Goal: Task Accomplishment & Management: Complete application form

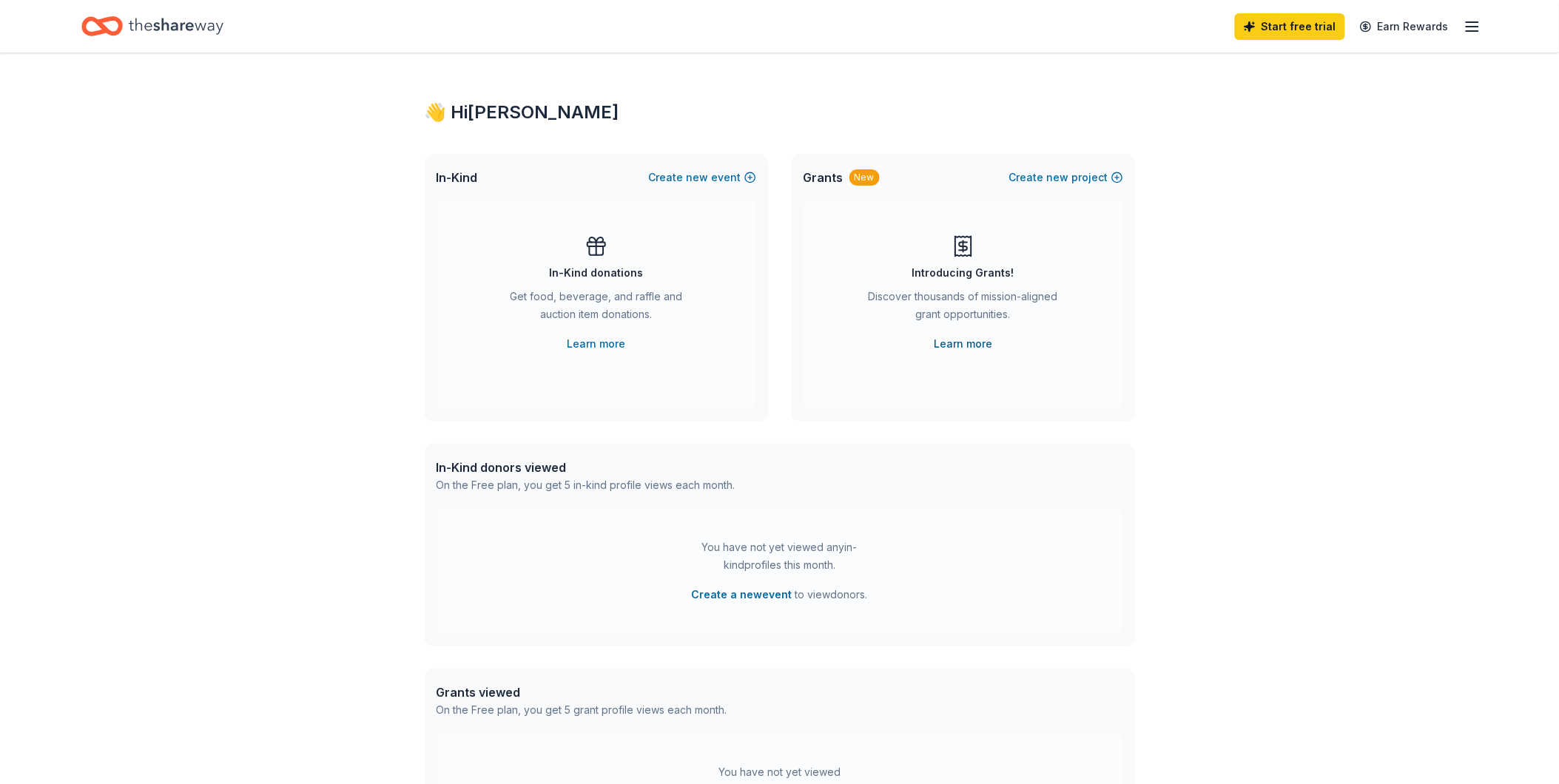
click at [973, 338] on link "Learn more" at bounding box center [963, 344] width 58 height 18
click at [693, 177] on span "new" at bounding box center [697, 177] width 23 height 18
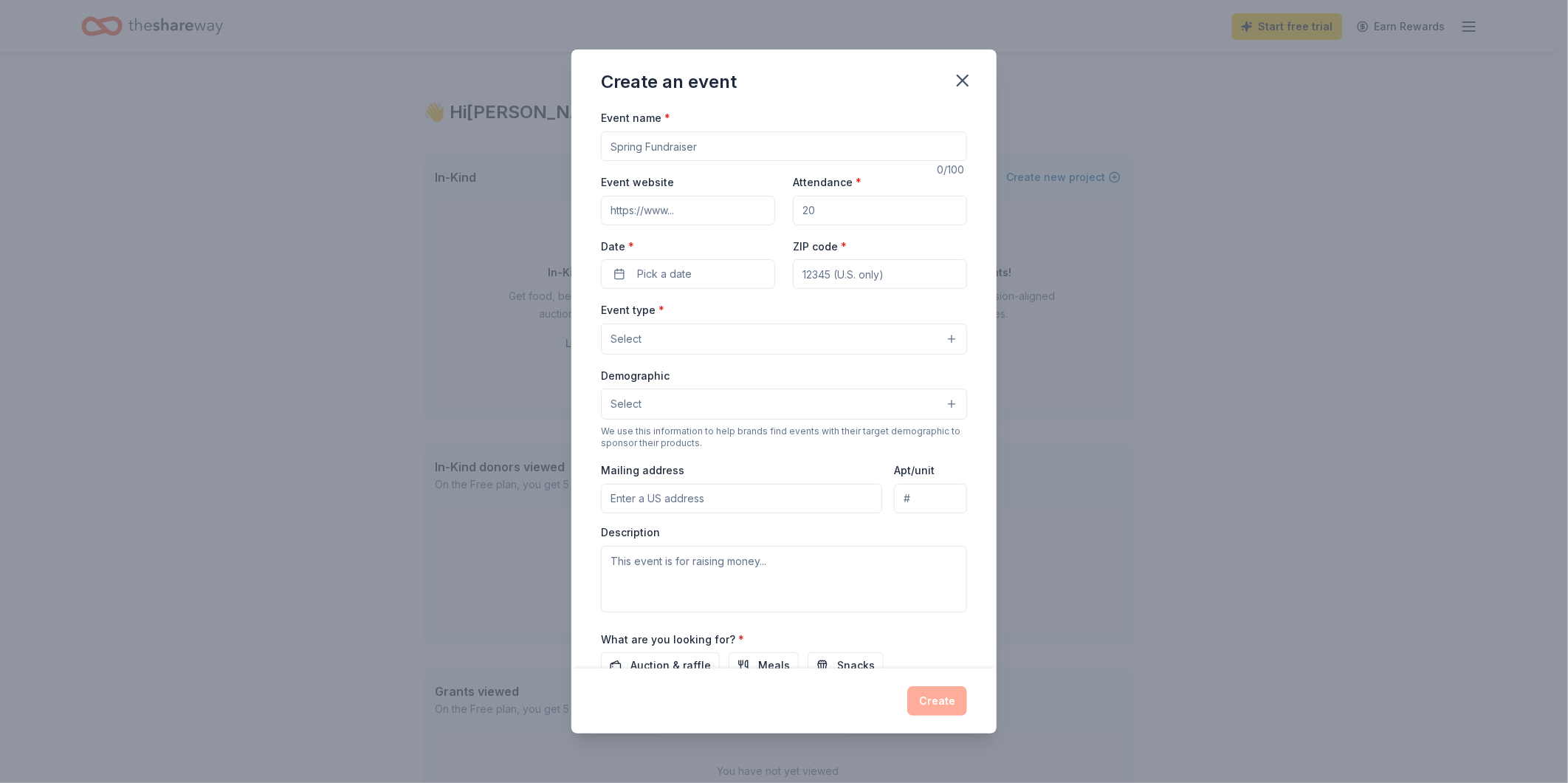
click at [733, 156] on input "Event name *" at bounding box center [784, 146] width 366 height 29
type input "Lights On Afterschool"
click at [702, 219] on input "Event website" at bounding box center [688, 210] width 174 height 29
type input "www.kydnet.org"
click at [855, 202] on input "Attendance *" at bounding box center [879, 210] width 174 height 29
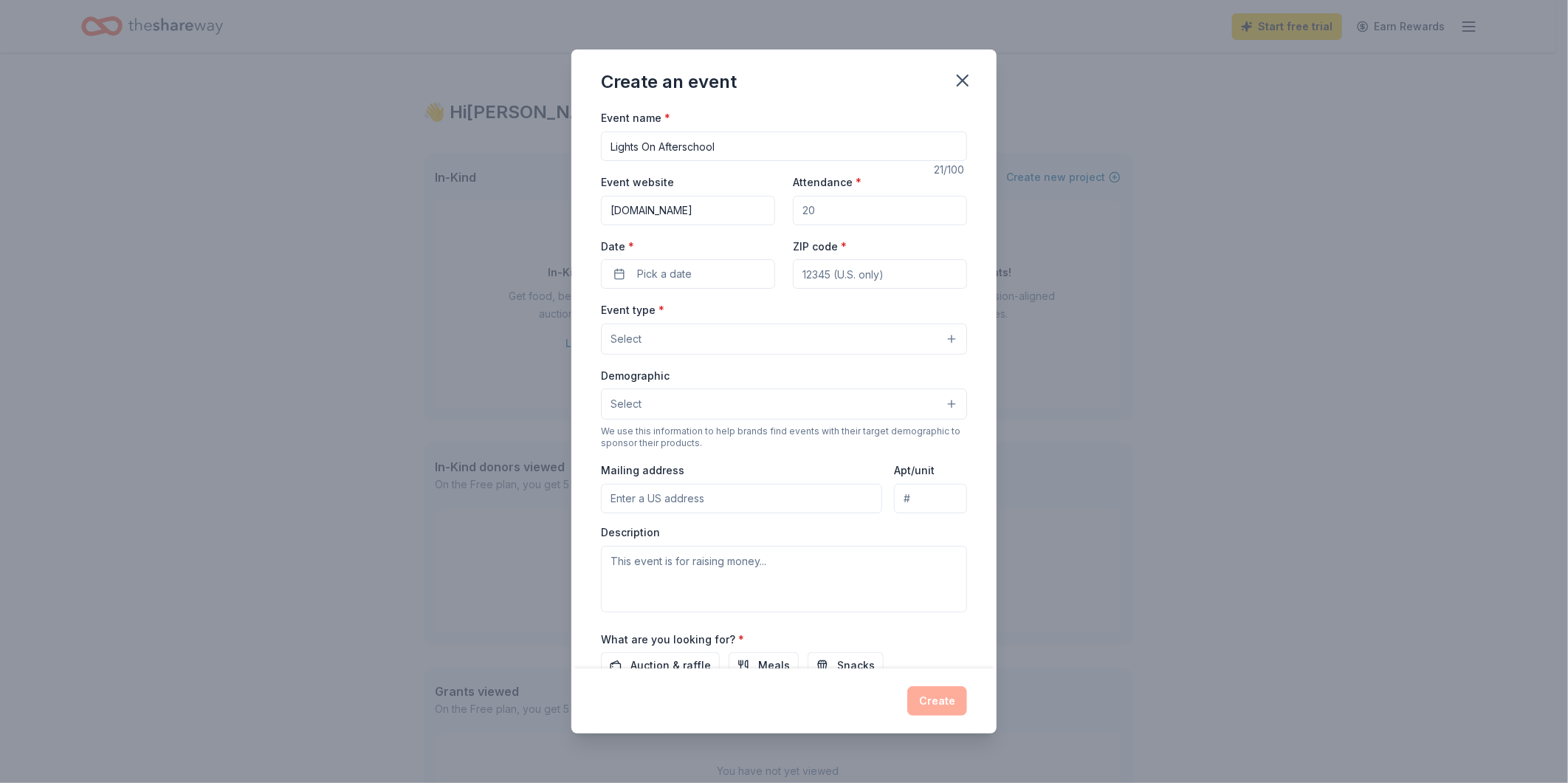
click at [855, 202] on input "Attendance *" at bounding box center [879, 210] width 174 height 29
type input "1"
type input "300"
click at [739, 279] on button "Pick a date" at bounding box center [688, 274] width 174 height 29
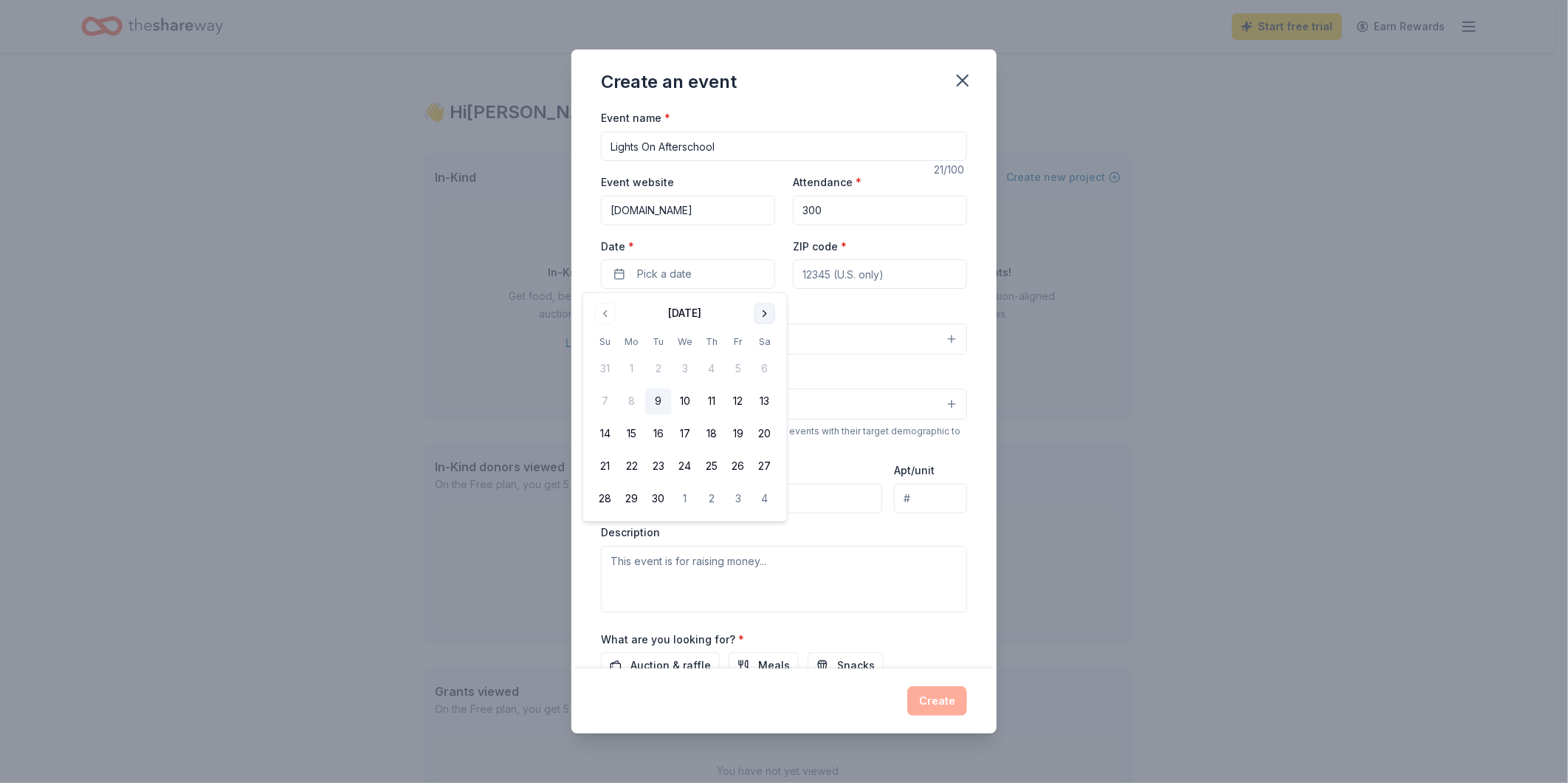
click at [764, 319] on button "Go to next month" at bounding box center [765, 314] width 21 height 21
click at [719, 464] on button "23" at bounding box center [712, 467] width 26 height 26
click at [874, 272] on input "ZIP code *" at bounding box center [879, 274] width 174 height 29
type input "49002"
click at [759, 347] on button "Select" at bounding box center [784, 339] width 366 height 31
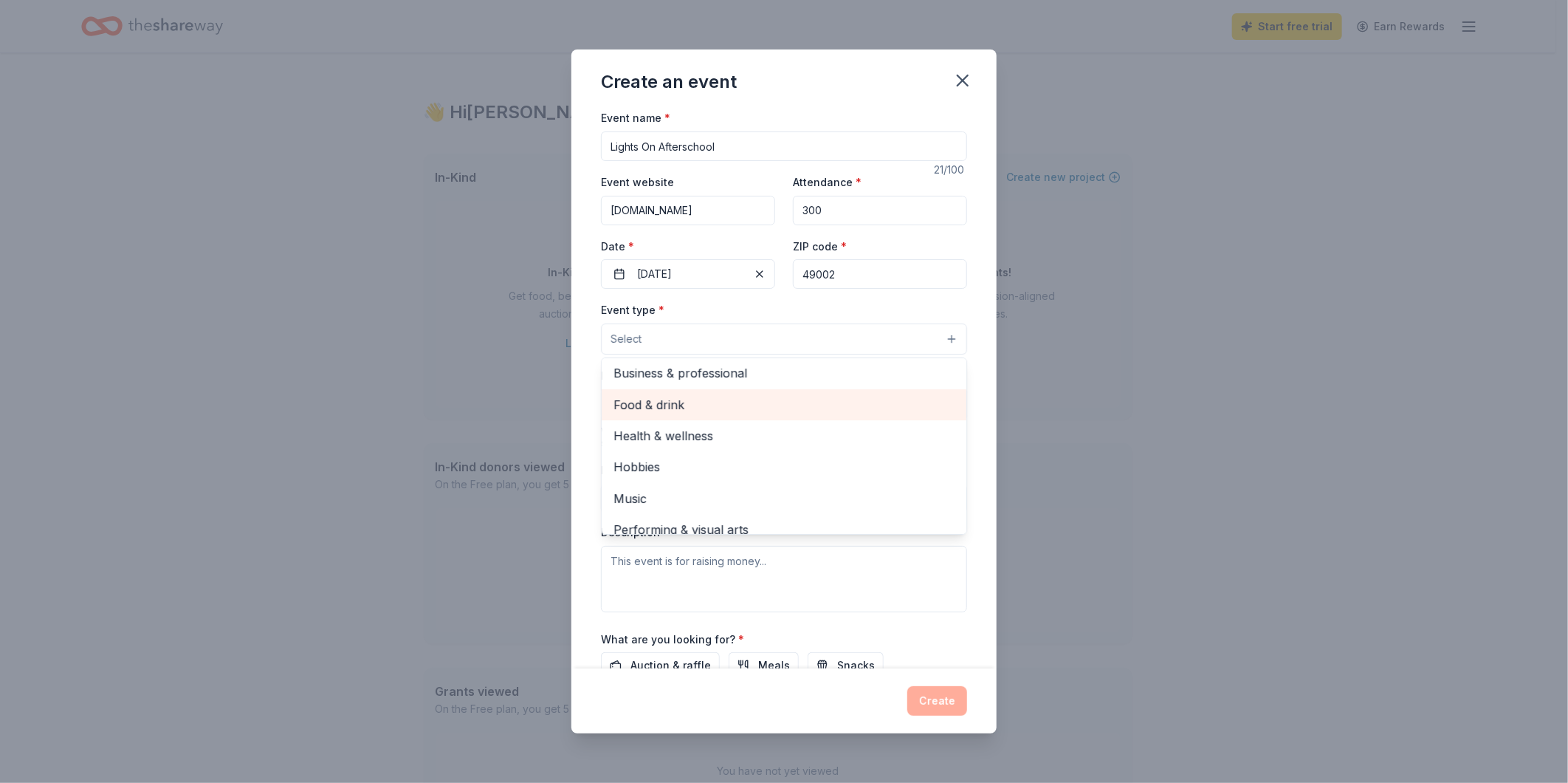
scroll to position [49, 0]
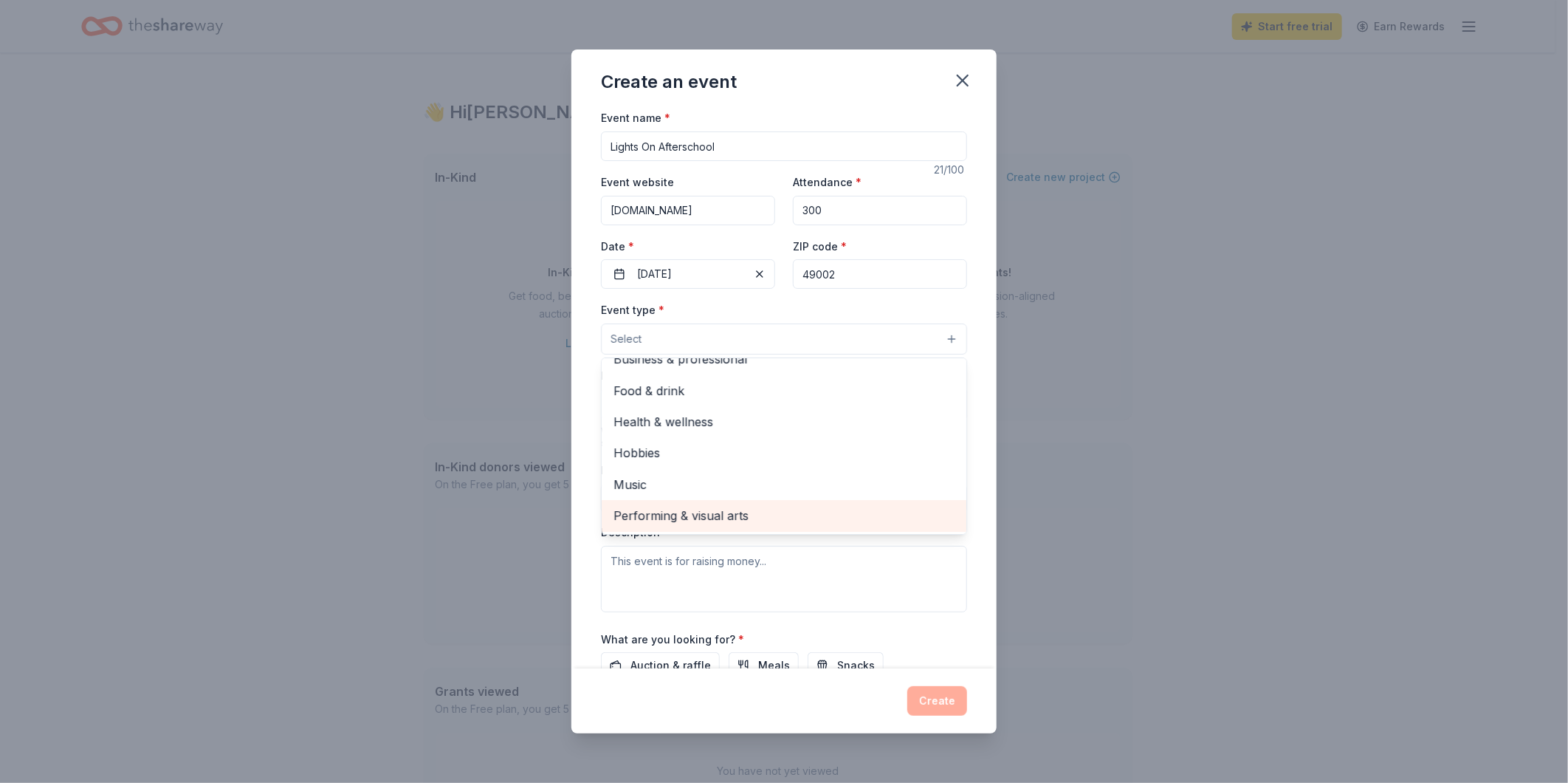
click at [741, 513] on span "Performing & visual arts" at bounding box center [784, 516] width 341 height 19
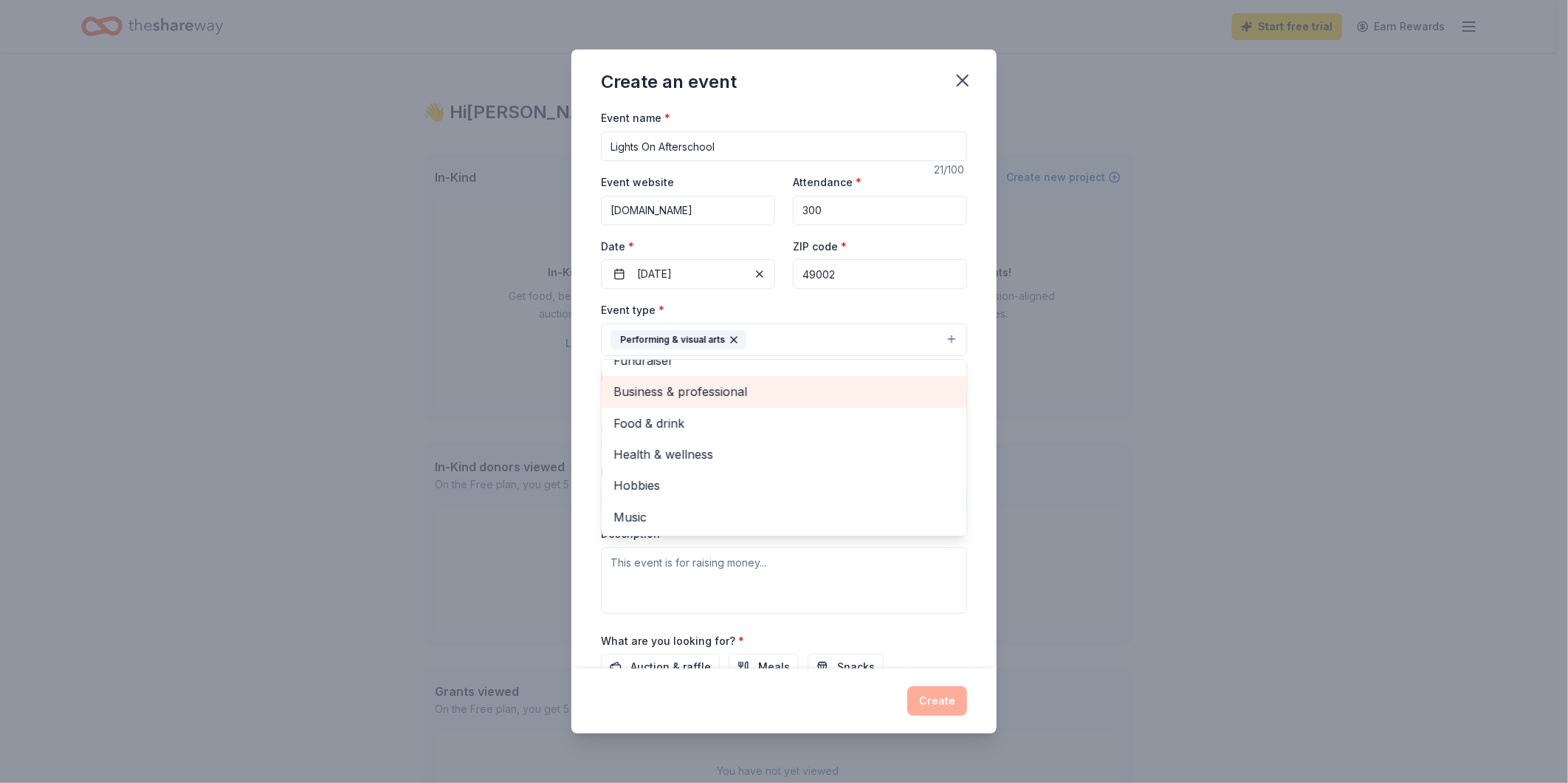
scroll to position [0, 0]
click at [801, 384] on span "Fundraiser" at bounding box center [784, 378] width 341 height 19
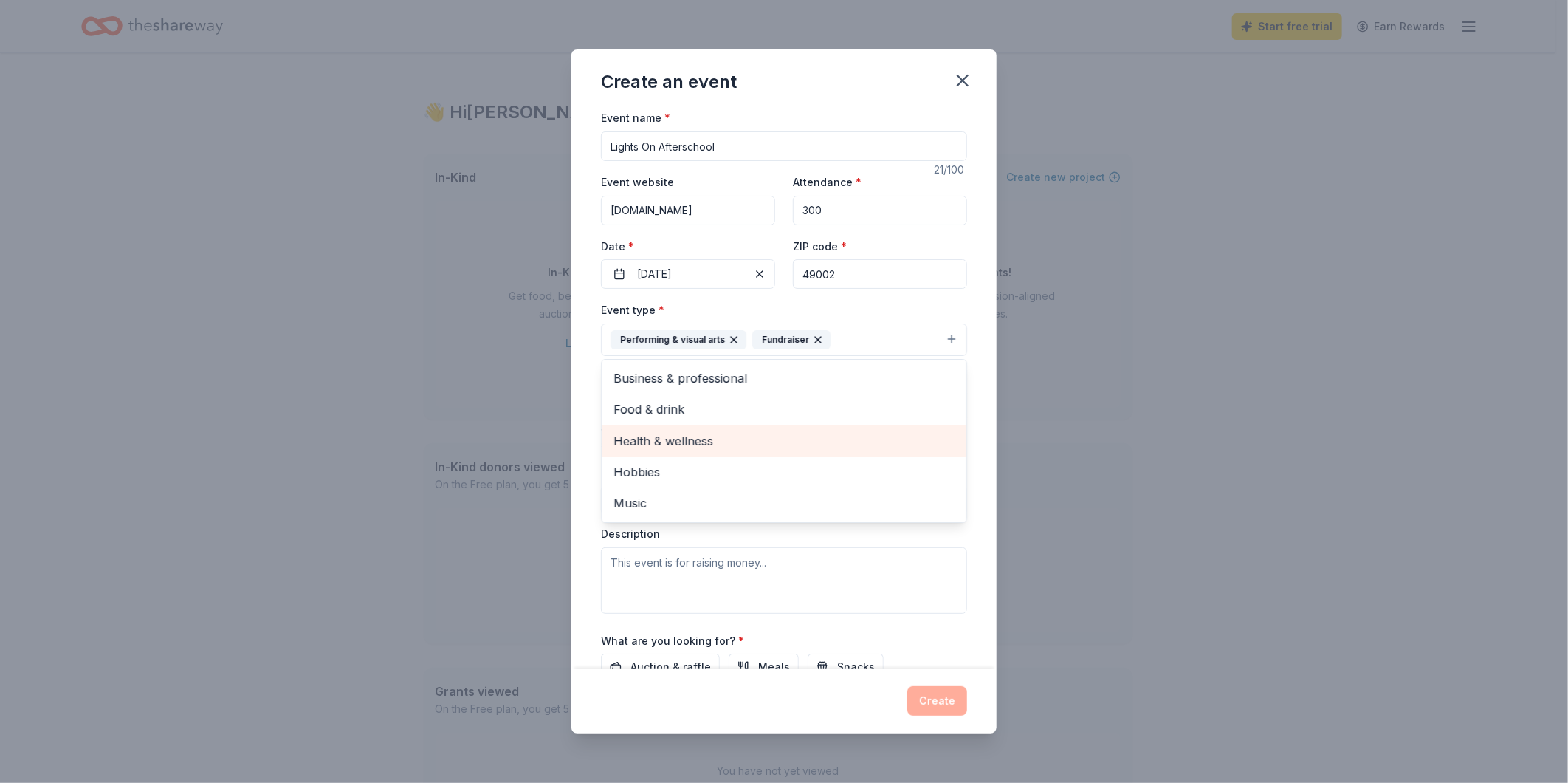
click at [784, 444] on span "Health & wellness" at bounding box center [784, 440] width 341 height 19
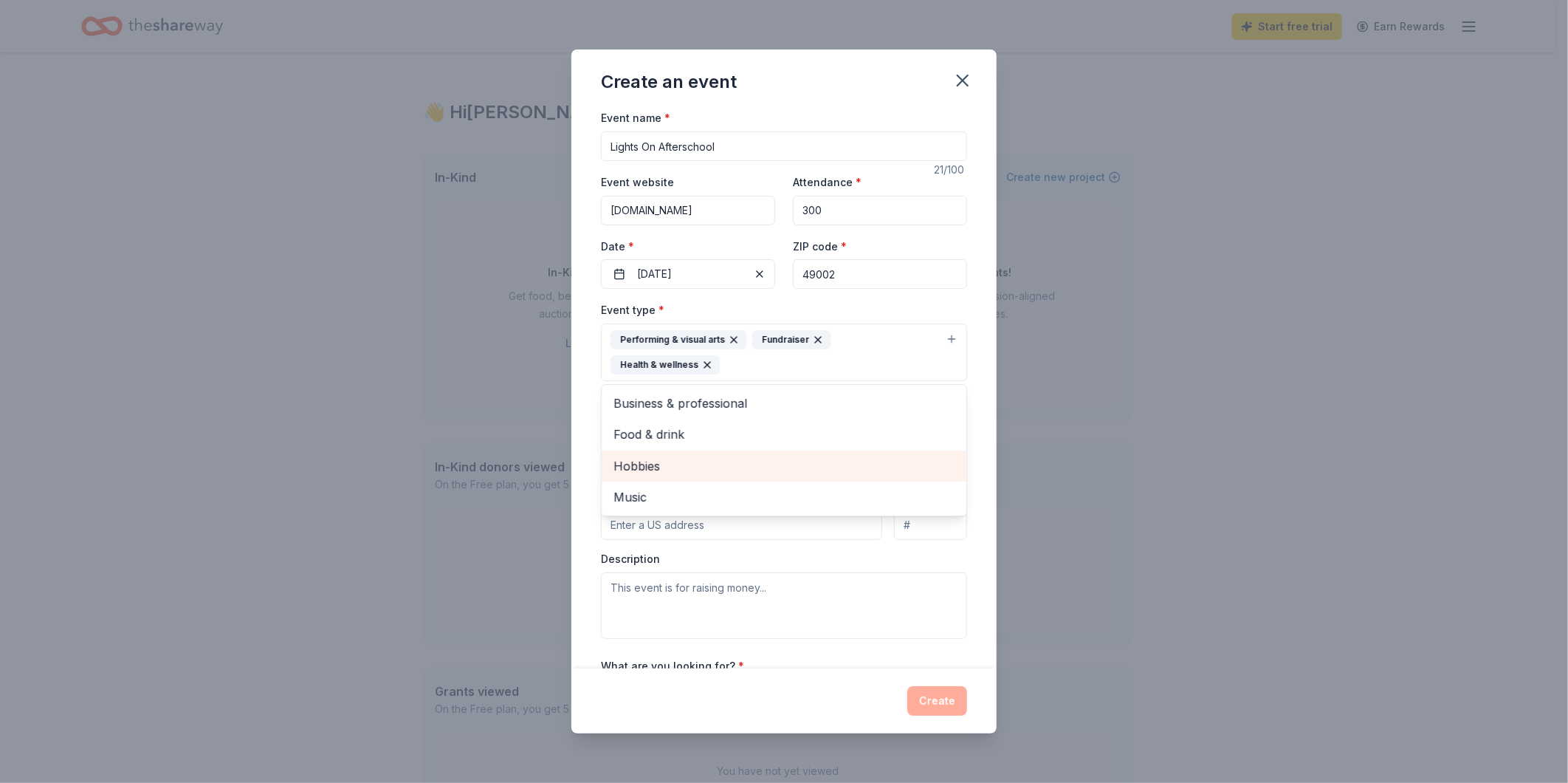
click at [791, 464] on span "Hobbies" at bounding box center [784, 466] width 341 height 19
click at [801, 460] on span "Music" at bounding box center [784, 466] width 341 height 19
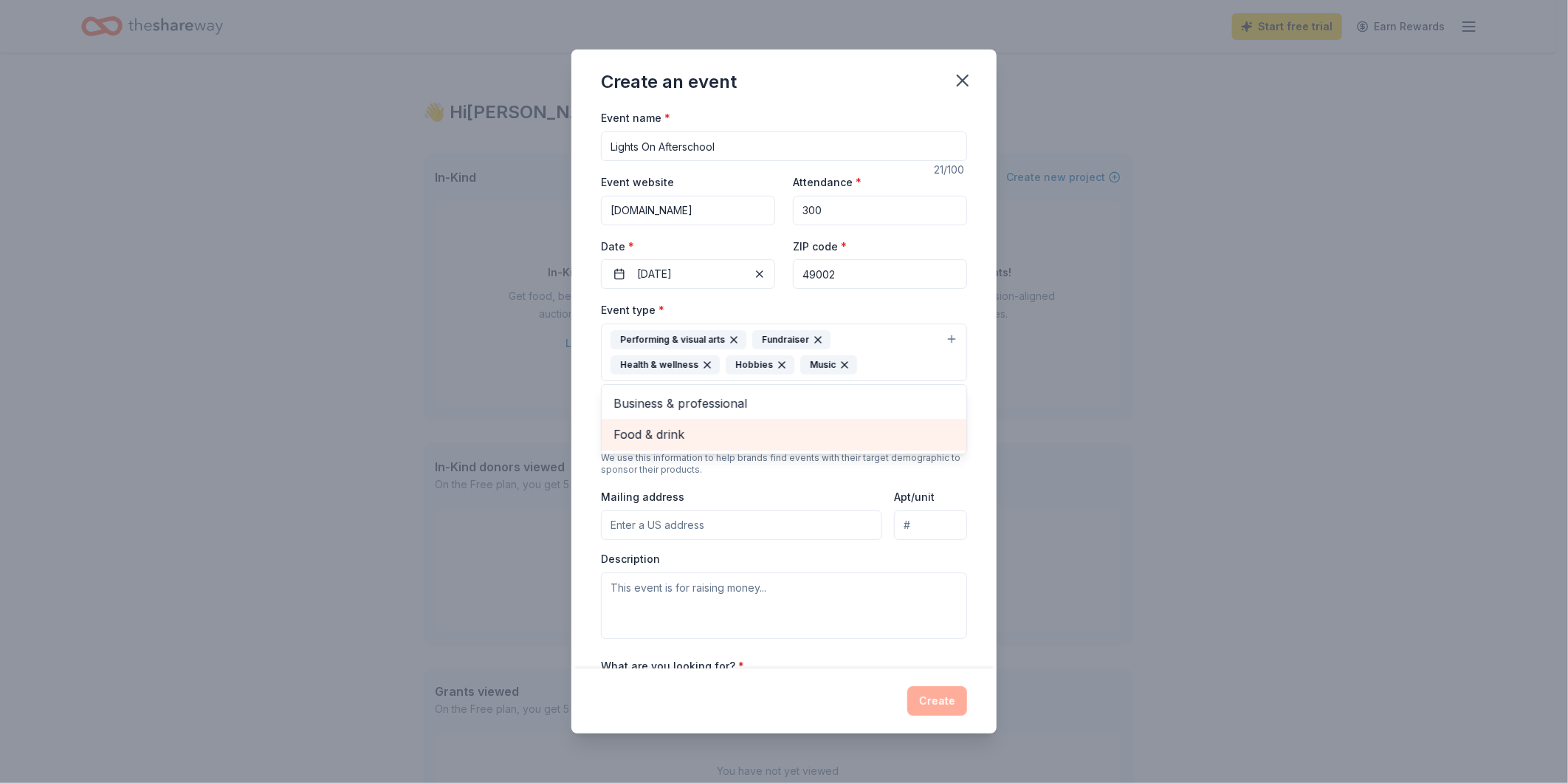
click at [799, 423] on div "Food & drink" at bounding box center [784, 434] width 365 height 31
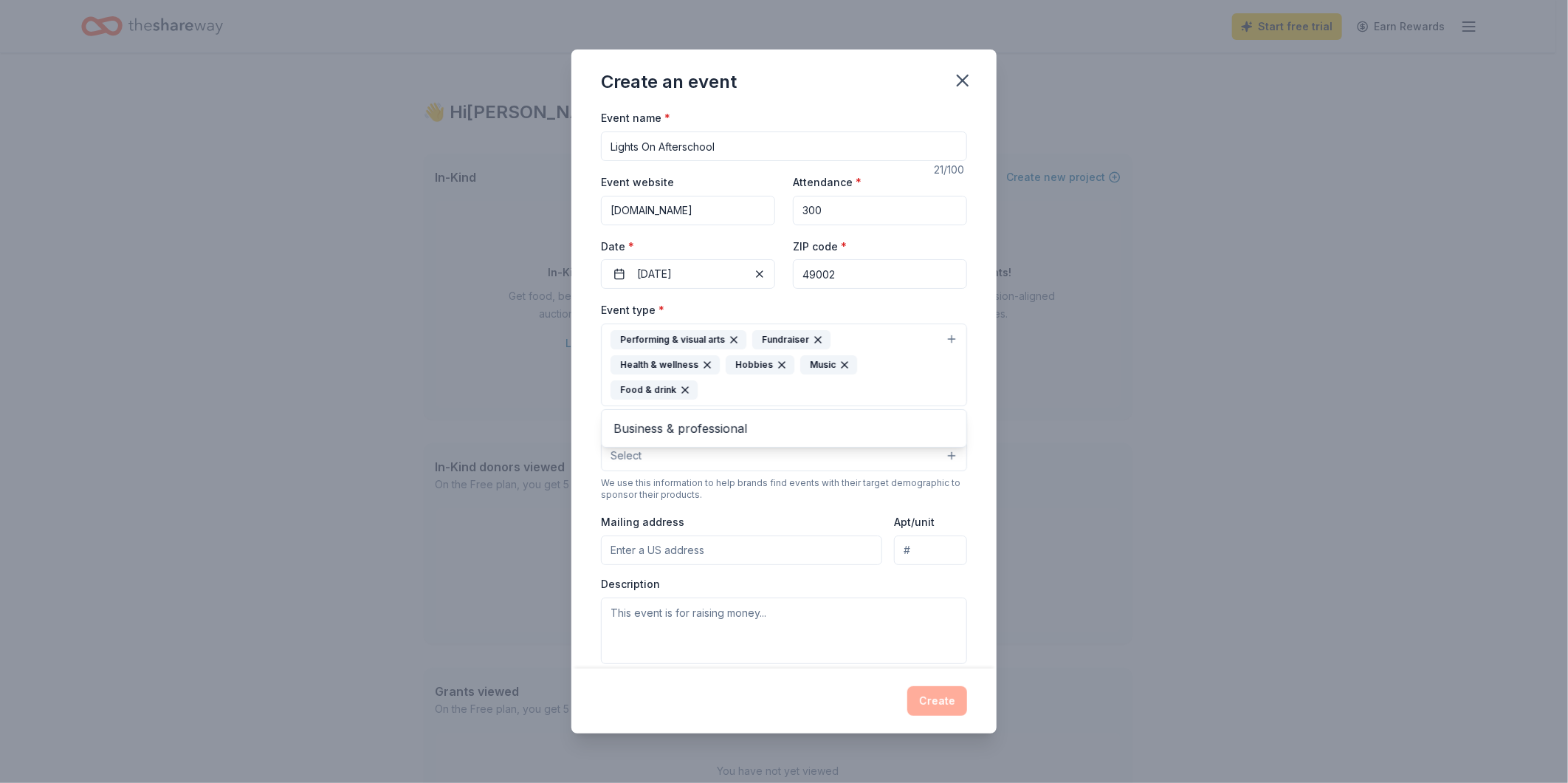
click at [976, 500] on div "Event name * Lights On Afterschool 21 /100 Event website www.kydnet.org Attenda…" at bounding box center [784, 388] width 425 height 559
click at [816, 441] on button "Select" at bounding box center [784, 455] width 366 height 31
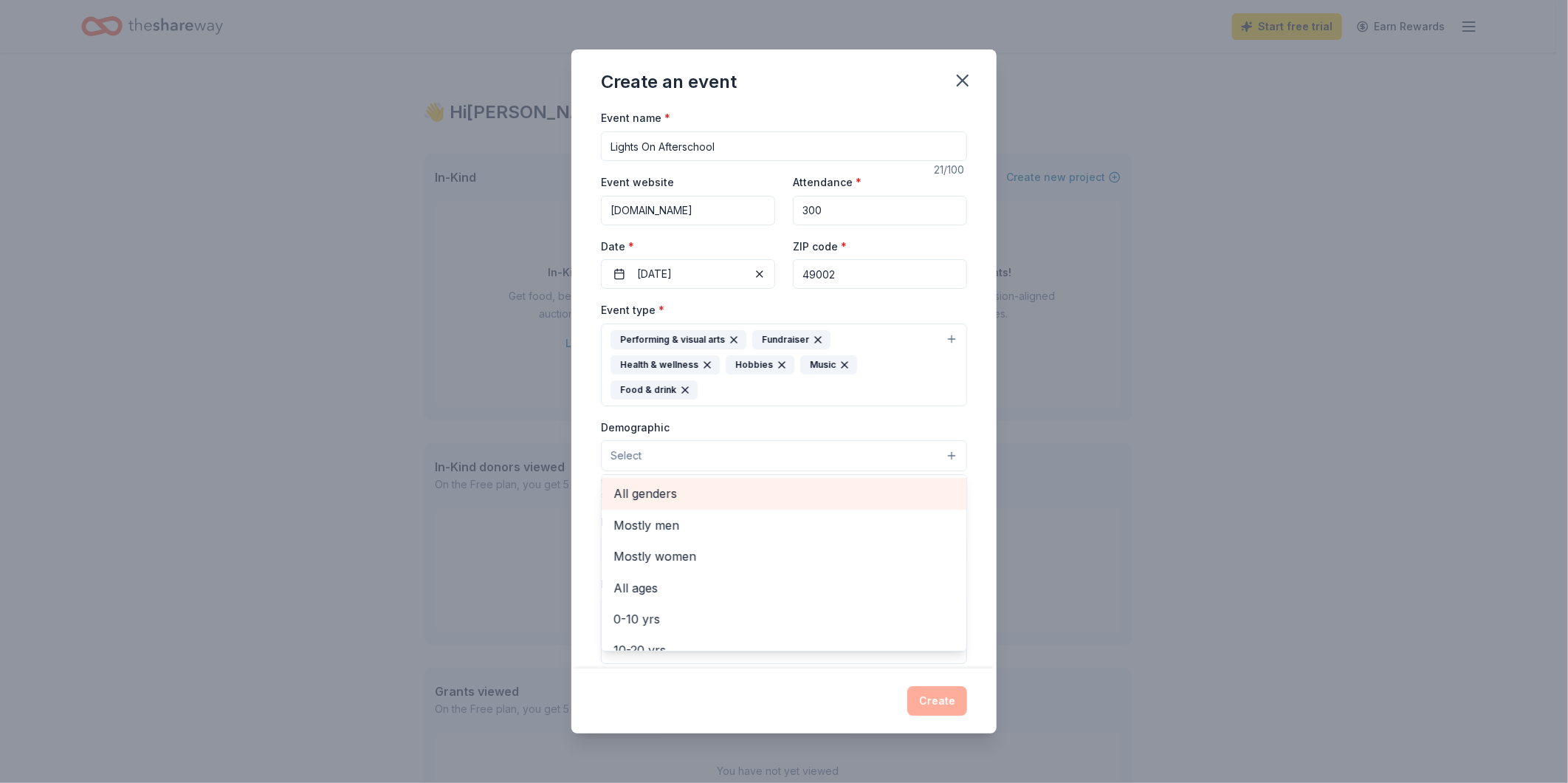
click at [787, 487] on span "All genders" at bounding box center [784, 493] width 341 height 19
click at [695, 489] on div "All ages" at bounding box center [784, 492] width 365 height 31
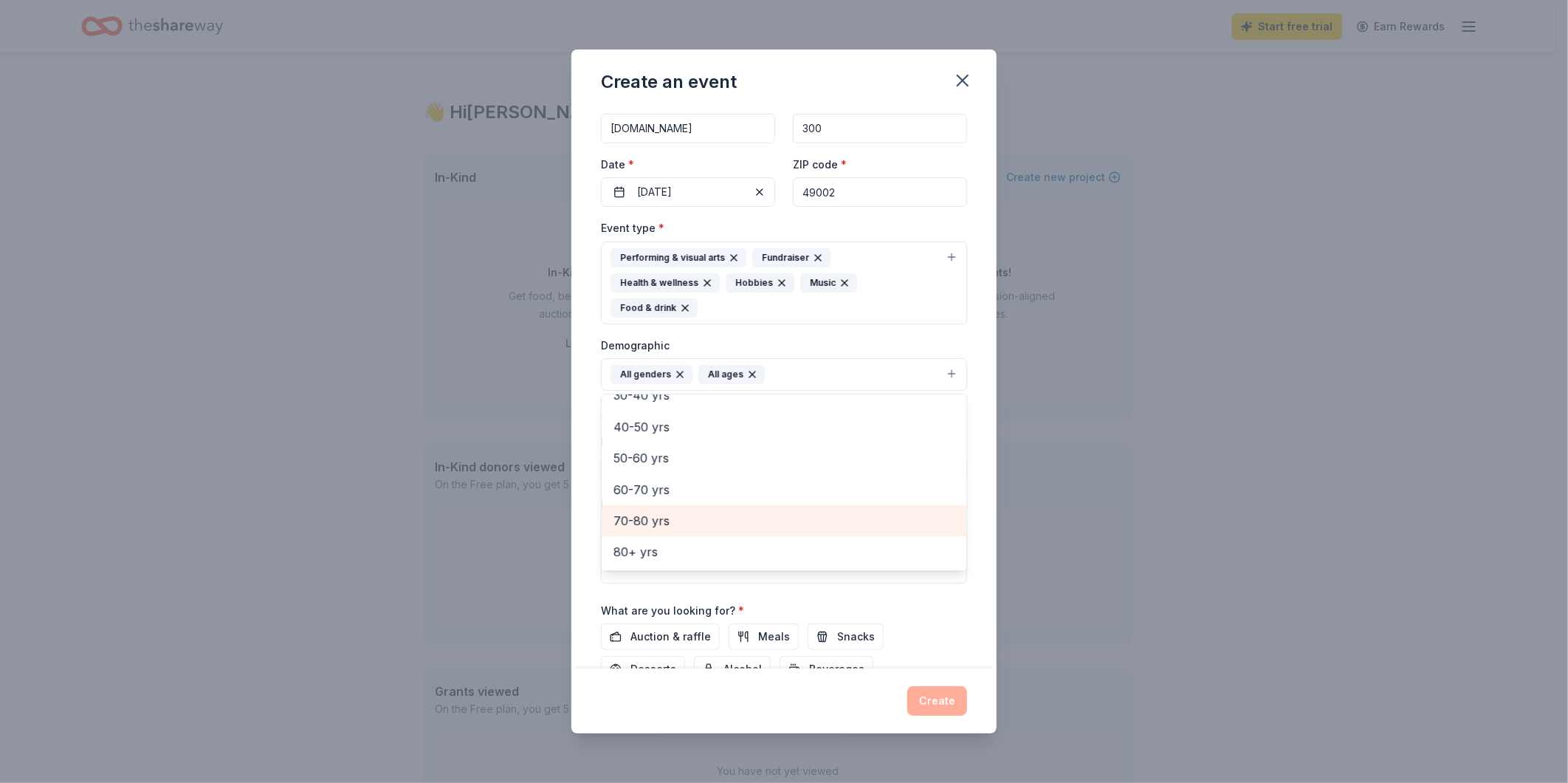
scroll to position [164, 0]
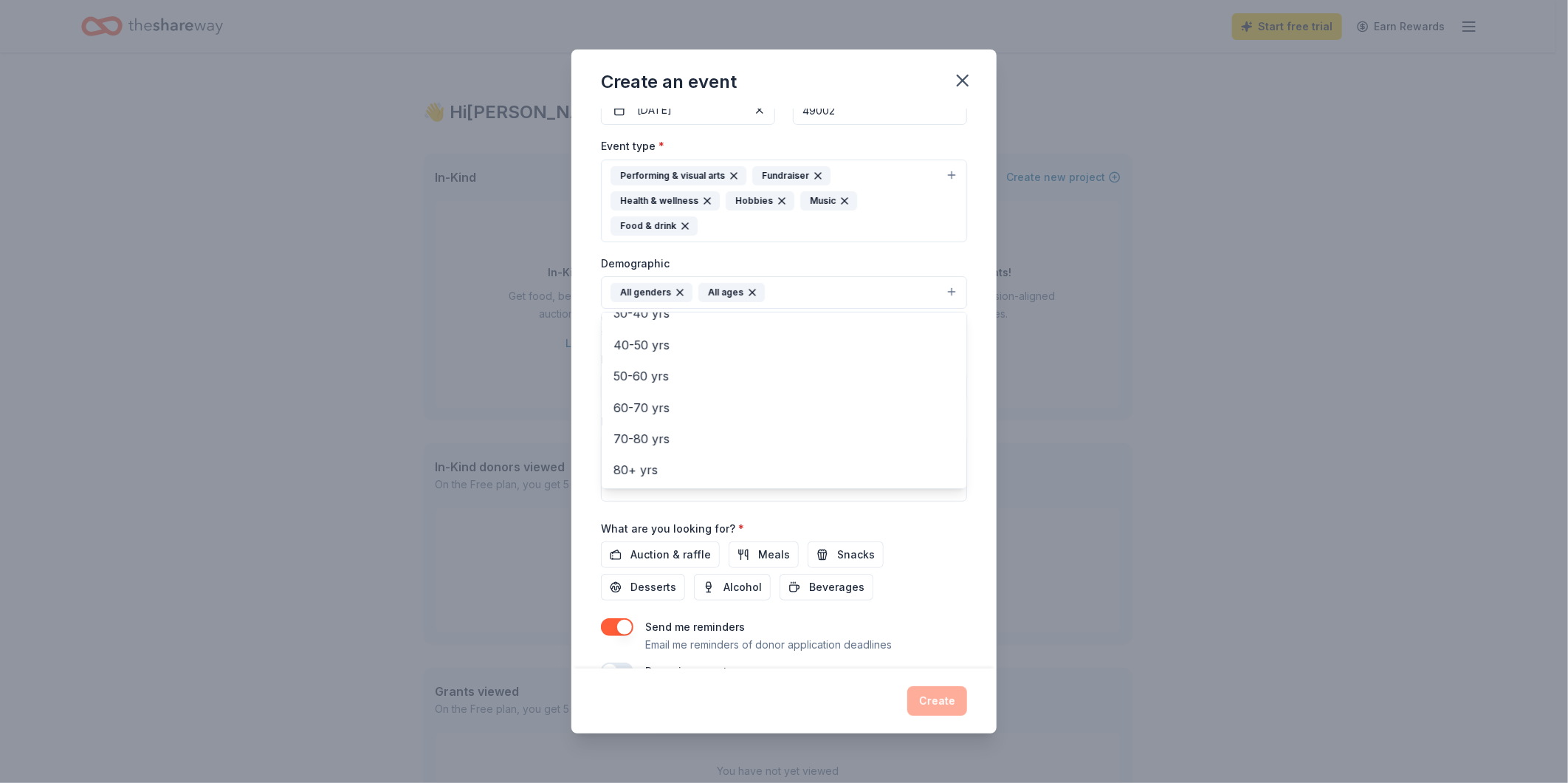
click at [939, 543] on div "Event name * Lights On Afterschool 21 /100 Event website www.kydnet.org Attenda…" at bounding box center [784, 312] width 366 height 736
click at [696, 390] on input "Mailing address" at bounding box center [741, 387] width 281 height 29
type input "4000 Portage Street, Kalamazoo, MI, 49001"
click at [927, 387] on input "Apt/unit" at bounding box center [931, 387] width 73 height 29
type input "205"
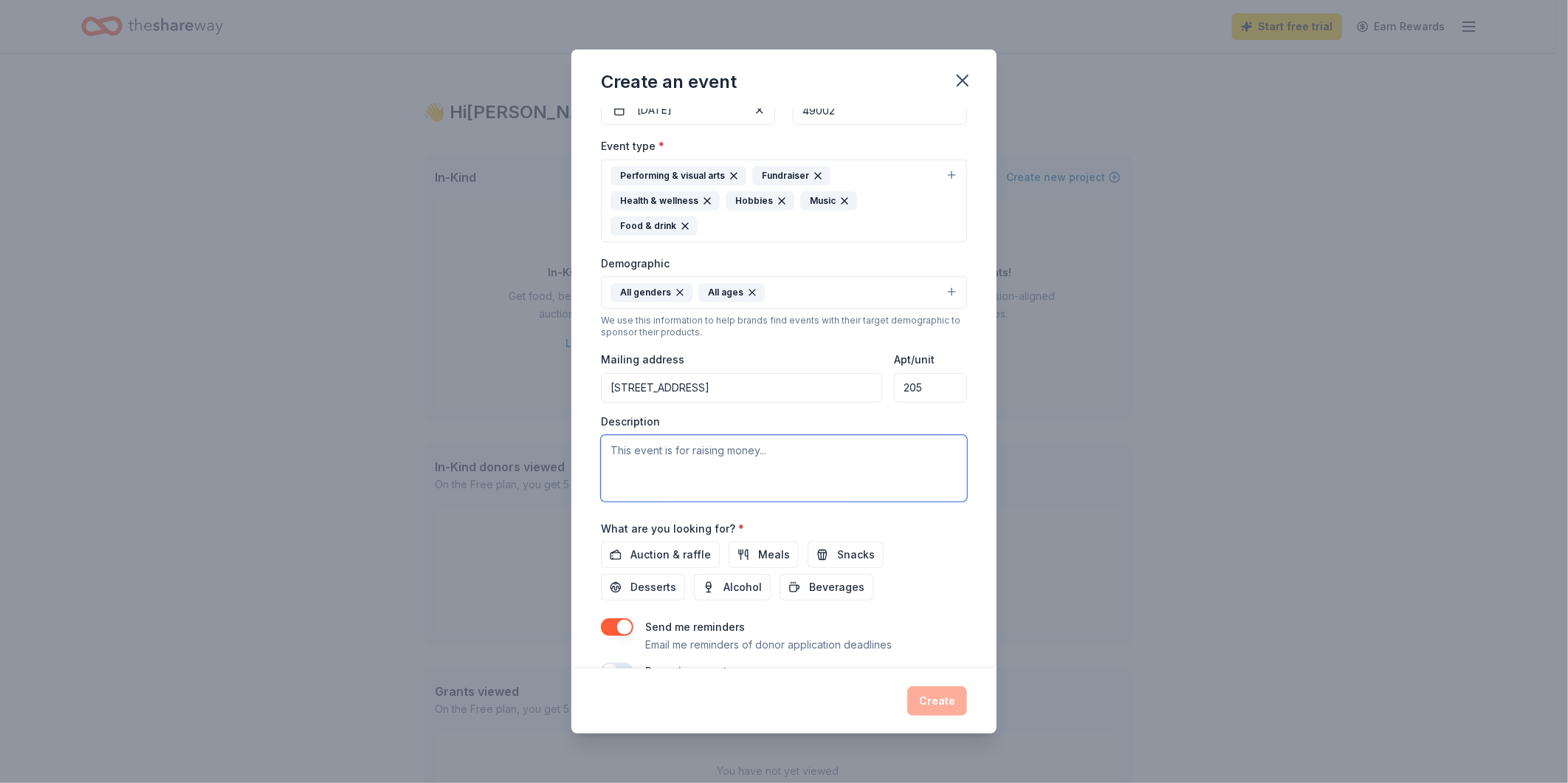
click at [781, 466] on textarea at bounding box center [784, 468] width 366 height 67
click at [697, 458] on textarea at bounding box center [784, 468] width 366 height 67
paste textarea ": Kalamazoo Youth Development Network (KYD Network) is joining over 8,000 commu…"
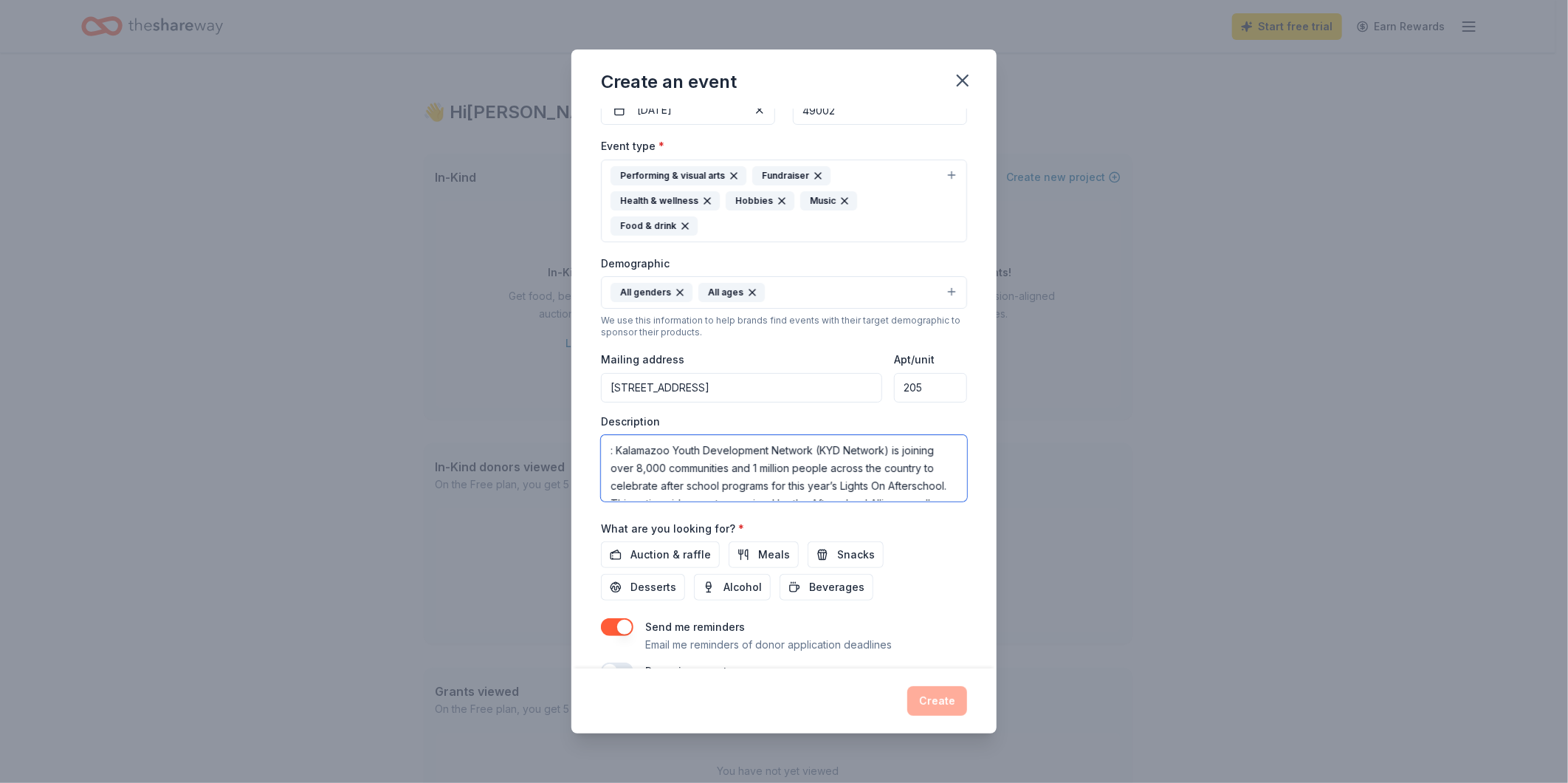
scroll to position [115, 0]
type textarea ": Kalamazoo Youth Development Network (KYD Network) is joining over 8,000 commu…"
click at [758, 554] on span "Meals" at bounding box center [774, 554] width 32 height 18
click at [858, 560] on span "Snacks" at bounding box center [856, 554] width 38 height 18
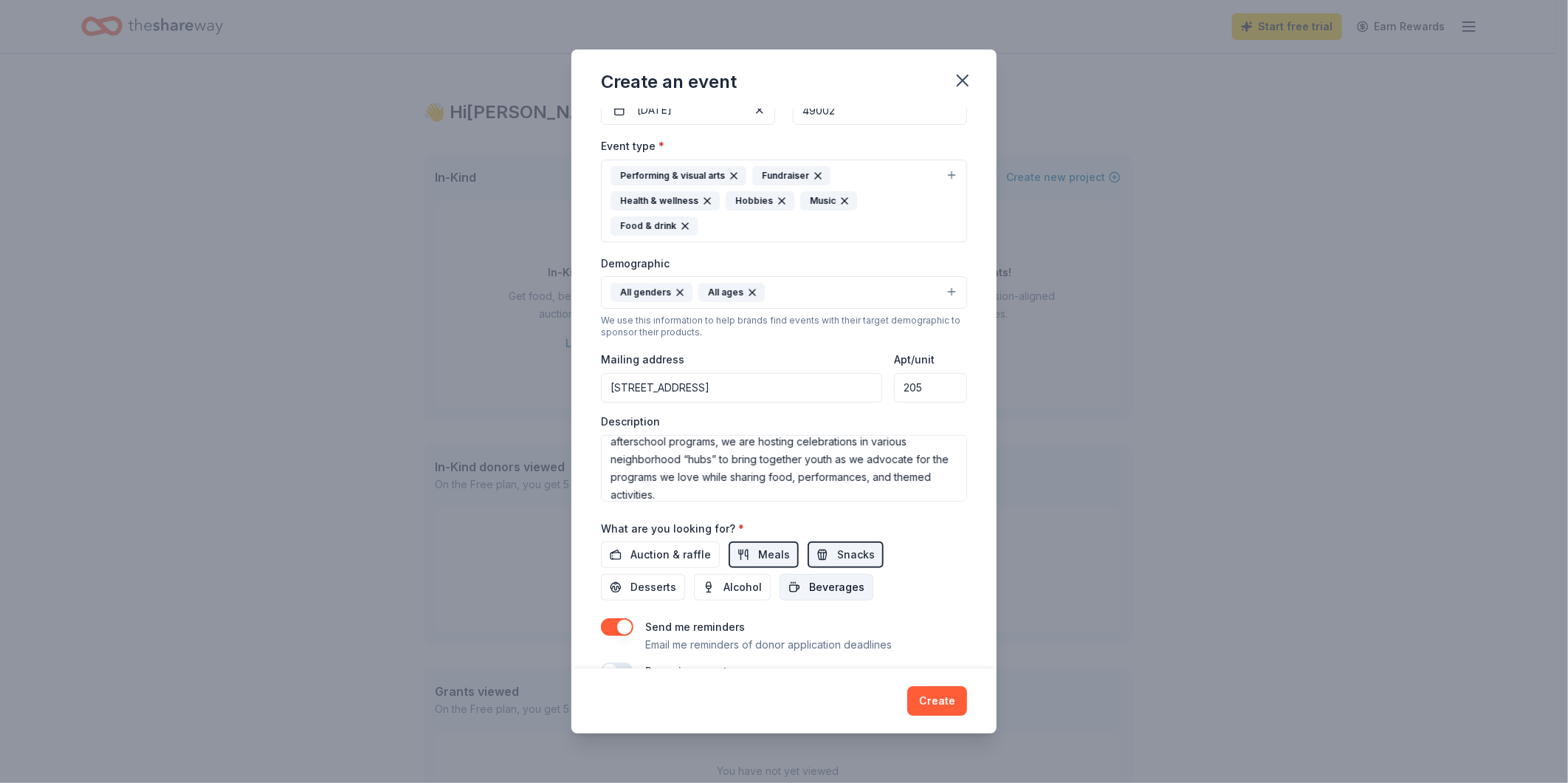
click at [807, 599] on button "Beverages" at bounding box center [827, 587] width 94 height 26
click at [659, 593] on span "Desserts" at bounding box center [653, 587] width 46 height 18
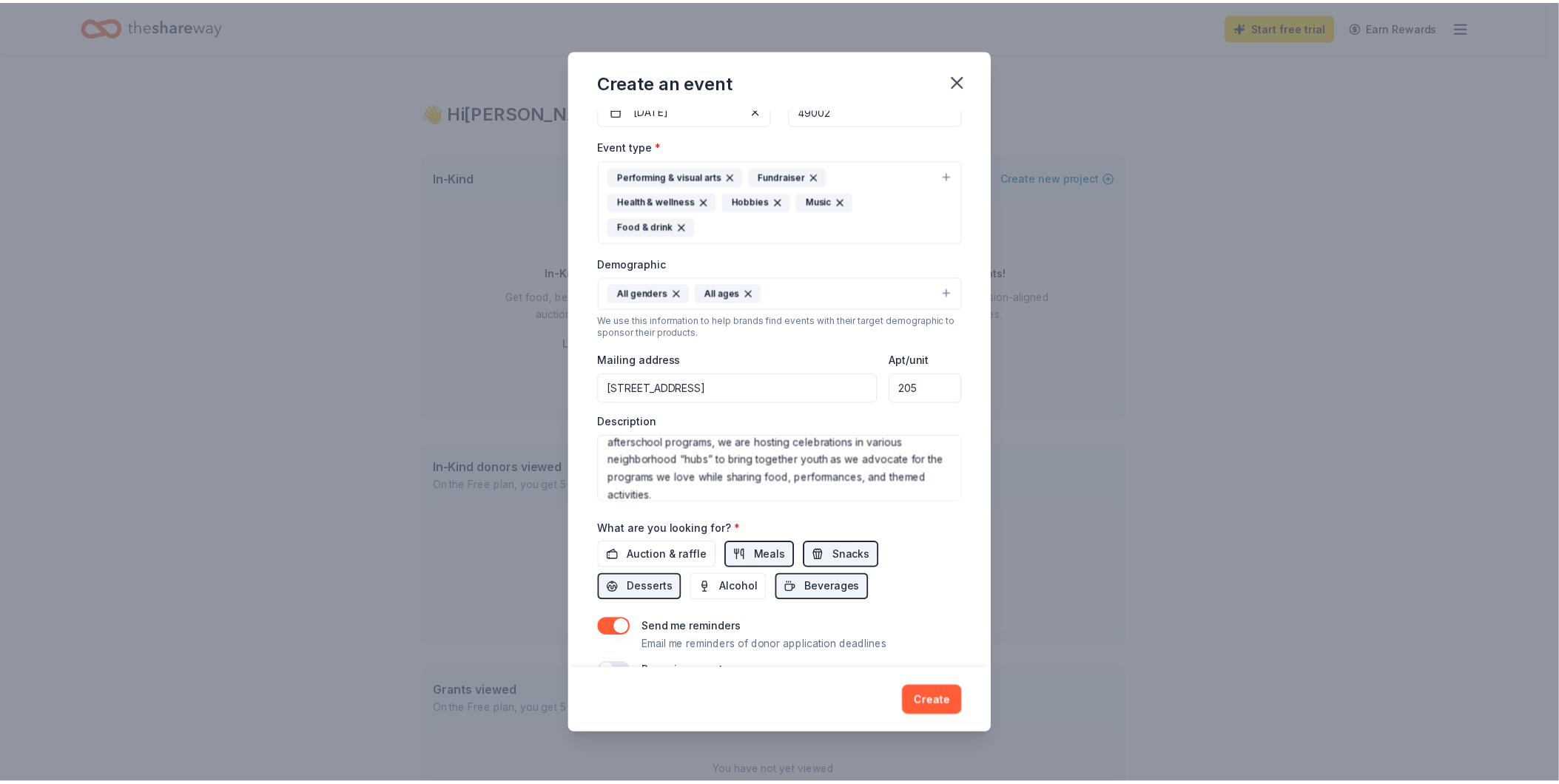
scroll to position [202, 0]
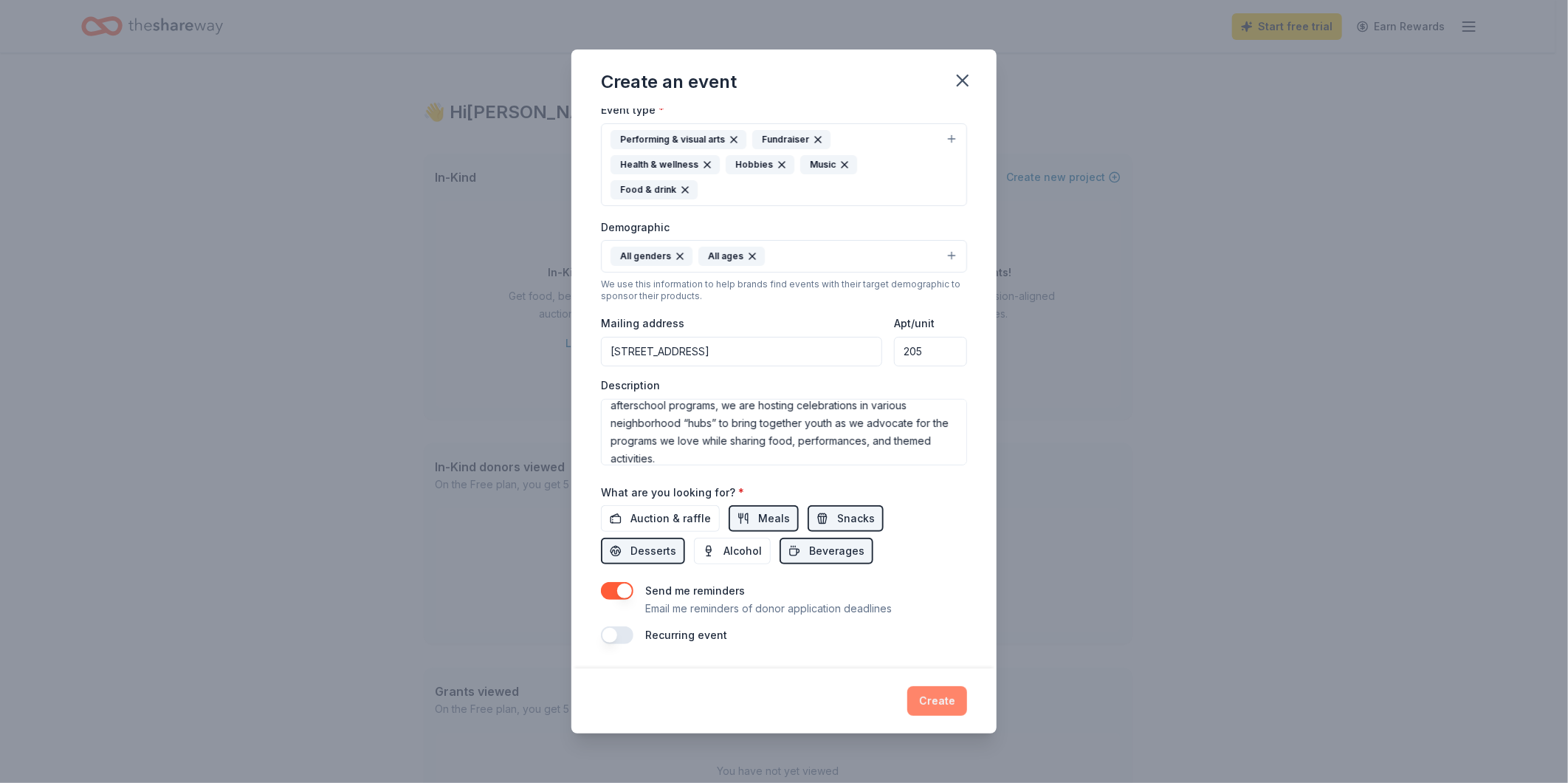
click at [936, 695] on button "Create" at bounding box center [938, 700] width 60 height 29
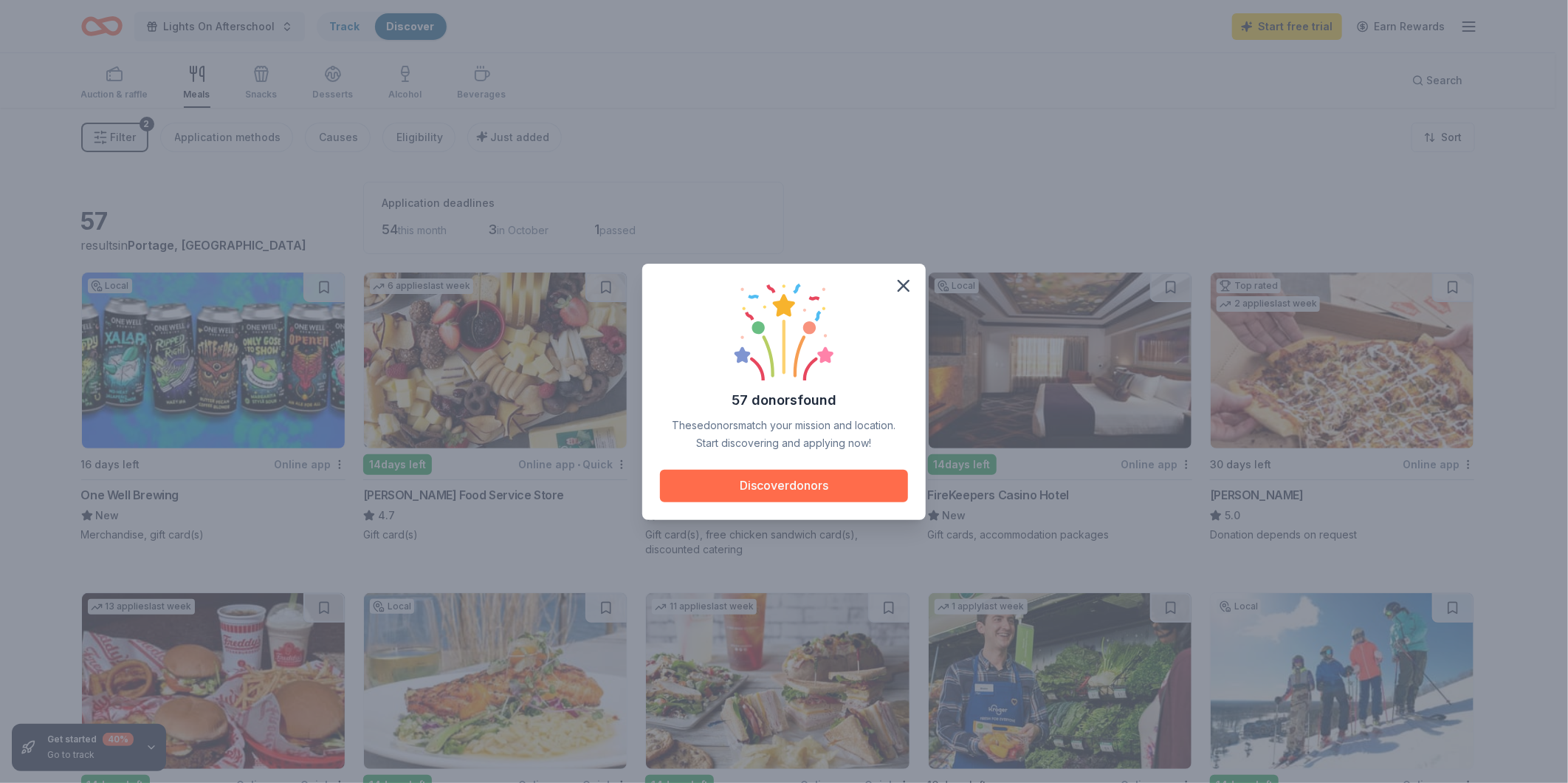
click at [783, 487] on button "Discover donors" at bounding box center [784, 486] width 248 height 33
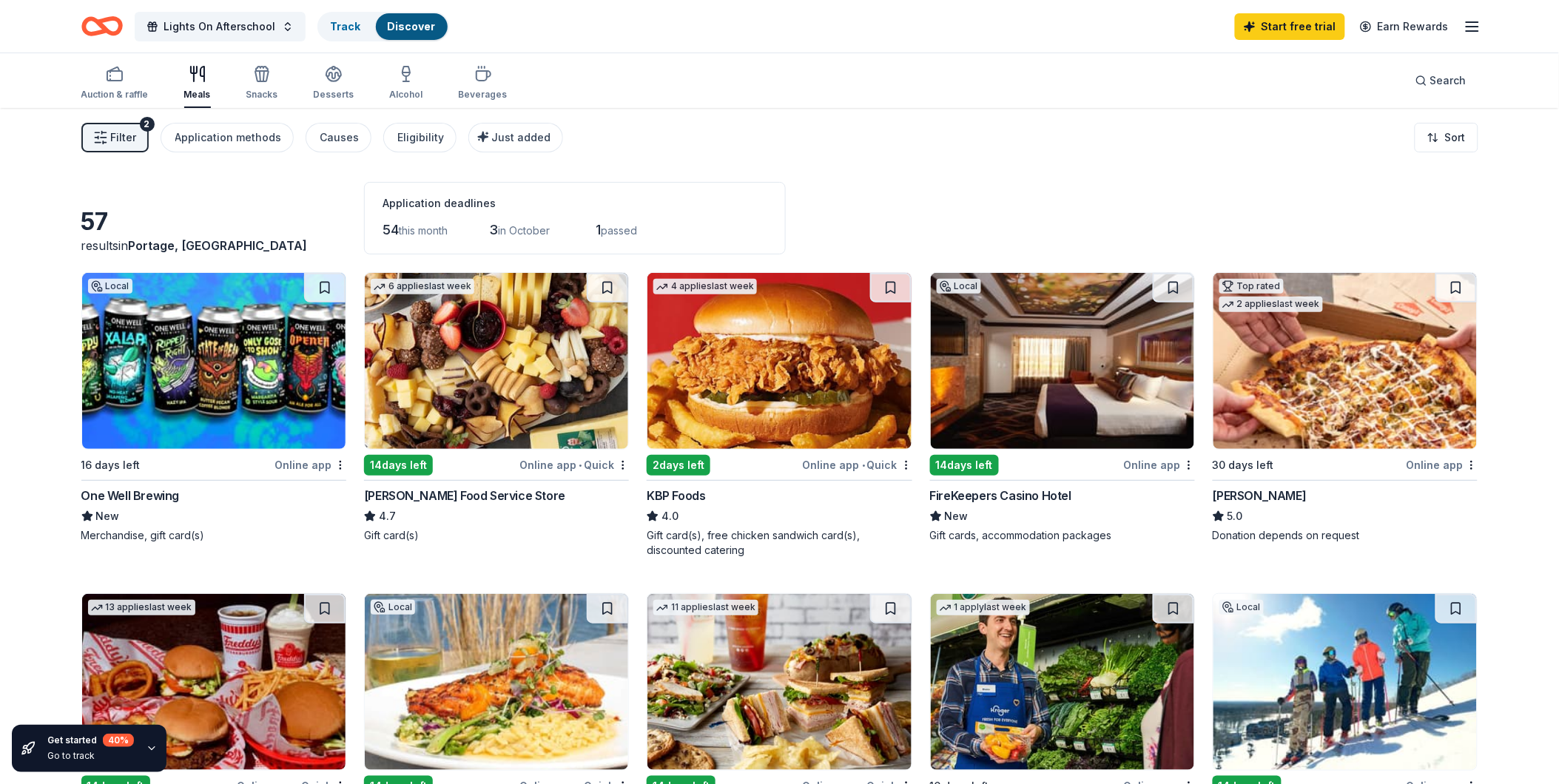
click at [854, 153] on div "Filter 2 Application methods Causes Eligibility Just added Sort" at bounding box center [780, 138] width 1516 height 59
click at [1469, 26] on line "button" at bounding box center [1472, 26] width 12 height 0
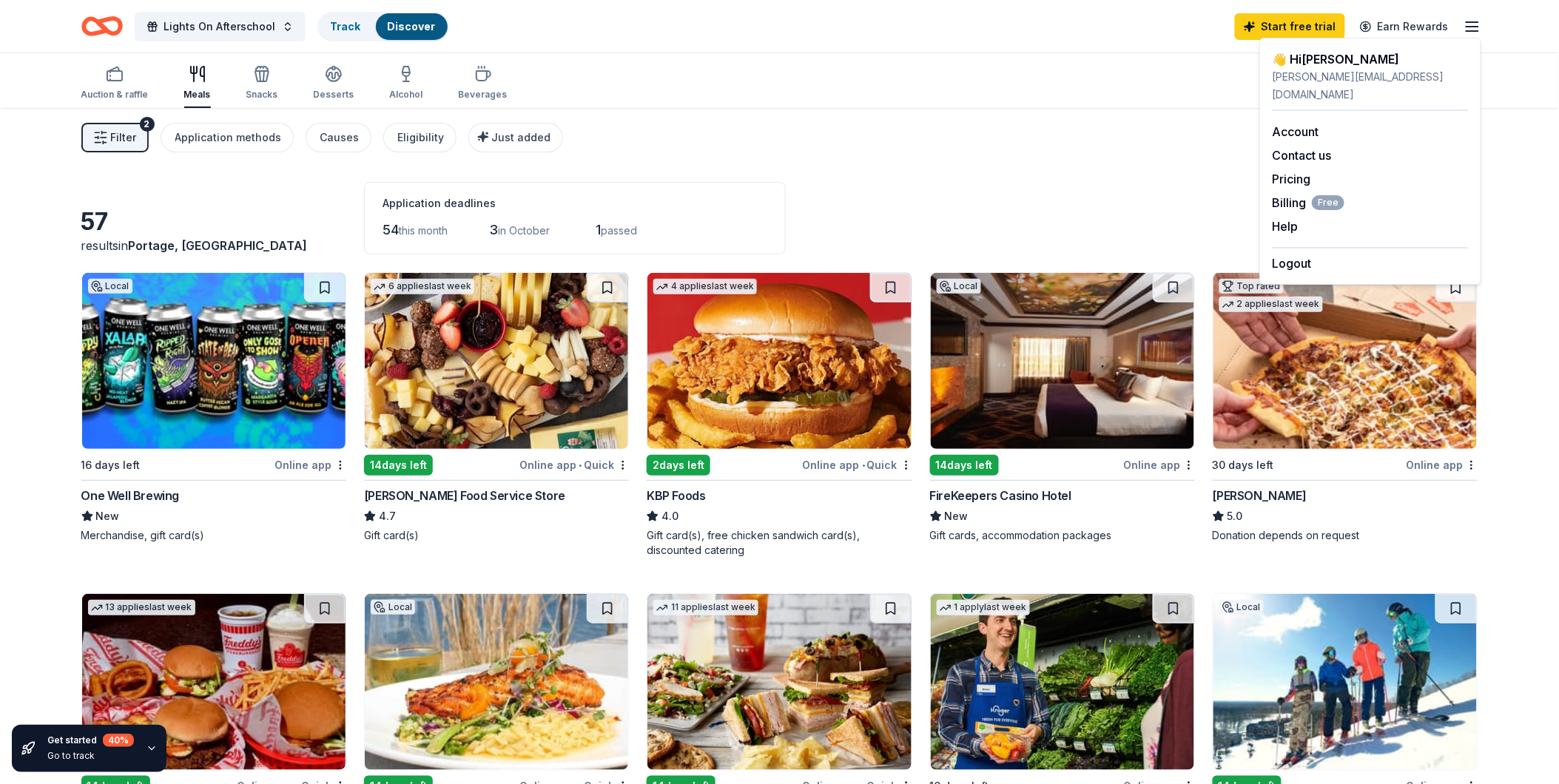
click at [1469, 26] on line "button" at bounding box center [1472, 26] width 12 height 0
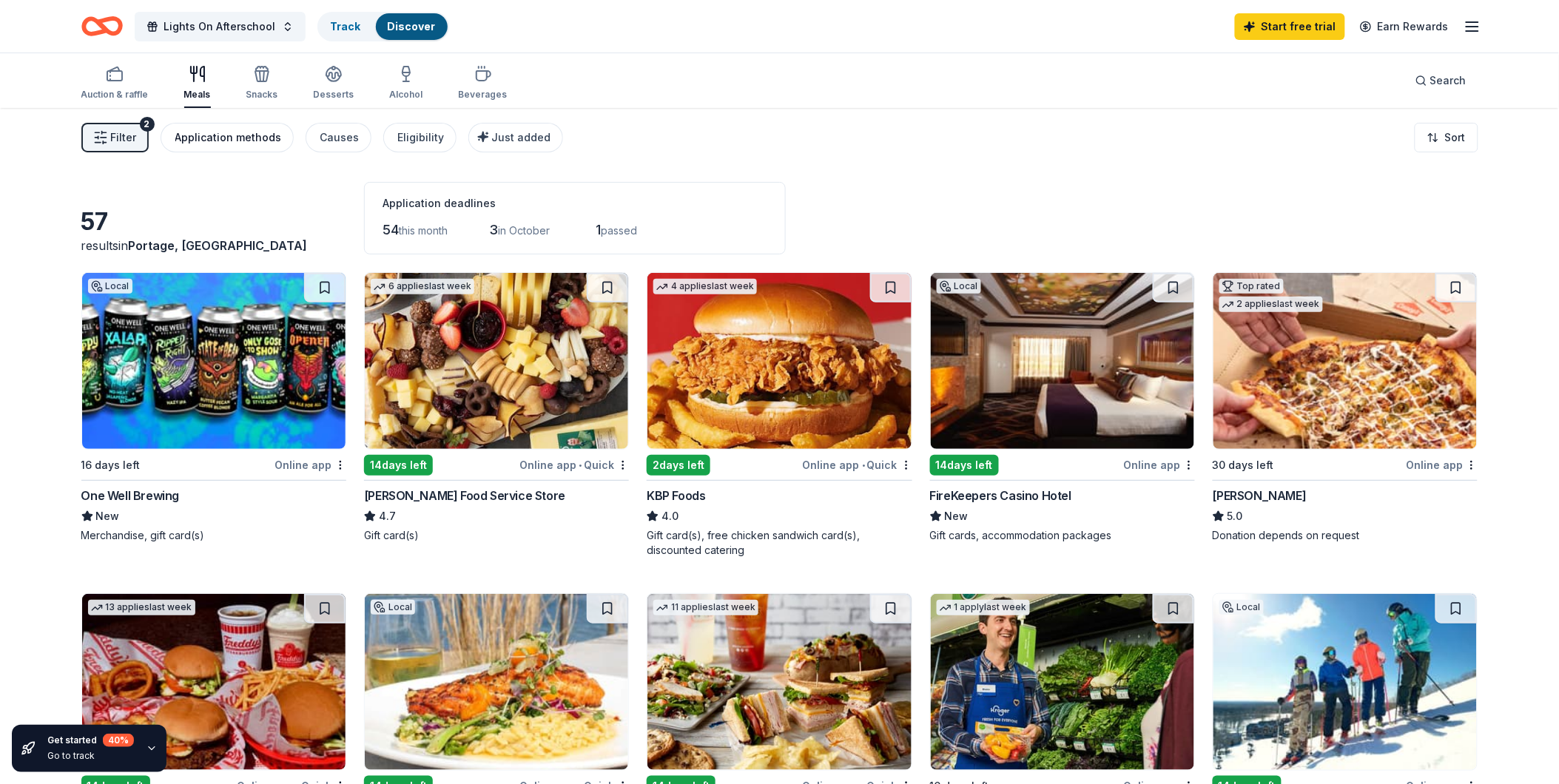
click at [261, 139] on div "Application methods" at bounding box center [228, 138] width 107 height 18
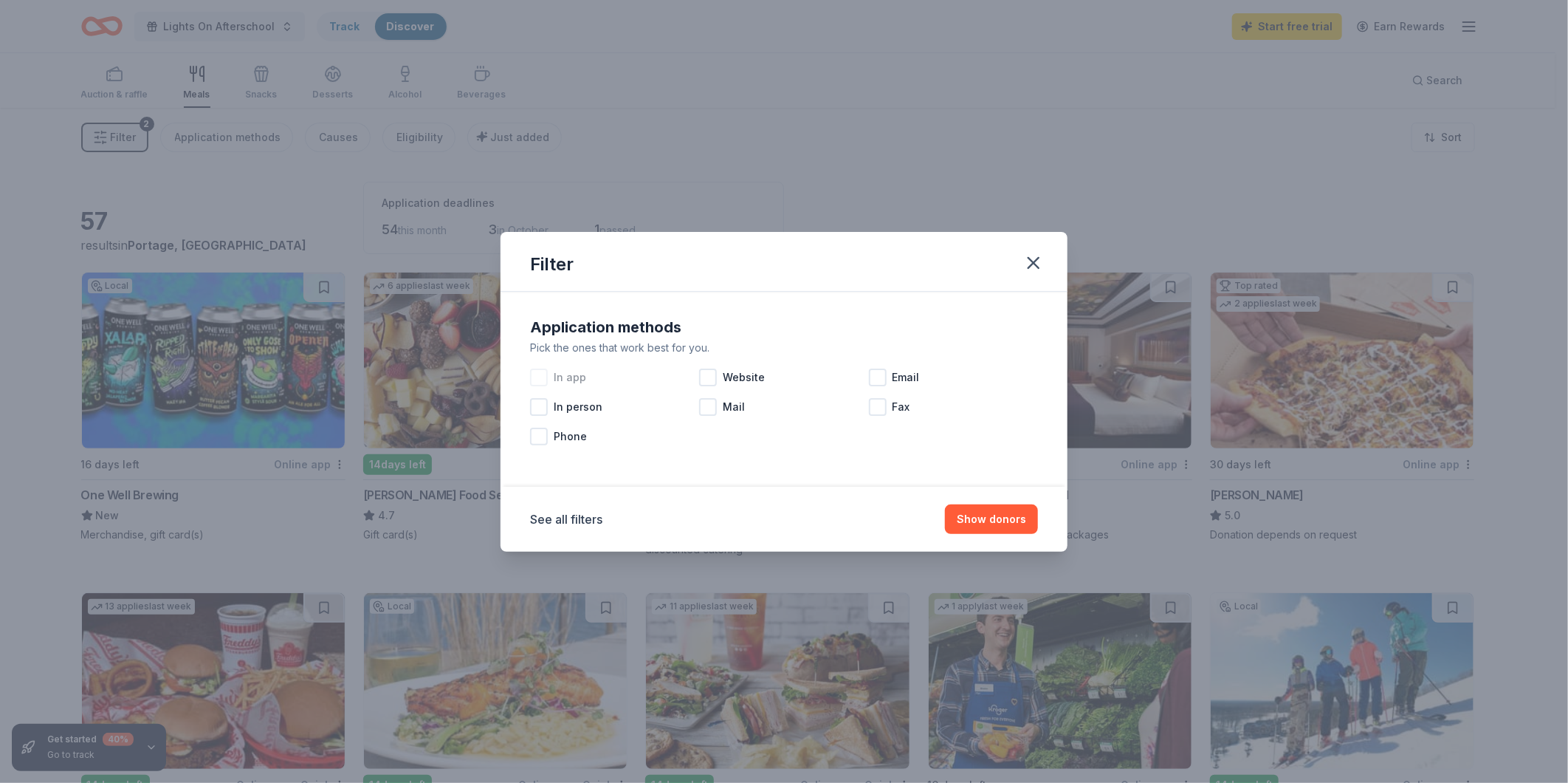
click at [552, 379] on div "In app" at bounding box center [615, 376] width 169 height 29
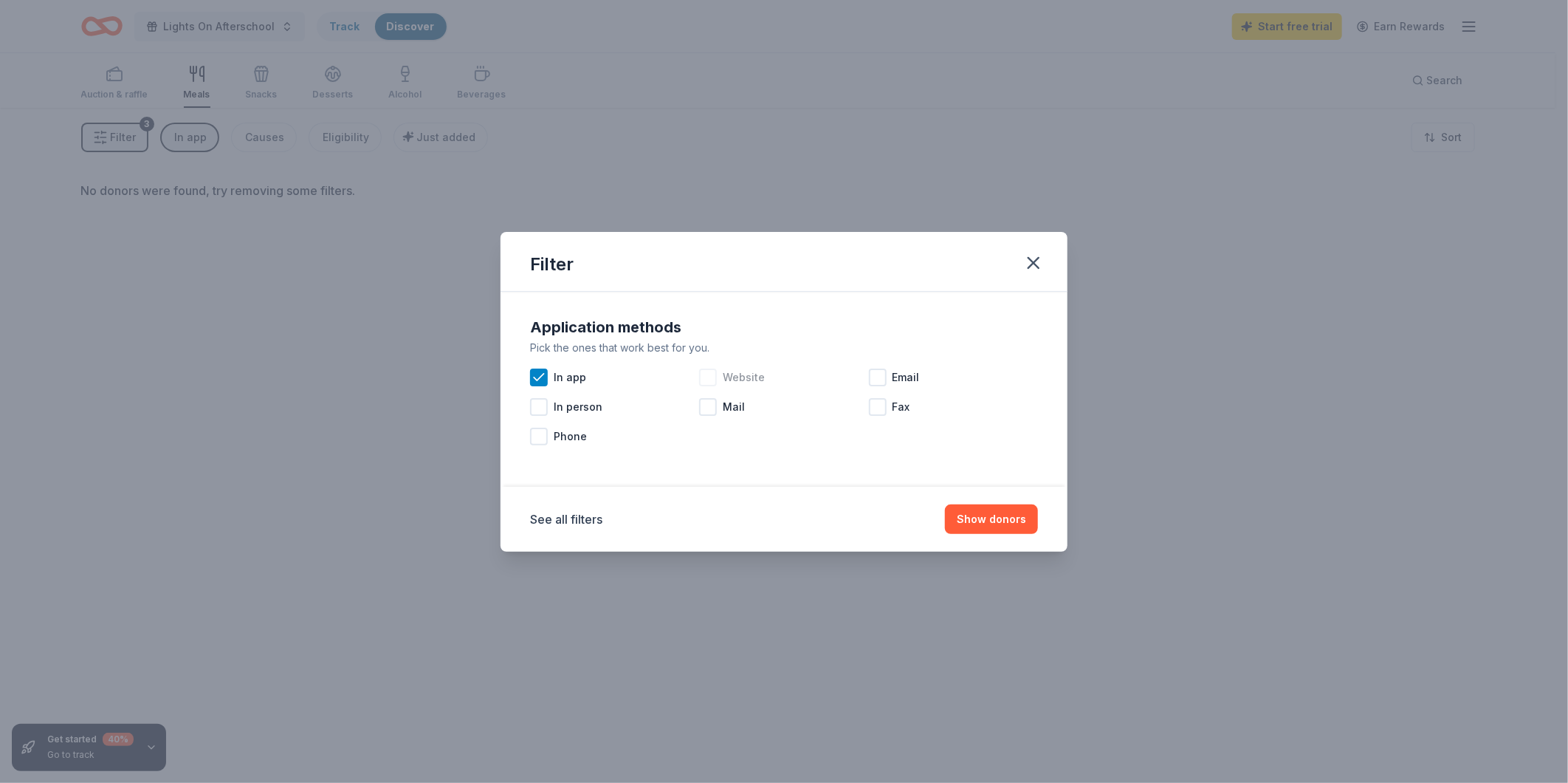
click at [709, 374] on div at bounding box center [707, 377] width 18 height 18
click at [874, 380] on div at bounding box center [878, 377] width 18 height 18
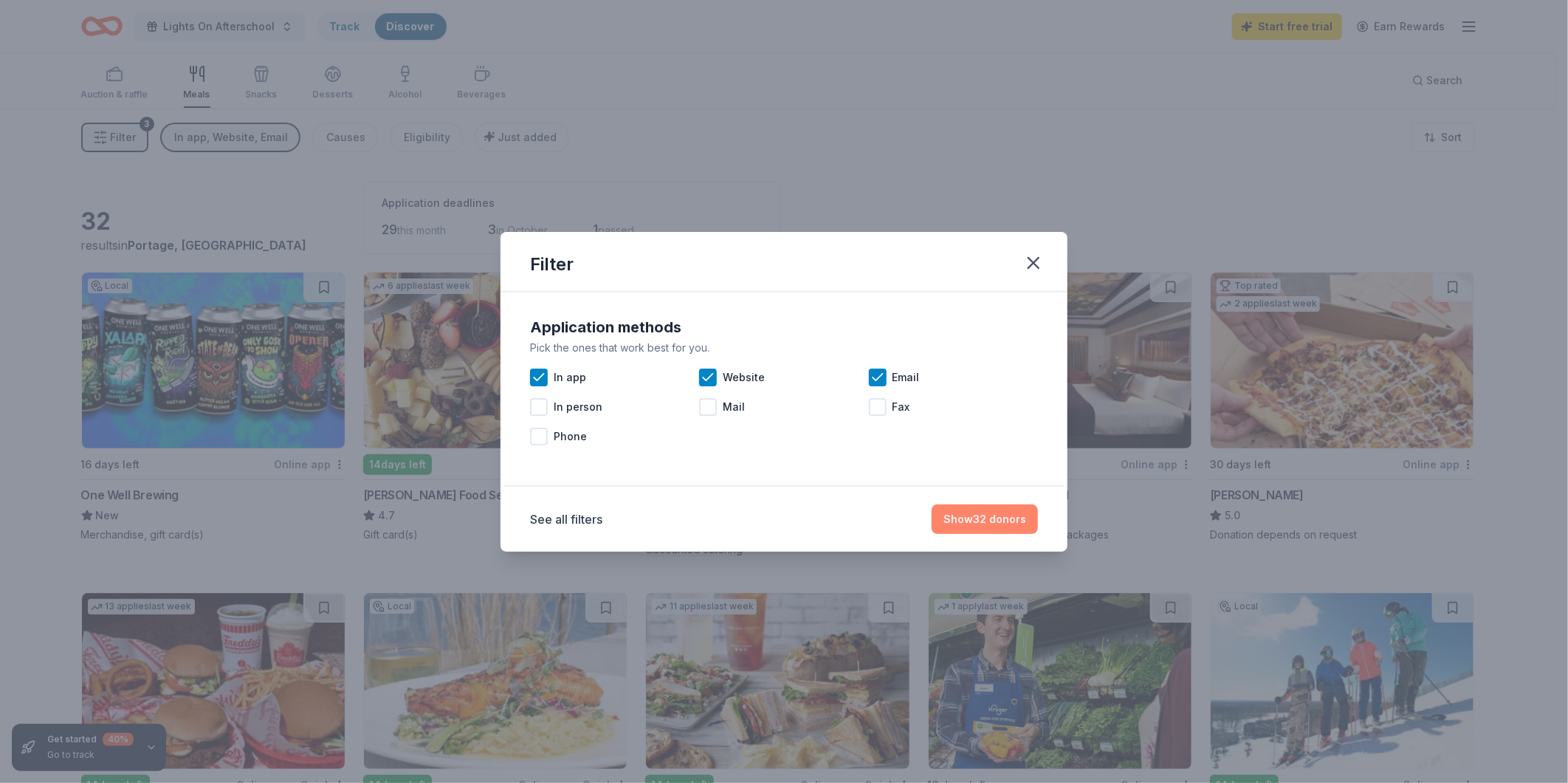
click at [999, 521] on button "Show 32 donors" at bounding box center [985, 519] width 106 height 29
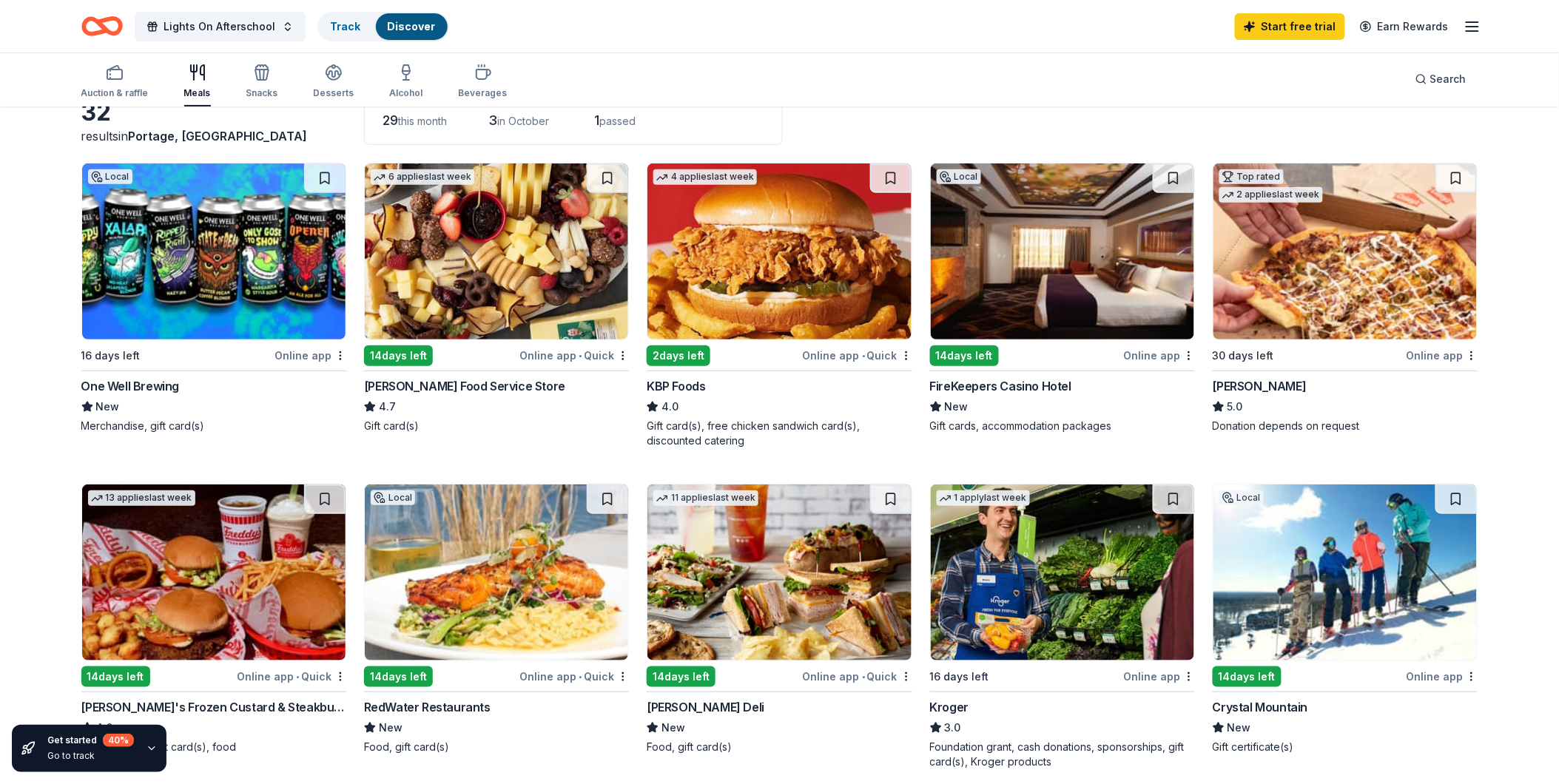
scroll to position [82, 0]
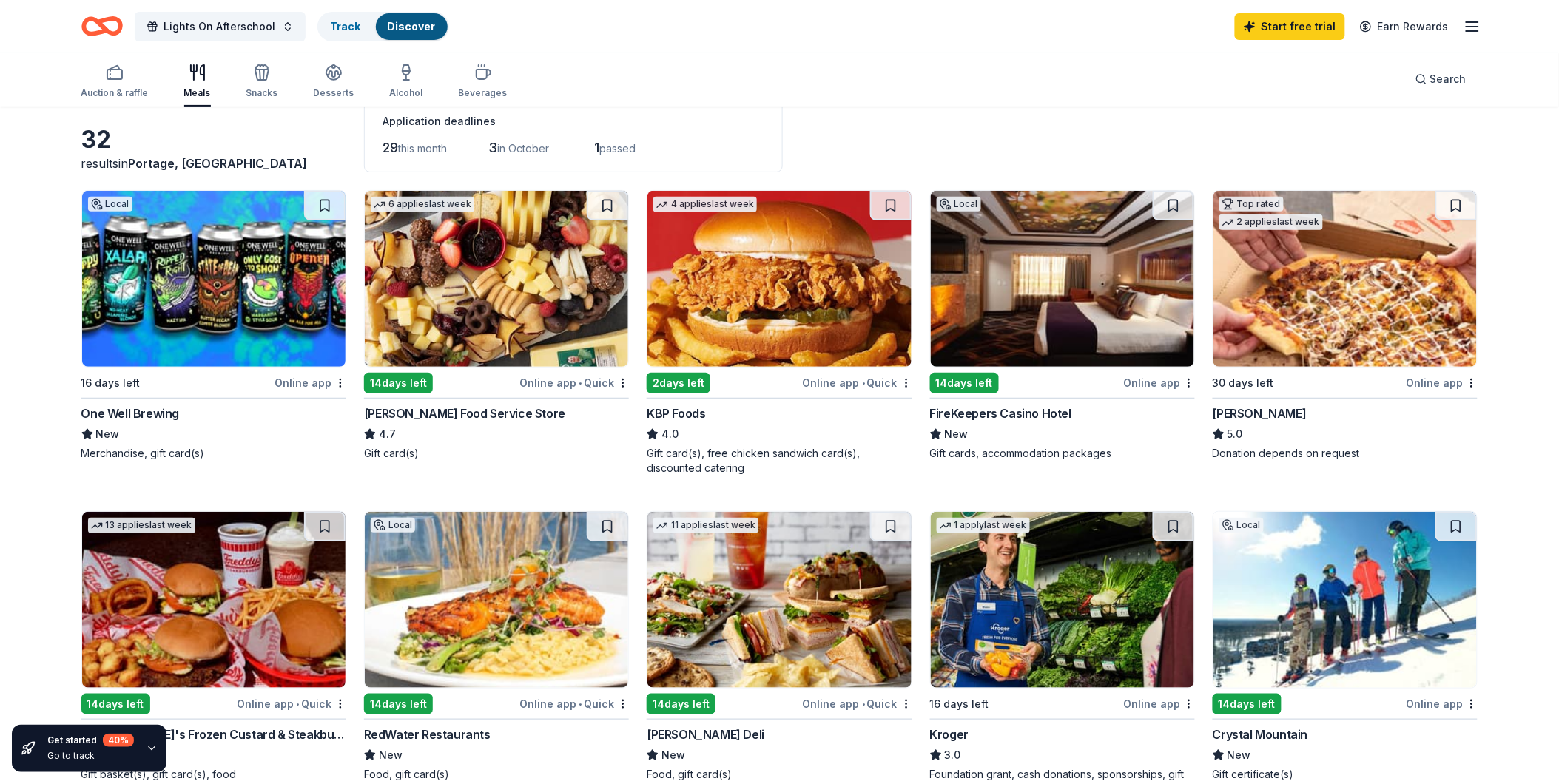
click at [1019, 267] on img at bounding box center [1061, 279] width 263 height 176
click at [343, 24] on link "Track · 1" at bounding box center [351, 25] width 40 height 12
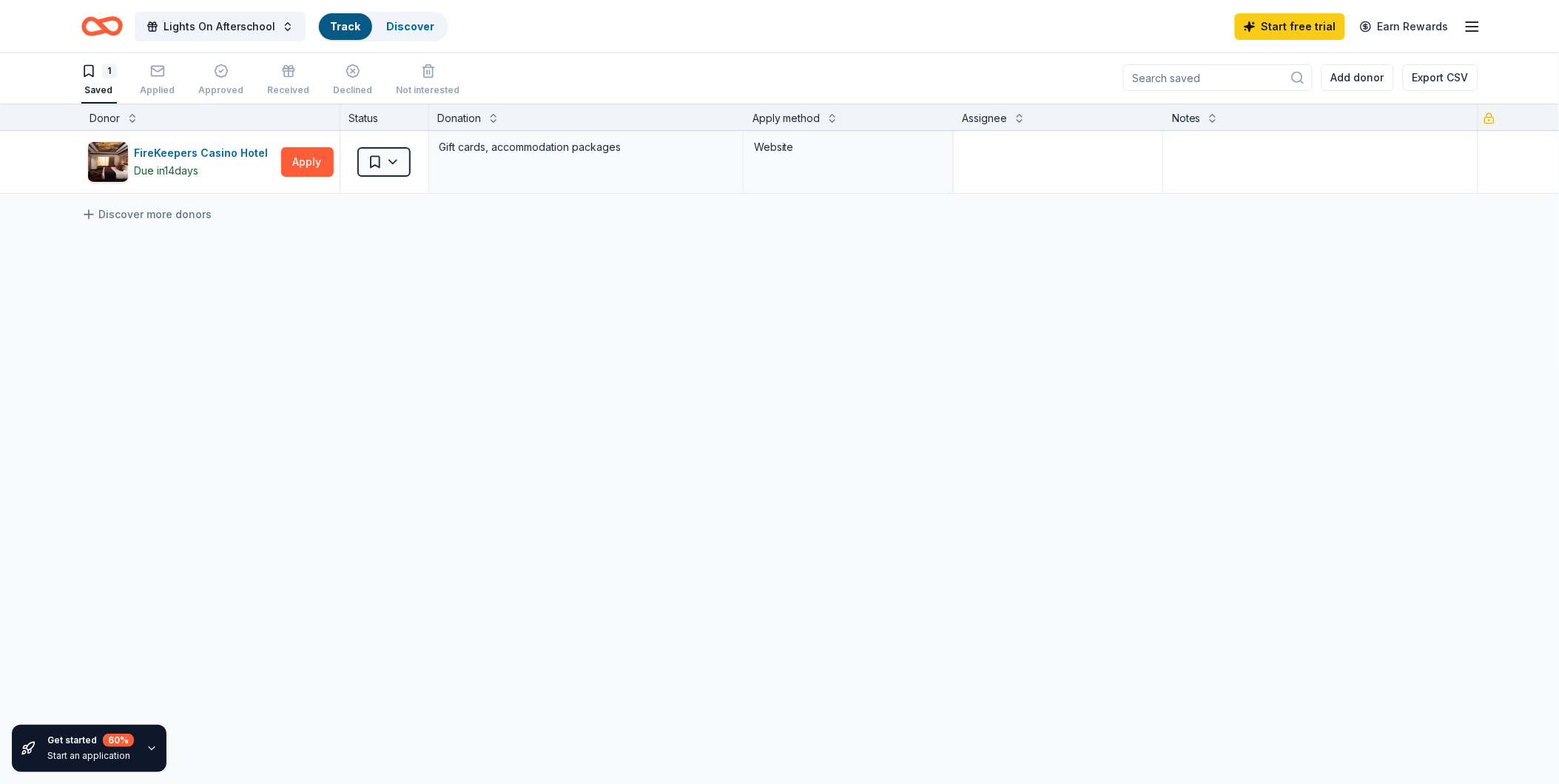
scroll to position [1, 0]
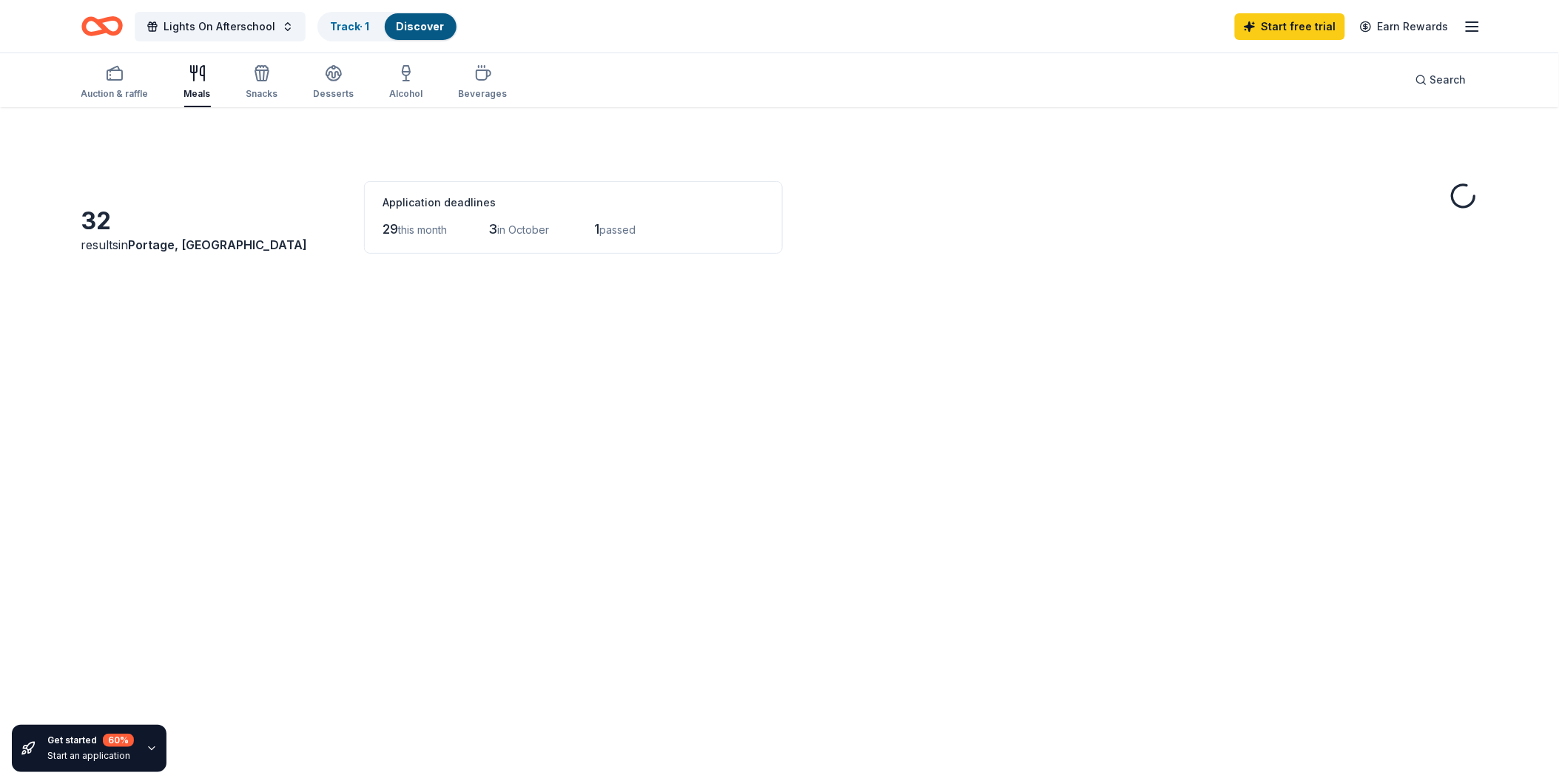
scroll to position [82, 0]
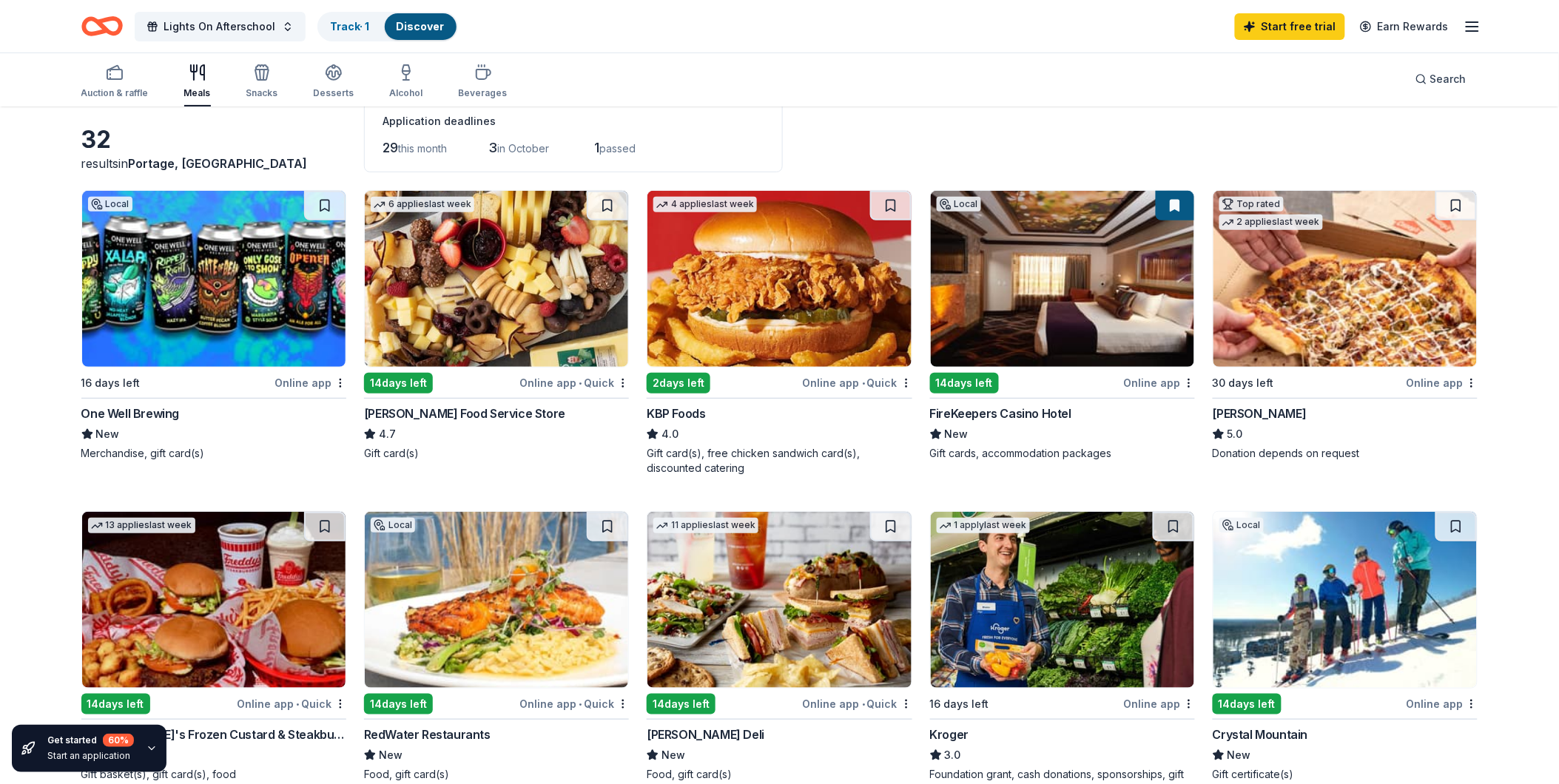
click at [537, 312] on img at bounding box center [496, 279] width 263 height 176
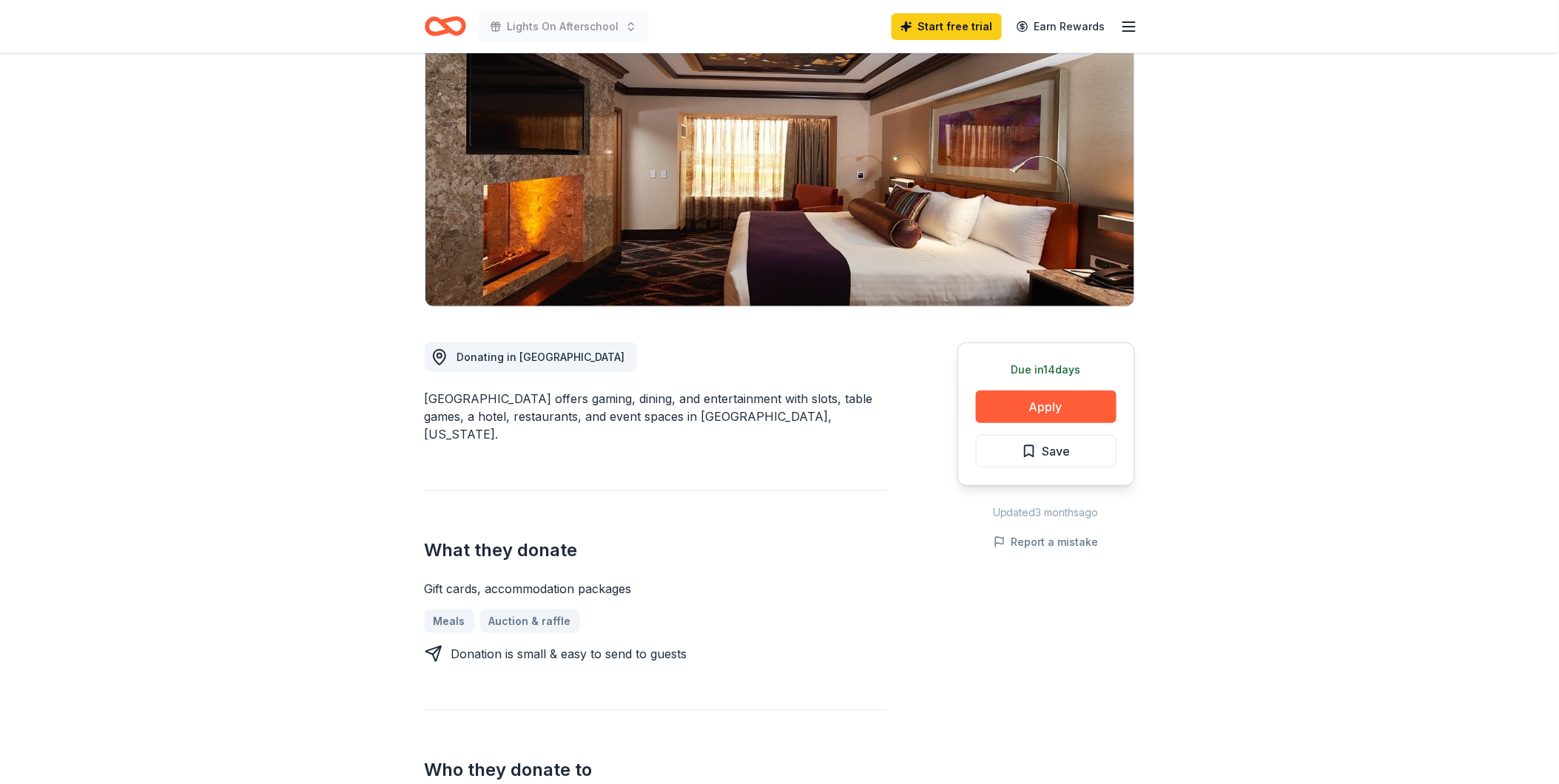
scroll to position [164, 0]
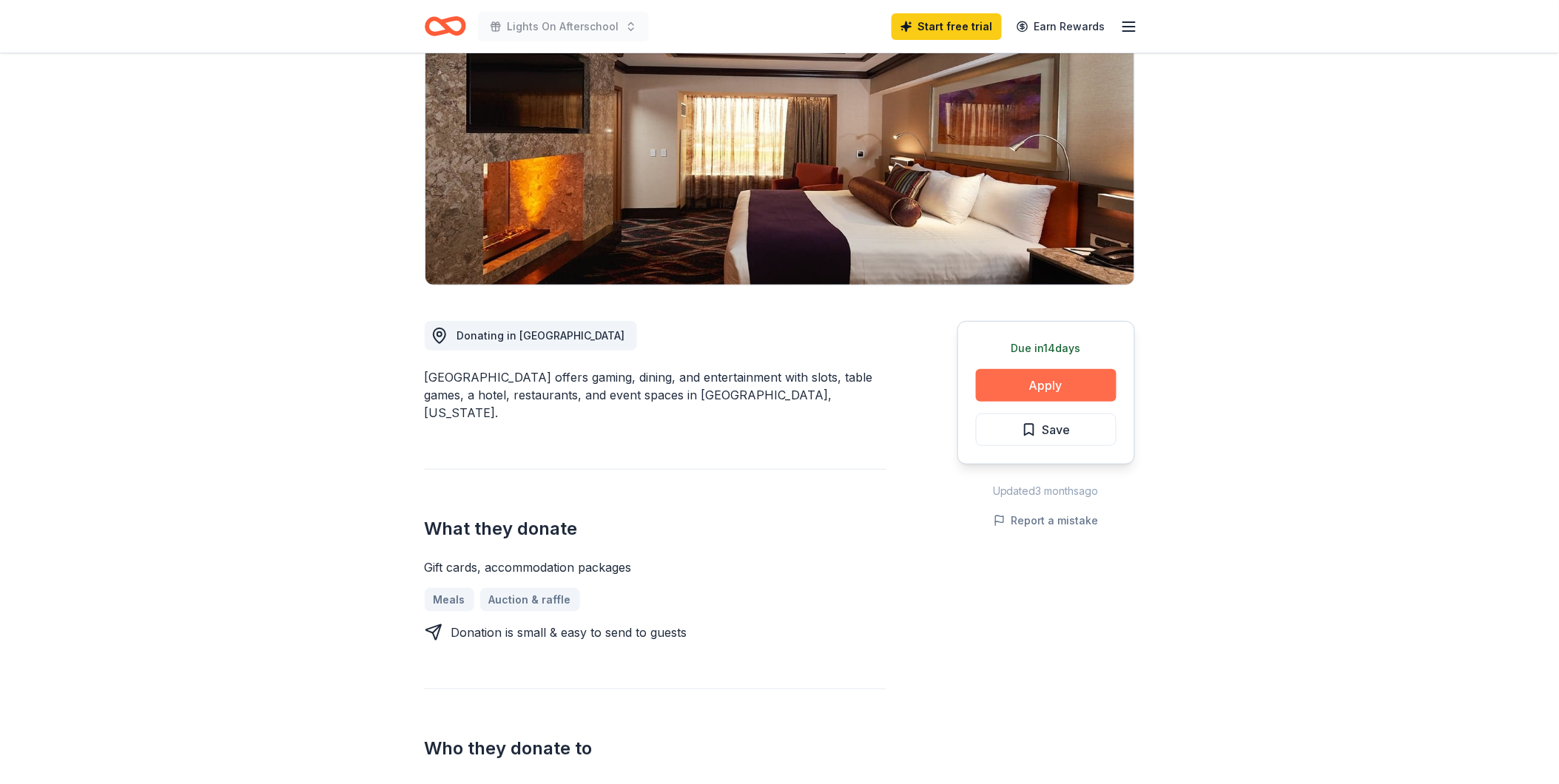
click at [1051, 380] on button "Apply" at bounding box center [1045, 385] width 140 height 33
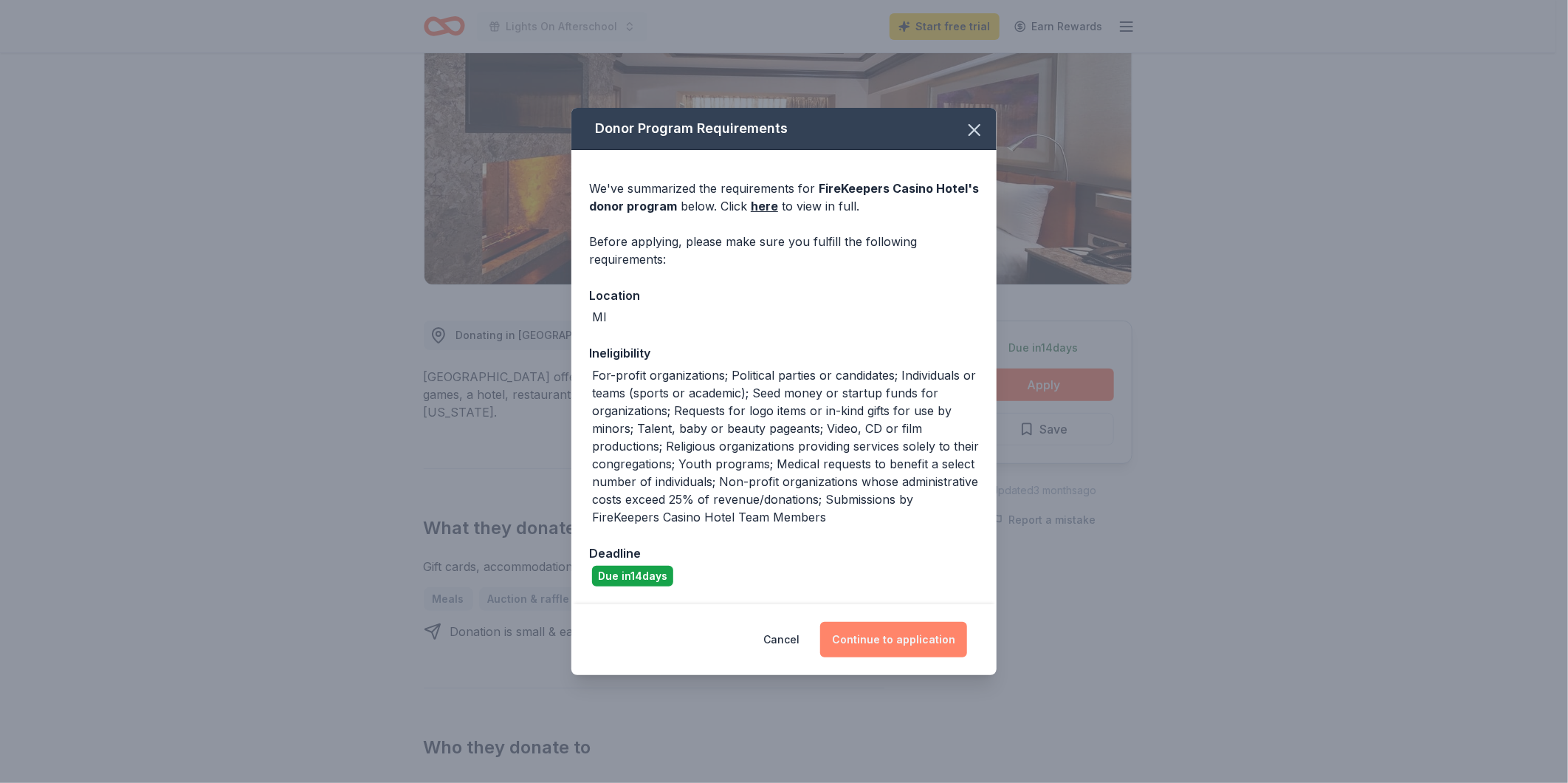
click at [911, 647] on button "Continue to application" at bounding box center [894, 640] width 147 height 36
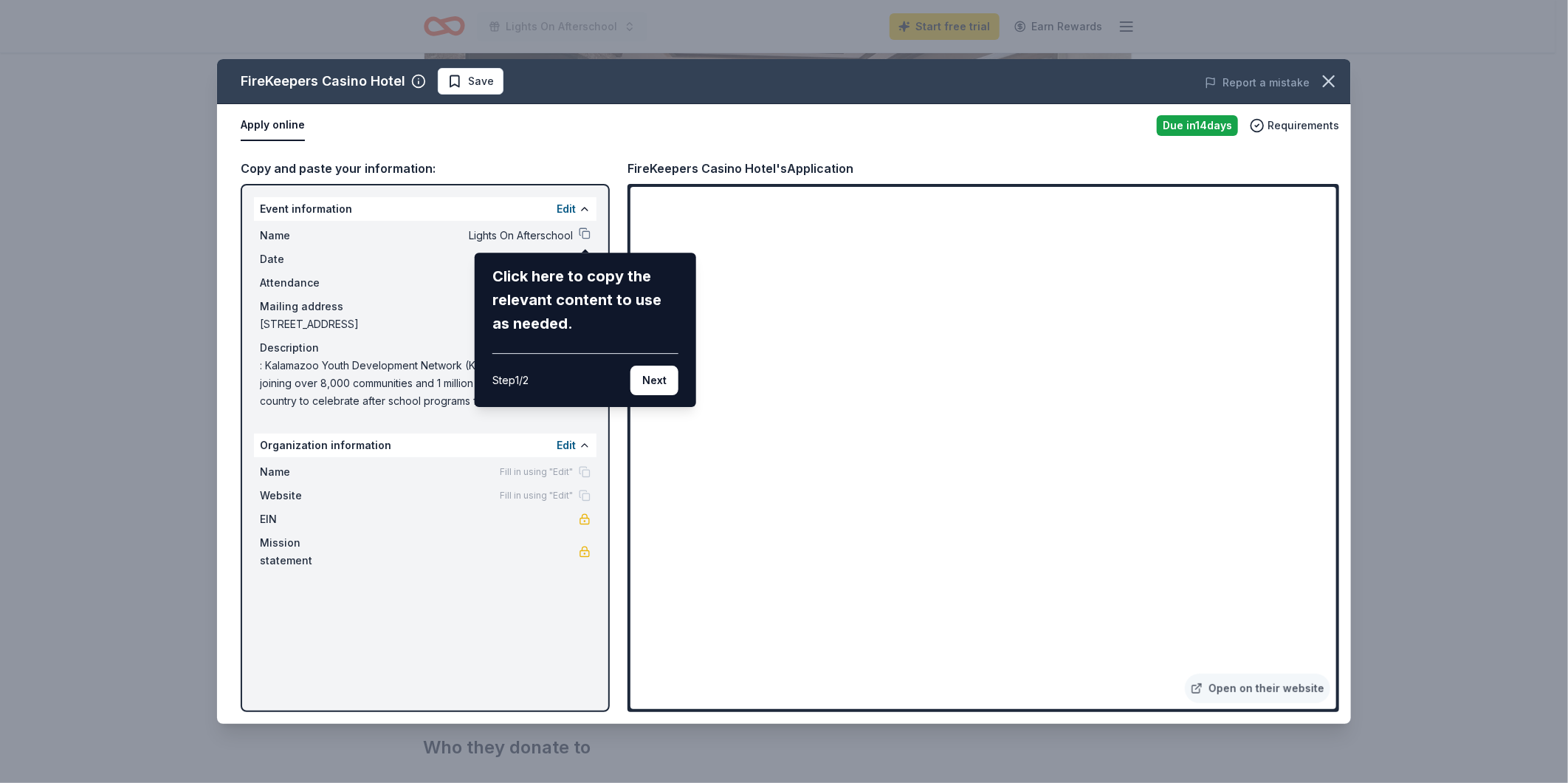
click at [587, 235] on div "FireKeepers Casino Hotel Save Report a mistake Apply online Due in 14 days Requ…" at bounding box center [784, 392] width 1134 height 664
click at [657, 383] on button "Next" at bounding box center [654, 380] width 48 height 29
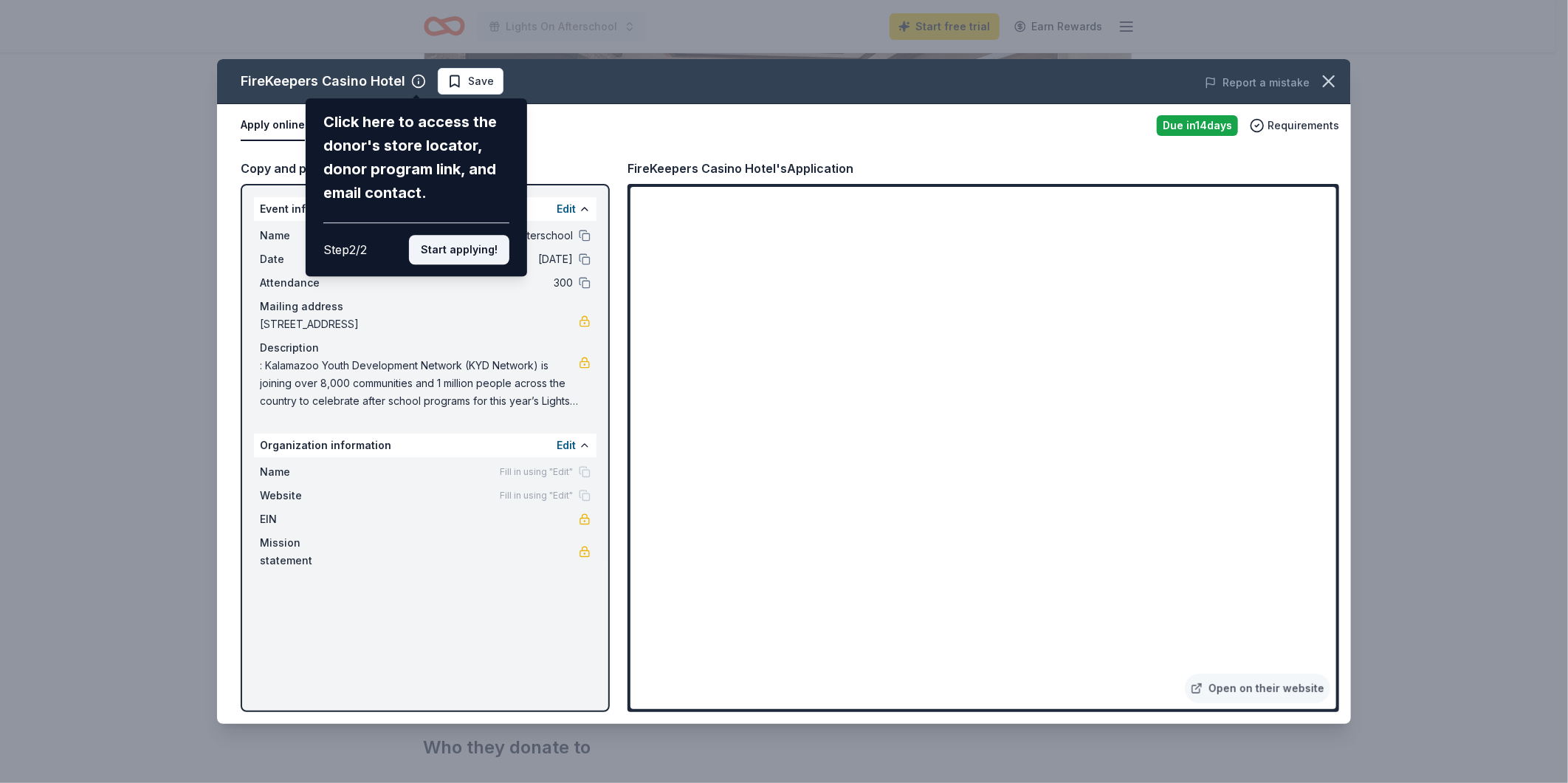
click at [490, 247] on button "Start applying!" at bounding box center [459, 249] width 101 height 29
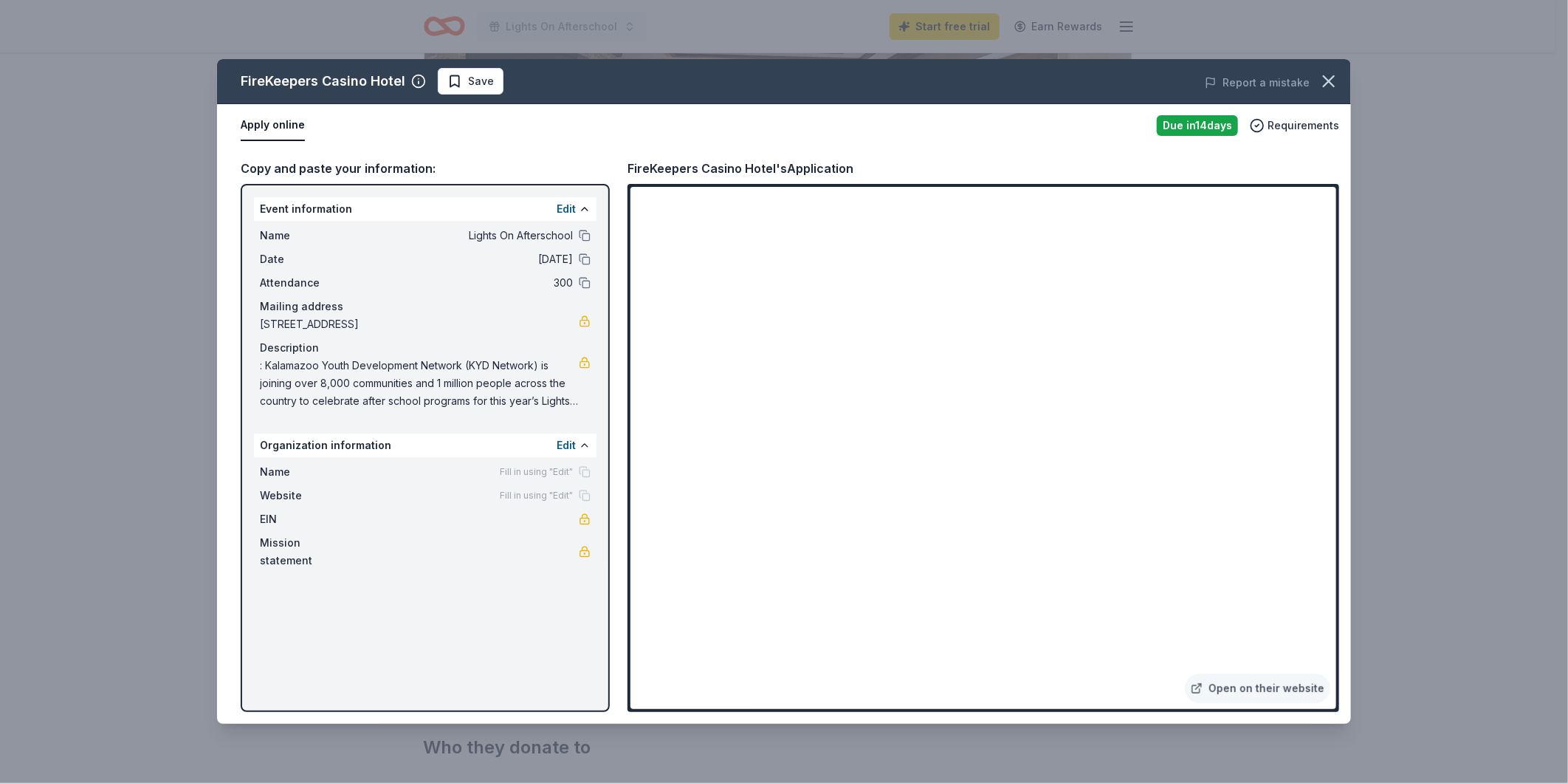
click at [586, 233] on div "FireKeepers Casino Hotel Save Report a mistake Apply online Due in 14 days Requ…" at bounding box center [784, 392] width 1134 height 664
click at [586, 204] on div "FireKeepers Casino Hotel Save Report a mistake Apply online Due in 14 days Requ…" at bounding box center [784, 392] width 1134 height 664
click at [523, 332] on div "FireKeepers Casino Hotel Save Report a mistake Apply online Due in 14 days Requ…" at bounding box center [784, 392] width 1134 height 664
click at [901, 373] on div "FireKeepers Casino Hotel Save Report a mistake Apply online Due in 14 days Requ…" at bounding box center [784, 392] width 1134 height 664
click at [904, 377] on div "FireKeepers Casino Hotel Save Report a mistake Apply online Due in 14 days Requ…" at bounding box center [784, 392] width 1134 height 664
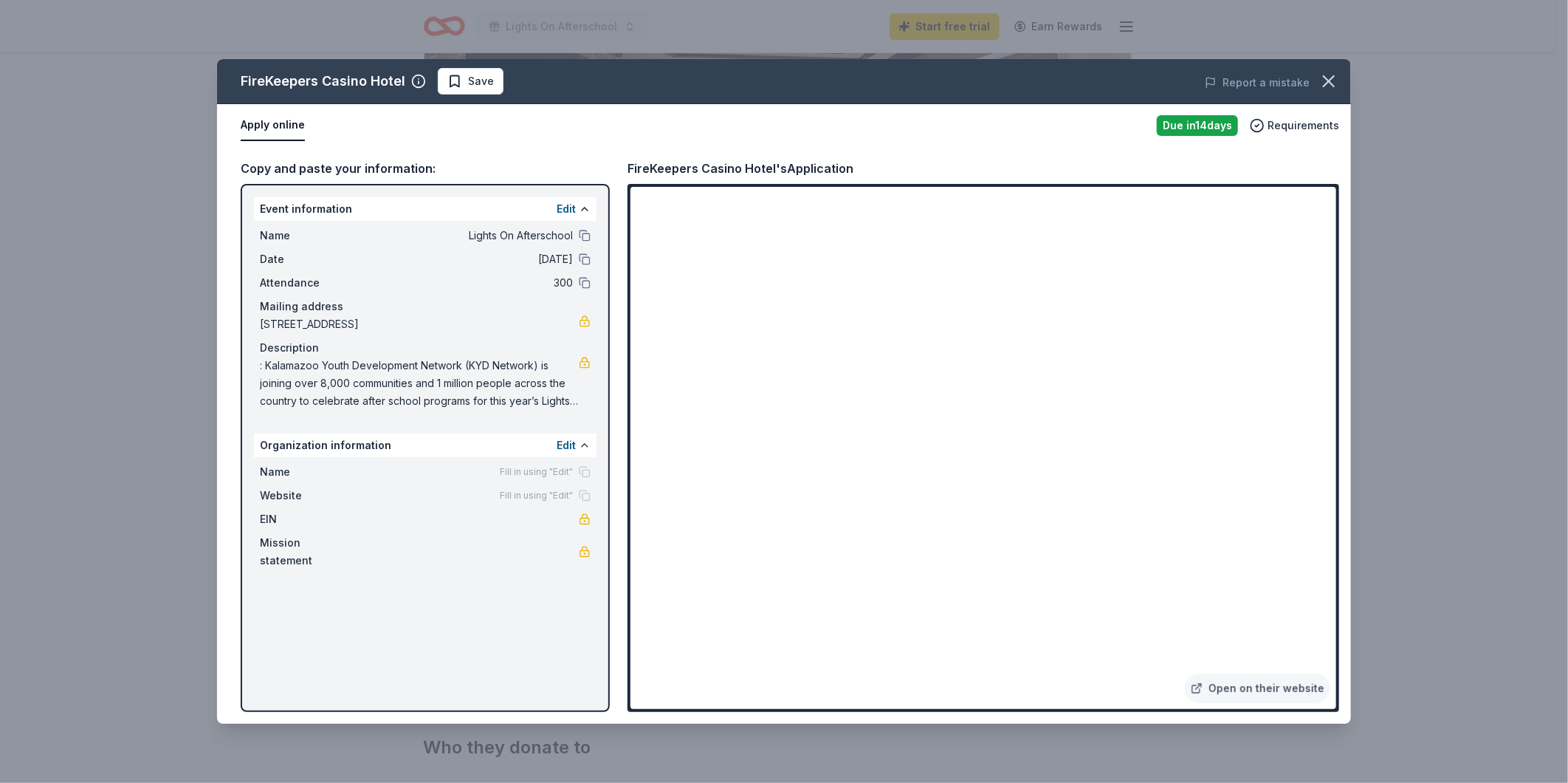
click at [887, 380] on div "FireKeepers Casino Hotel Save Report a mistake Apply online Due in 14 days Requ…" at bounding box center [784, 392] width 1134 height 664
click at [583, 469] on div "Fill in using "Edit"" at bounding box center [545, 471] width 91 height 12
click at [583, 492] on div "Fill in using "Edit"" at bounding box center [545, 495] width 91 height 12
click at [578, 445] on button at bounding box center [584, 445] width 12 height 12
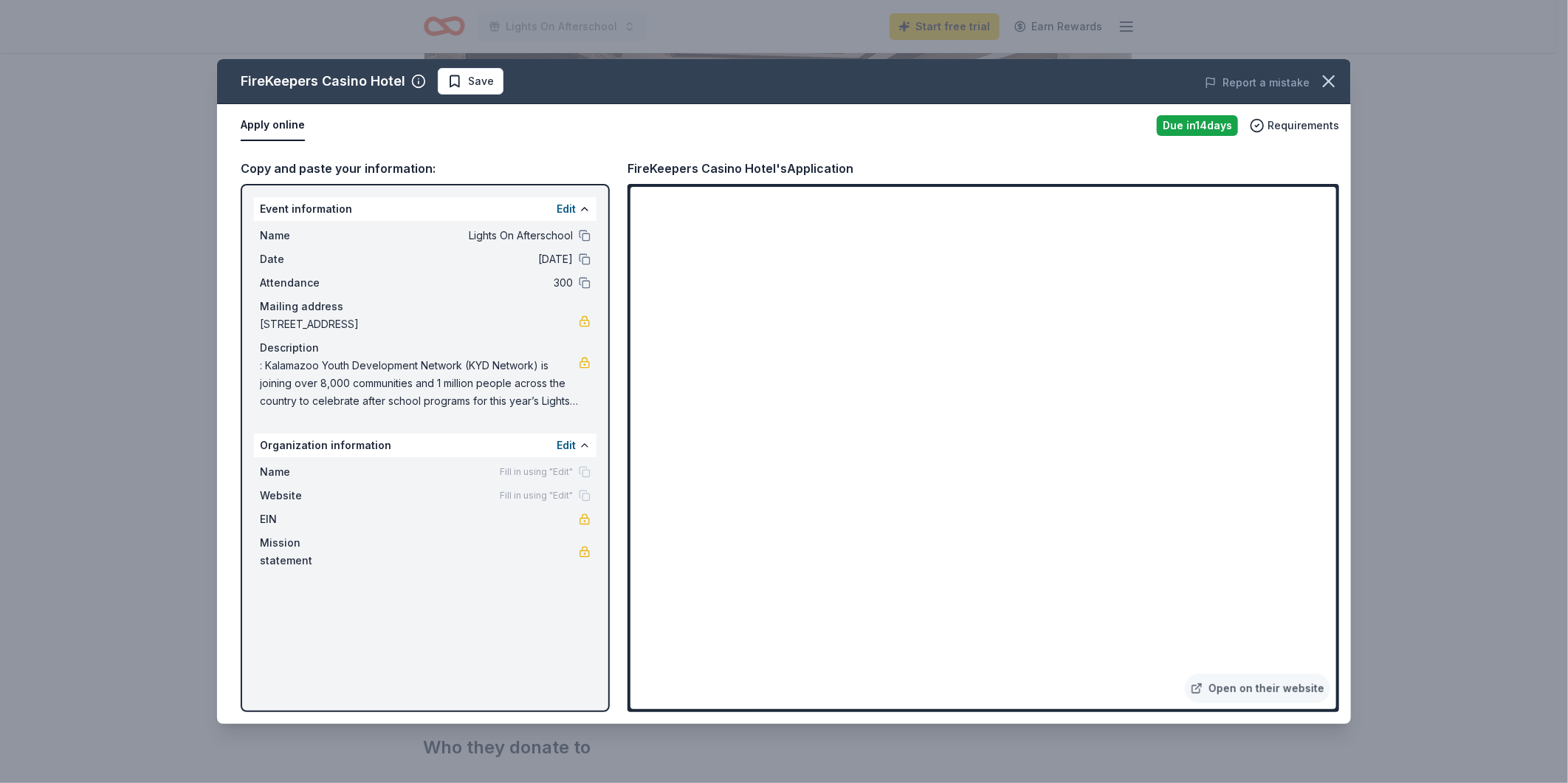
click at [554, 393] on span ": Kalamazoo Youth Development Network (KYD Network) is joining over 8,000 commu…" at bounding box center [419, 383] width 319 height 54
click at [451, 79] on span "Save" at bounding box center [470, 81] width 46 height 18
click at [1442, 102] on div "FireKeepers Casino Hotel Saved Report a mistake Apply online Due in 14 days Req…" at bounding box center [784, 392] width 1568 height 783
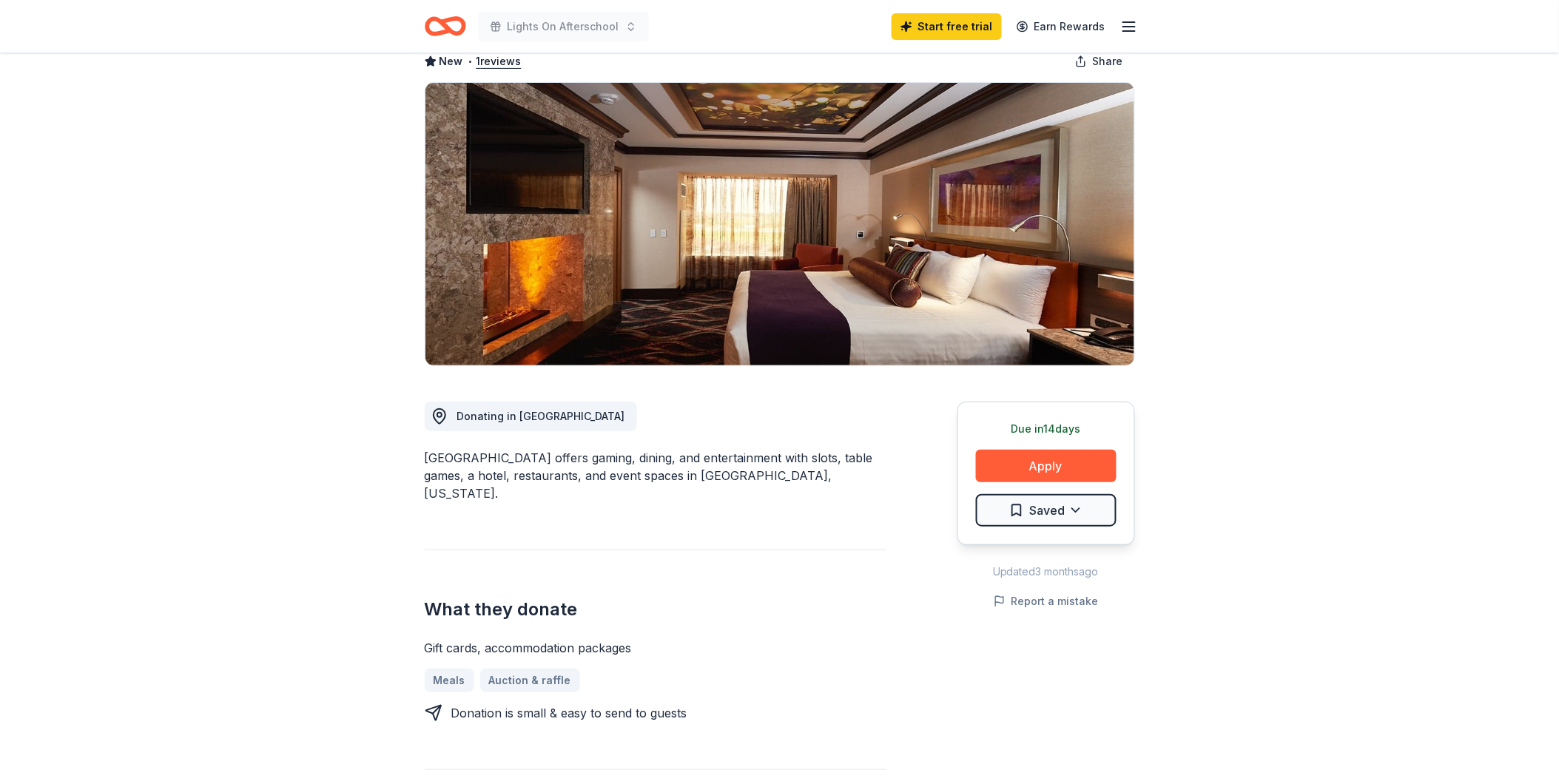
scroll to position [0, 0]
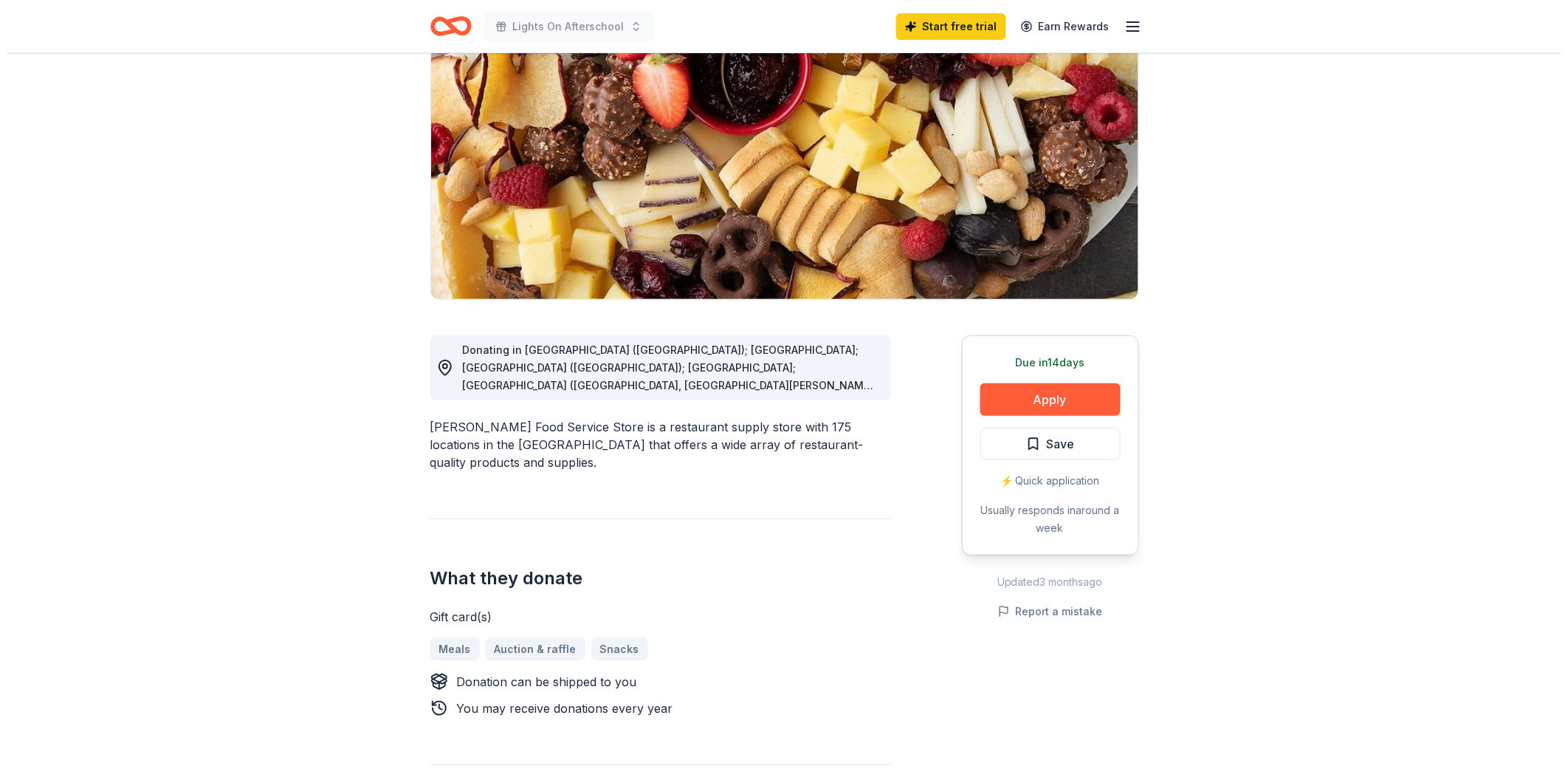
scroll to position [164, 0]
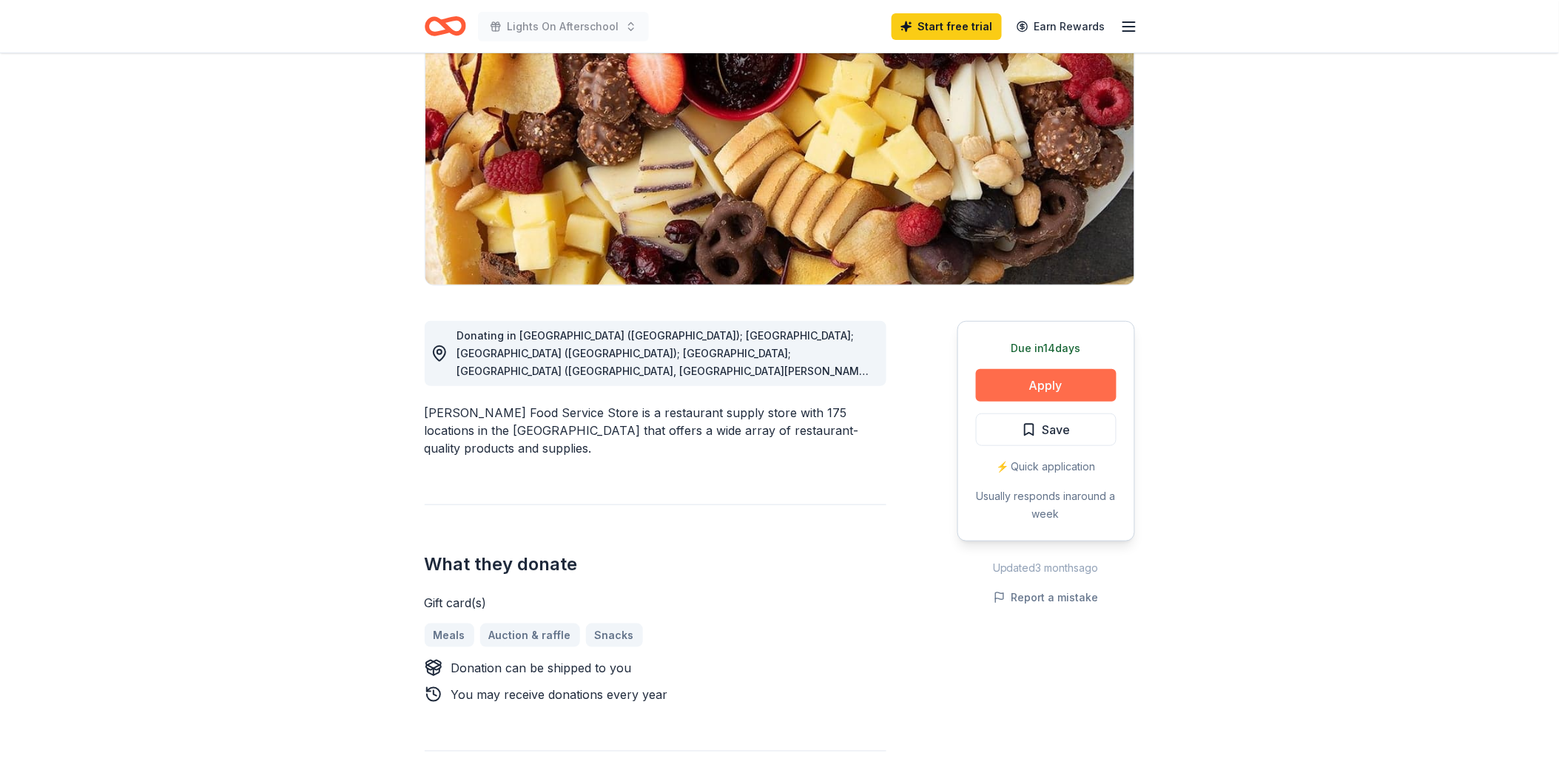
click at [1047, 387] on button "Apply" at bounding box center [1045, 385] width 140 height 33
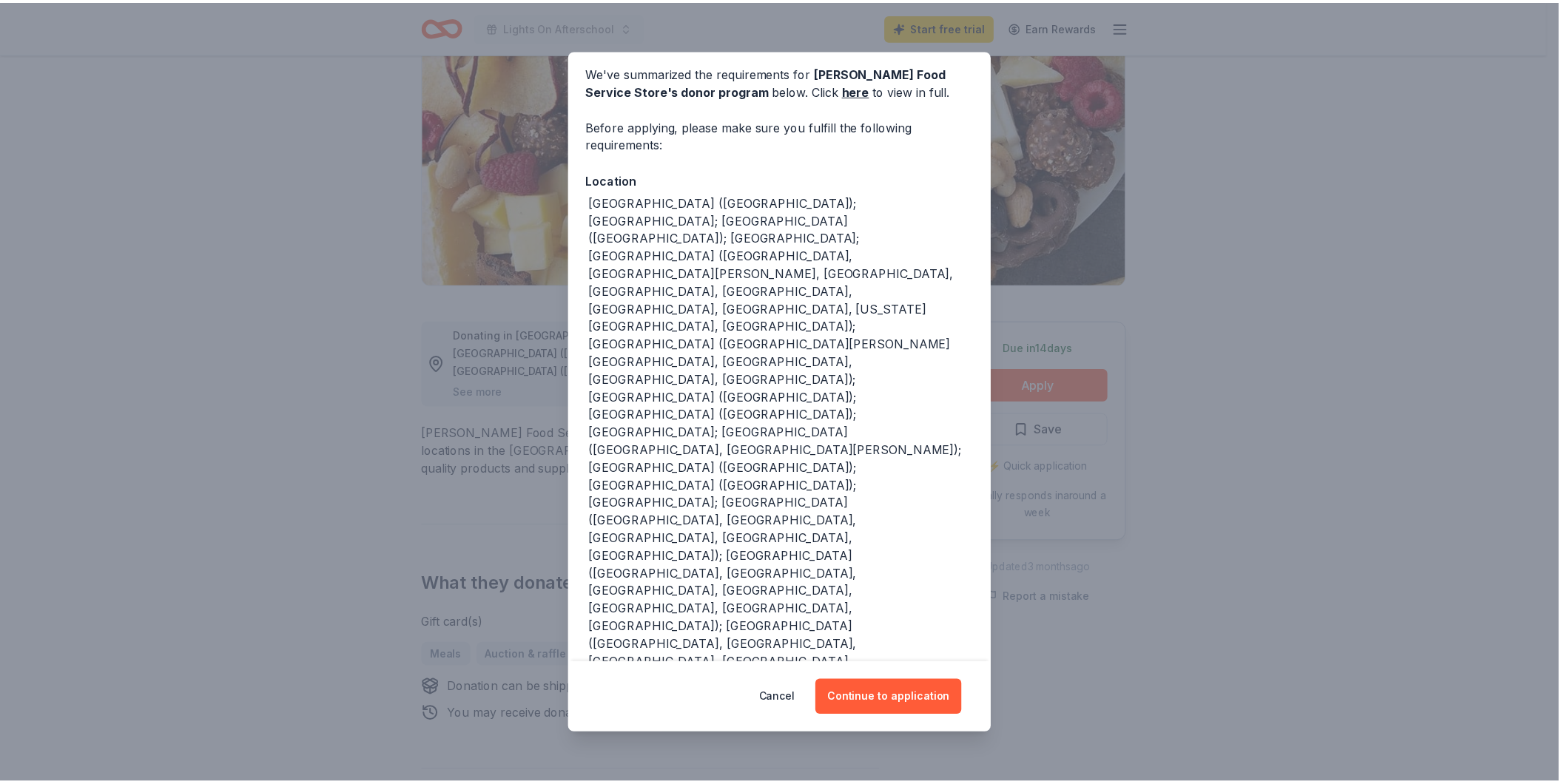
scroll to position [74, 0]
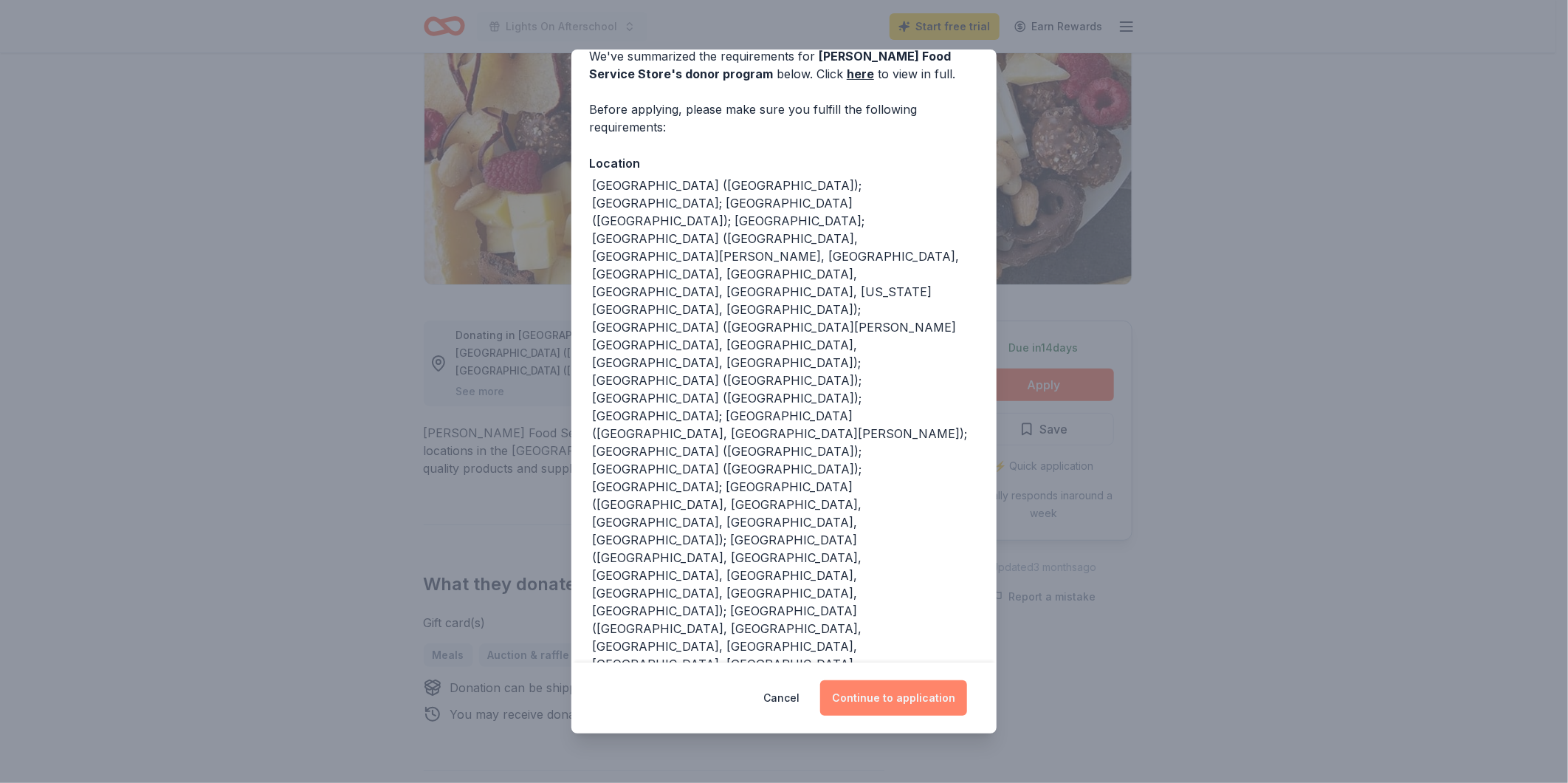
click at [895, 697] on button "Continue to application" at bounding box center [894, 698] width 147 height 36
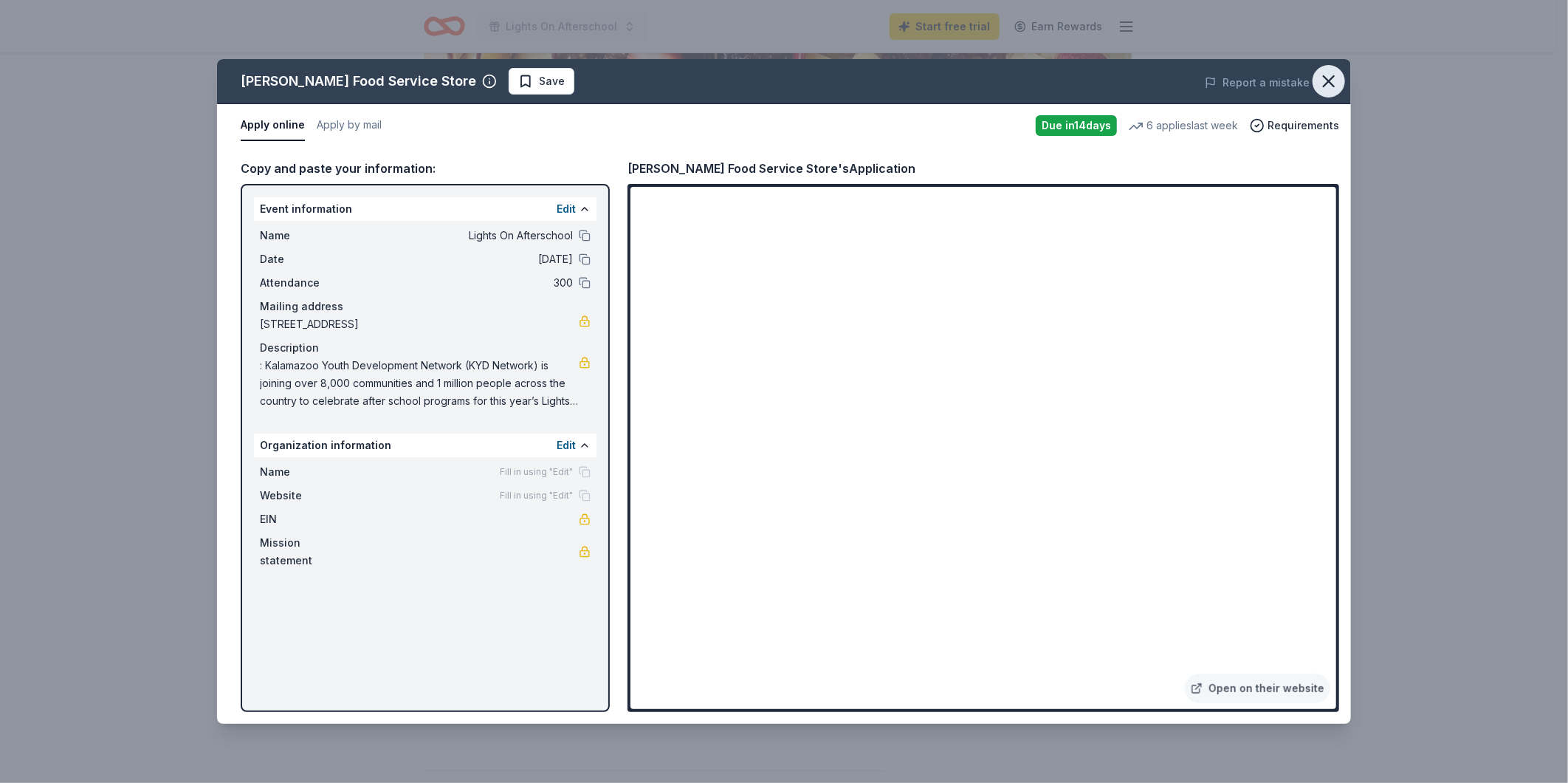
click at [1323, 78] on icon "button" at bounding box center [1329, 81] width 21 height 21
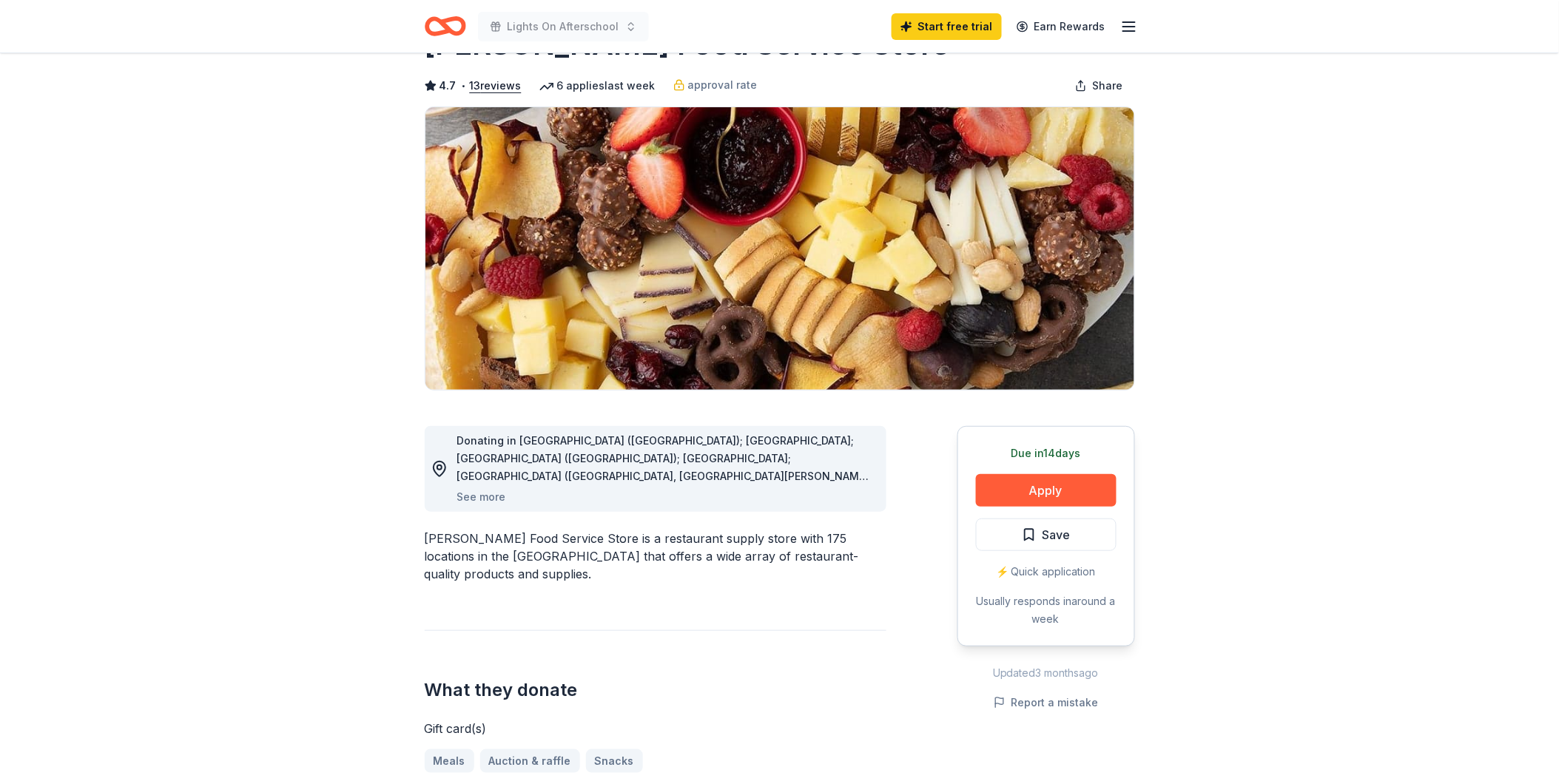
scroll to position [0, 0]
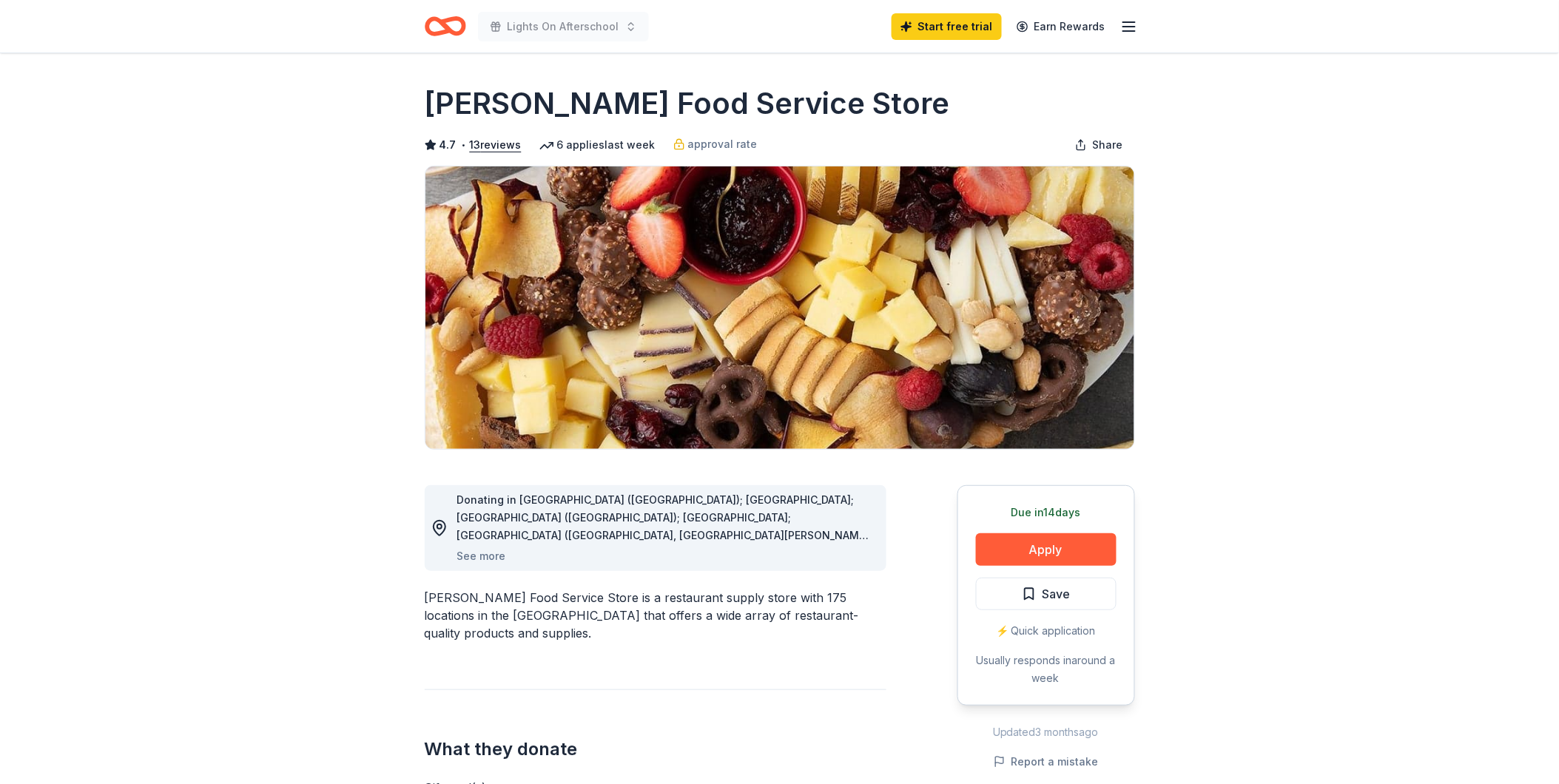
click at [436, 25] on icon "Home" at bounding box center [446, 25] width 41 height 35
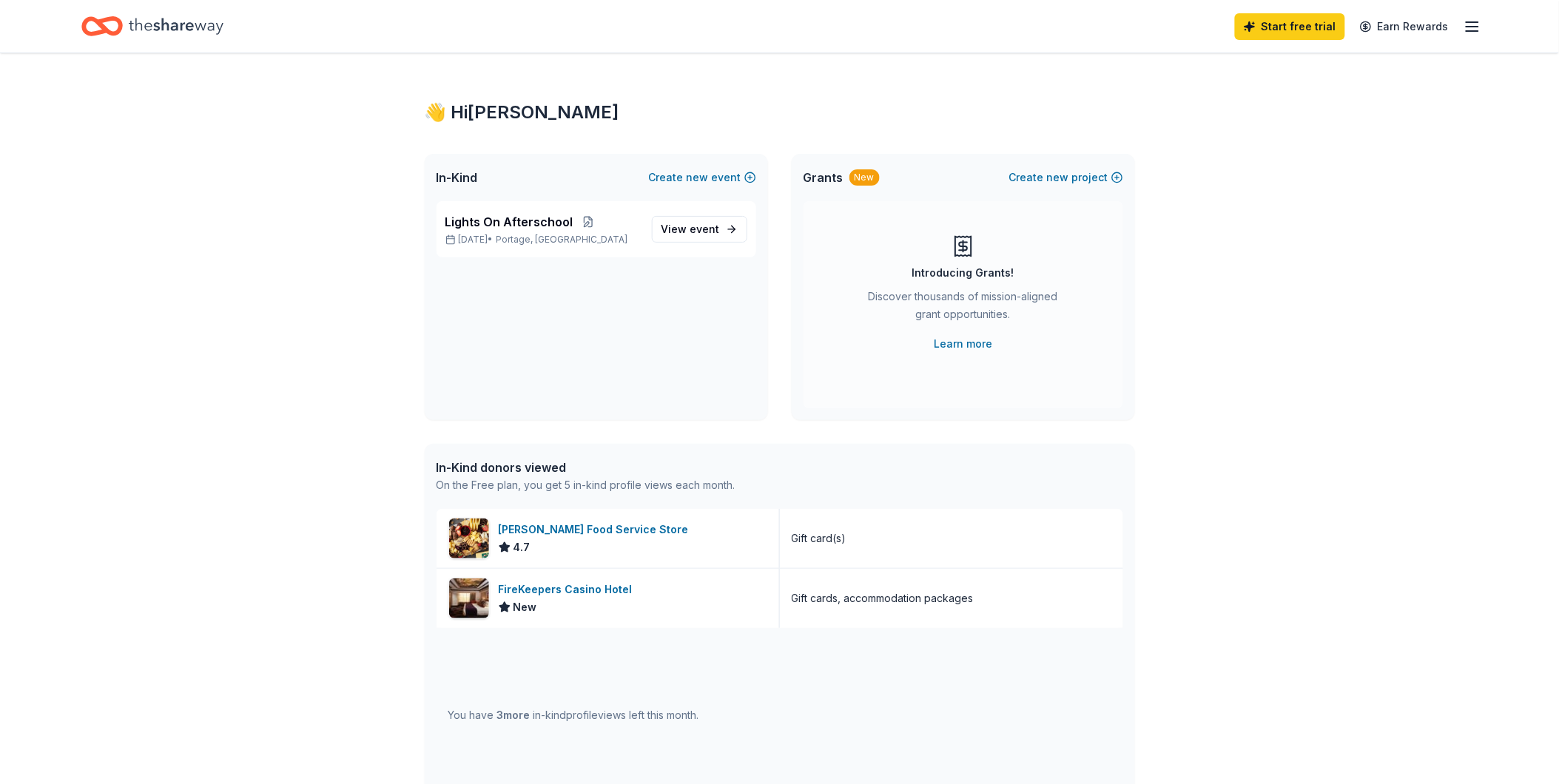
click at [142, 23] on icon "Home" at bounding box center [176, 26] width 94 height 30
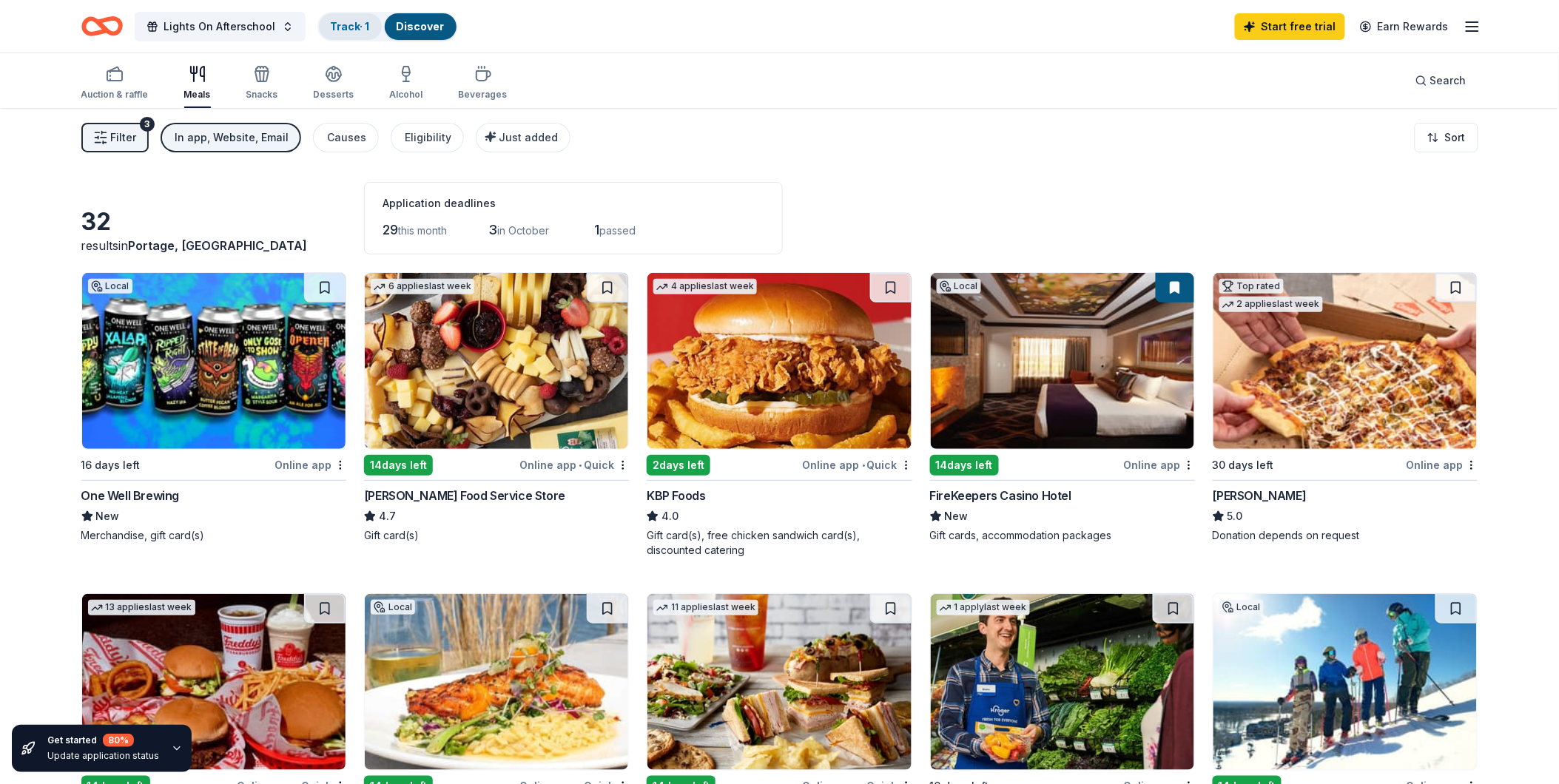
click at [344, 25] on link "Track · 1" at bounding box center [351, 25] width 40 height 12
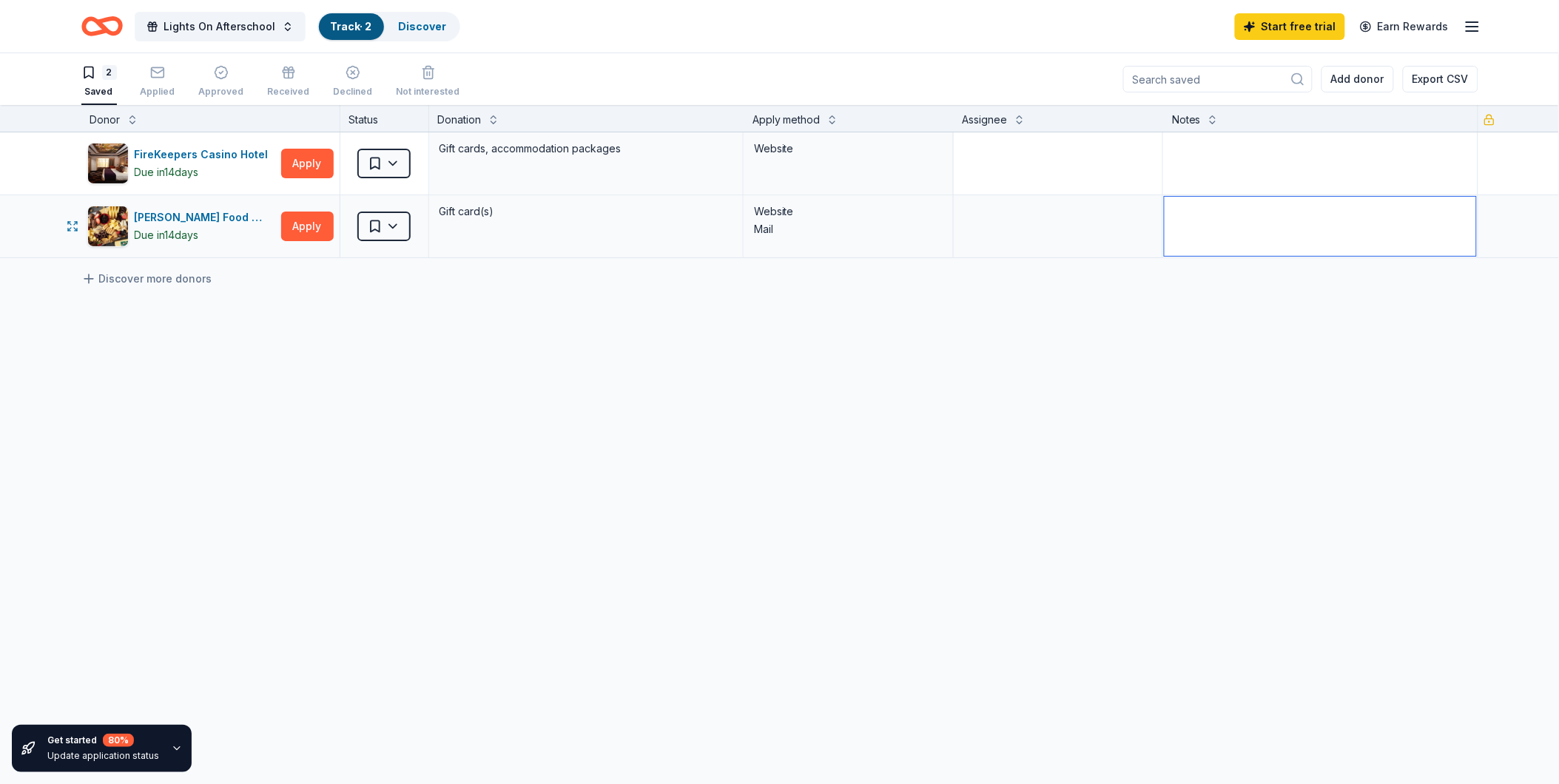
click at [1305, 229] on textarea at bounding box center [1320, 226] width 311 height 59
type textarea "Applied through google form 9/9"
click at [897, 531] on div "FireKeepers Casino Hotel Due [DATE] Apply Saved Gift cards, accommodation packa…" at bounding box center [780, 335] width 1559 height 404
click at [1229, 167] on textarea at bounding box center [1320, 163] width 311 height 59
type textarea "Needs Tax ID, 501c3"
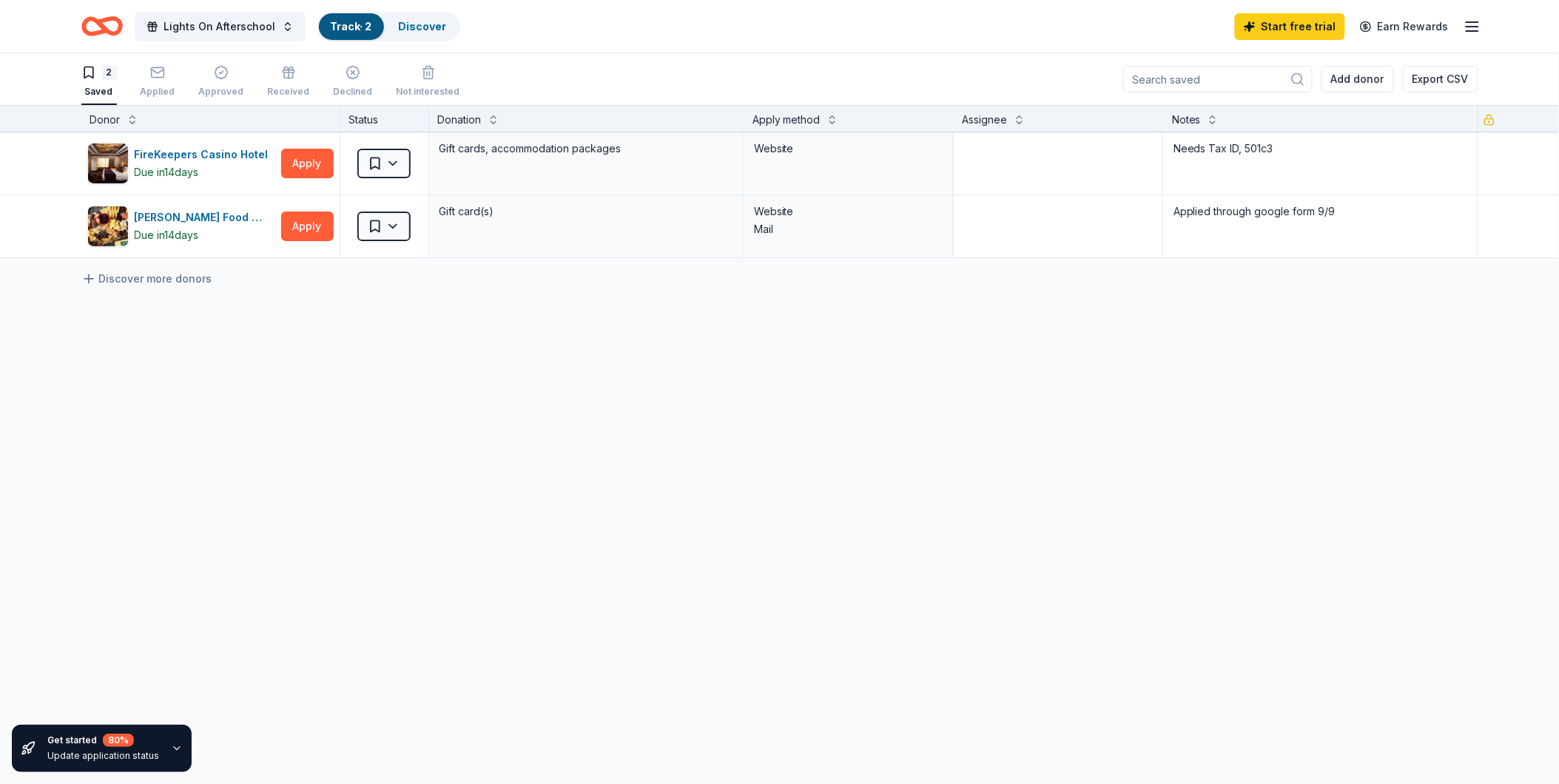
click at [355, 363] on div "FireKeepers Casino Hotel Due [DATE] Apply Saved Gift cards, accommodation packa…" at bounding box center [780, 335] width 1559 height 404
click at [99, 25] on icon "Home" at bounding box center [108, 26] width 23 height 15
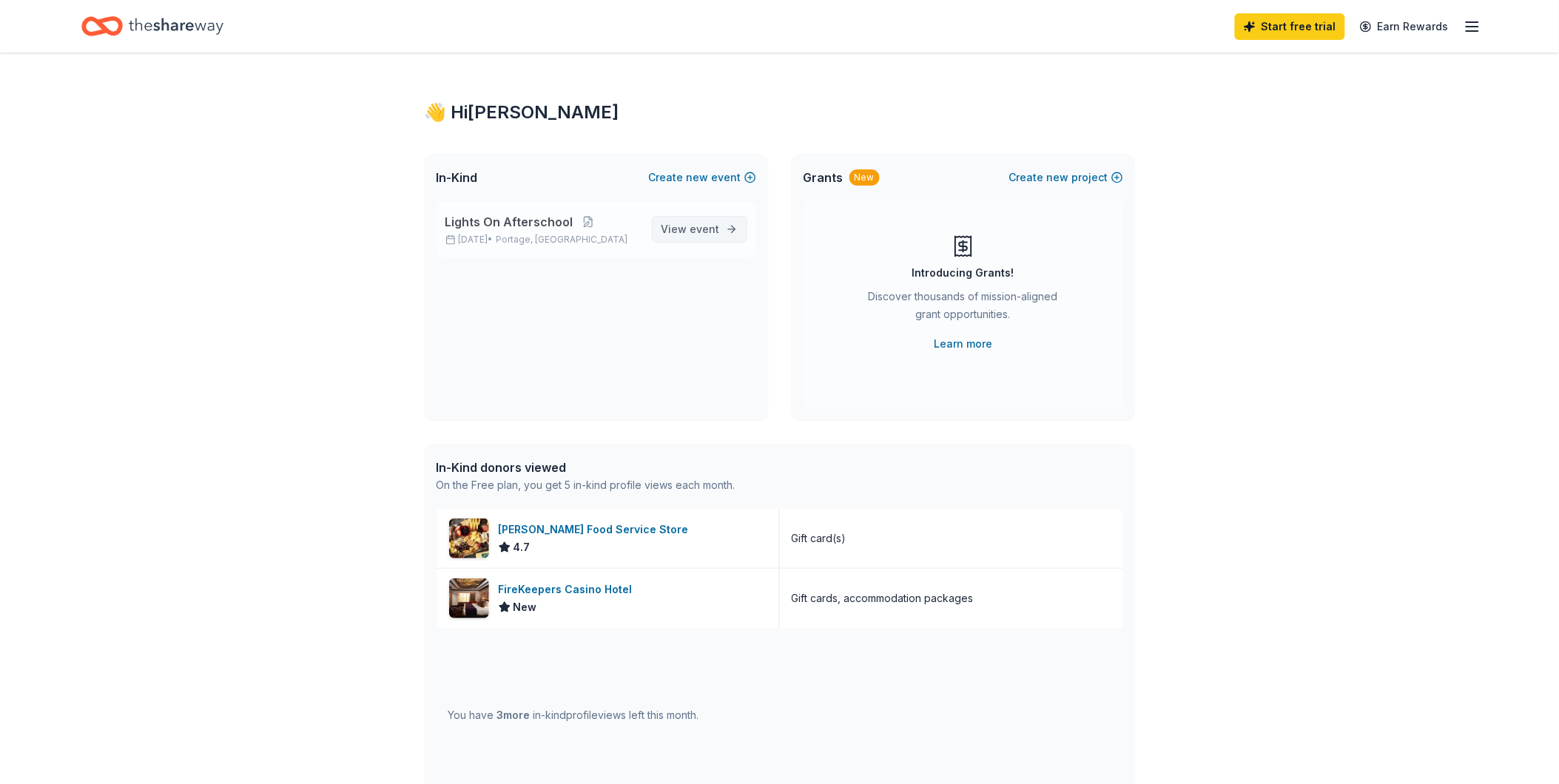
click at [721, 225] on link "View event" at bounding box center [699, 229] width 95 height 26
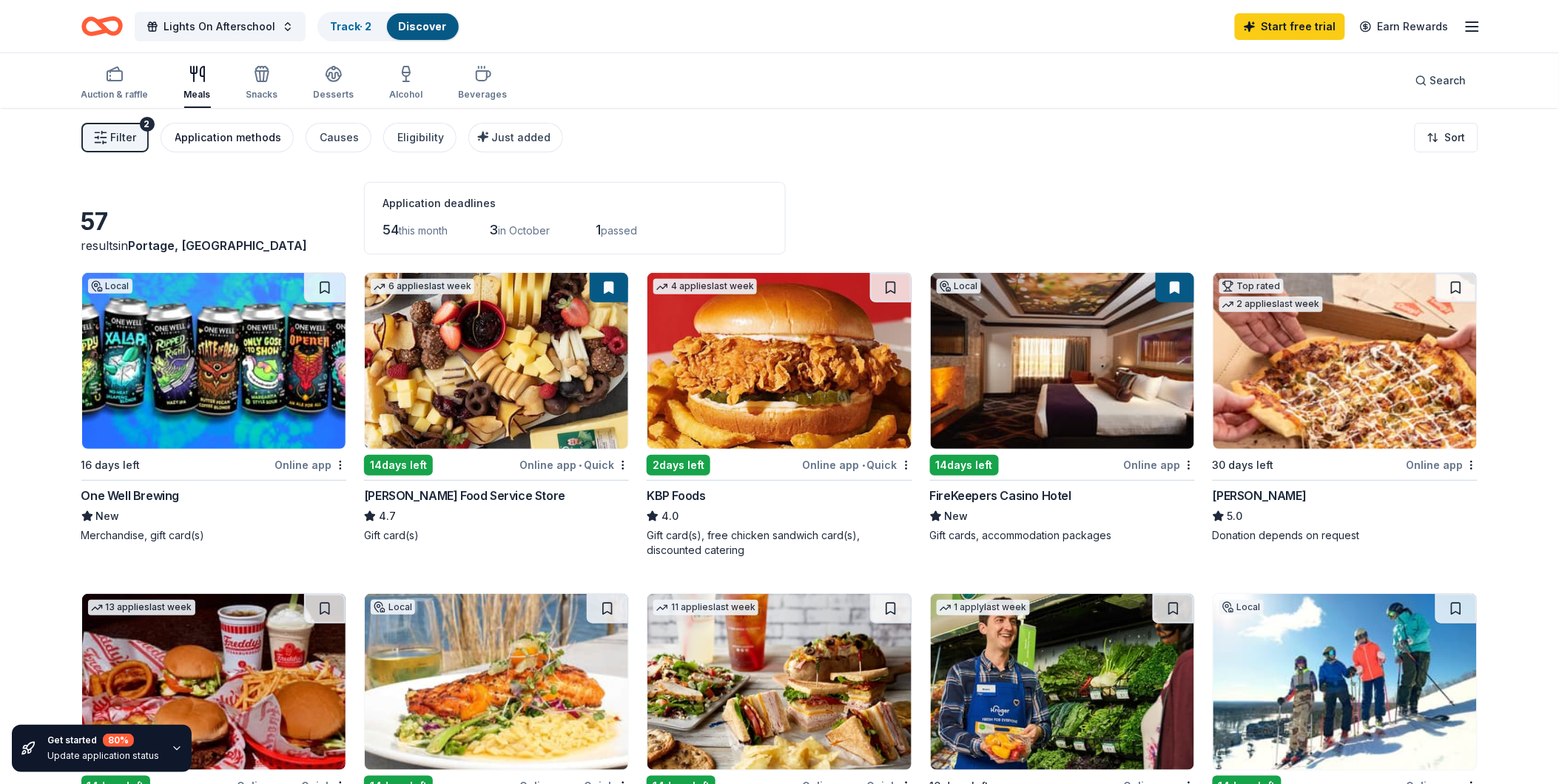
click at [223, 136] on div "Application methods" at bounding box center [228, 138] width 107 height 18
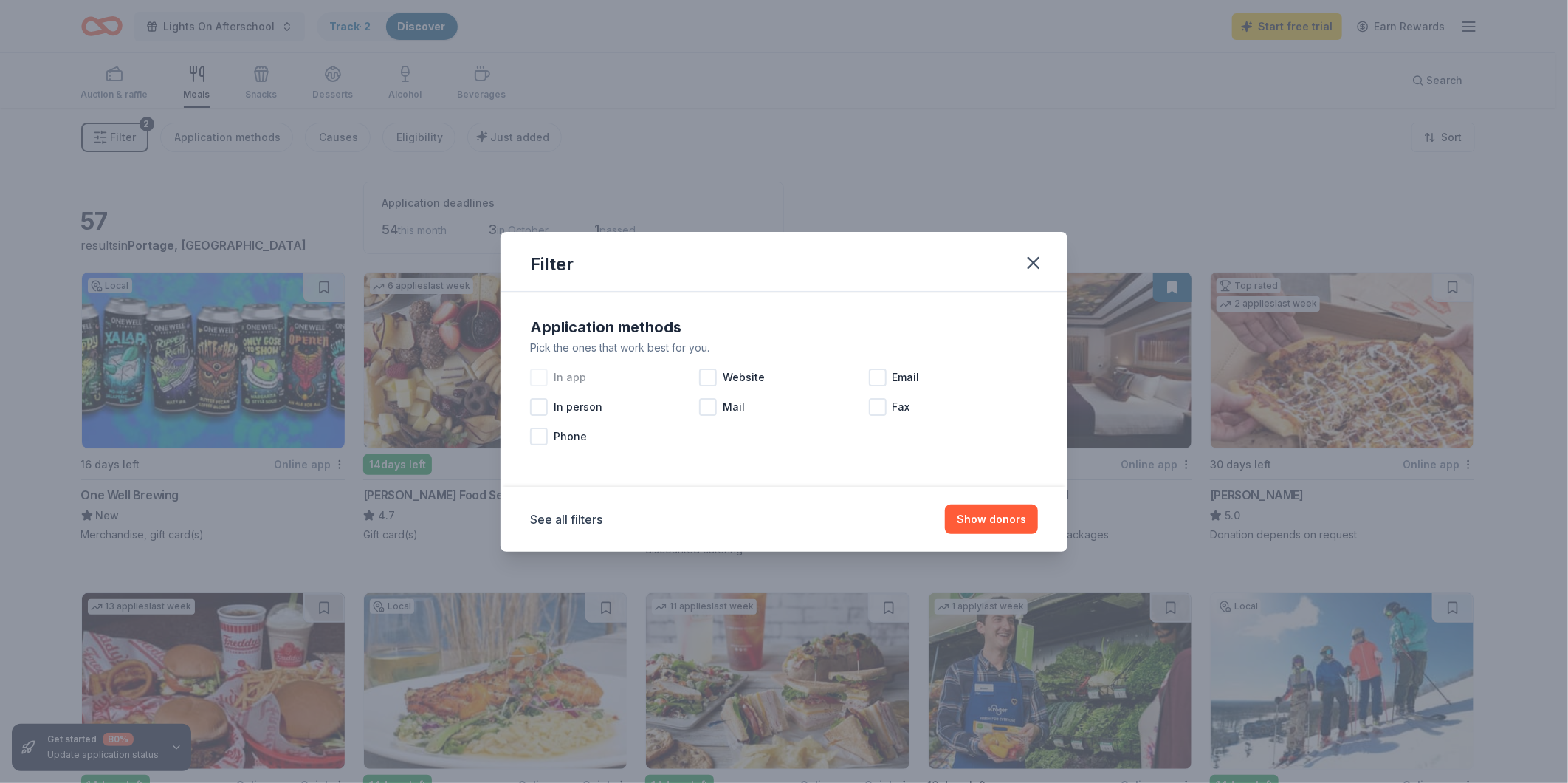
click at [558, 381] on span "In app" at bounding box center [570, 377] width 33 height 18
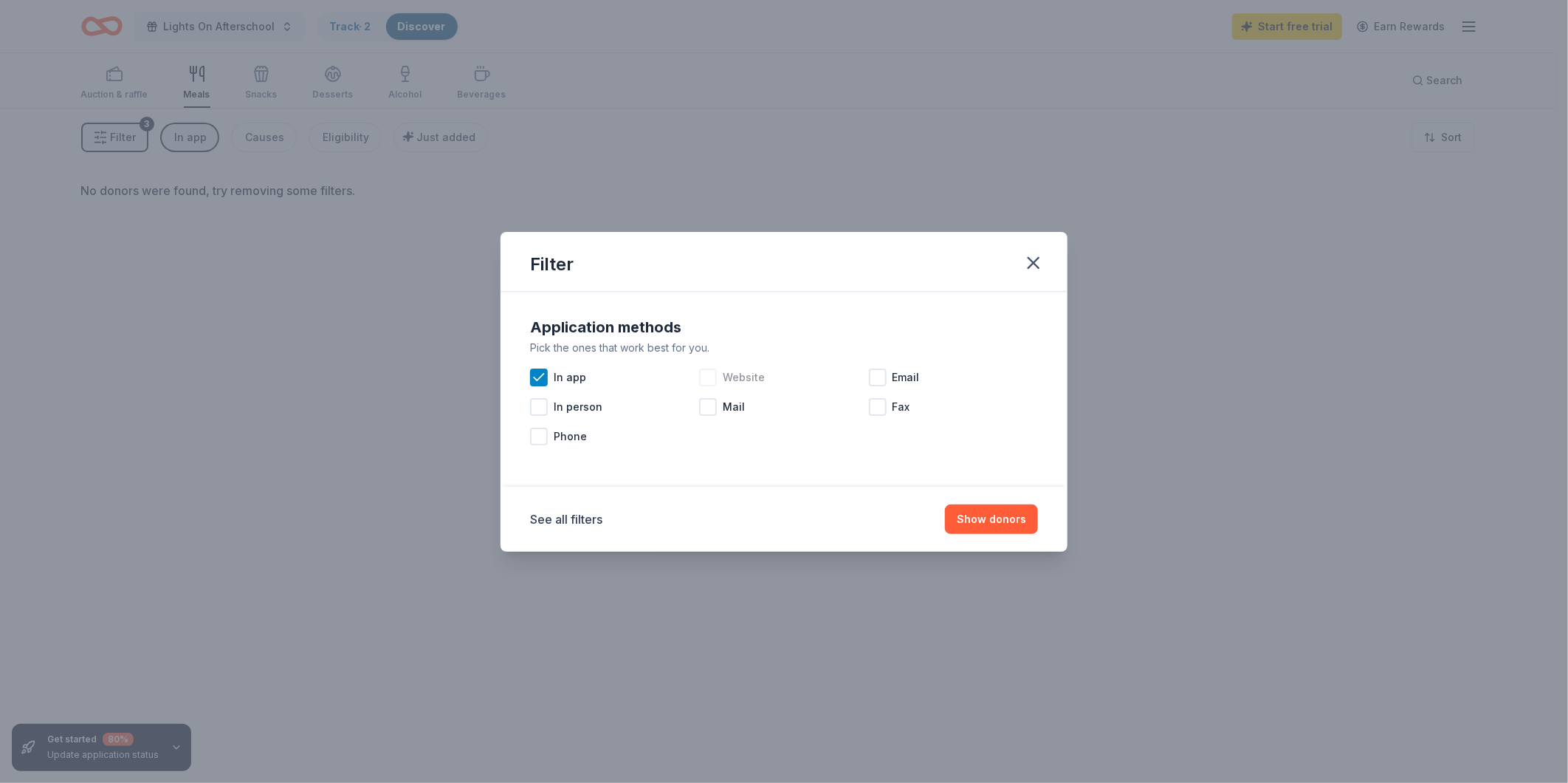
click at [717, 380] on div at bounding box center [707, 377] width 18 height 18
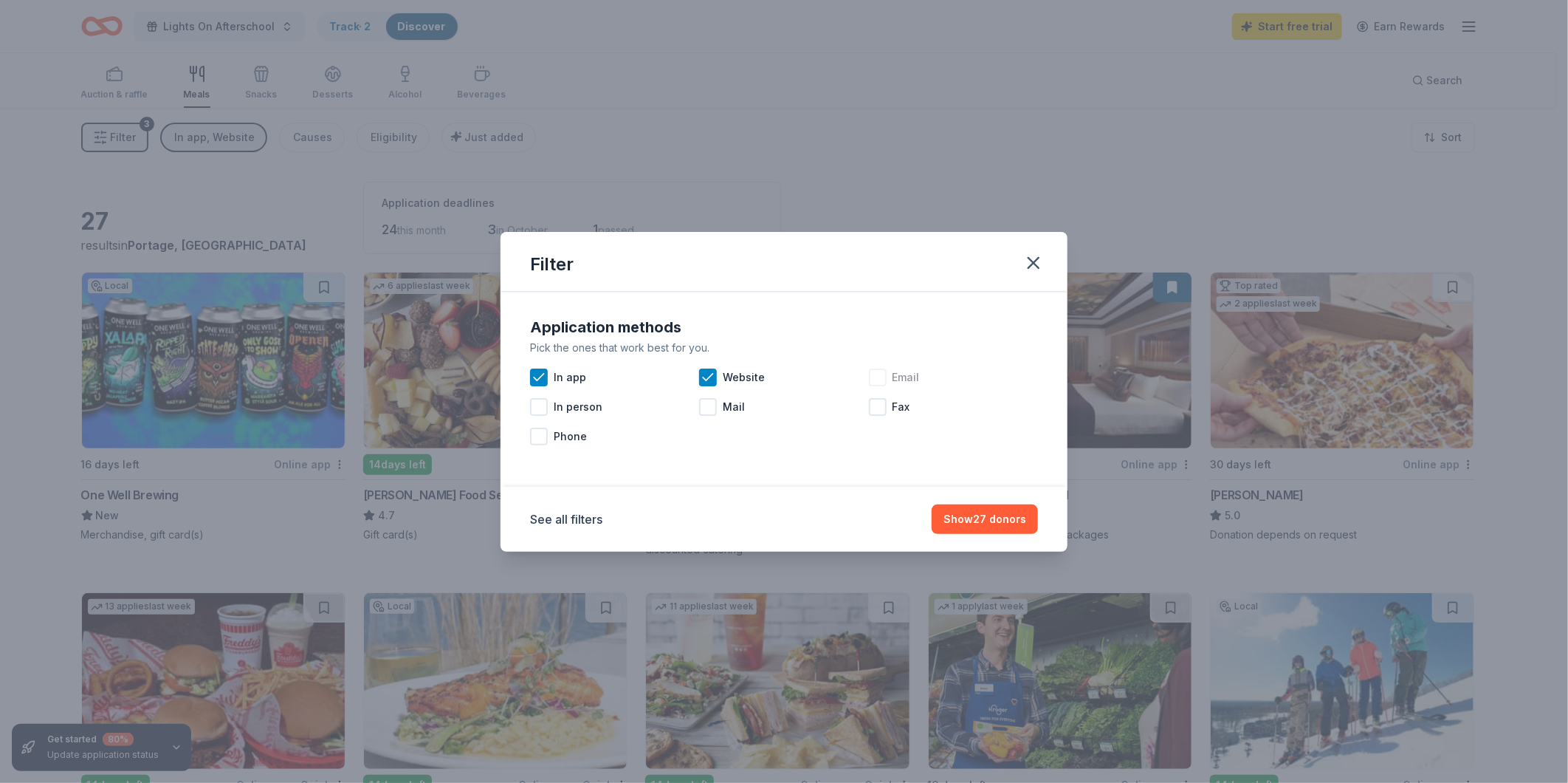
click at [881, 380] on div at bounding box center [878, 377] width 18 height 18
click at [998, 521] on button "Show 32 donors" at bounding box center [985, 519] width 106 height 29
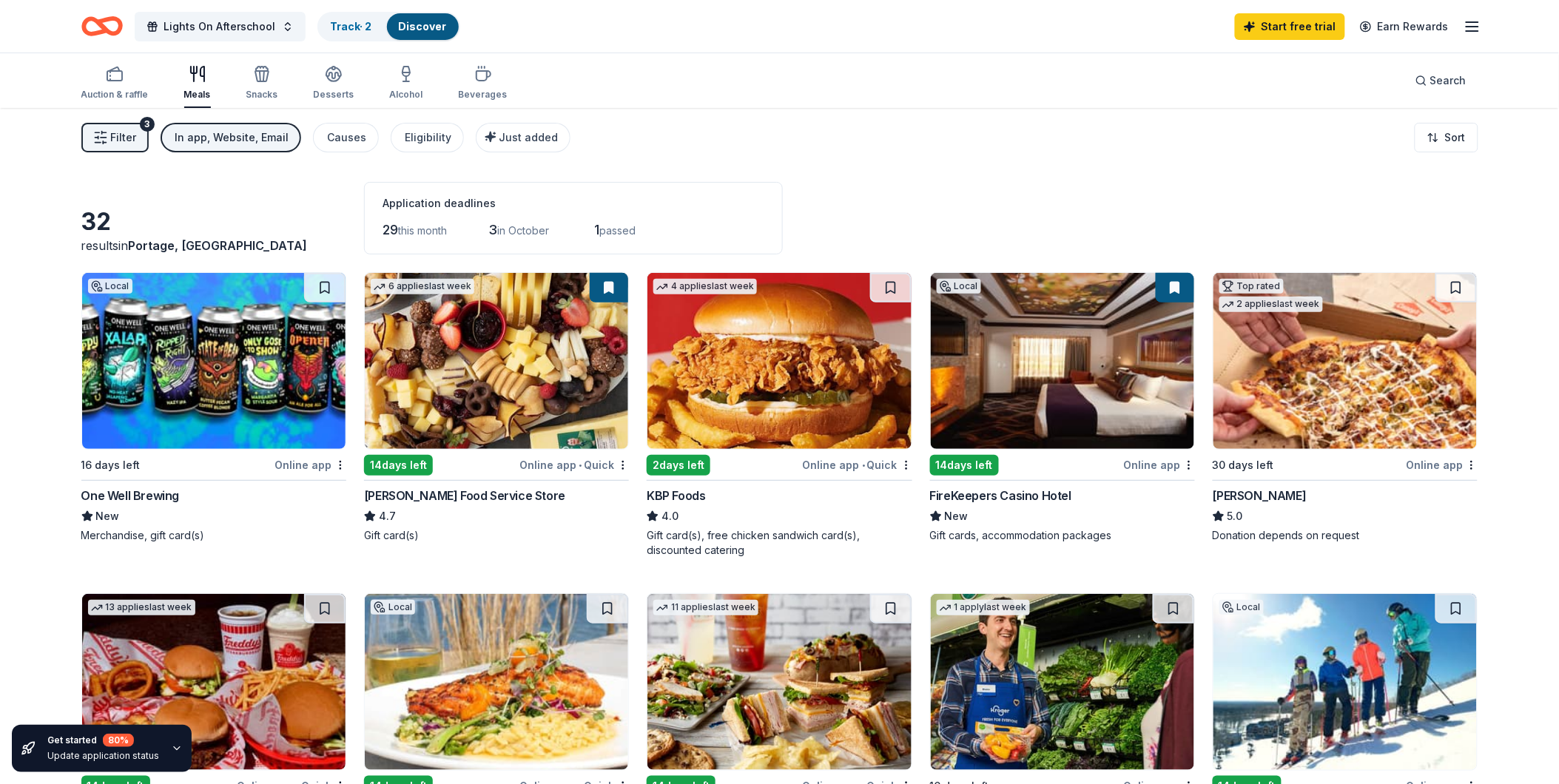
click at [108, 134] on button "Filter 3" at bounding box center [114, 137] width 67 height 29
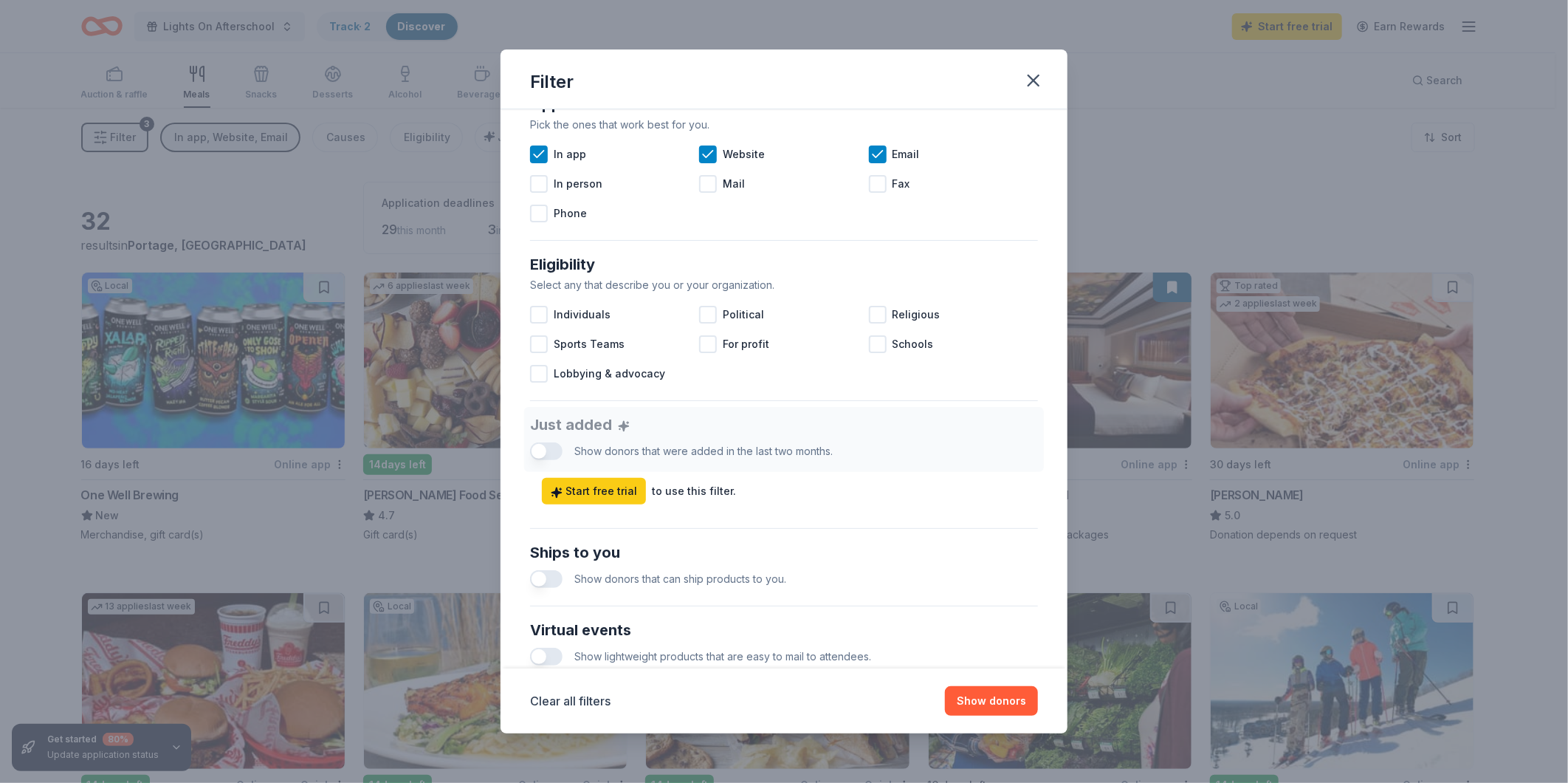
scroll to position [514, 0]
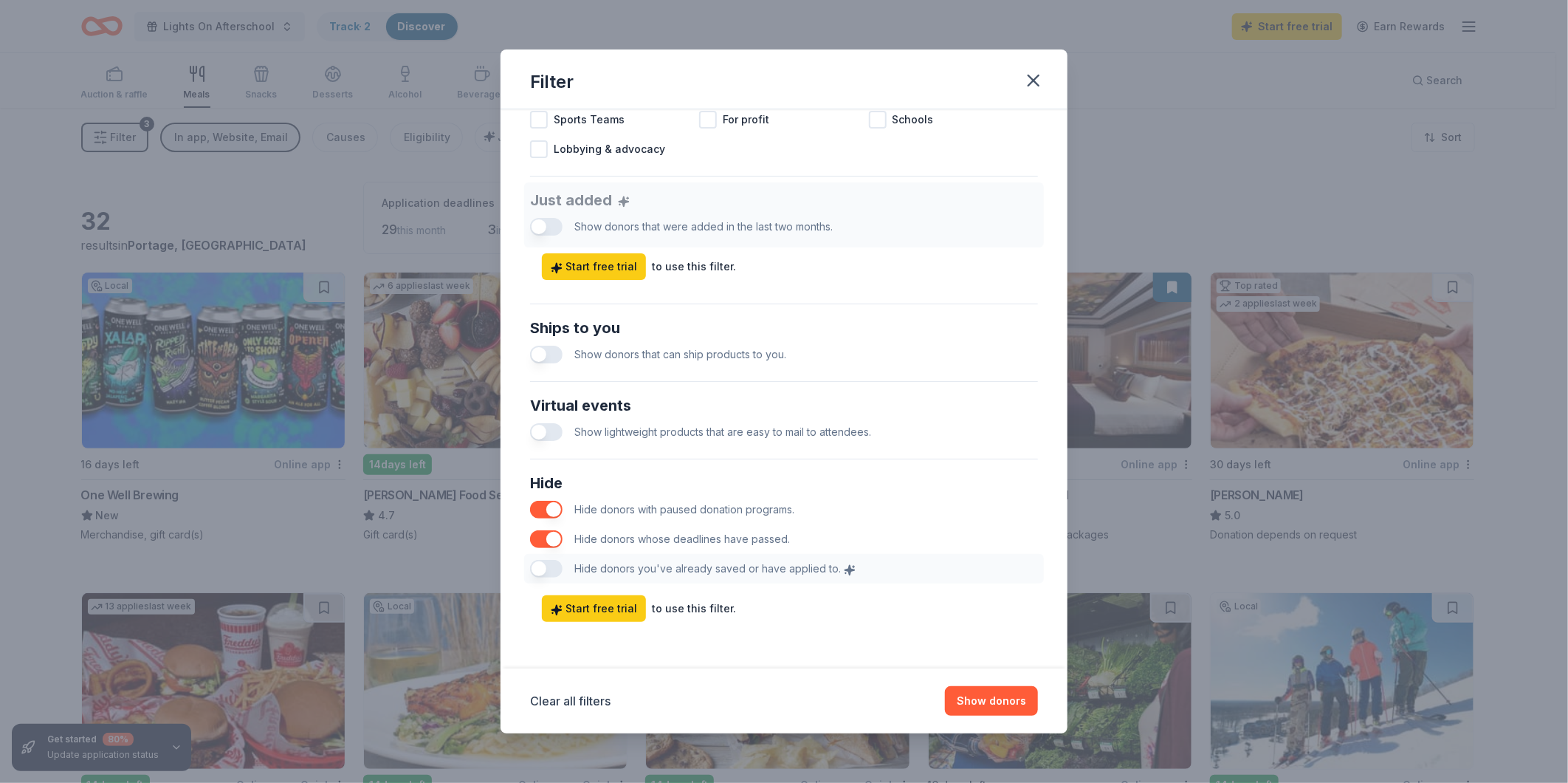
click at [546, 563] on div "Hide Hide donors with paused donation programs. Hide donors whose deadlines hav…" at bounding box center [784, 528] width 520 height 124
click at [554, 565] on div "Hide Hide donors with paused donation programs. Hide donors whose deadlines hav…" at bounding box center [784, 528] width 520 height 124
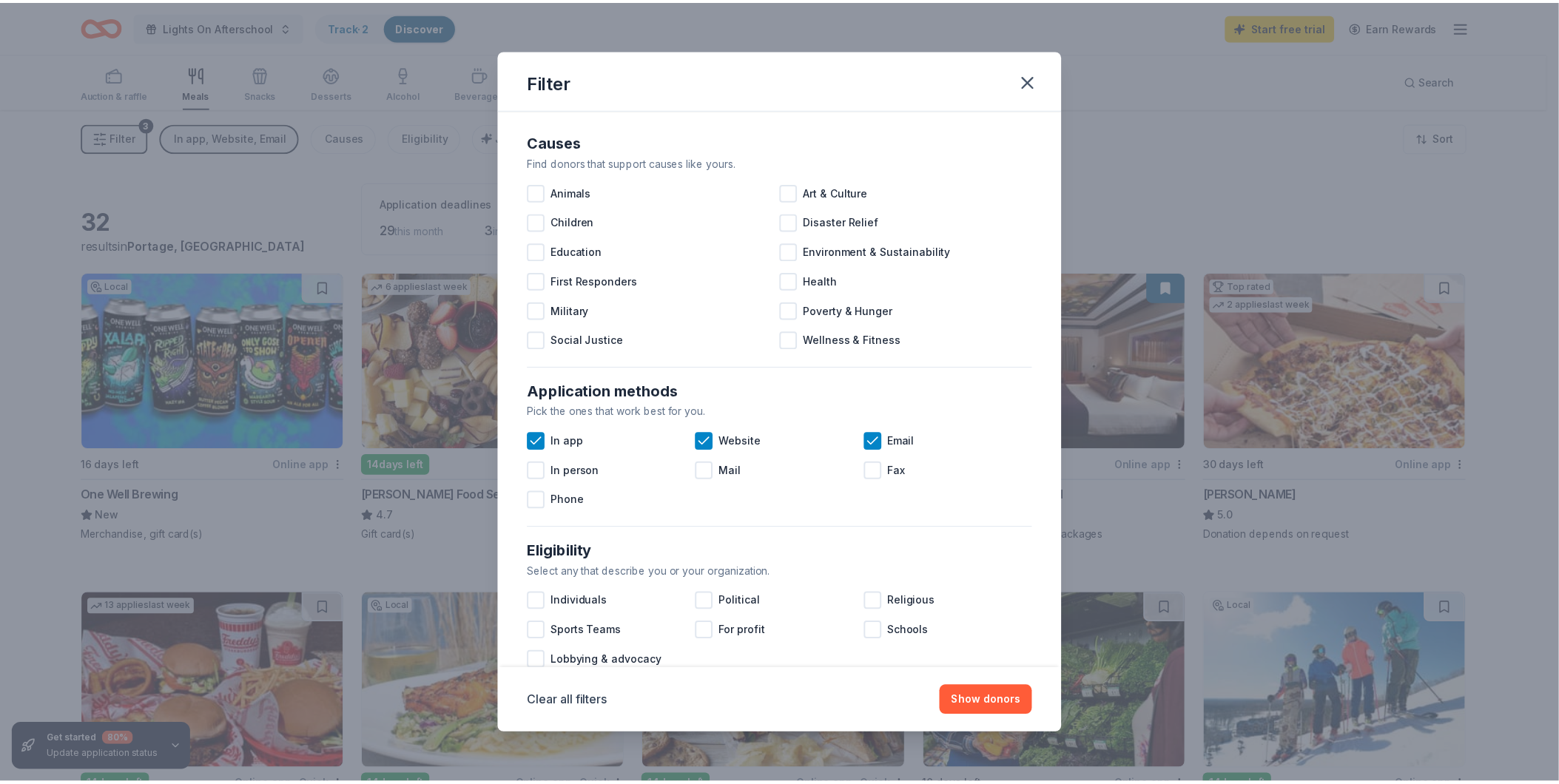
scroll to position [0, 0]
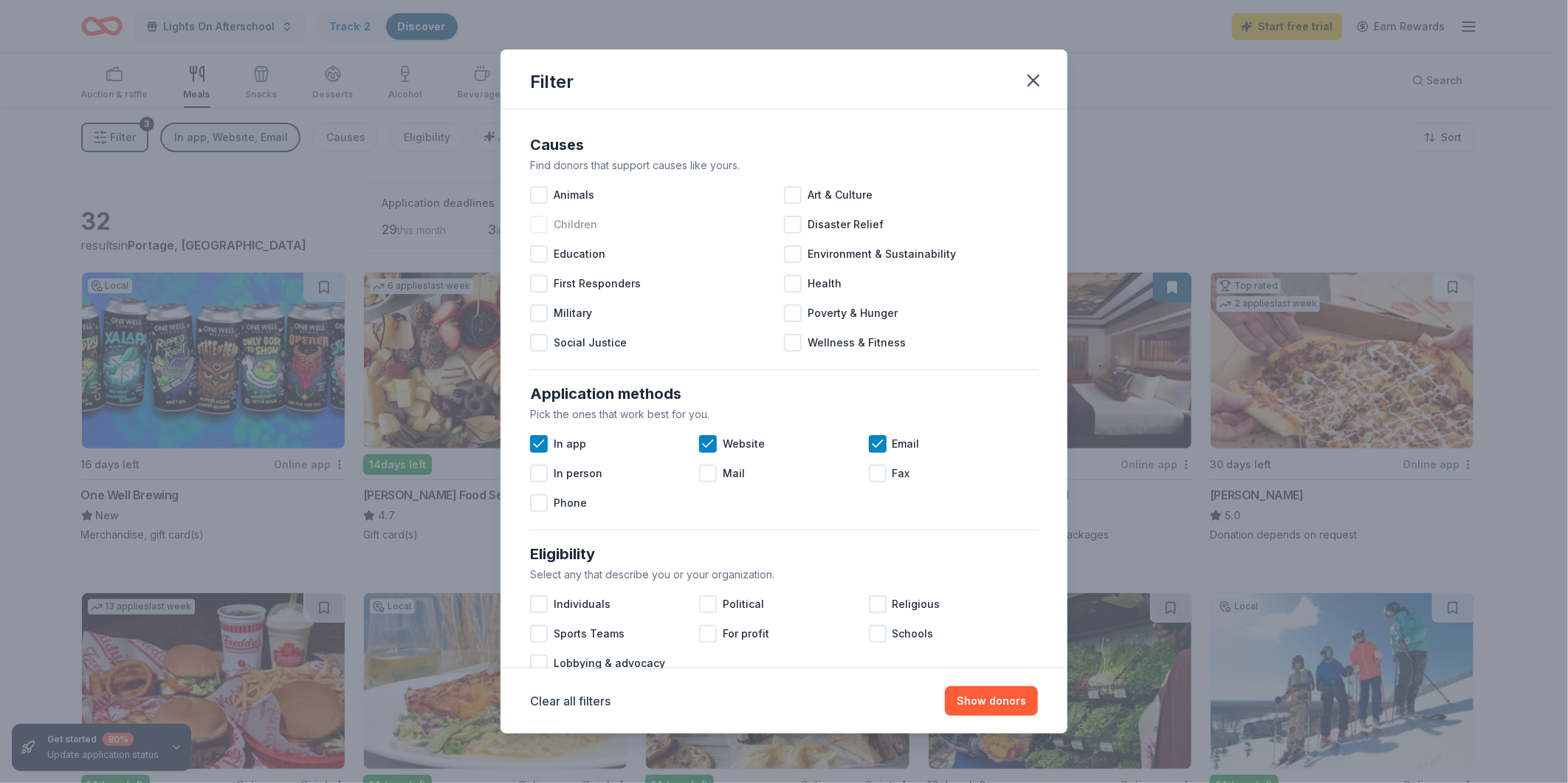
click at [576, 225] on span "Children" at bounding box center [576, 224] width 43 height 18
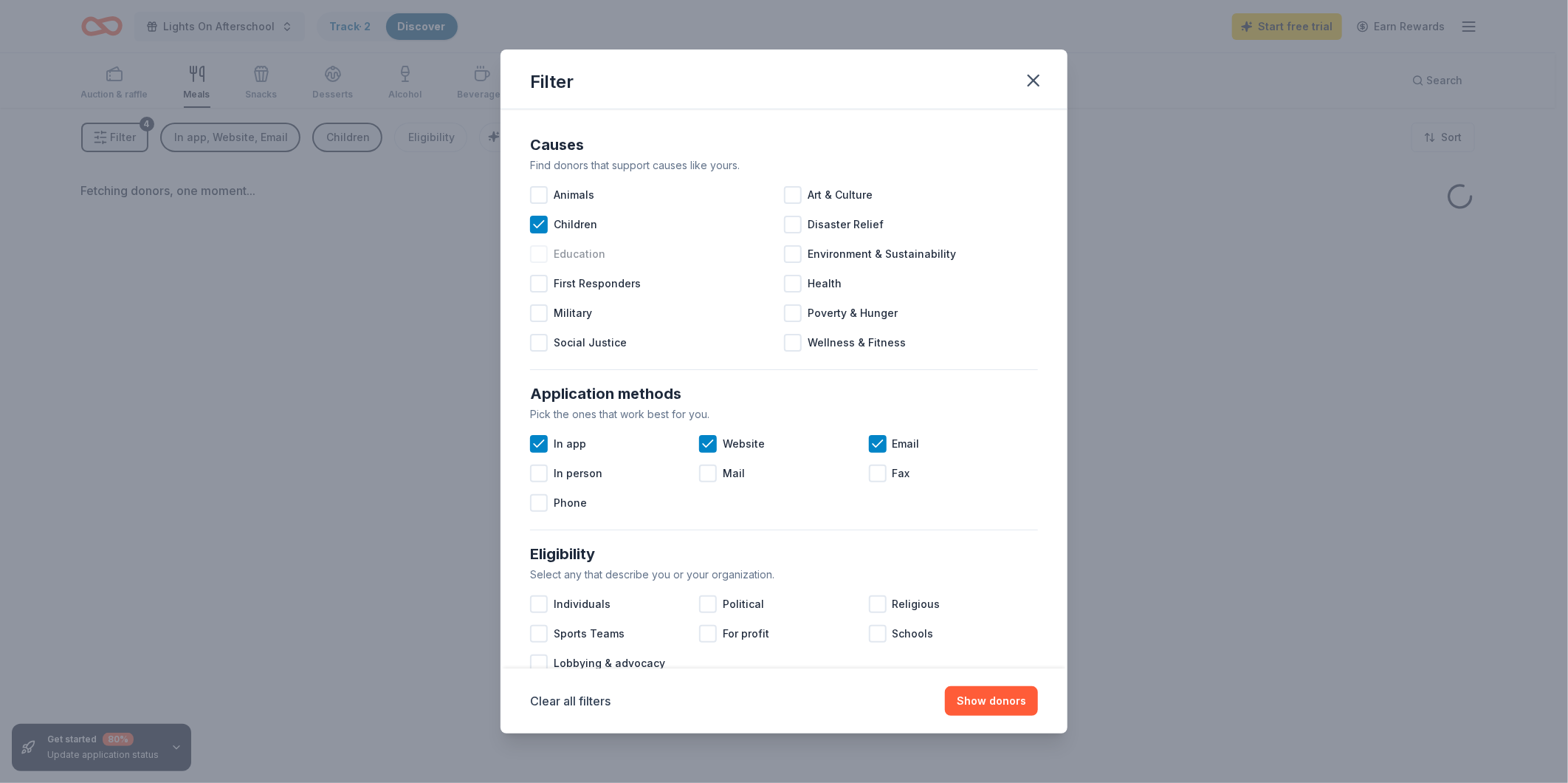
click at [576, 256] on span "Education" at bounding box center [579, 254] width 52 height 18
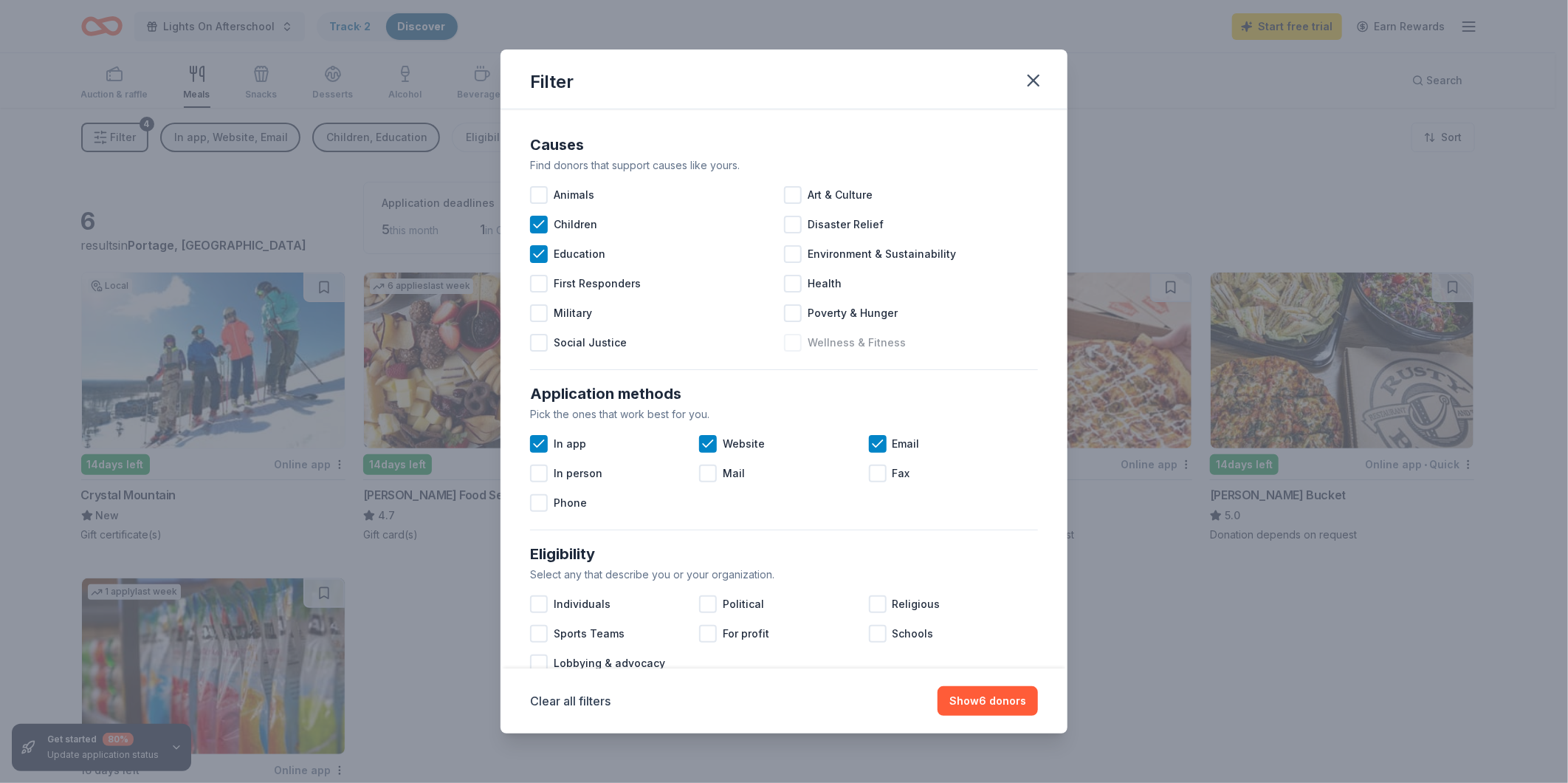
click at [812, 347] on span "Wellness & Fitness" at bounding box center [857, 343] width 98 height 18
click at [808, 195] on span "Art & Culture" at bounding box center [840, 195] width 65 height 18
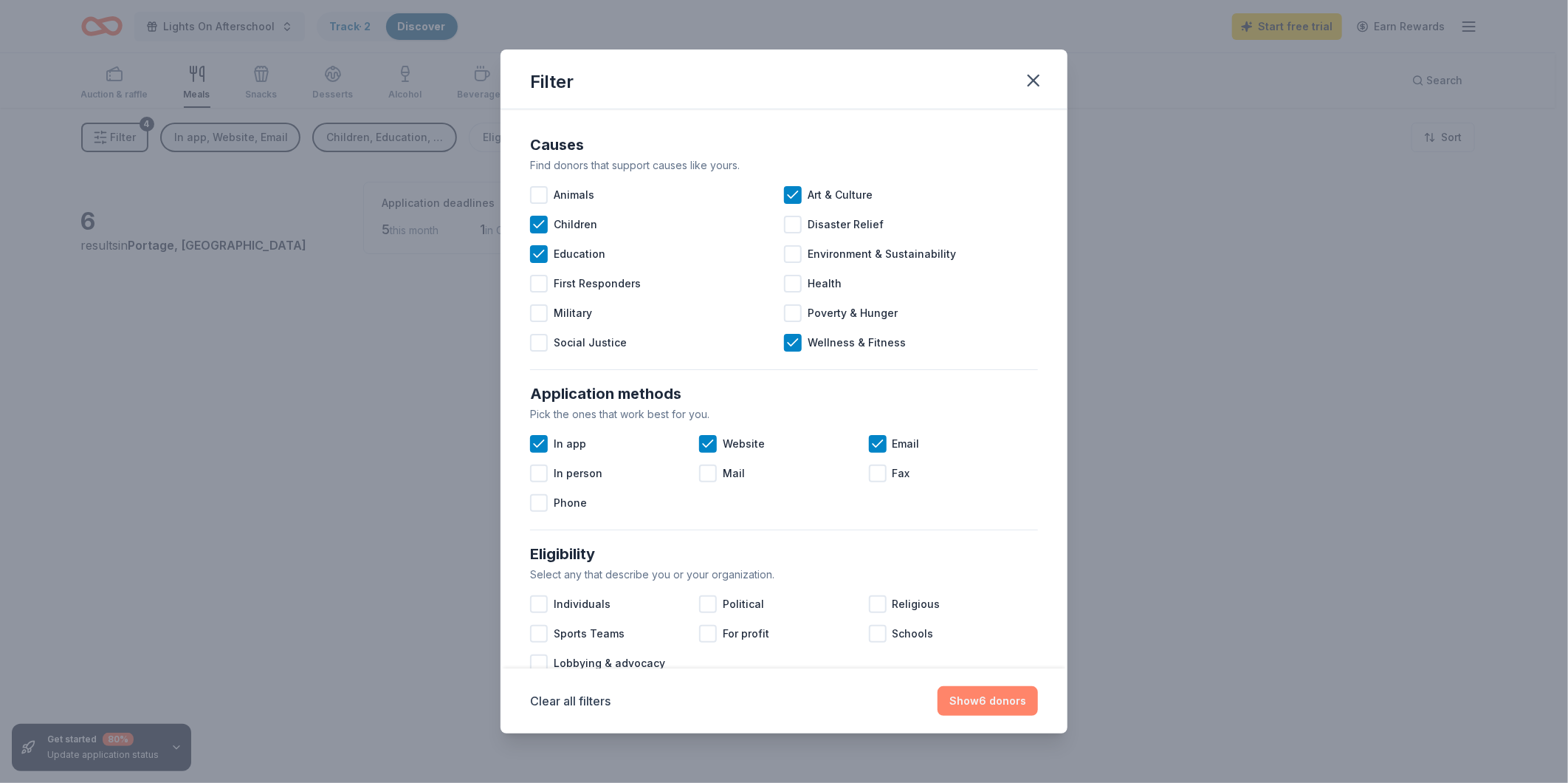
click at [1014, 702] on button "Show 6 donors" at bounding box center [988, 700] width 101 height 29
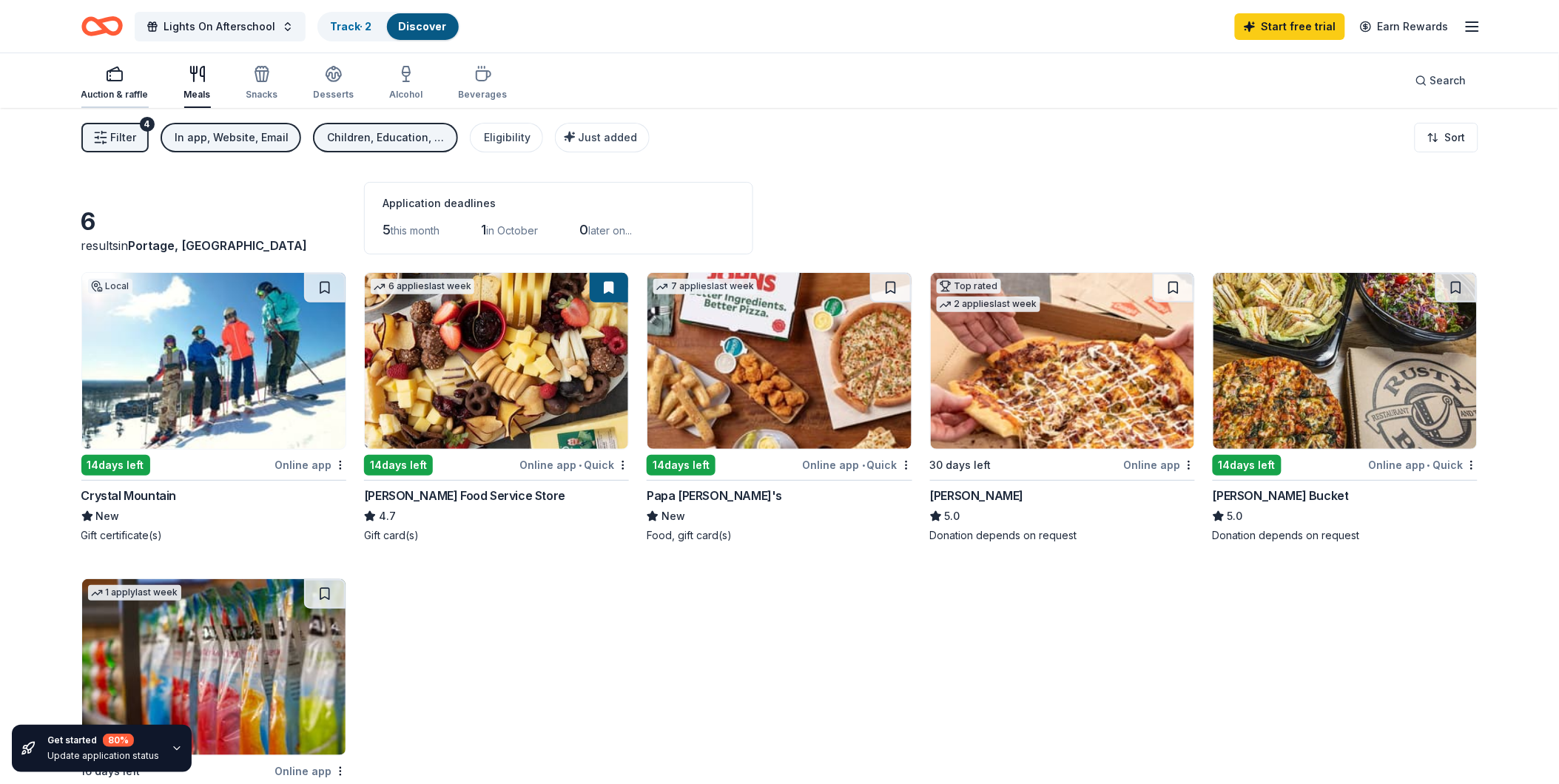
click at [130, 85] on div "Auction & raffle" at bounding box center [114, 83] width 67 height 36
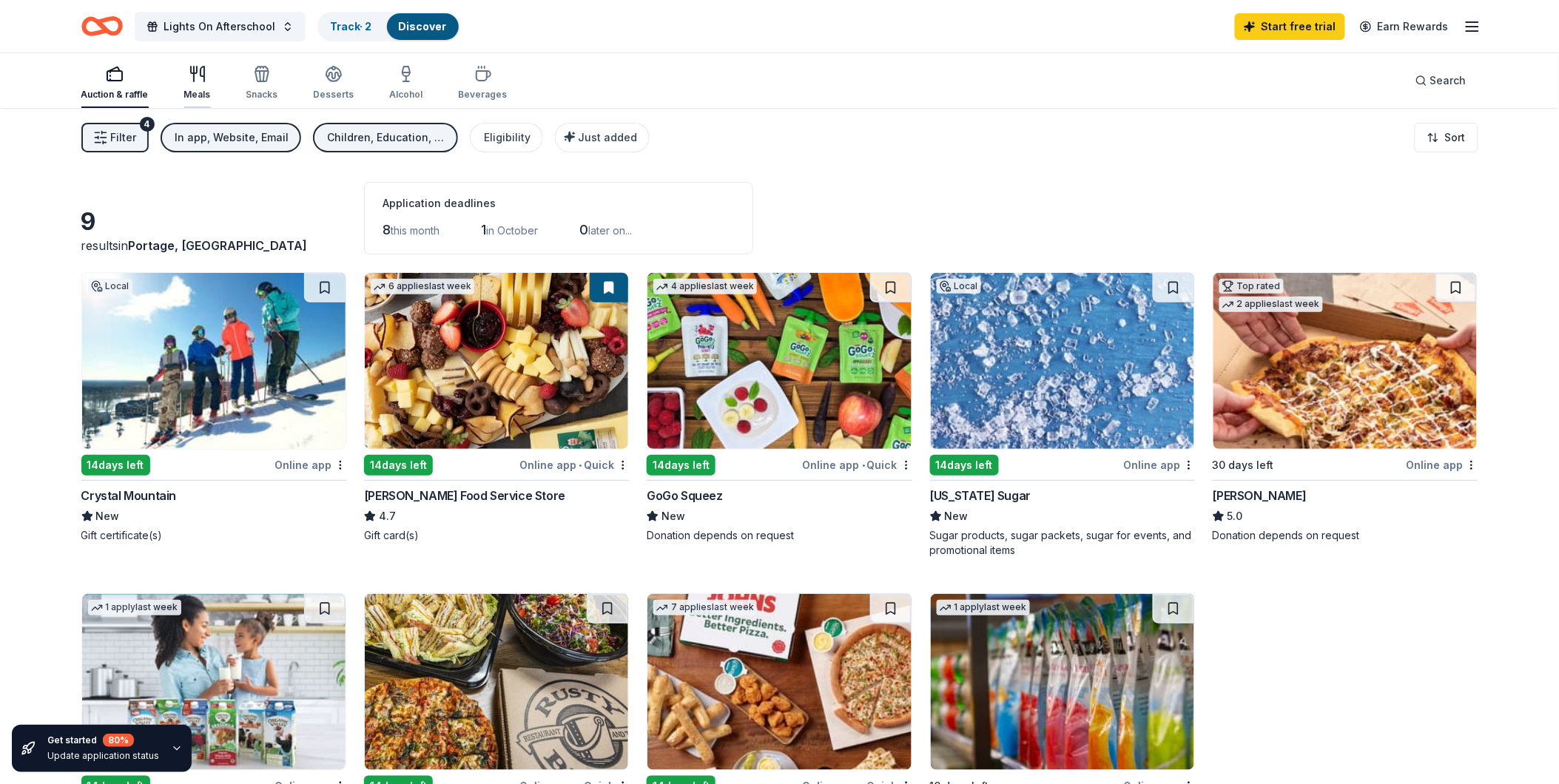
click at [198, 80] on icon "button" at bounding box center [197, 74] width 18 height 18
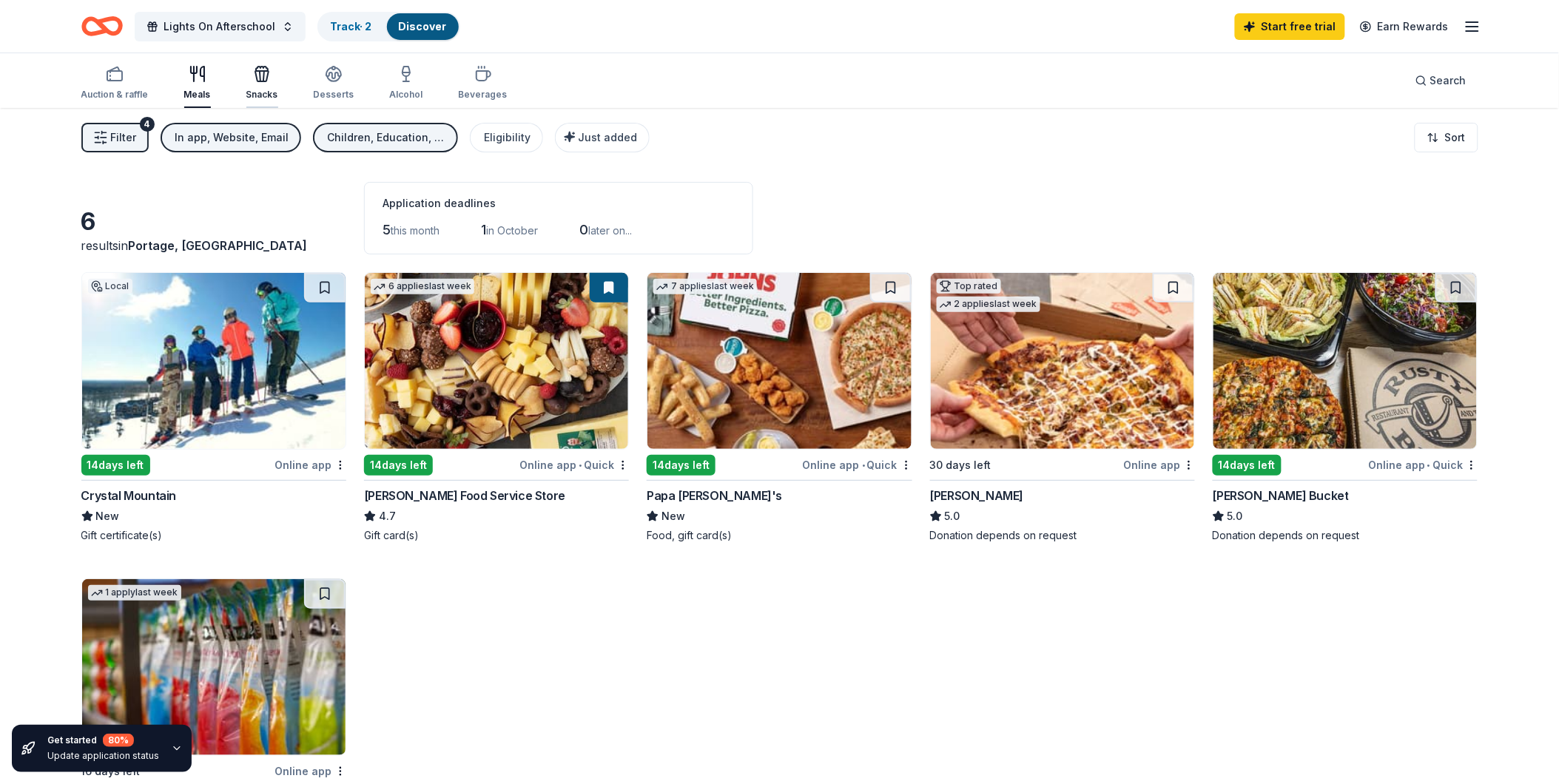
click at [264, 77] on icon "button" at bounding box center [262, 75] width 13 height 10
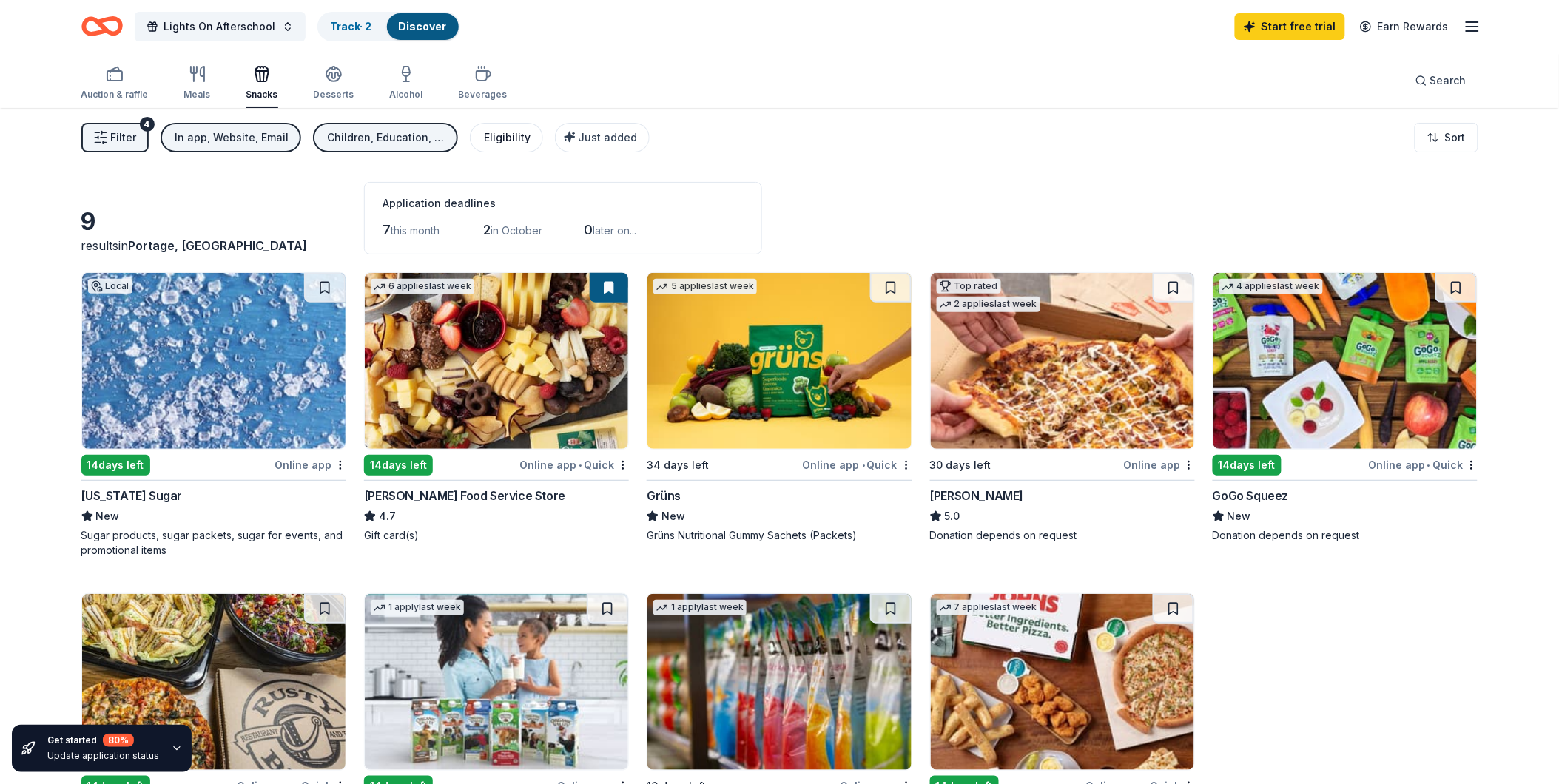
click at [515, 150] on button "Eligibility" at bounding box center [506, 137] width 74 height 29
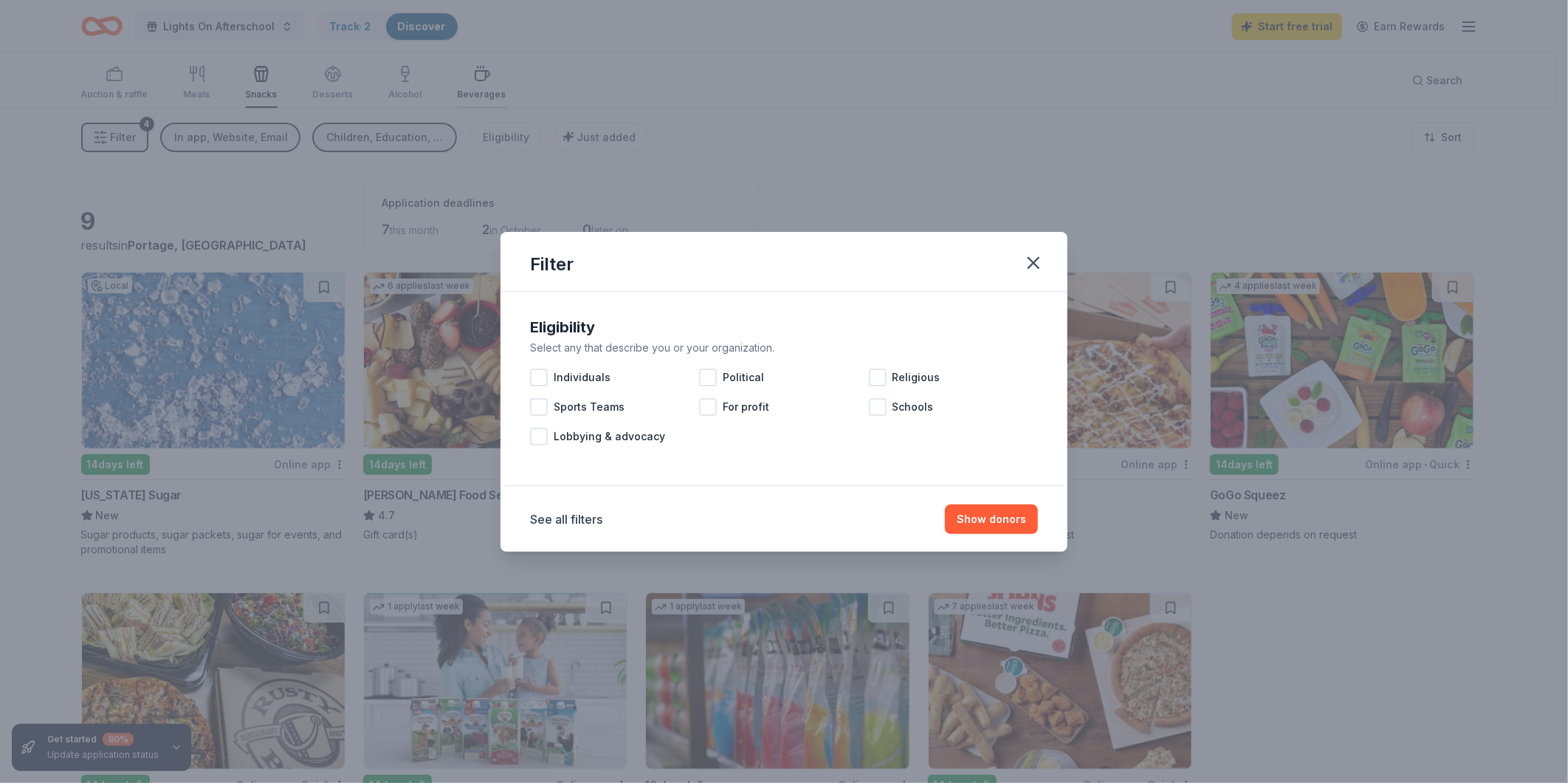
click at [475, 107] on div "Filter Eligibility Select any that describe you or your organization. Individua…" at bounding box center [784, 392] width 1568 height 783
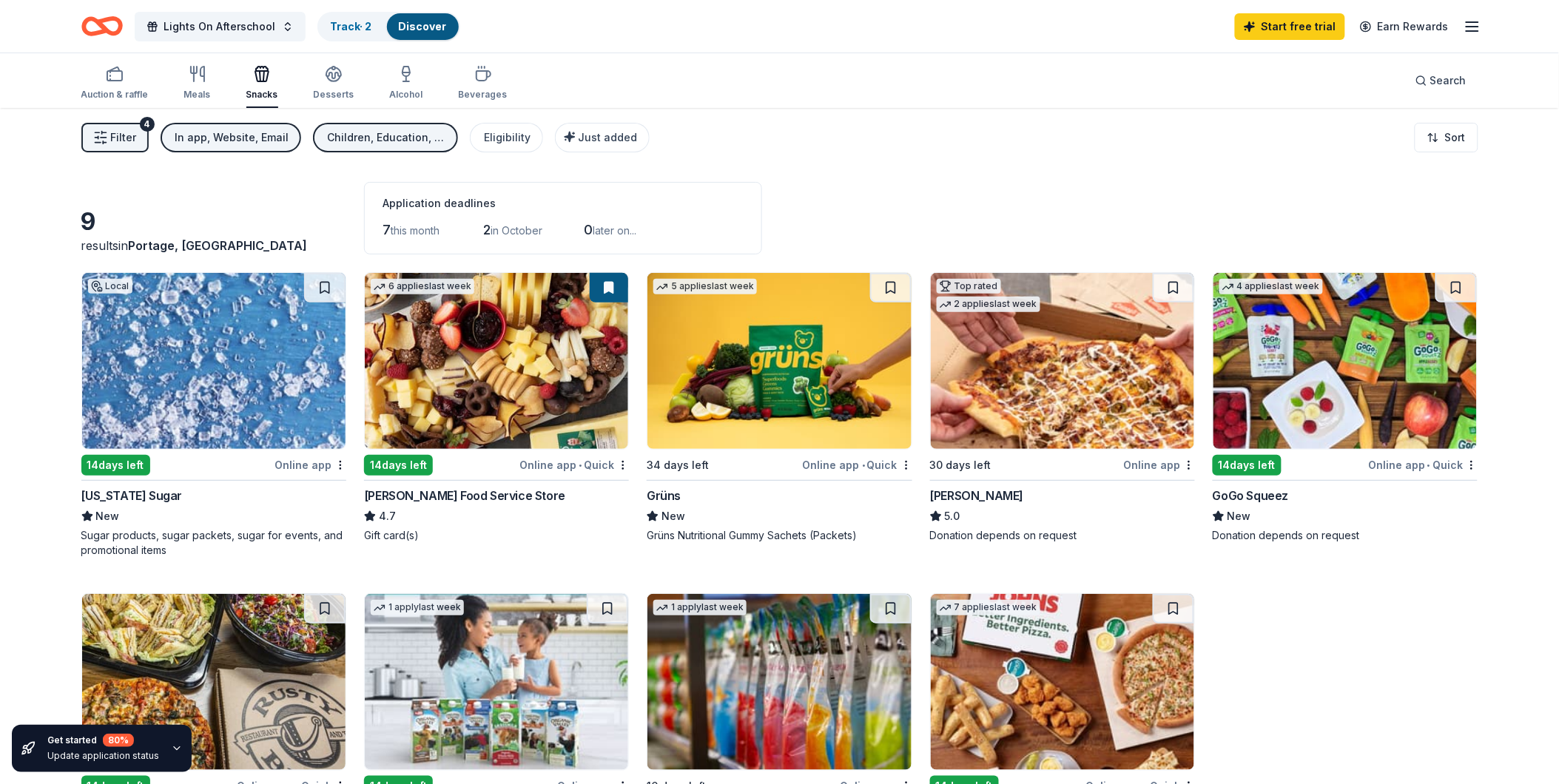
click at [432, 21] on link "Discover" at bounding box center [422, 25] width 48 height 12
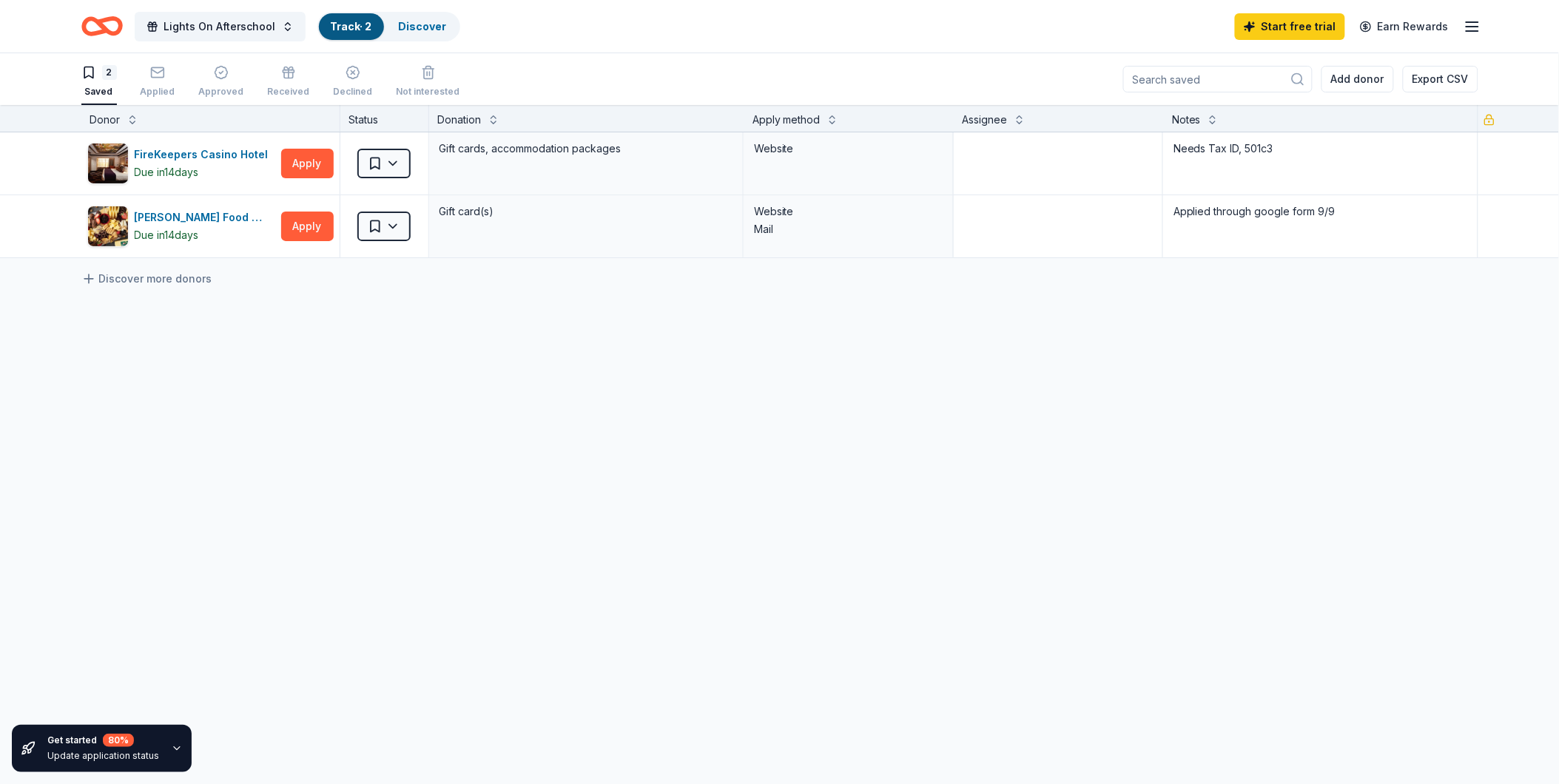
click at [112, 24] on icon "Home" at bounding box center [102, 25] width 41 height 35
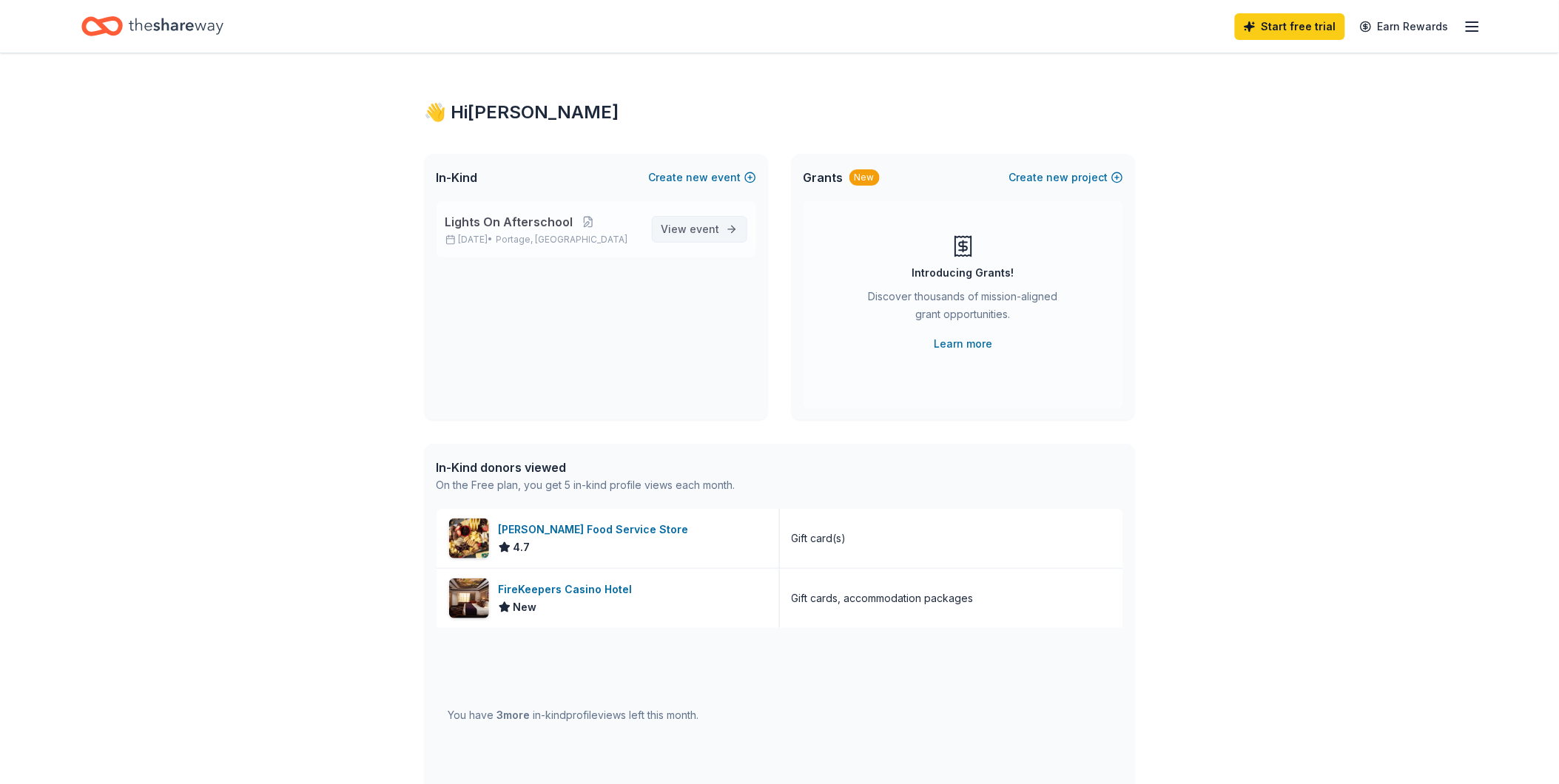
click at [678, 223] on span "View event" at bounding box center [691, 229] width 58 height 18
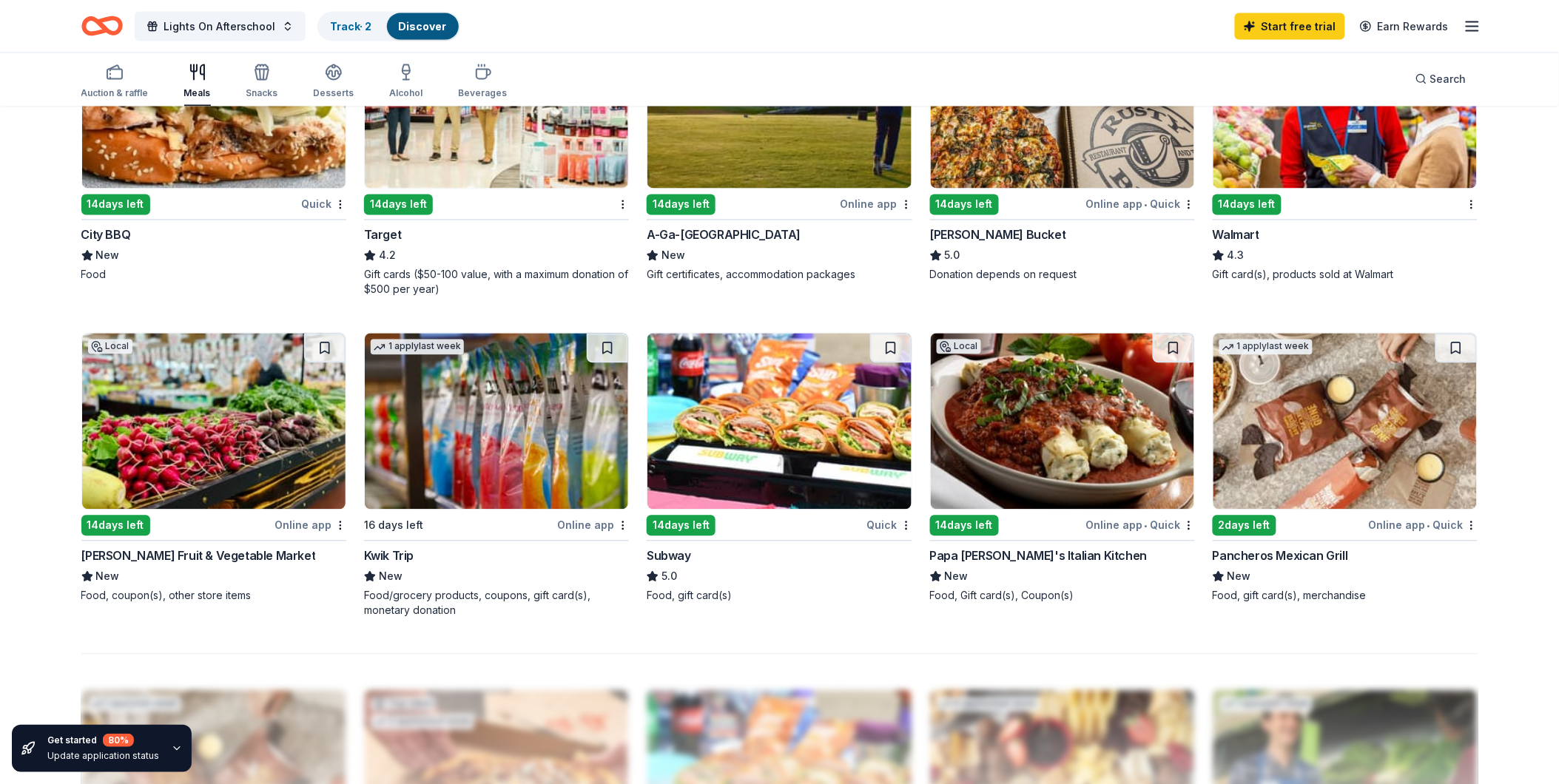
scroll to position [904, 0]
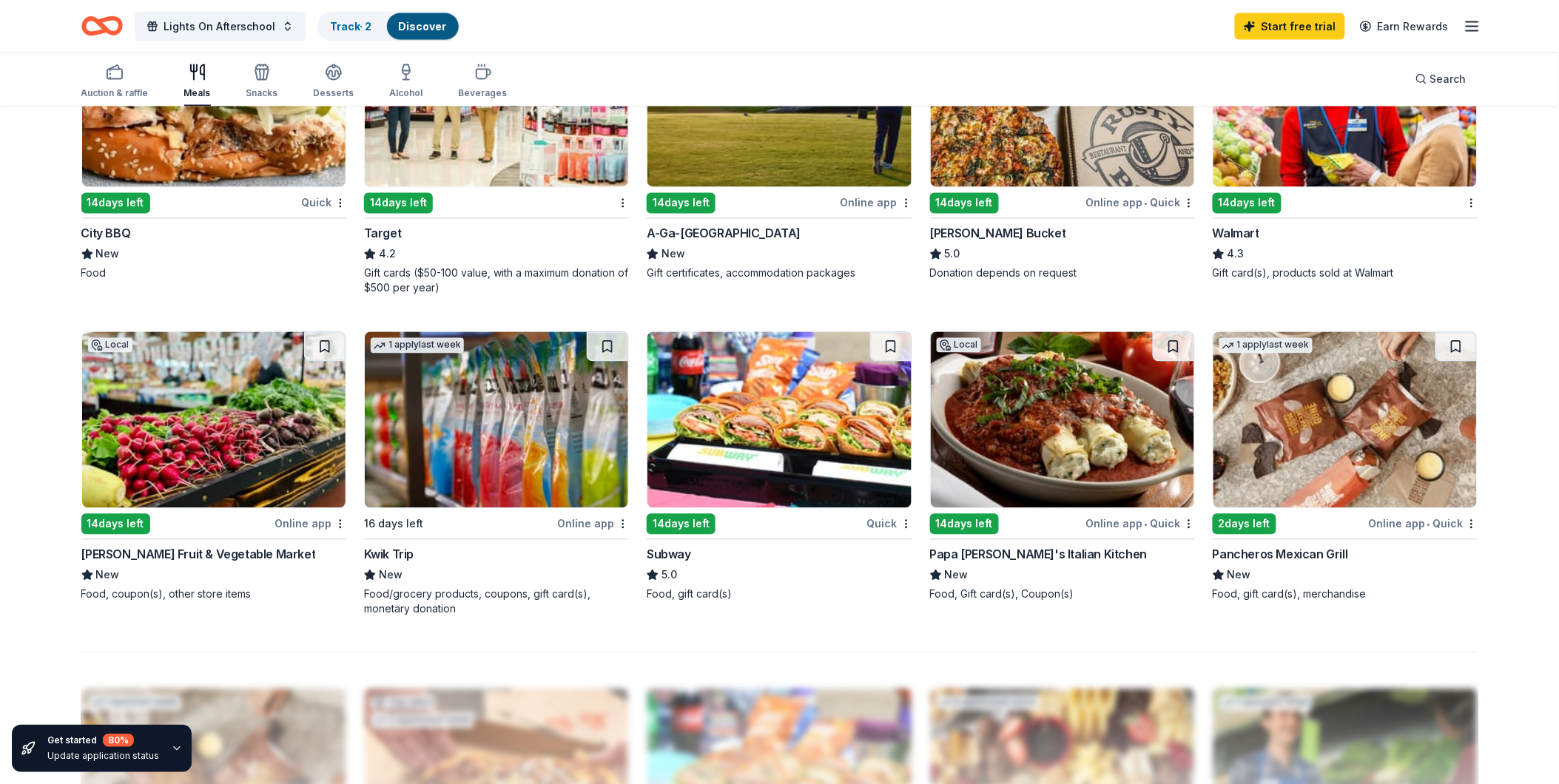
click at [173, 748] on icon "button" at bounding box center [176, 748] width 6 height 3
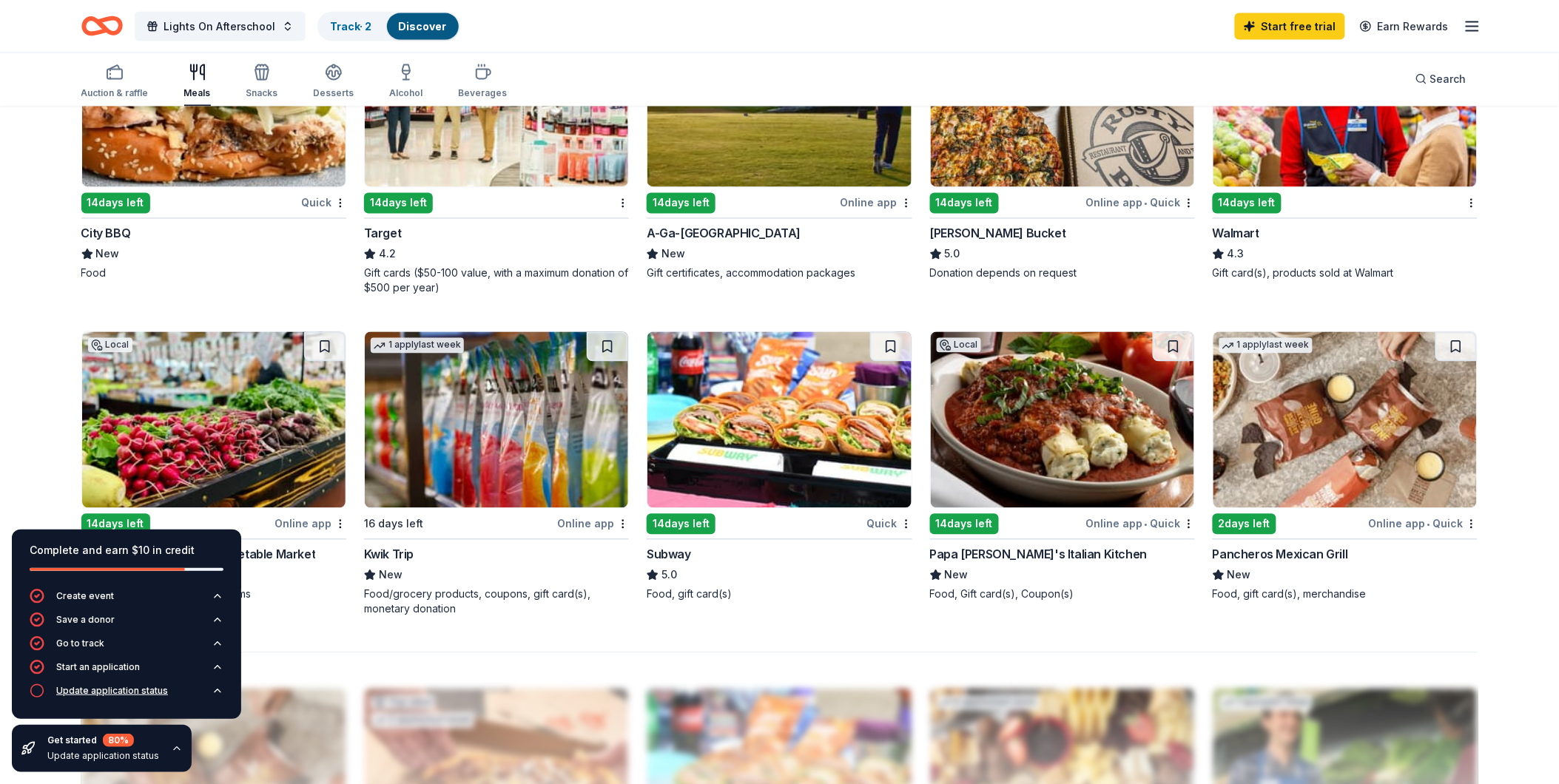
click at [215, 690] on icon "button" at bounding box center [217, 691] width 12 height 12
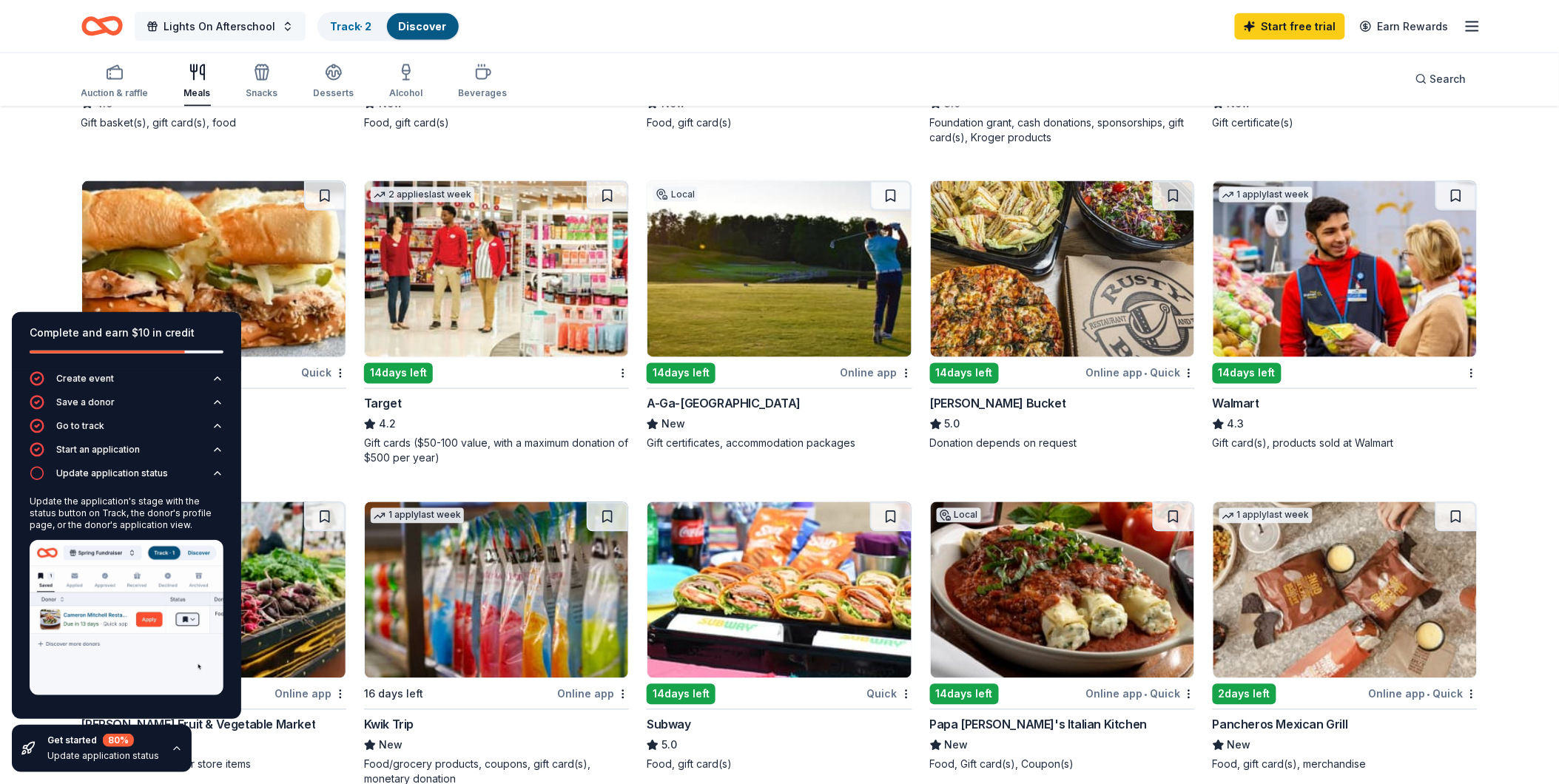
scroll to position [493, 0]
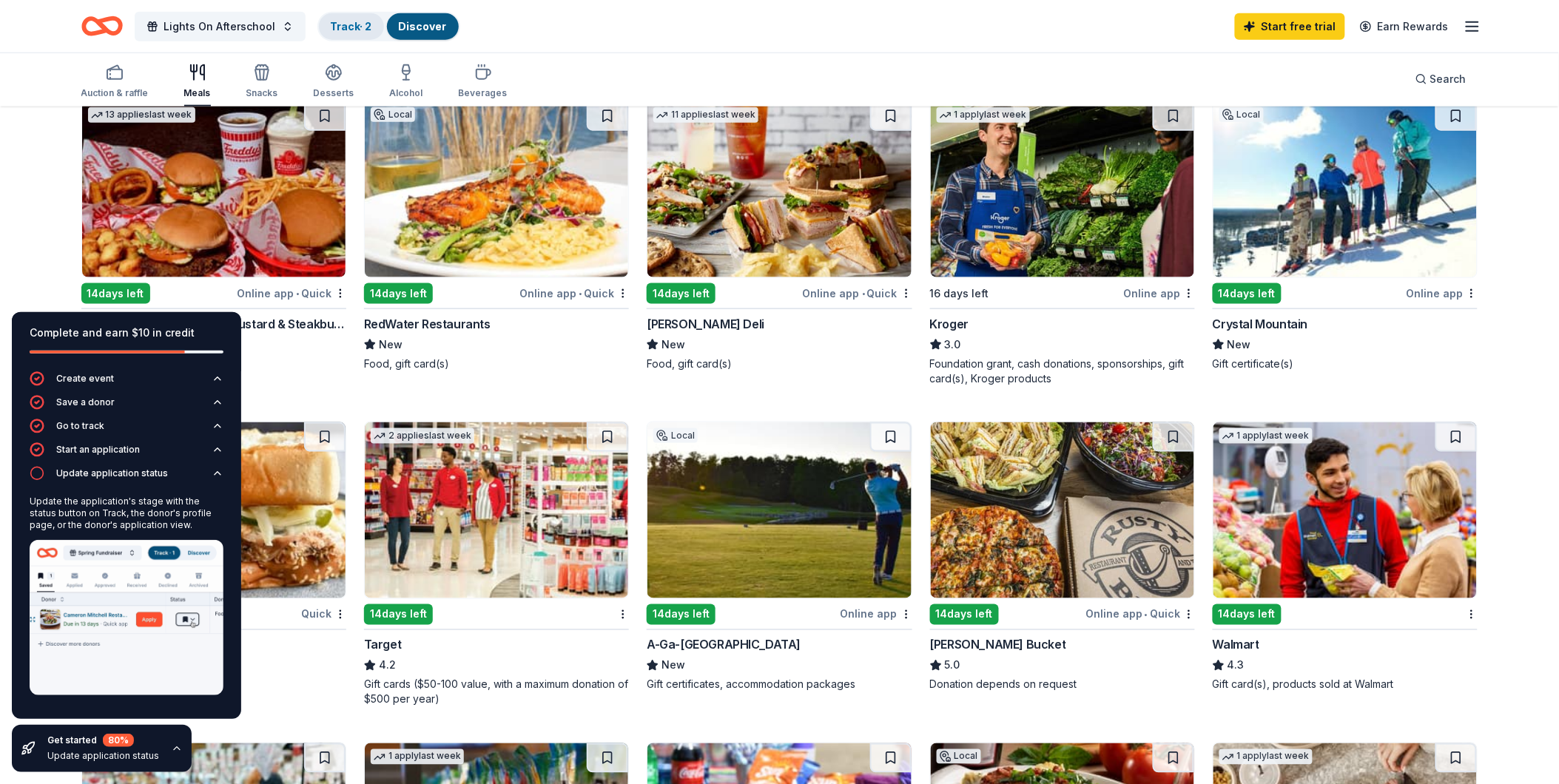
click at [370, 32] on div "Track · 2" at bounding box center [351, 26] width 65 height 26
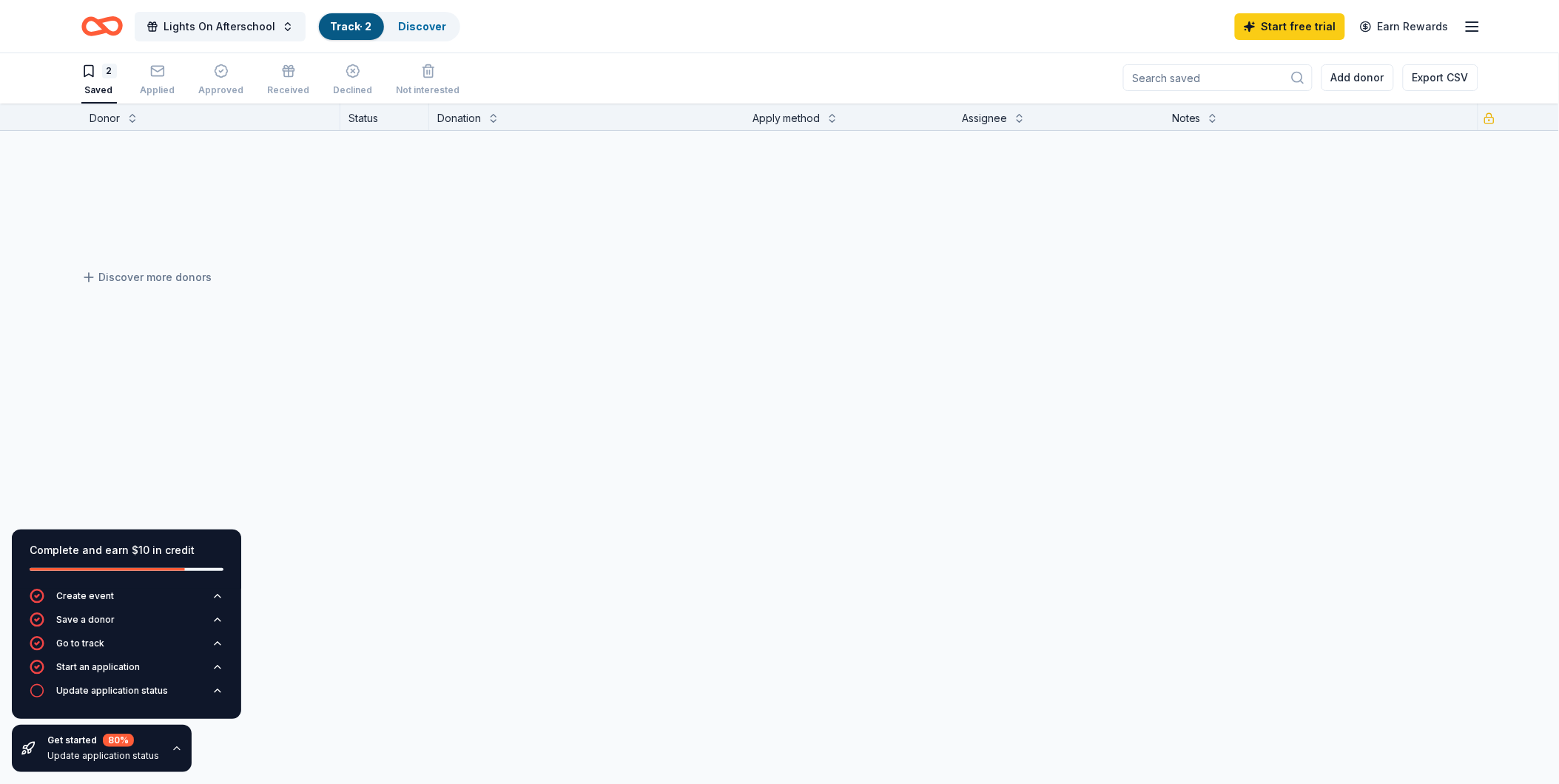
scroll to position [1, 0]
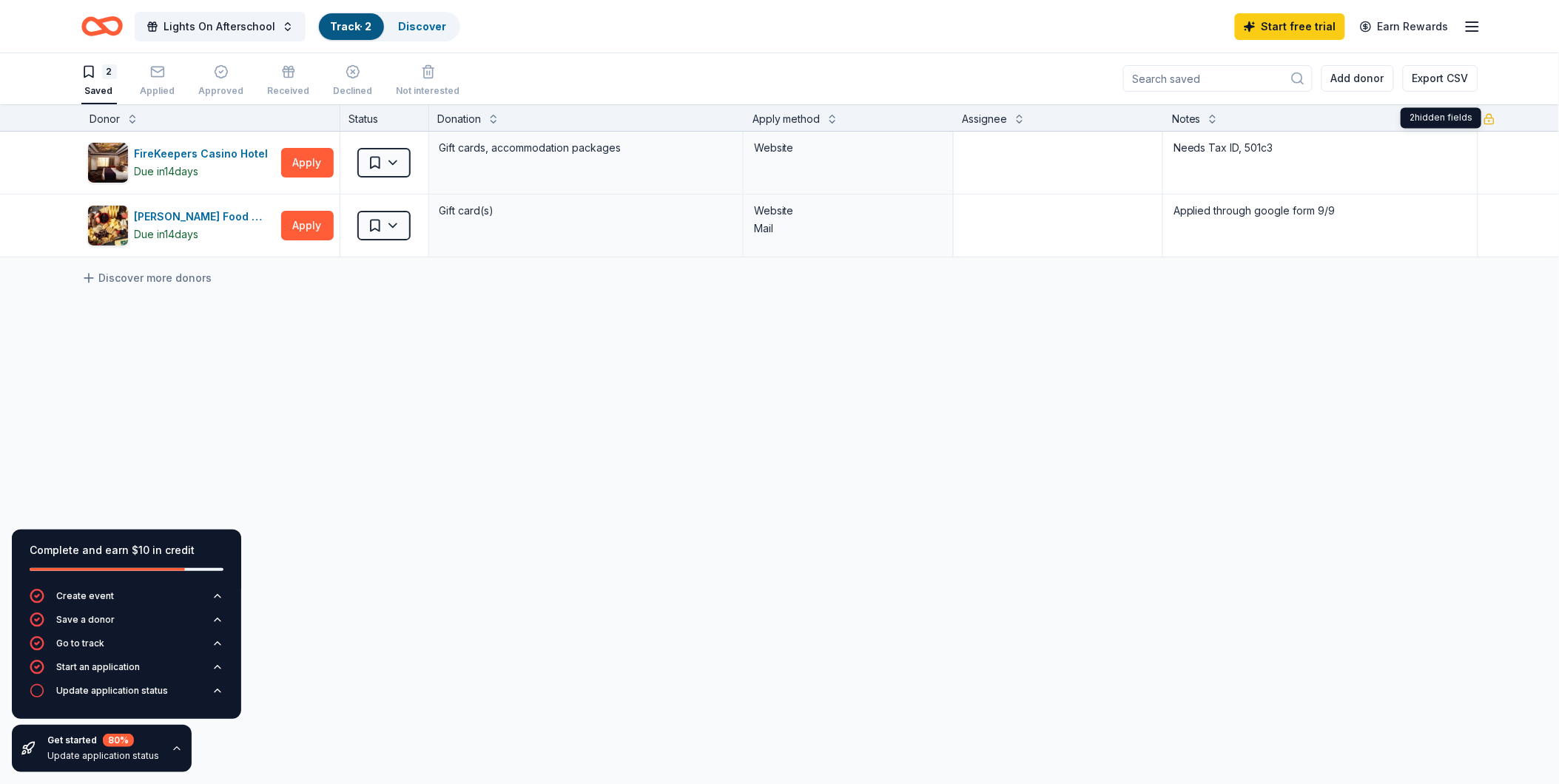
click at [1491, 116] on icon "button" at bounding box center [1488, 116] width 5 height 4
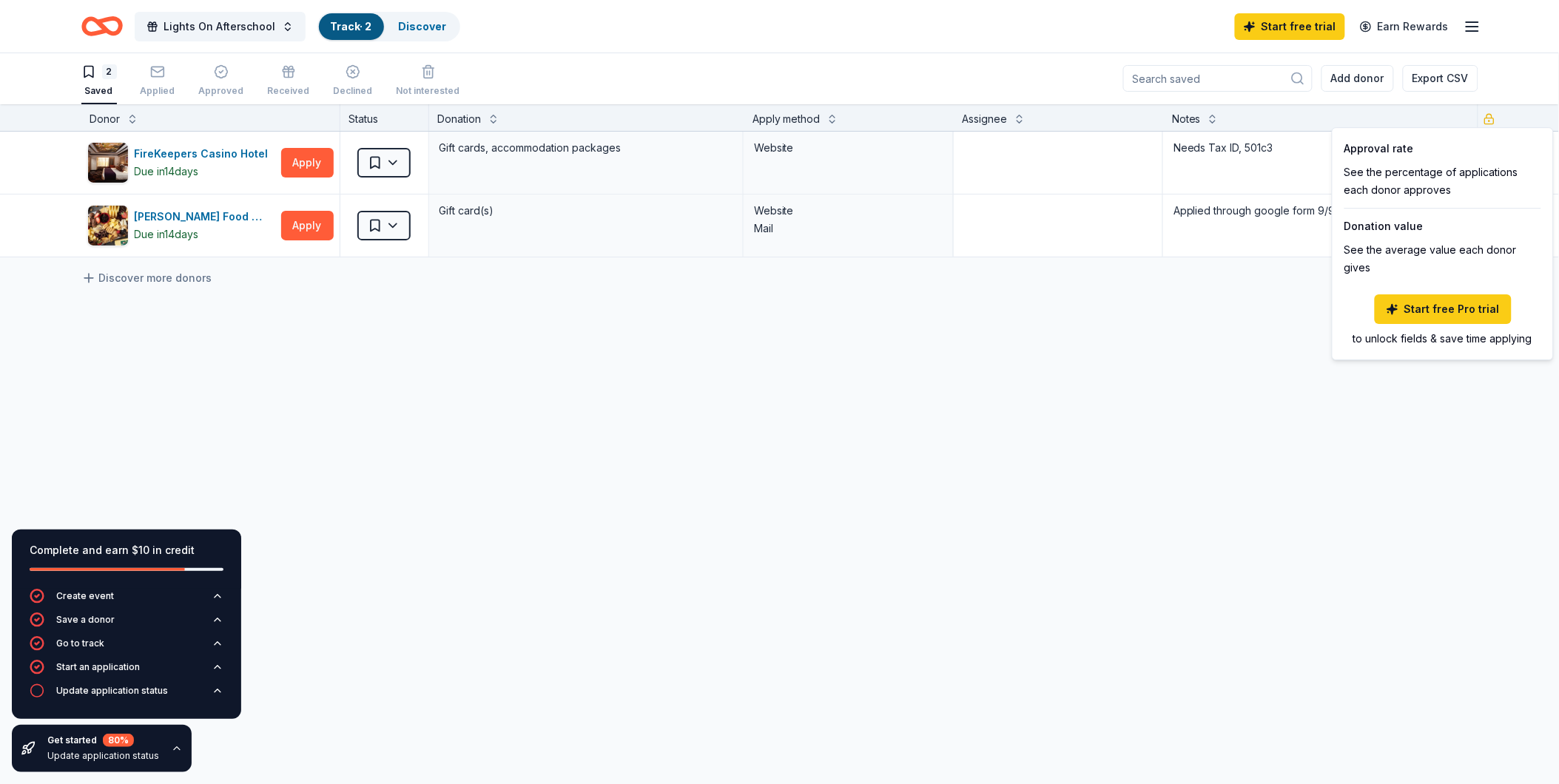
click at [1491, 116] on icon "button" at bounding box center [1488, 116] width 5 height 4
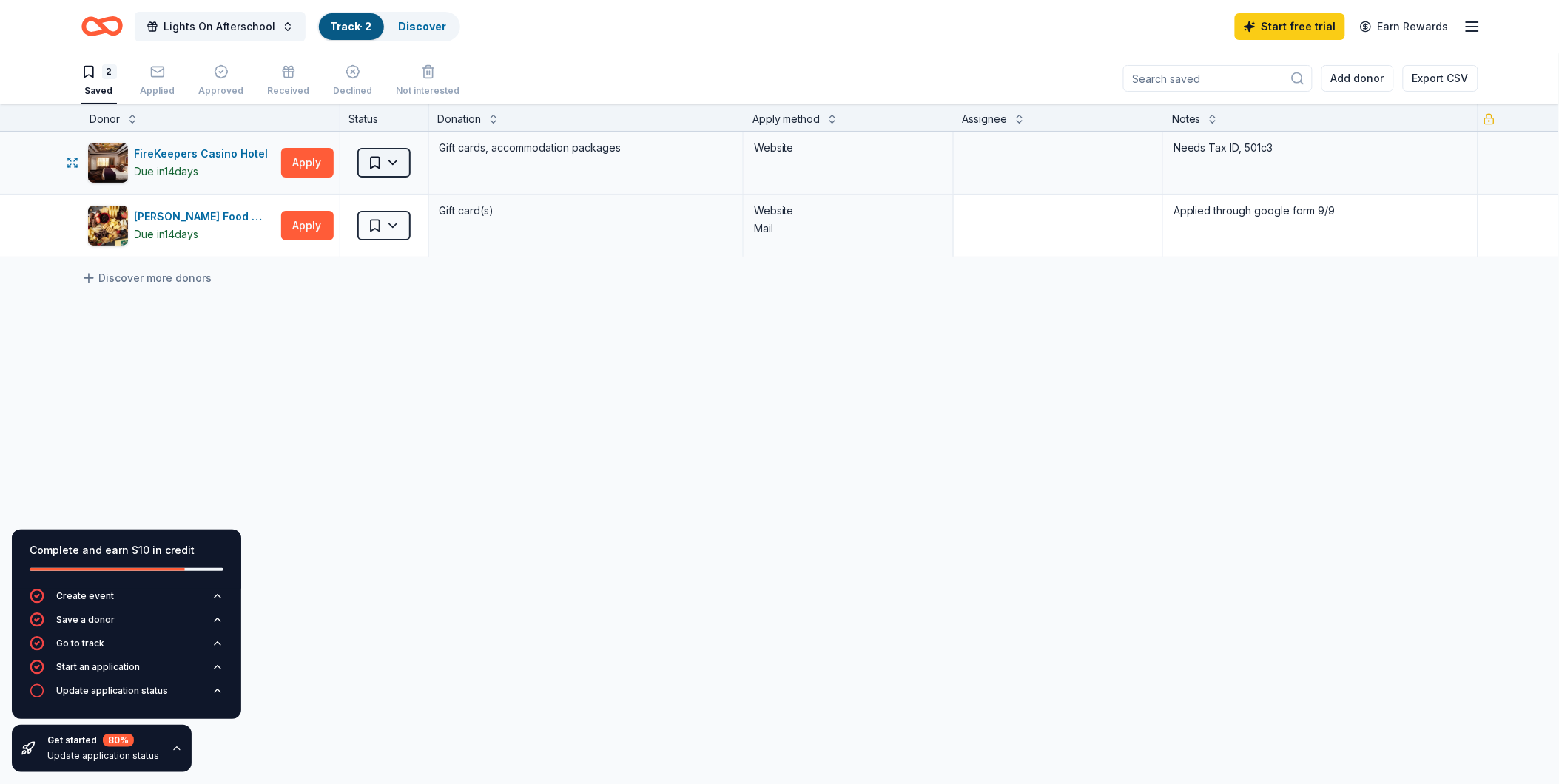
click at [395, 167] on html "Lights On Afterschool Track · 2 Discover Start free trial Earn Rewards 2 Saved …" at bounding box center [780, 391] width 1559 height 784
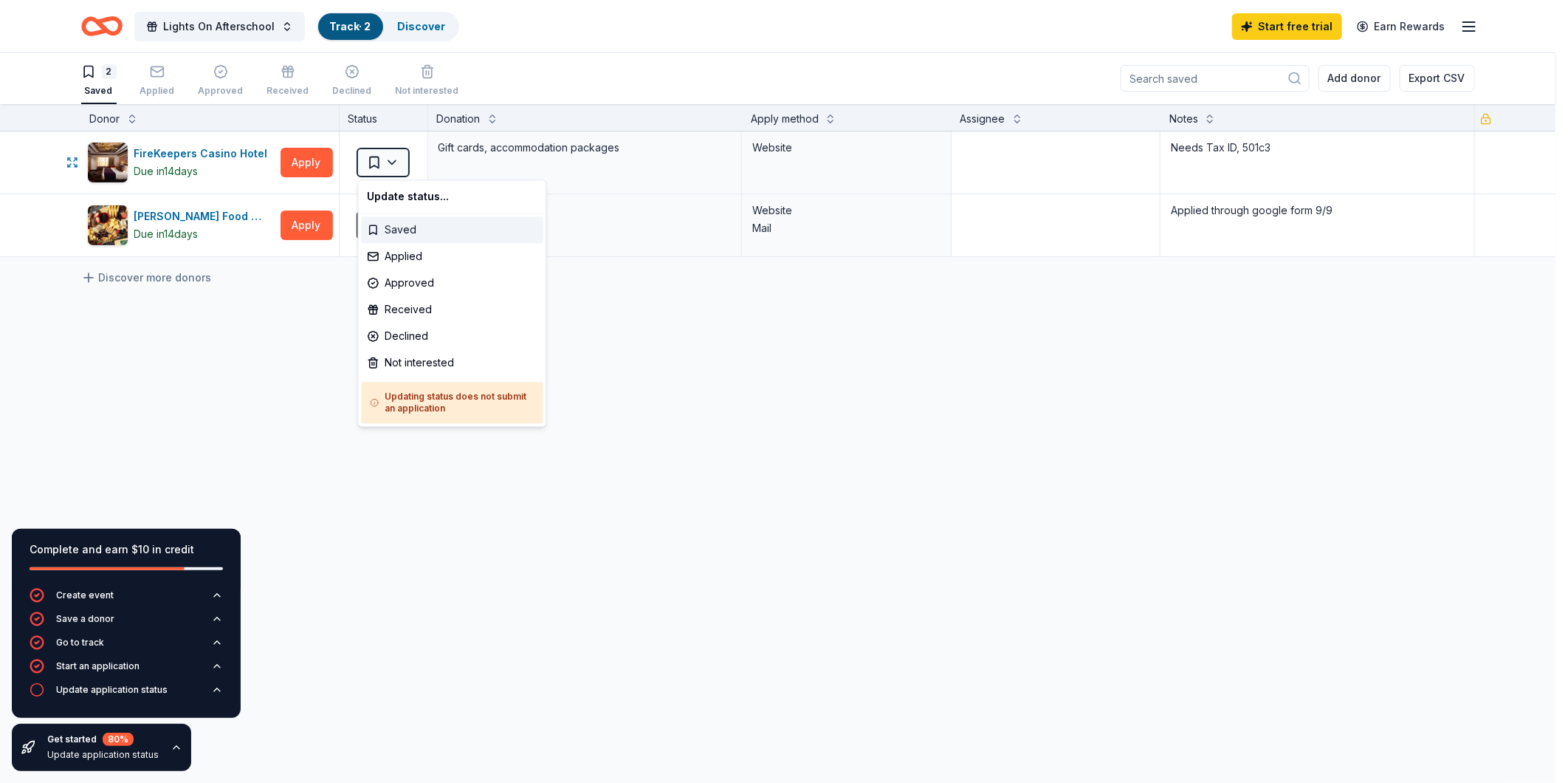
click at [452, 229] on div "Saved" at bounding box center [451, 230] width 182 height 26
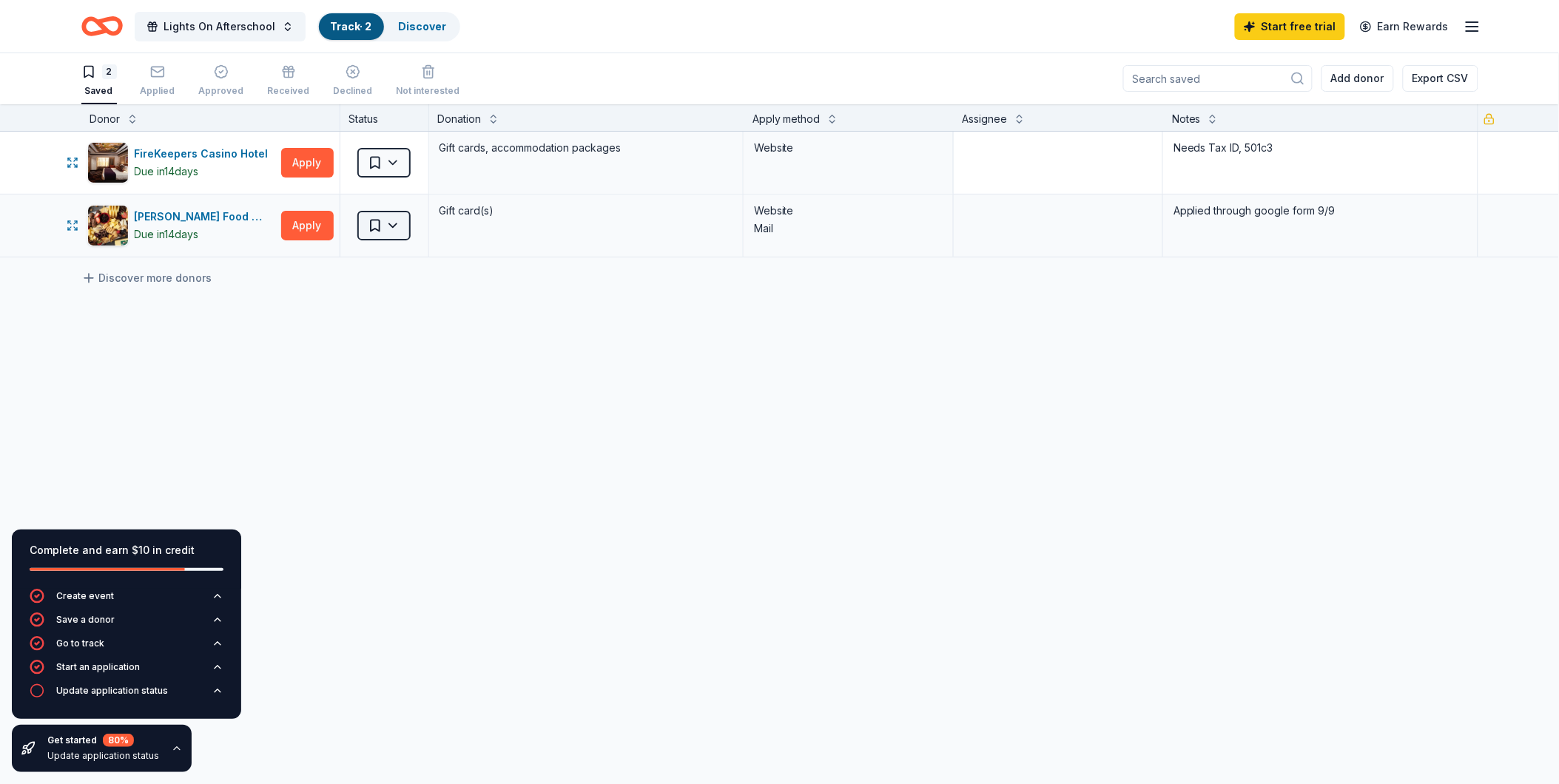
click at [405, 232] on html "Lights On Afterschool Track · 2 Discover Start free trial Earn Rewards 2 Saved …" at bounding box center [780, 391] width 1559 height 784
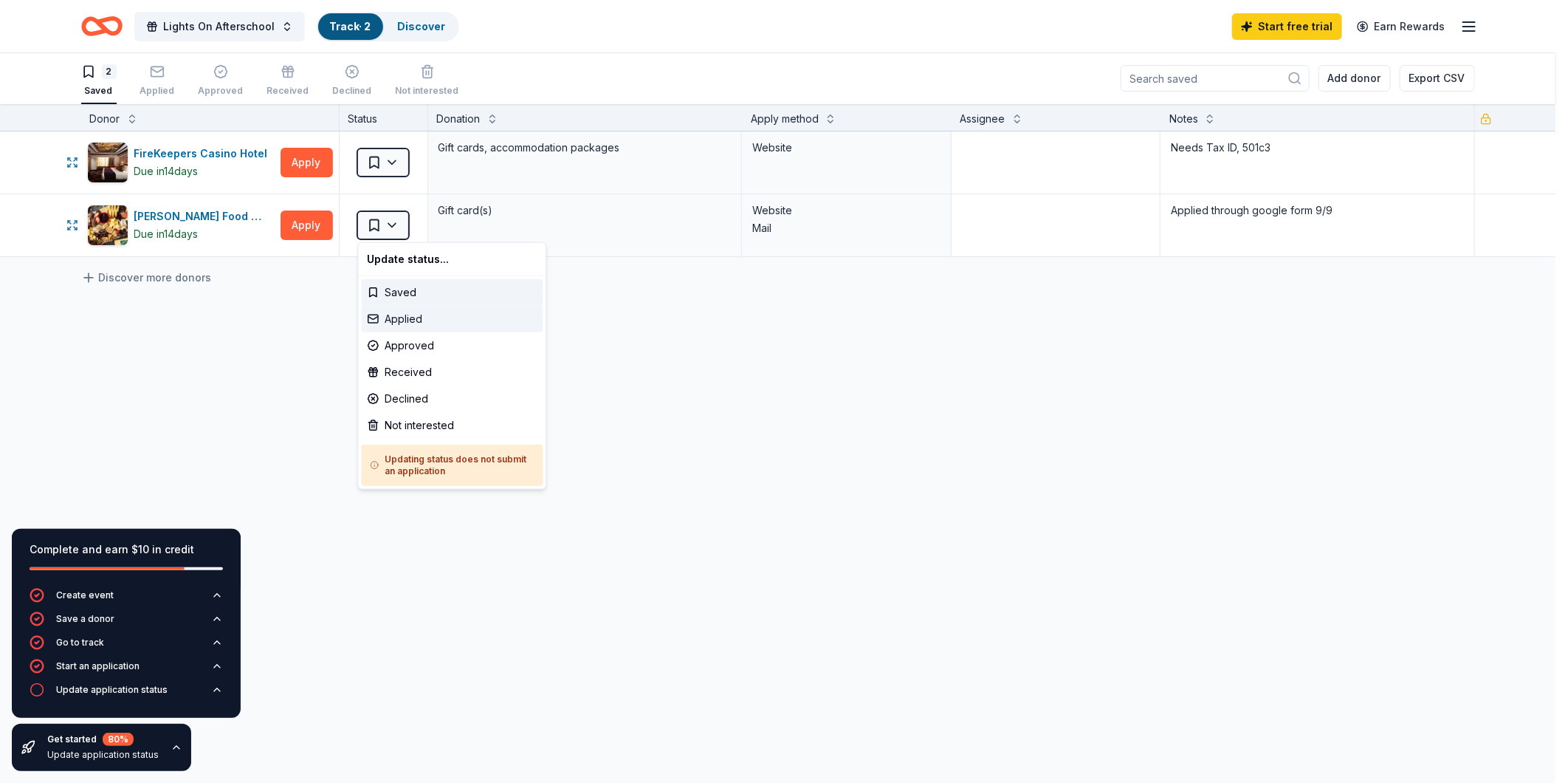
click at [436, 328] on div "Applied" at bounding box center [451, 319] width 182 height 26
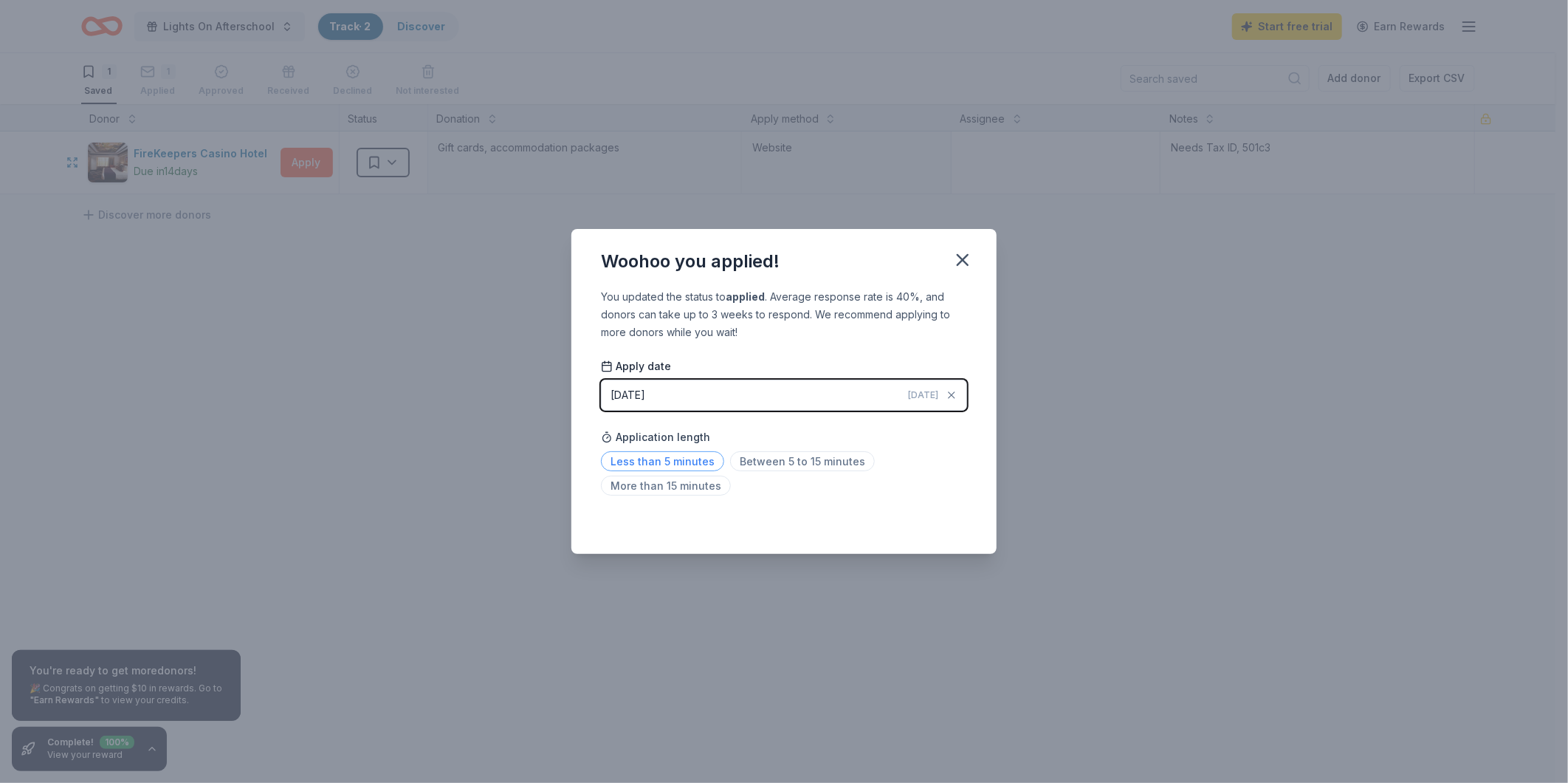
click at [705, 462] on span "Less than 5 minutes" at bounding box center [662, 461] width 123 height 20
click at [968, 263] on icon "button" at bounding box center [963, 260] width 21 height 21
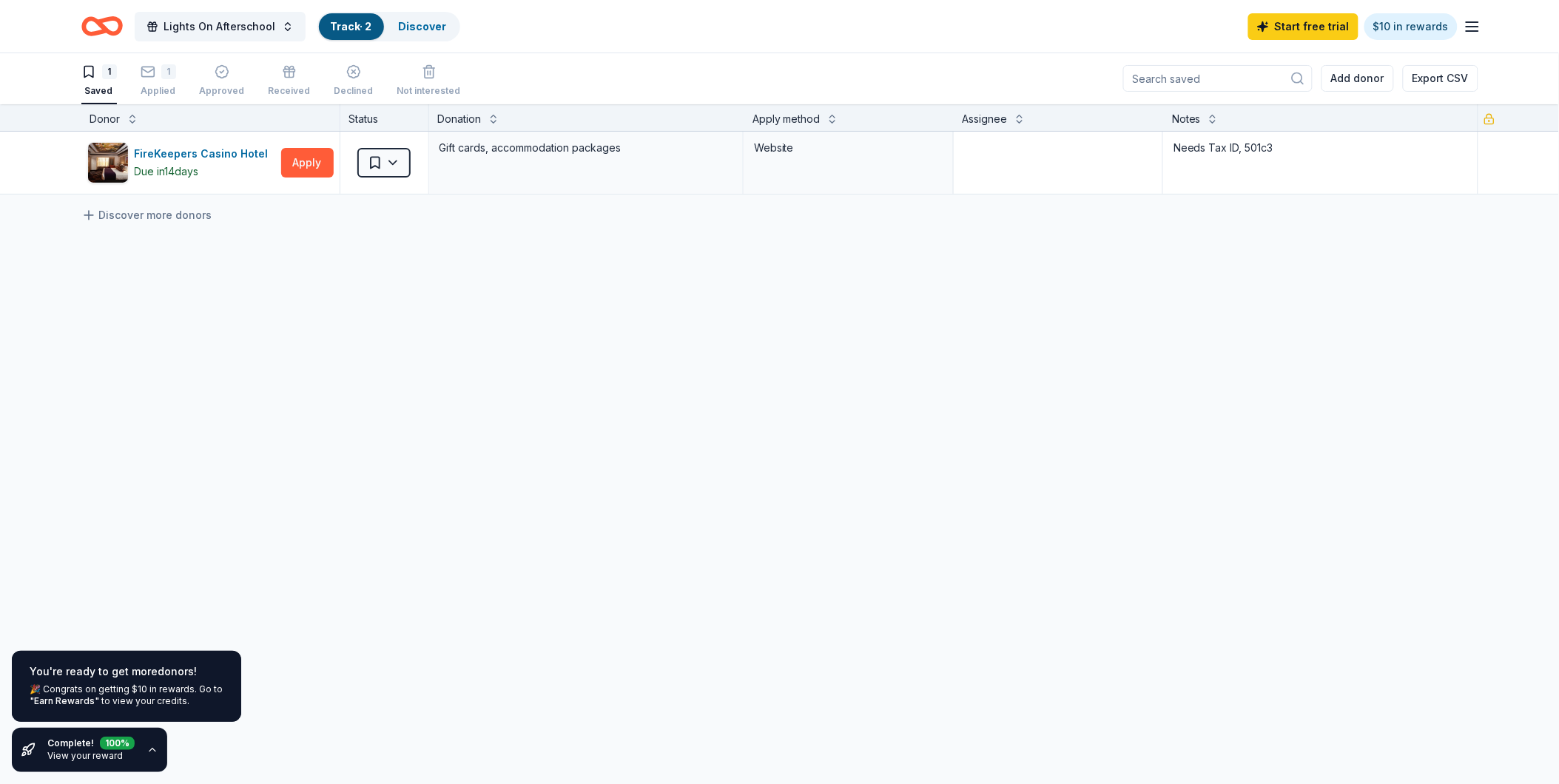
click at [54, 750] on link "View your reward" at bounding box center [85, 756] width 75 height 11
click at [151, 753] on icon "button" at bounding box center [152, 750] width 12 height 12
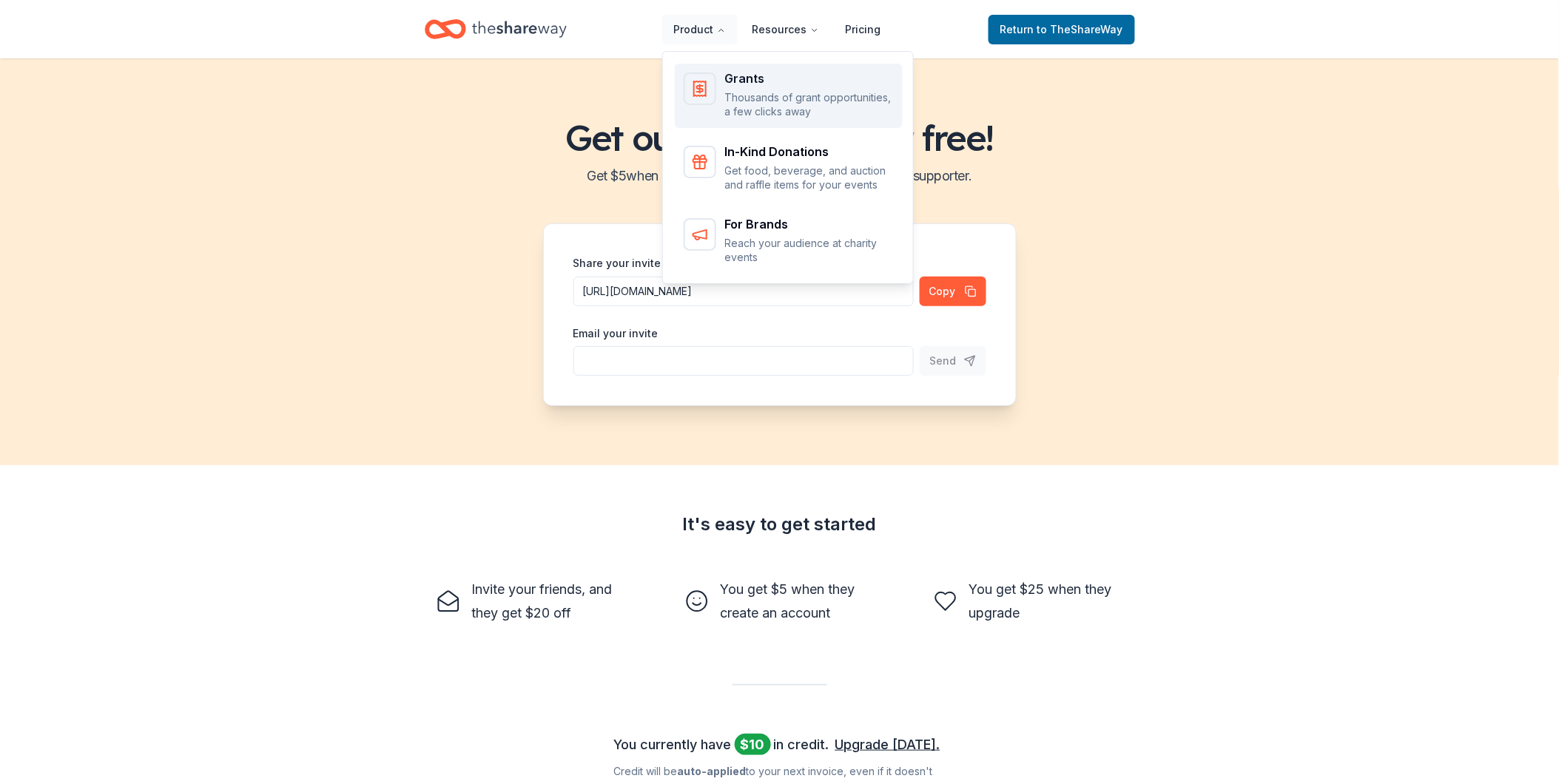
click at [748, 80] on div "Grants" at bounding box center [809, 78] width 169 height 12
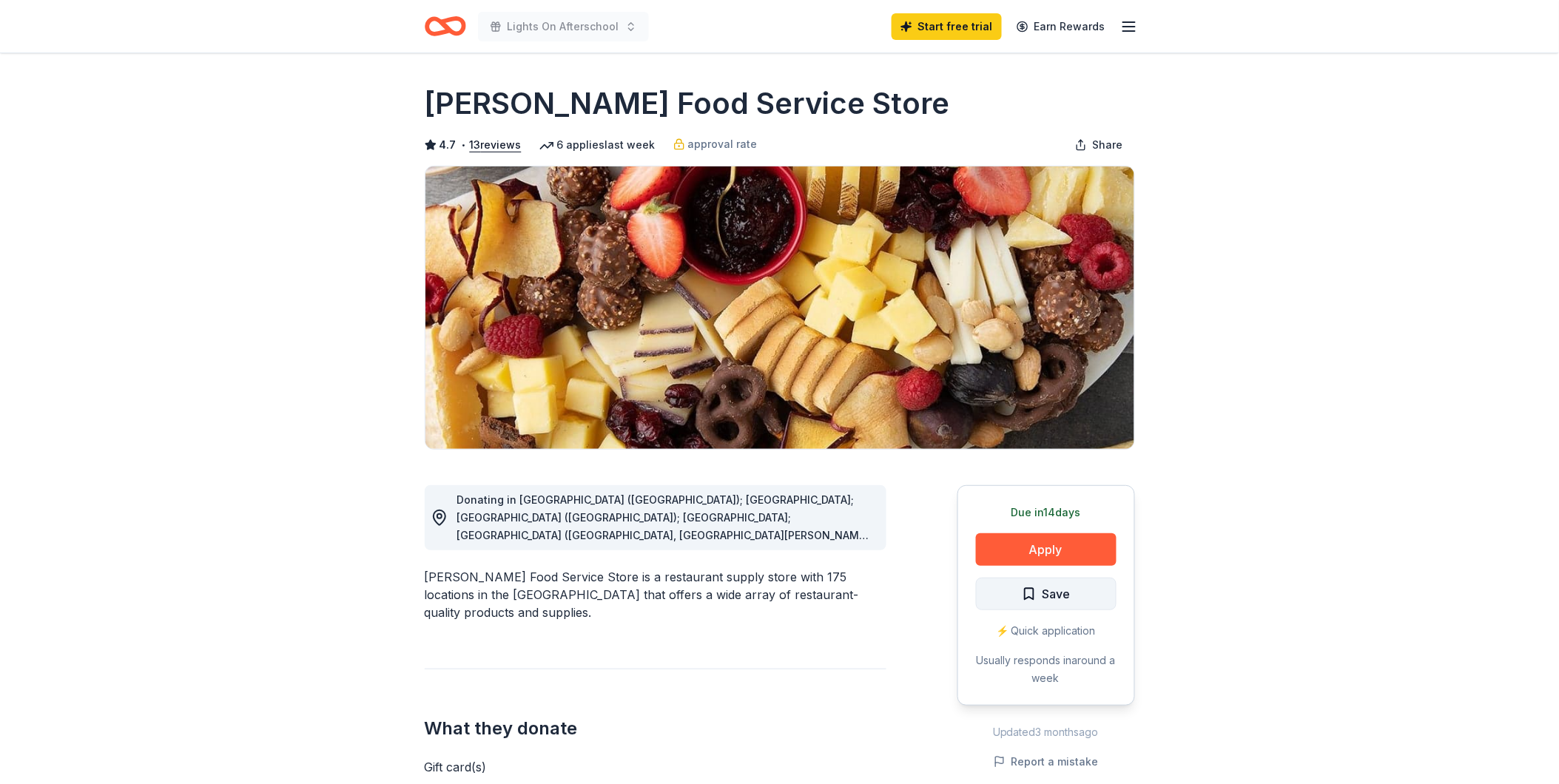
click at [1041, 596] on span "Save" at bounding box center [1046, 594] width 49 height 19
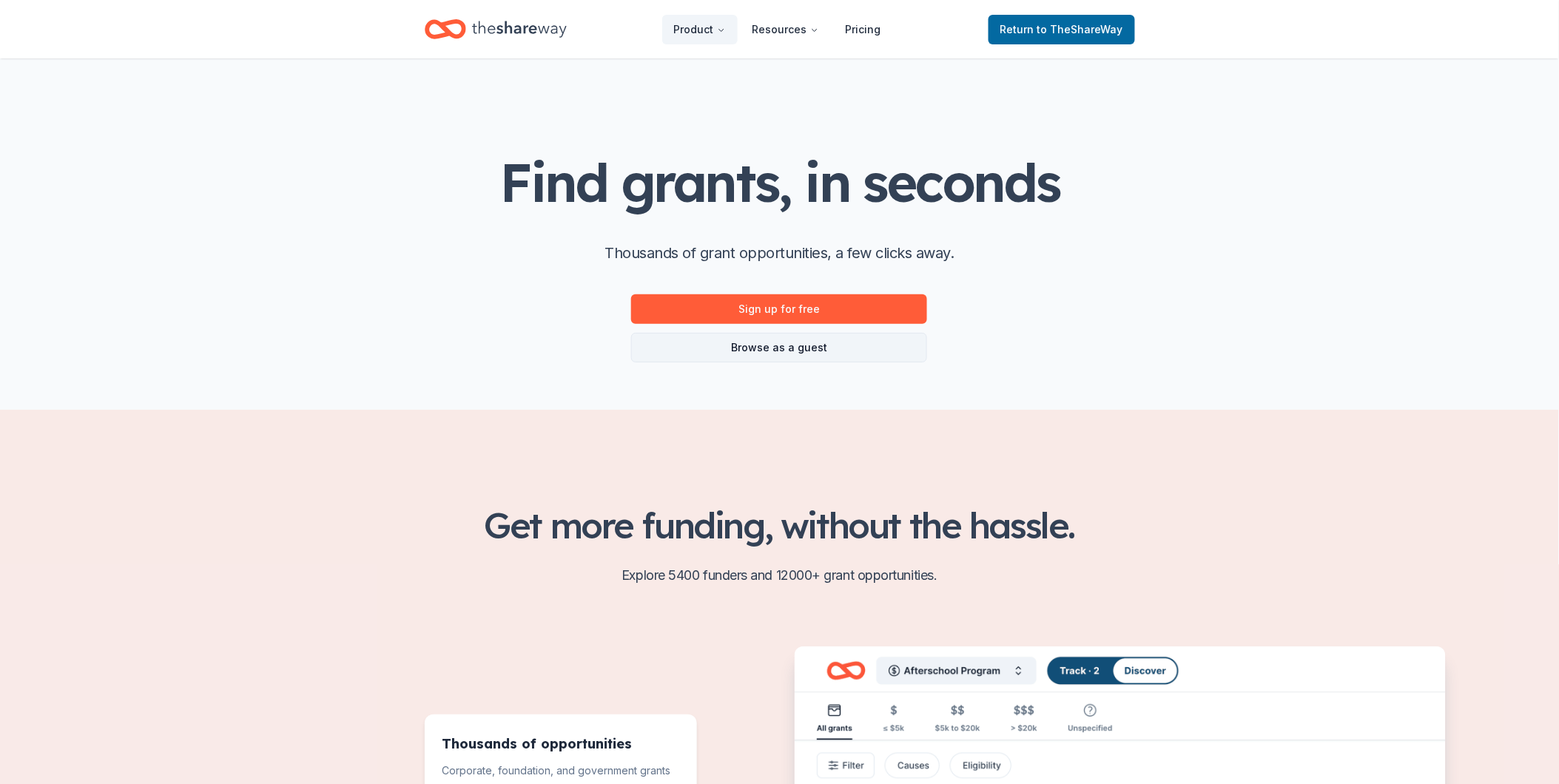
click at [865, 352] on link "Browse as a guest" at bounding box center [780, 347] width 296 height 29
click at [800, 346] on link "Browse as a guest" at bounding box center [780, 347] width 296 height 29
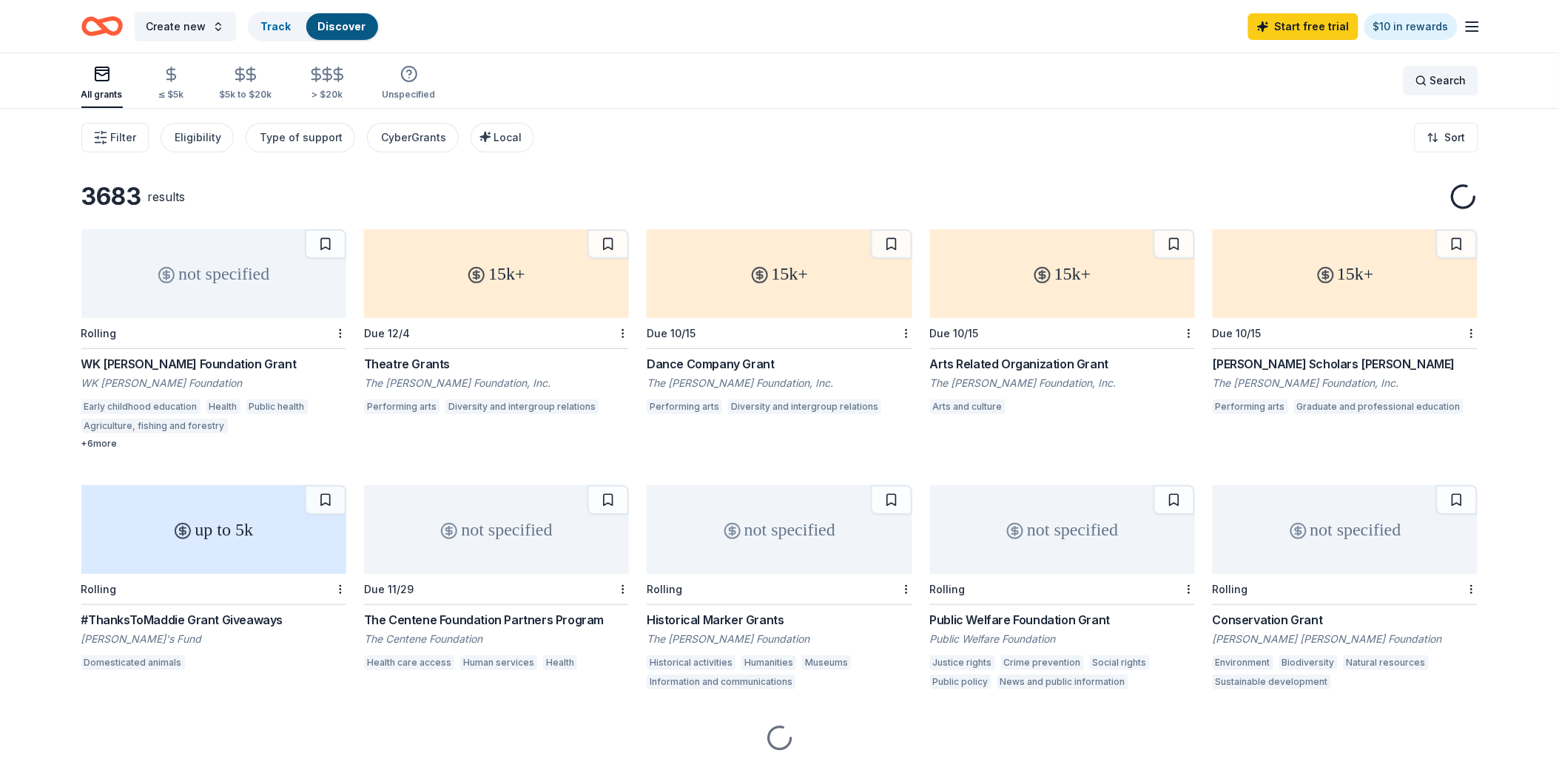
click at [1451, 83] on span "Search" at bounding box center [1448, 80] width 36 height 18
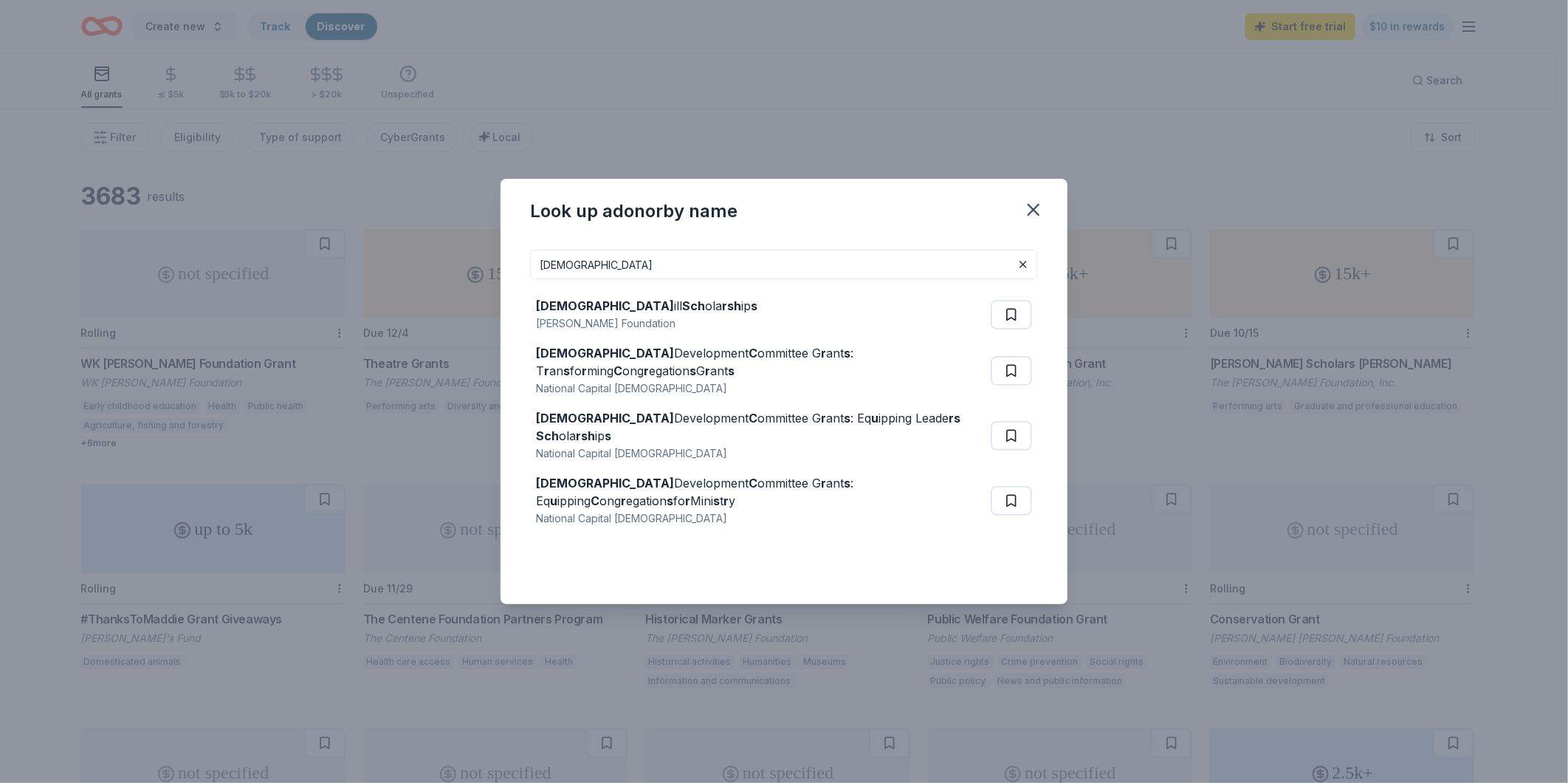
click at [650, 266] on input "[DEMOGRAPHIC_DATA]" at bounding box center [784, 264] width 508 height 29
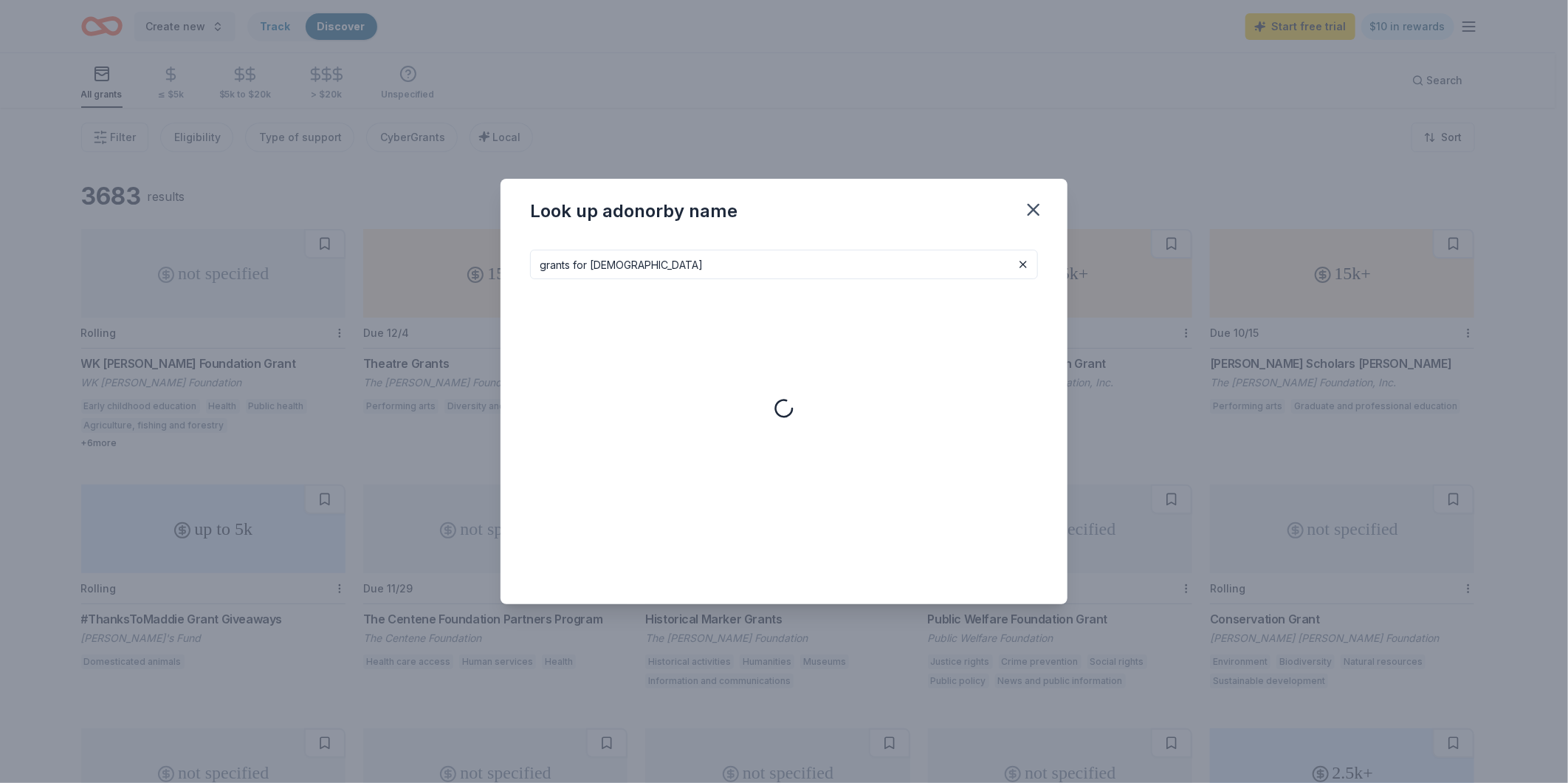
type input "grants for [DEMOGRAPHIC_DATA]"
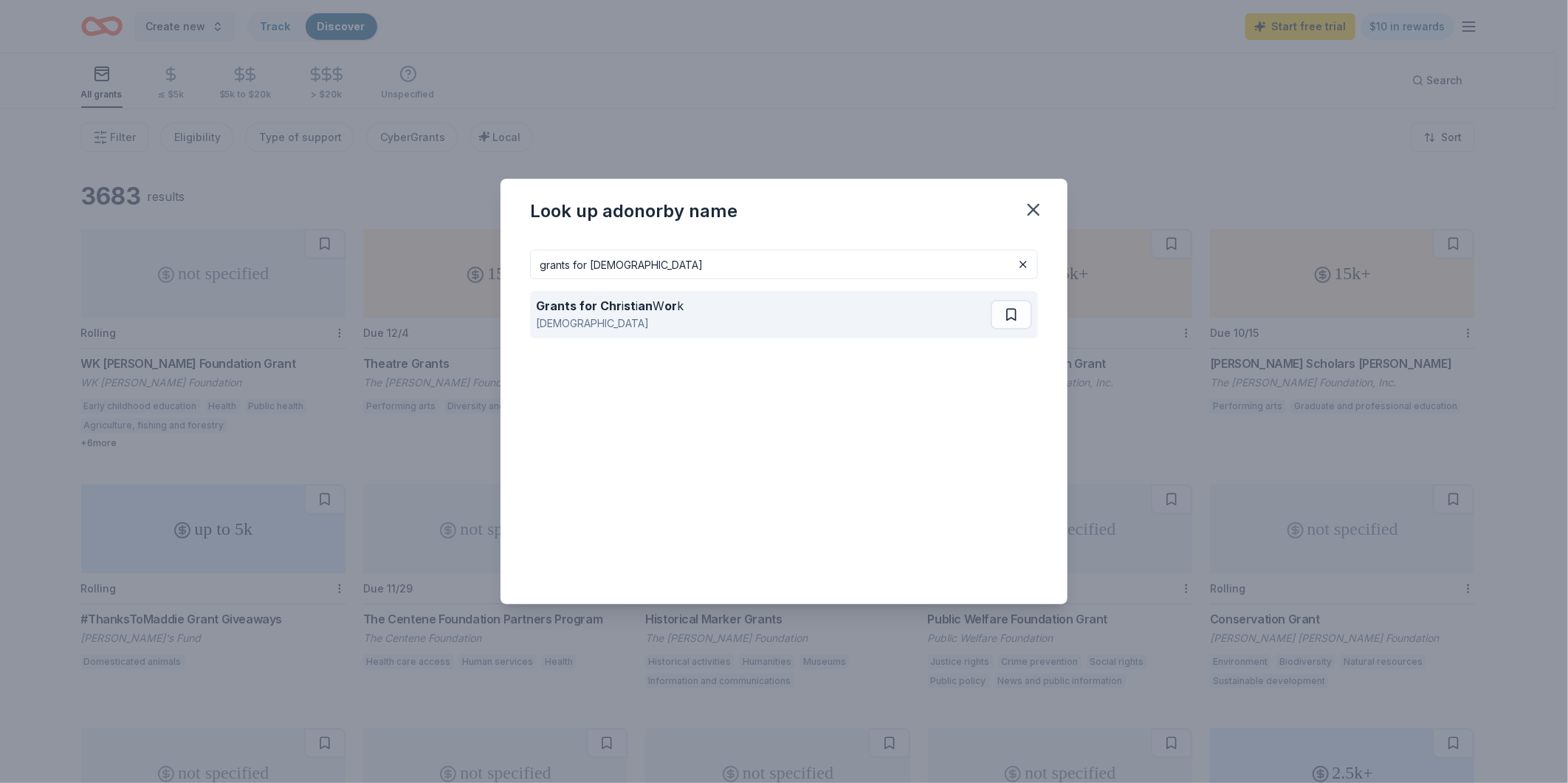
click at [573, 308] on strong "Grants for Chr" at bounding box center [578, 306] width 86 height 15
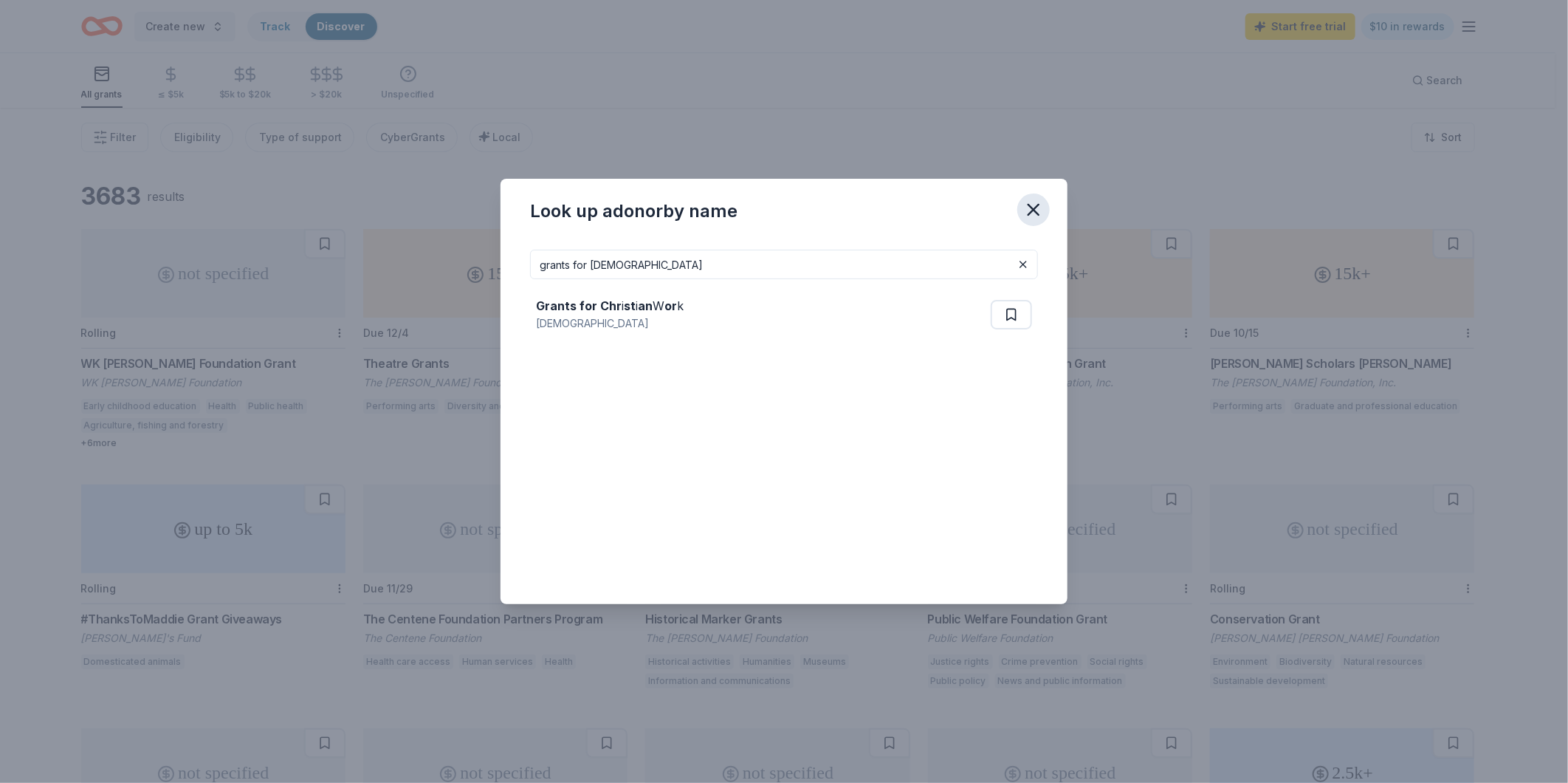
click at [1035, 216] on icon "button" at bounding box center [1034, 210] width 21 height 21
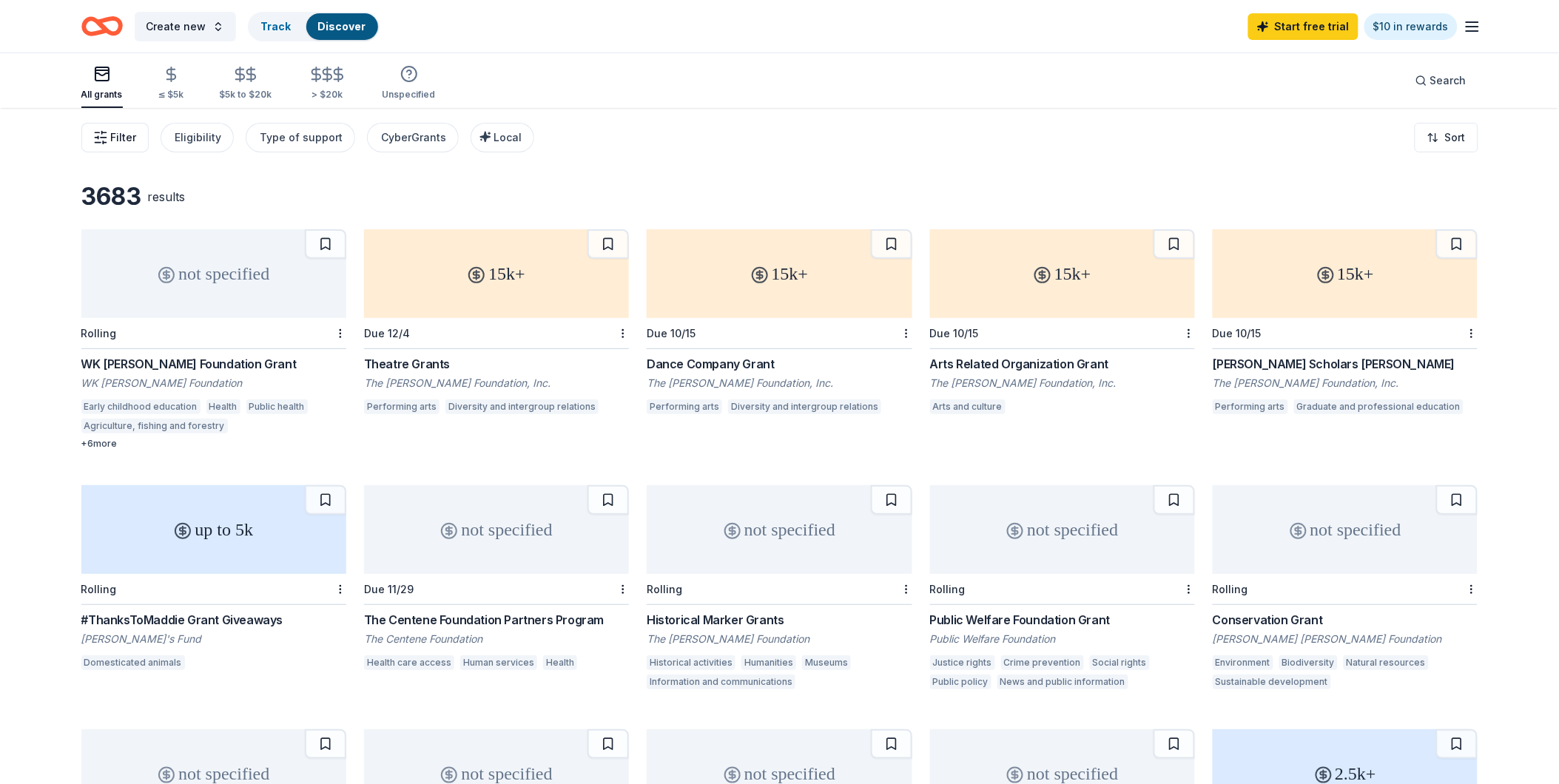
click at [129, 141] on span "Filter" at bounding box center [123, 138] width 25 height 18
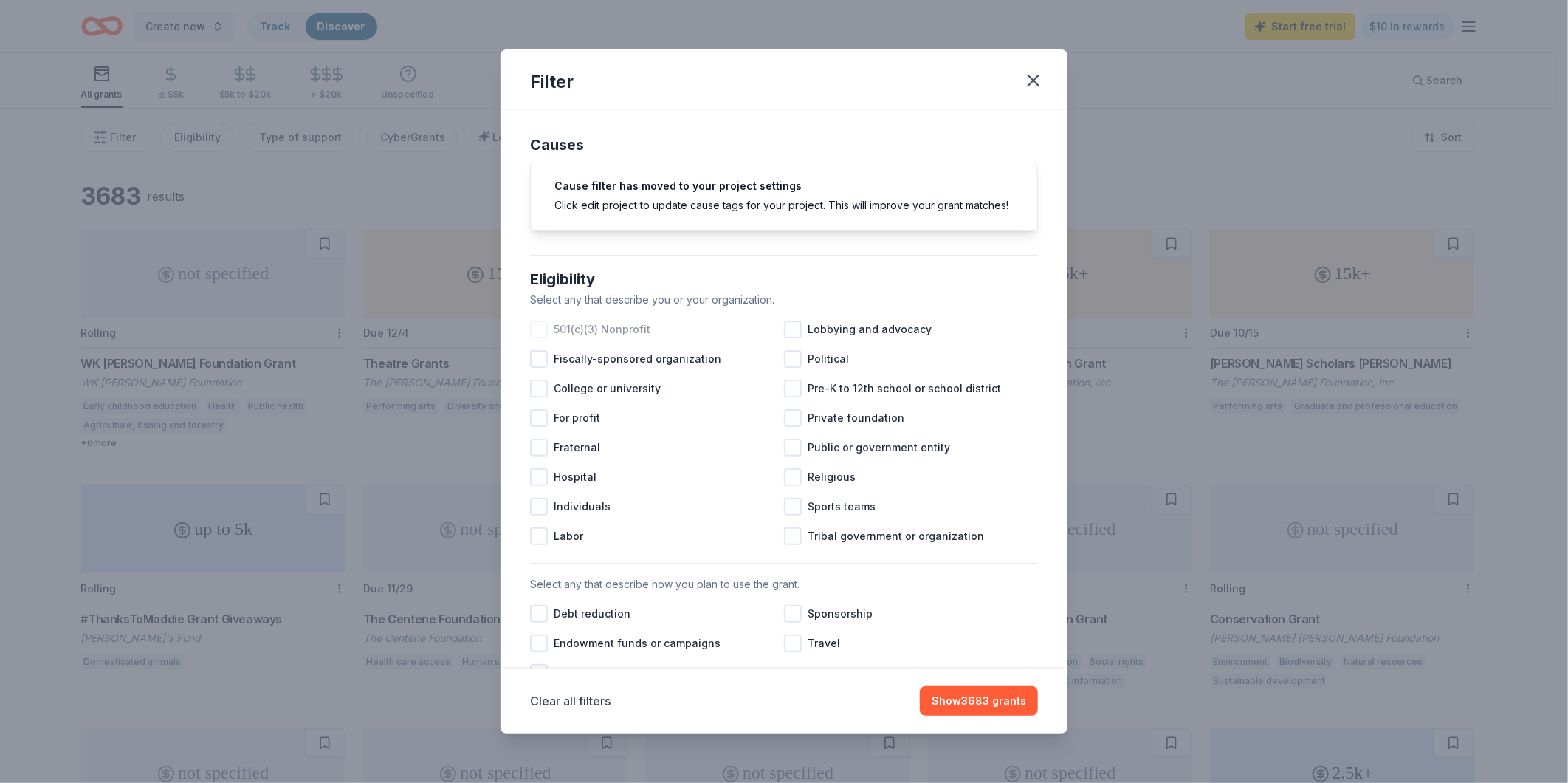
click at [578, 338] on span "501(c)(3) Nonprofit" at bounding box center [602, 329] width 97 height 18
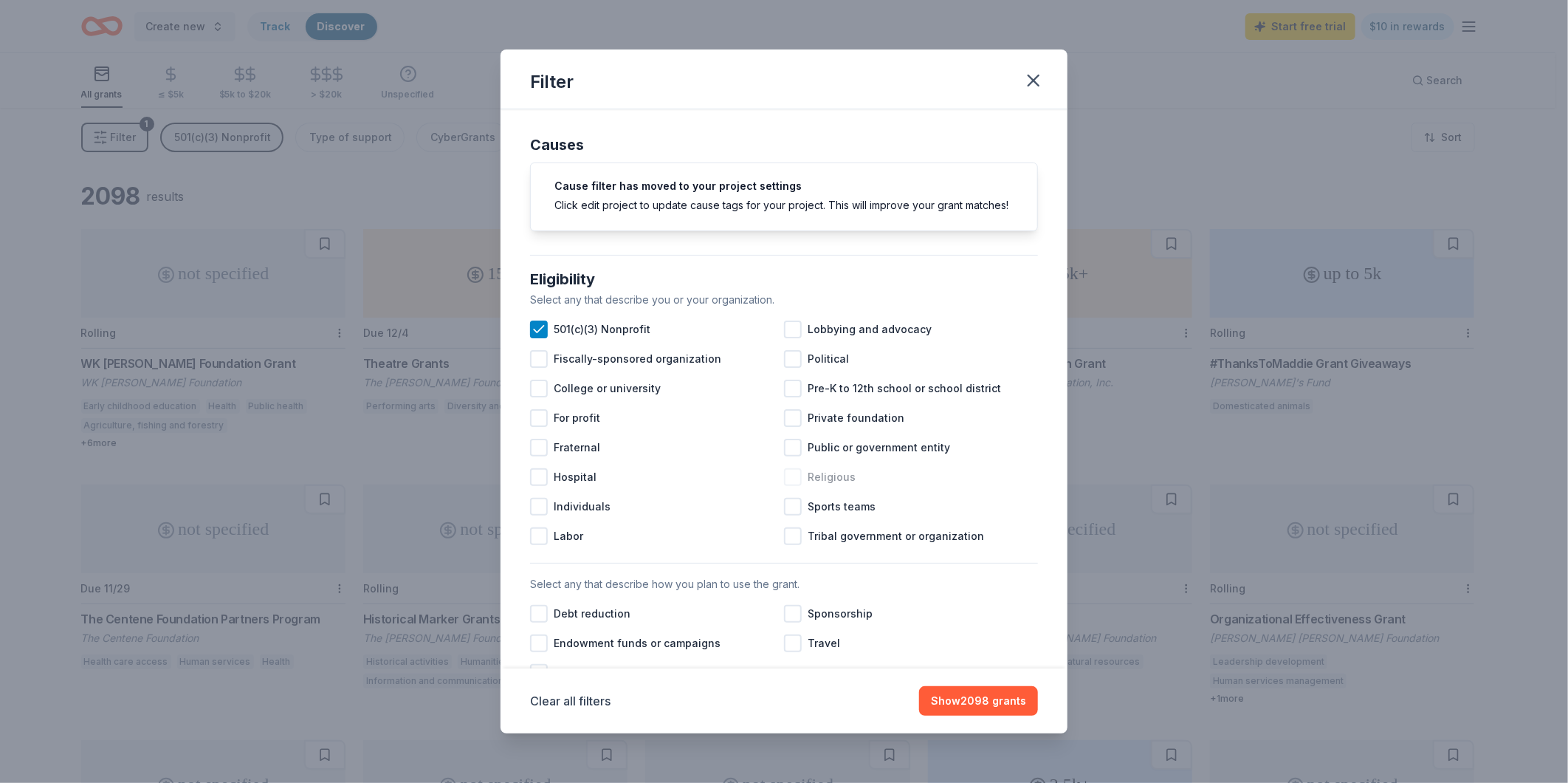
click at [832, 486] on span "Religious" at bounding box center [832, 477] width 48 height 18
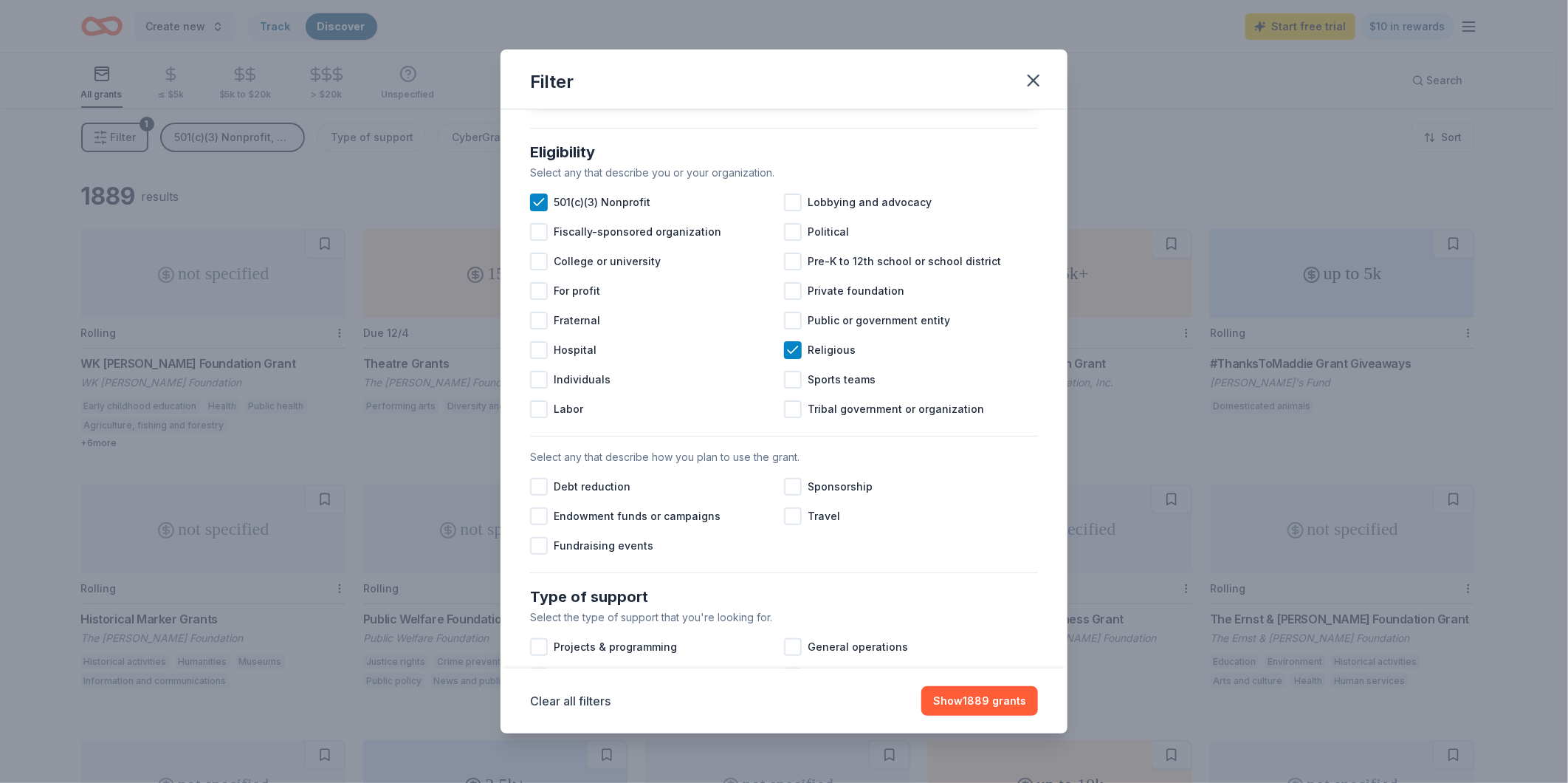
scroll to position [164, 0]
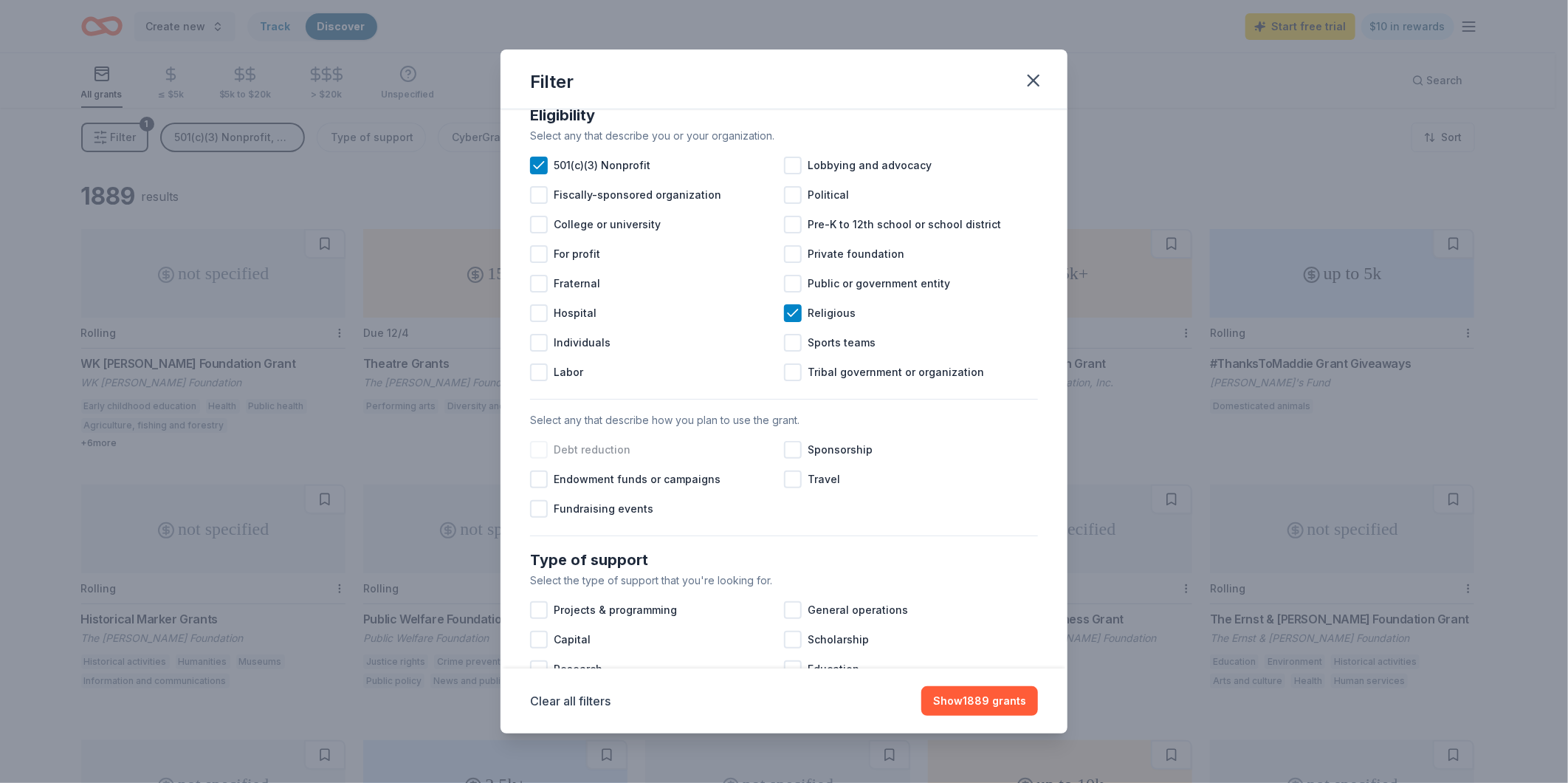
click at [564, 458] on span "Debt reduction" at bounding box center [593, 450] width 77 height 18
click at [608, 518] on span "Fundraising events" at bounding box center [604, 508] width 100 height 18
click at [599, 458] on span "Debt reduction" at bounding box center [593, 450] width 77 height 18
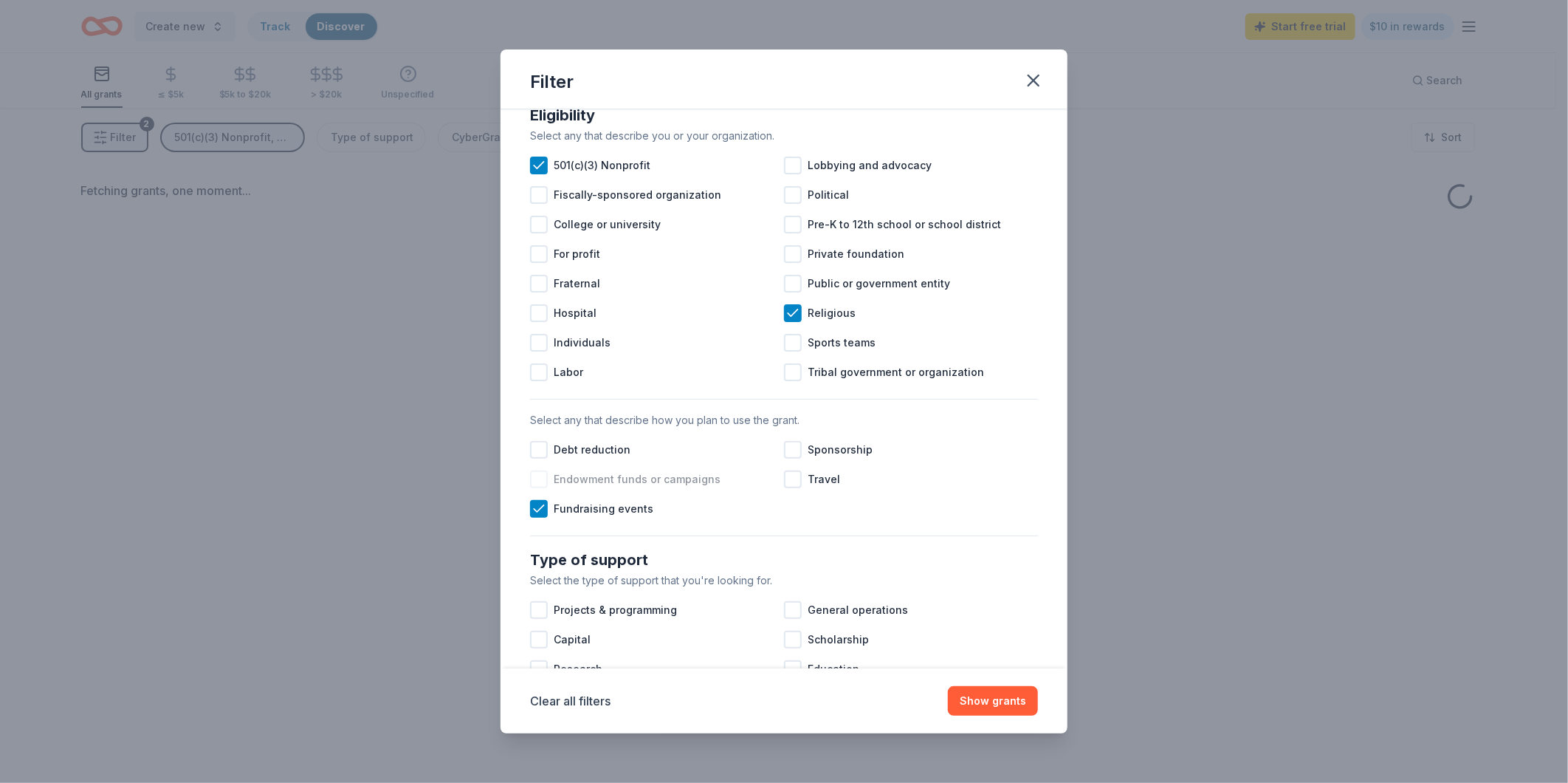
click at [624, 488] on span "Endowment funds or campaigns" at bounding box center [637, 479] width 166 height 18
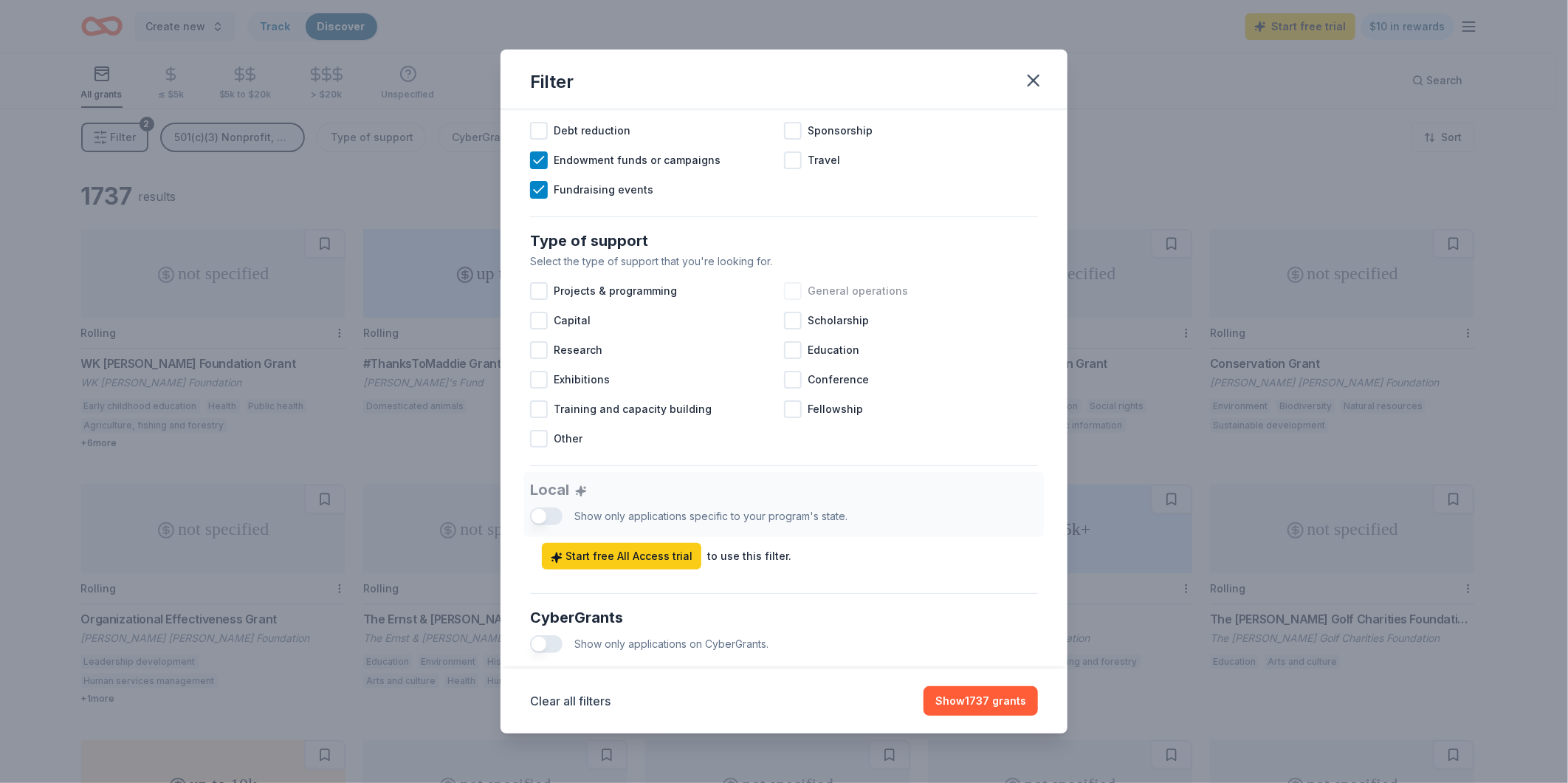
scroll to position [492, 0]
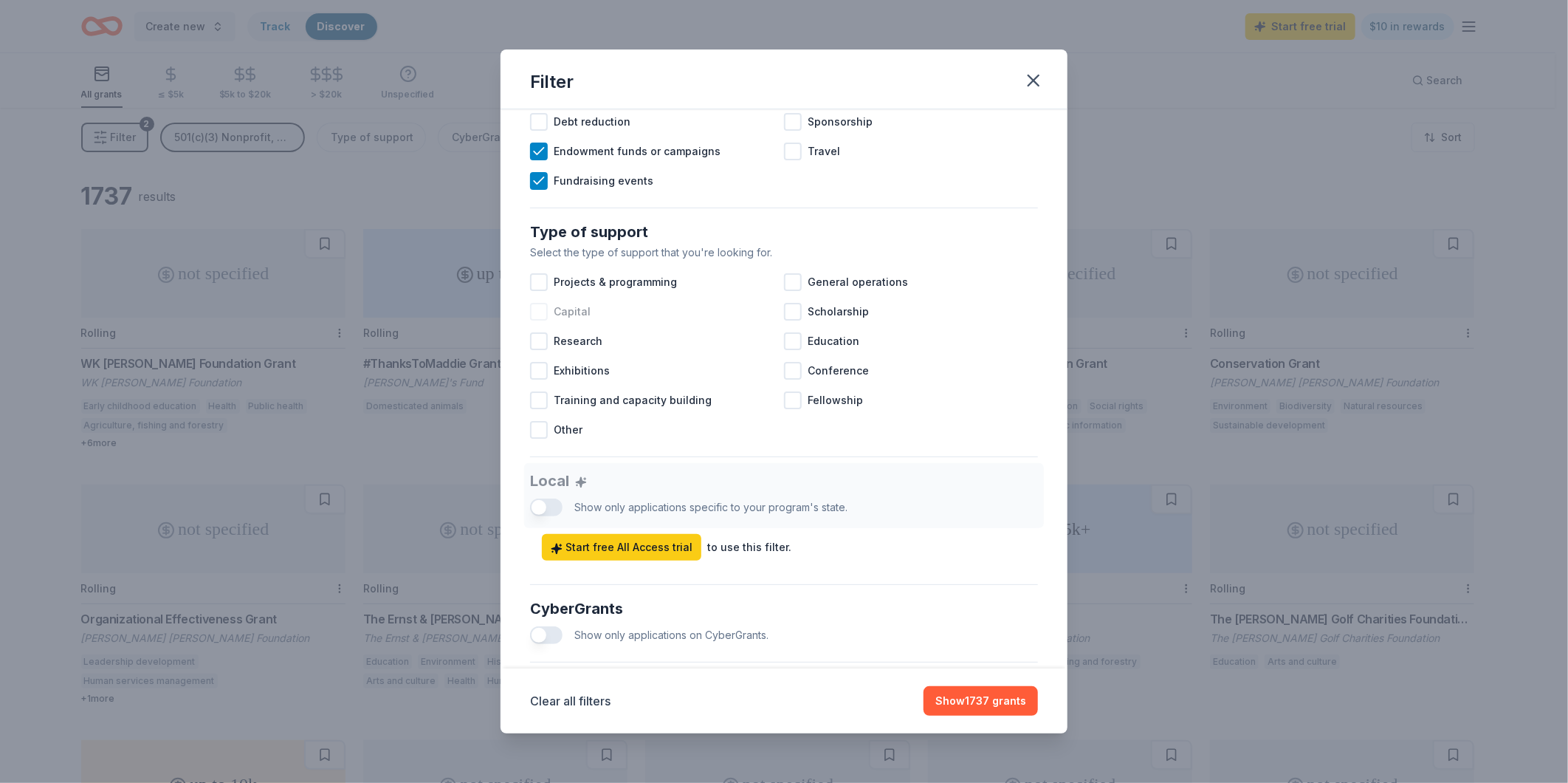
drag, startPoint x: 646, startPoint y: 297, endPoint x: 645, endPoint y: 313, distance: 16.0
click at [643, 321] on div "Projects & programming General operations Capital Scholarship Research Educatio…" at bounding box center [784, 356] width 508 height 177
click at [651, 291] on span "Projects & programming" at bounding box center [615, 281] width 123 height 18
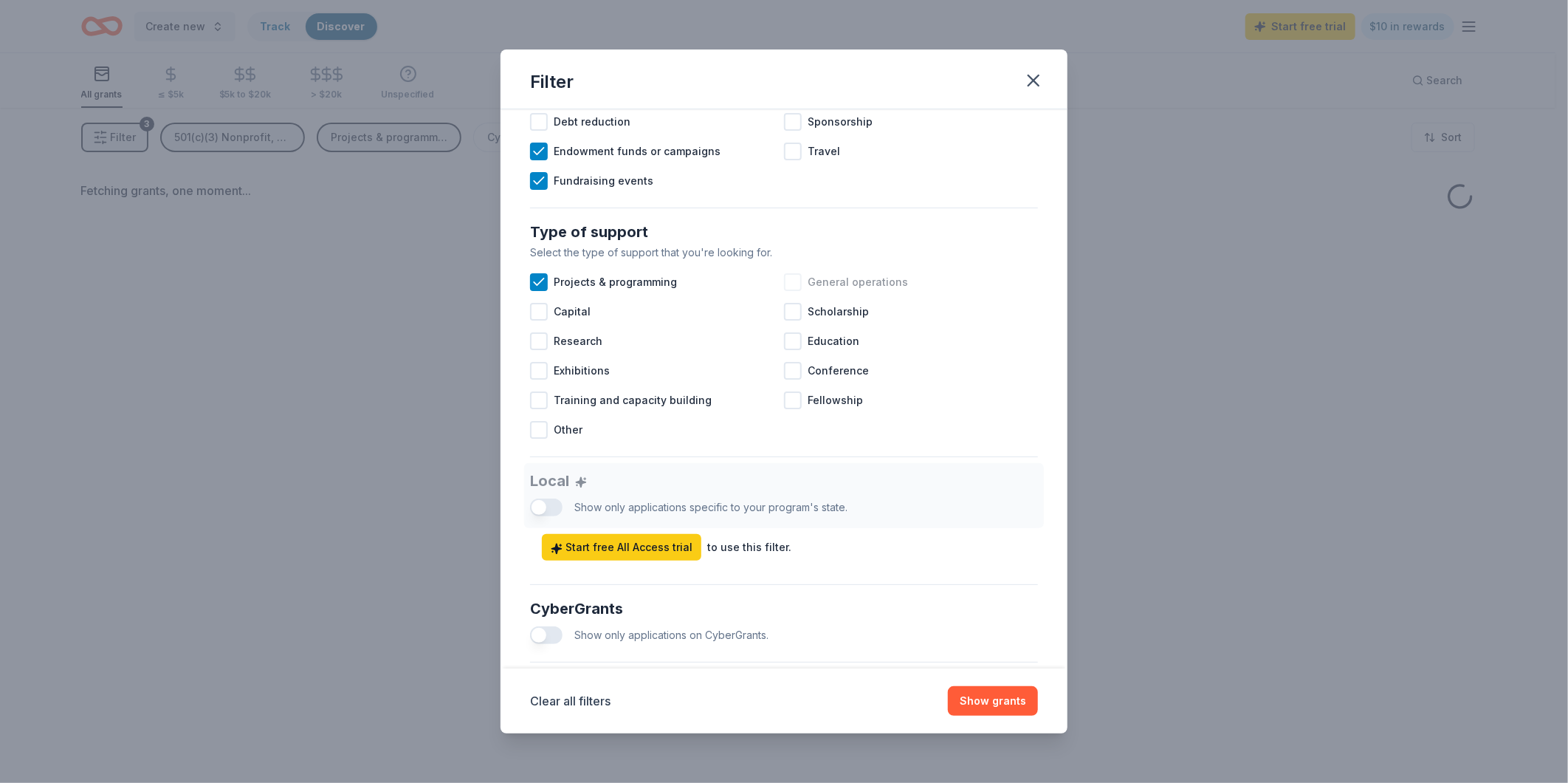
click at [794, 291] on div at bounding box center [793, 281] width 18 height 18
click at [832, 321] on span "Scholarship" at bounding box center [838, 312] width 61 height 18
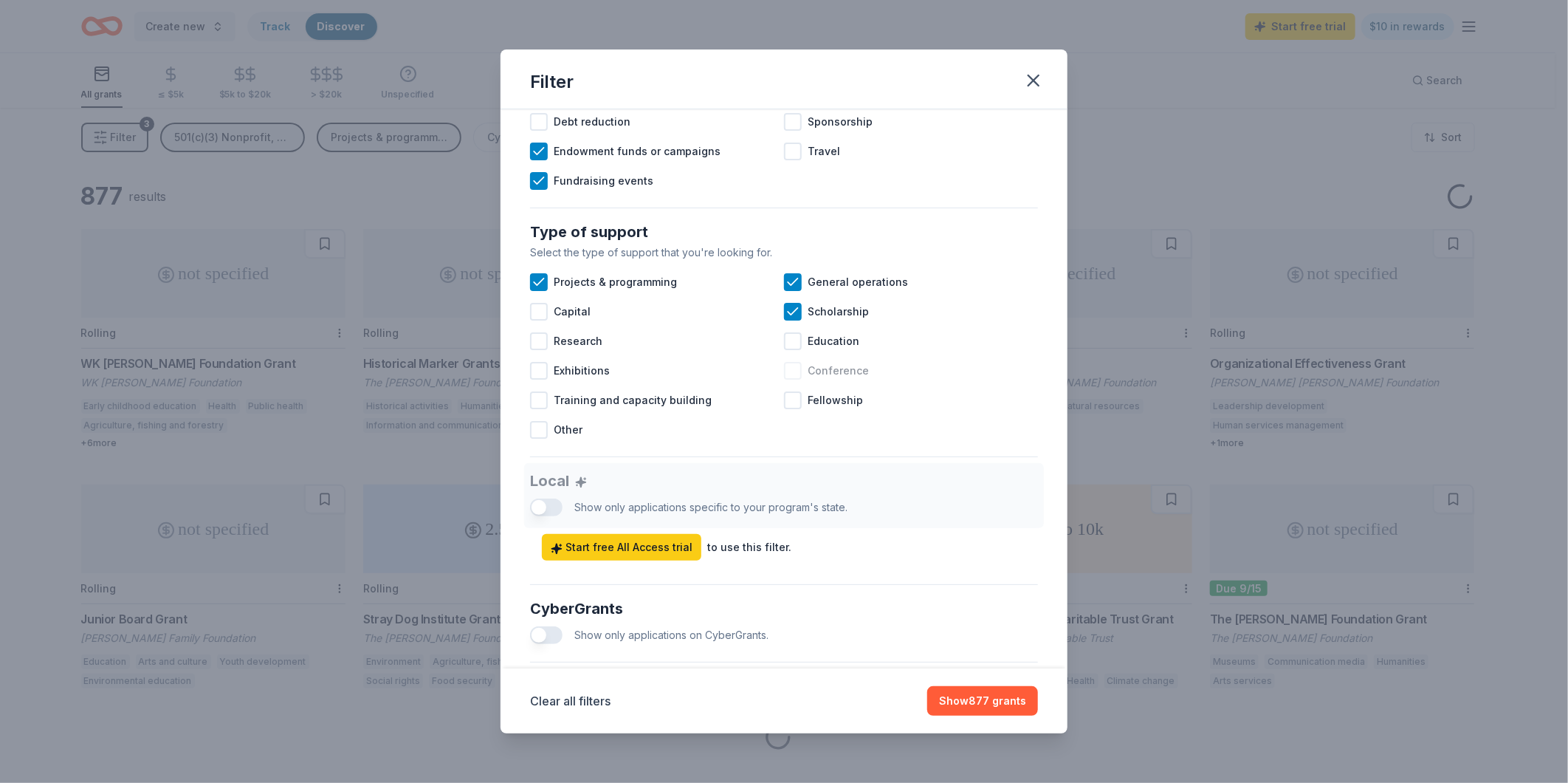
click at [839, 379] on span "Conference" at bounding box center [838, 371] width 61 height 18
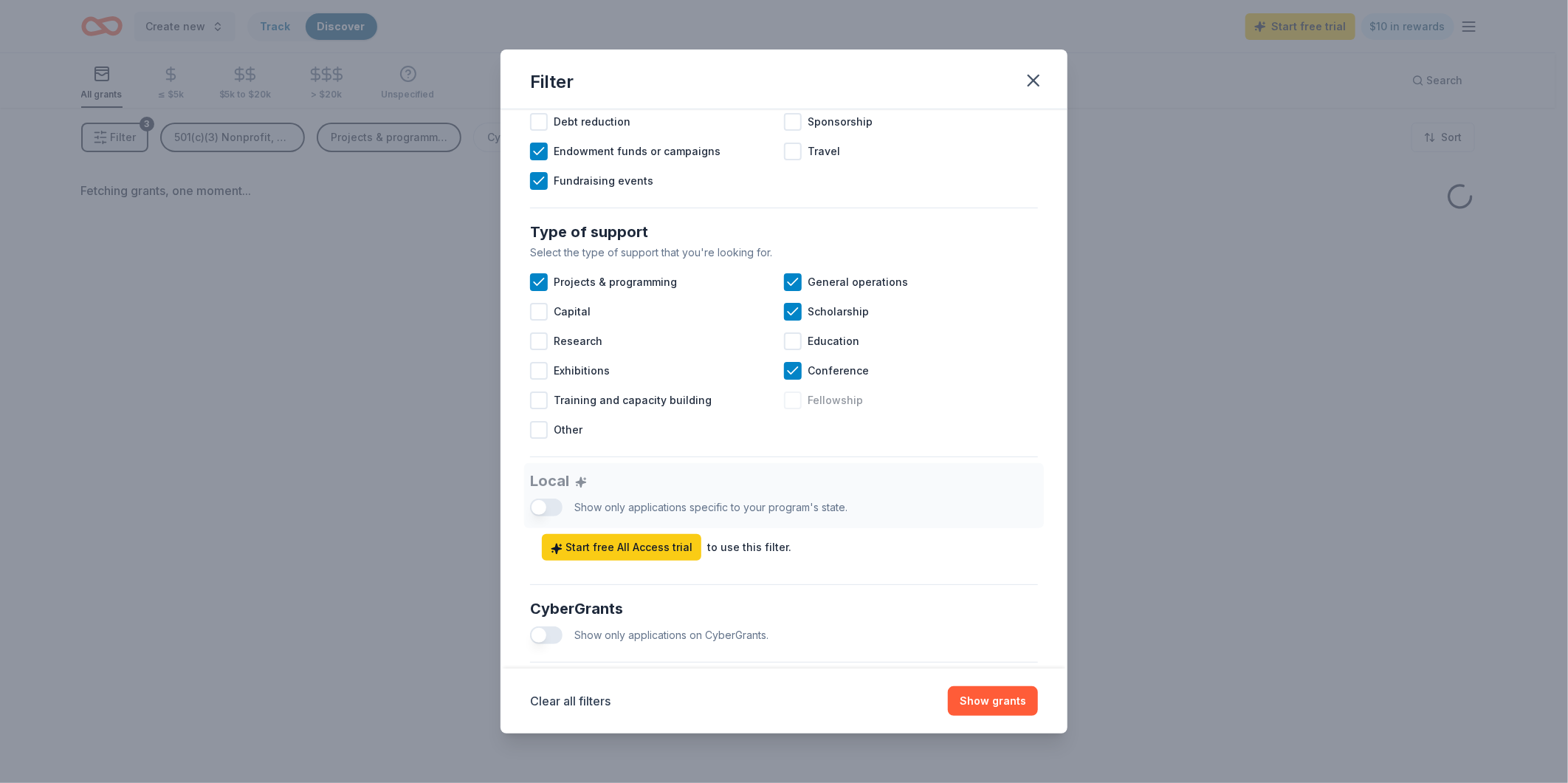
click at [839, 409] on span "Fellowship" at bounding box center [835, 400] width 55 height 18
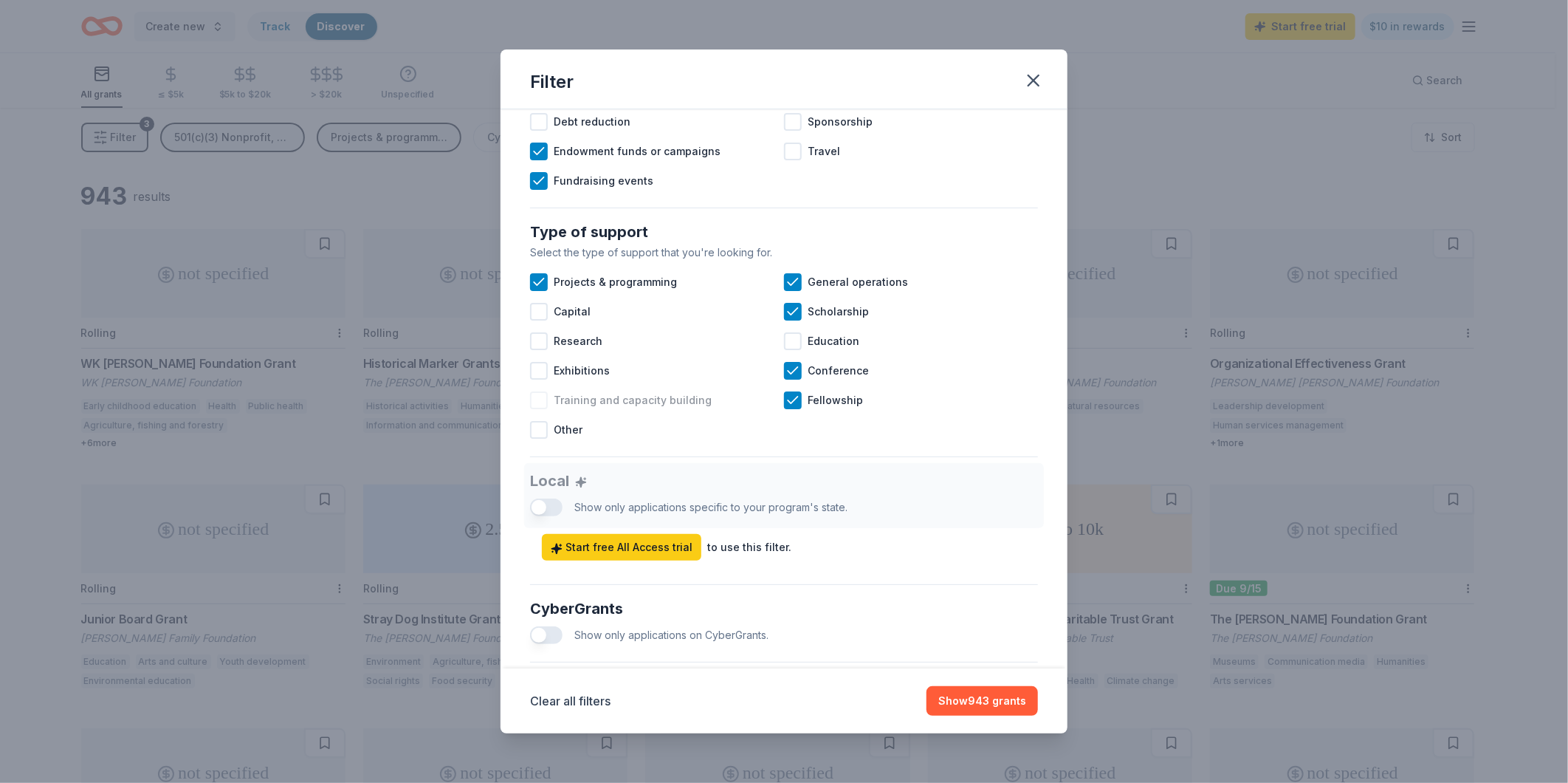
click at [617, 409] on span "Training and capacity building" at bounding box center [633, 400] width 158 height 18
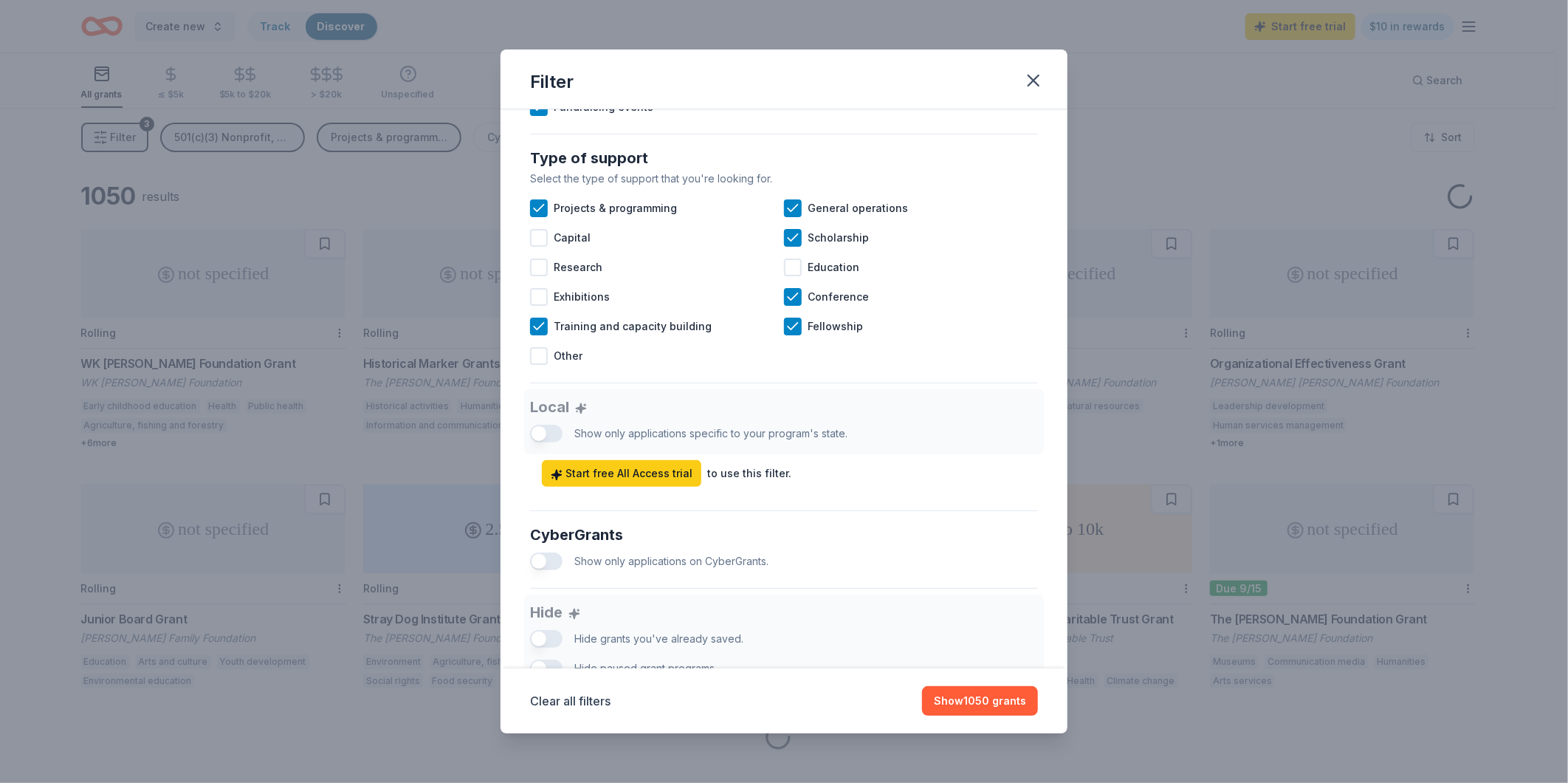
scroll to position [711, 0]
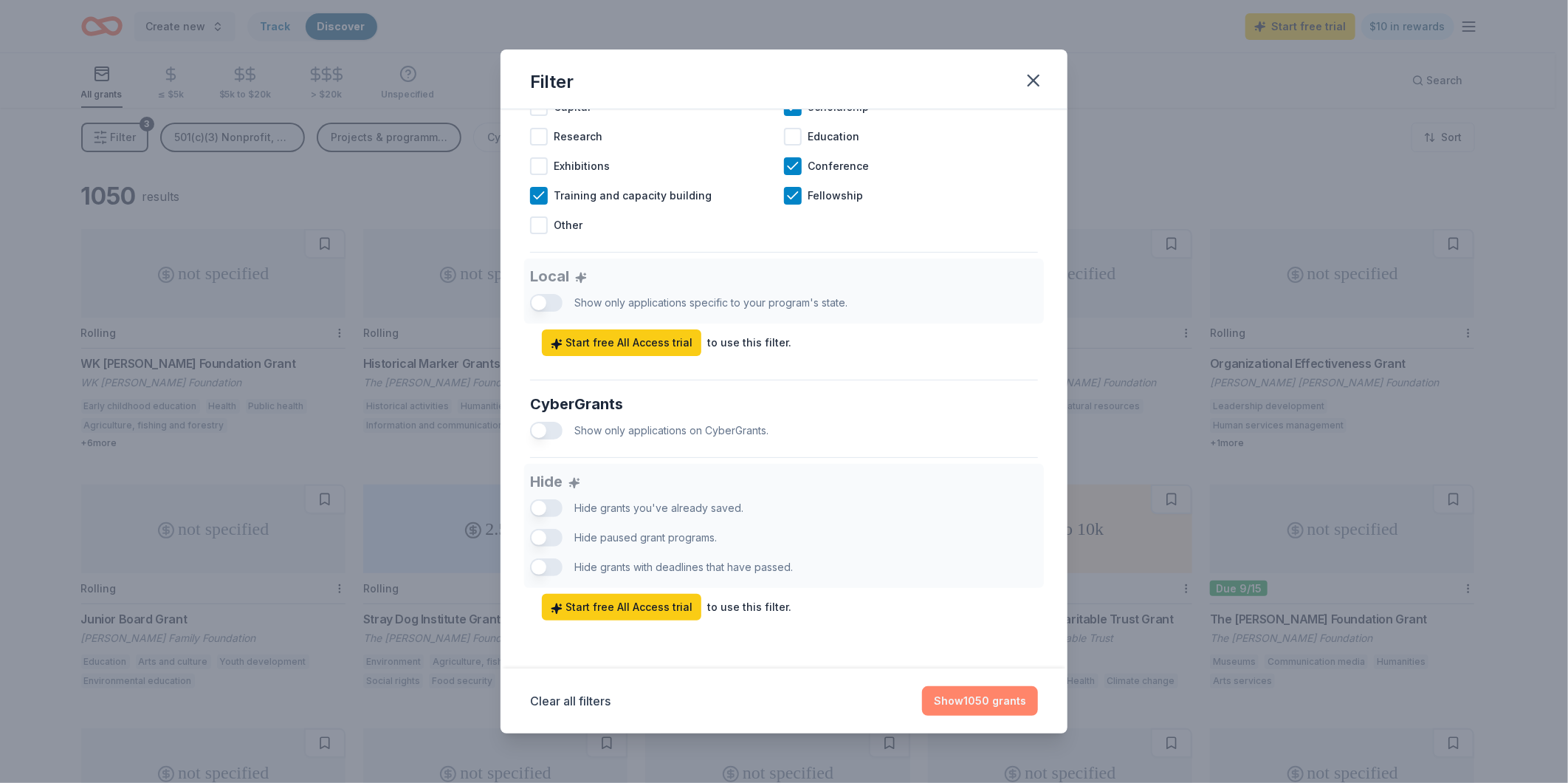
click at [1006, 696] on button "Show 1050 grants" at bounding box center [979, 700] width 116 height 29
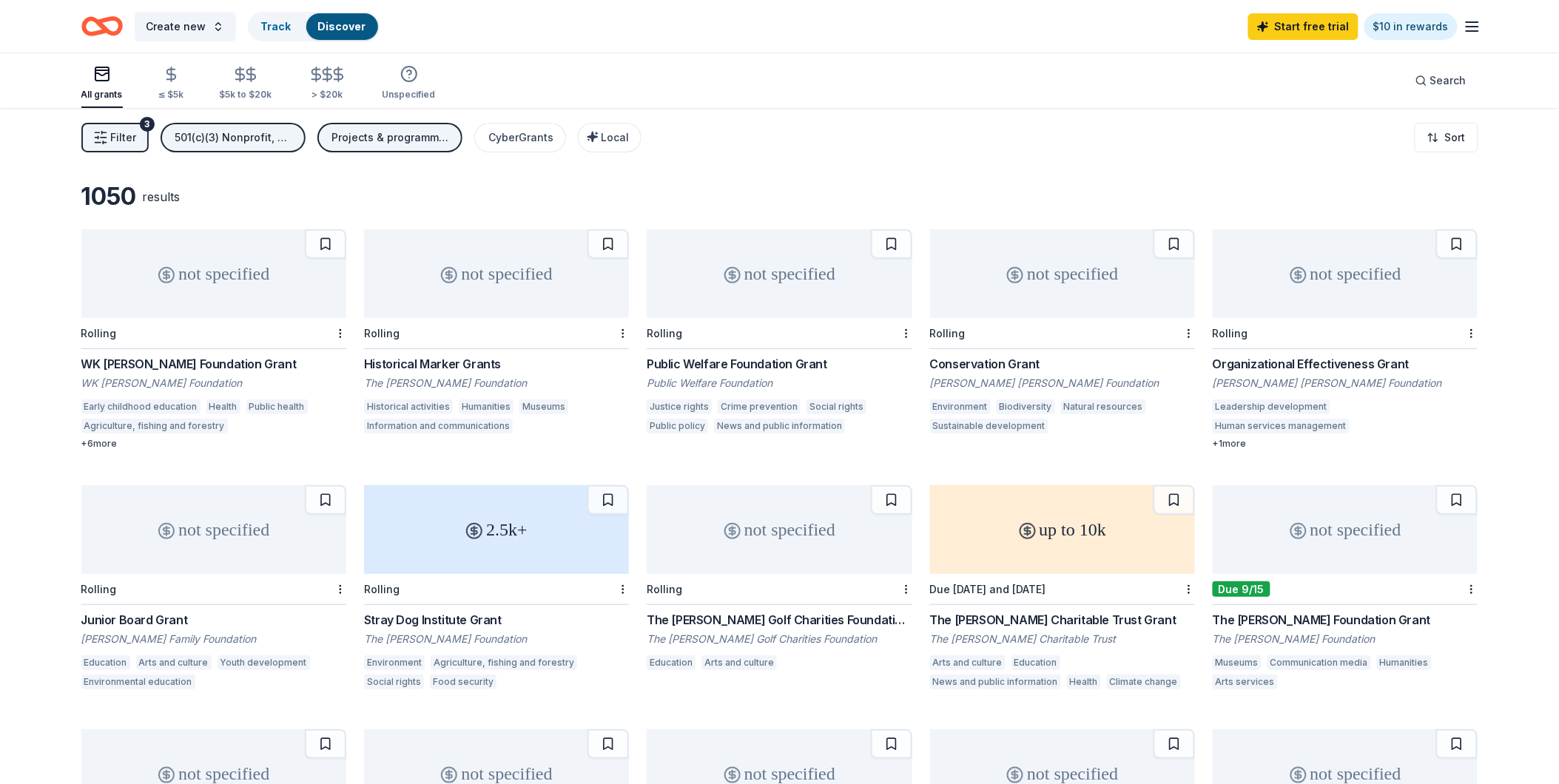
click at [129, 141] on span "Filter" at bounding box center [123, 138] width 25 height 18
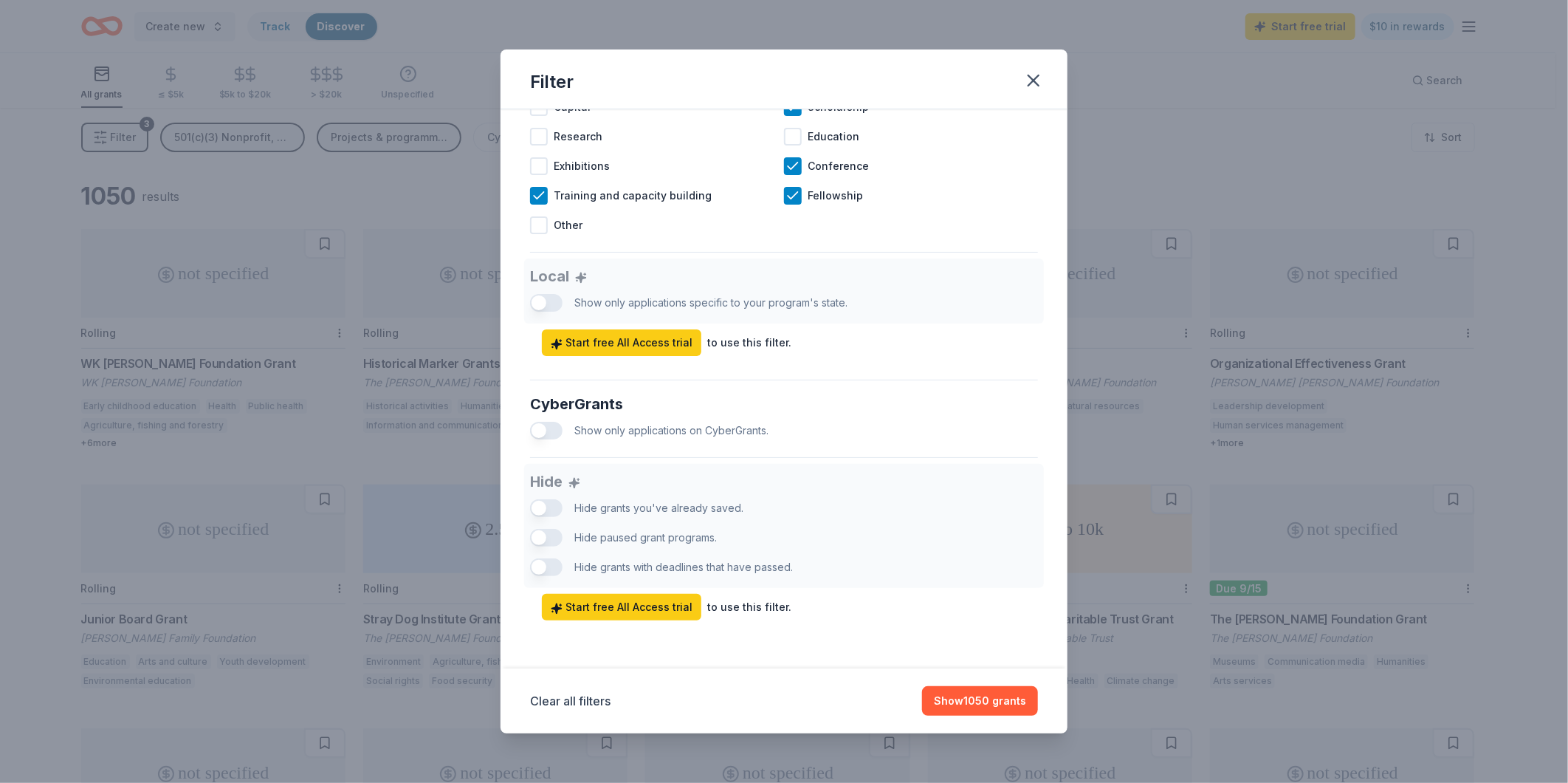
click at [543, 510] on div "Hide Hide grants you've already saved. Hide paused grant programs. Hide grants …" at bounding box center [784, 542] width 508 height 156
click at [1044, 76] on button "button" at bounding box center [1034, 80] width 33 height 33
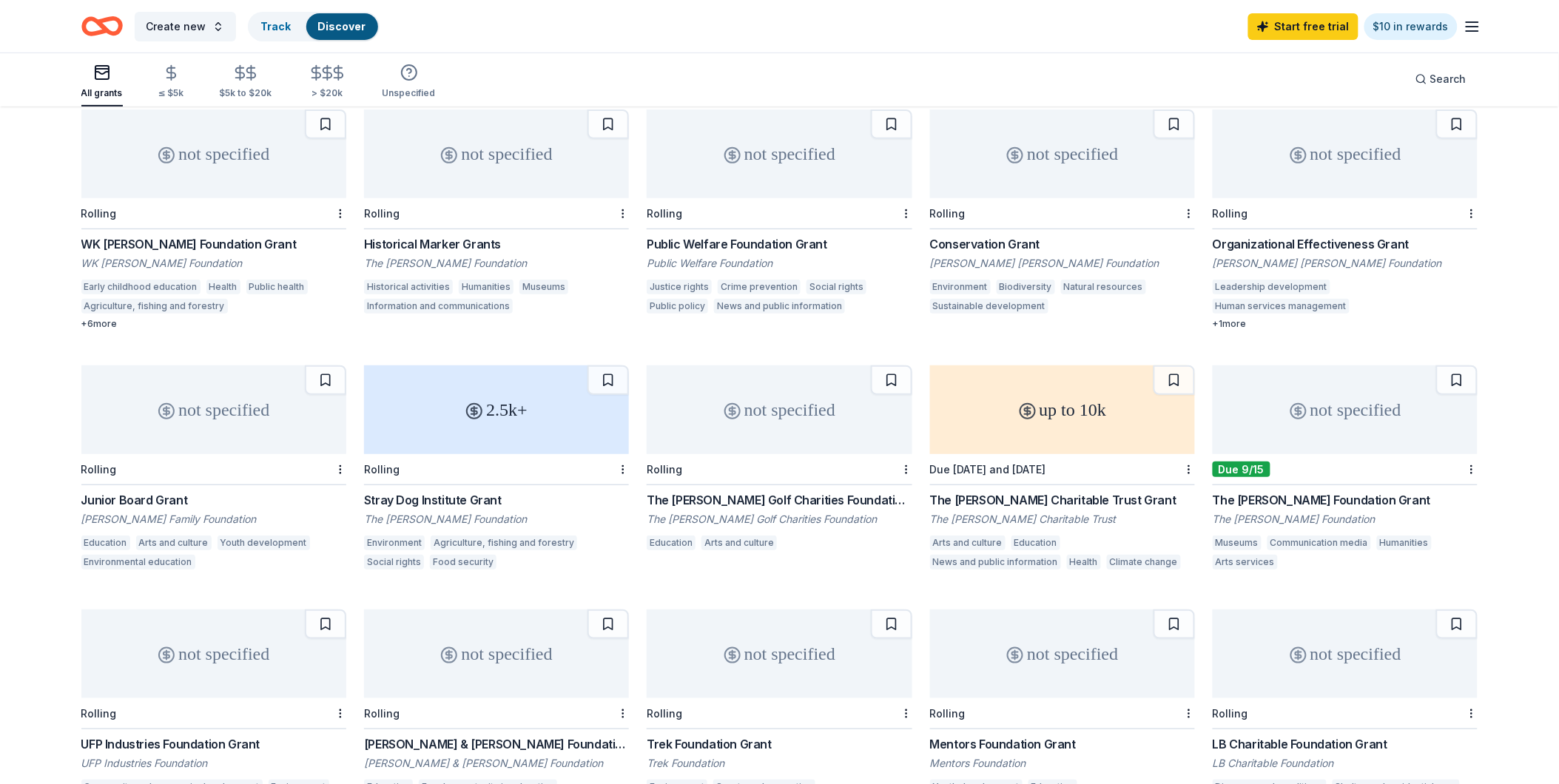
scroll to position [0, 0]
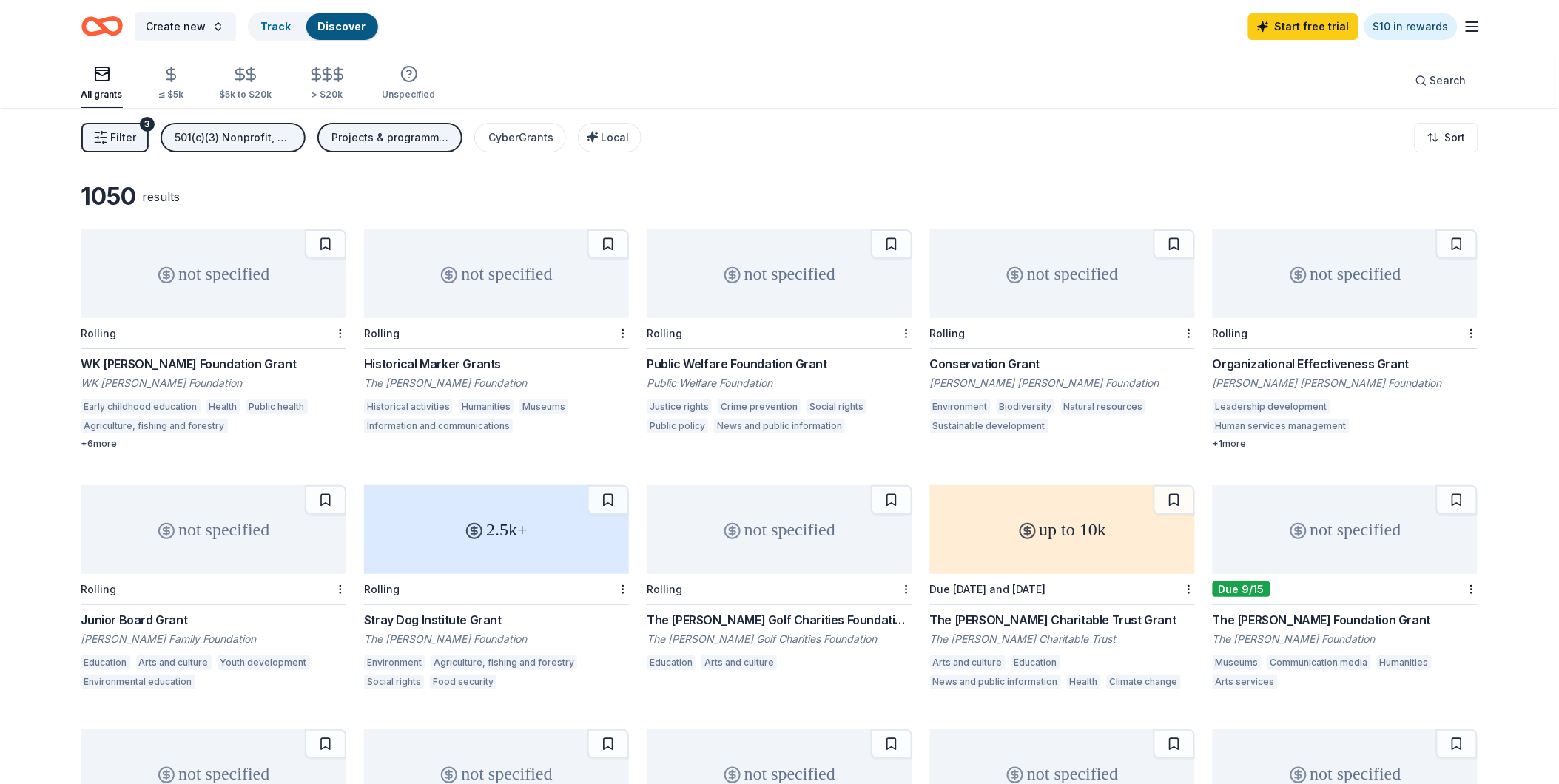
click at [1465, 23] on icon "button" at bounding box center [1472, 26] width 18 height 18
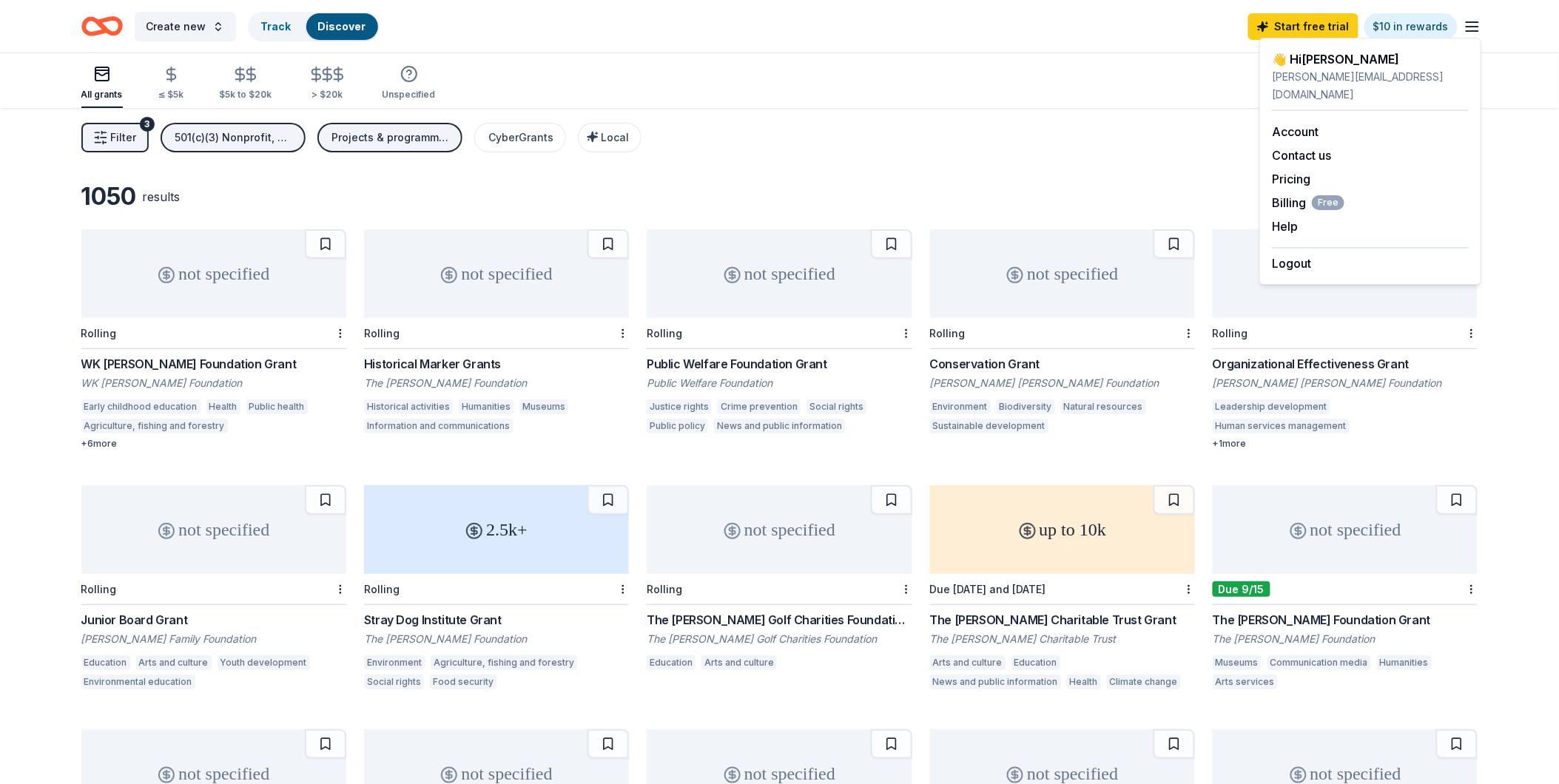
click at [1465, 23] on icon "button" at bounding box center [1472, 26] width 18 height 18
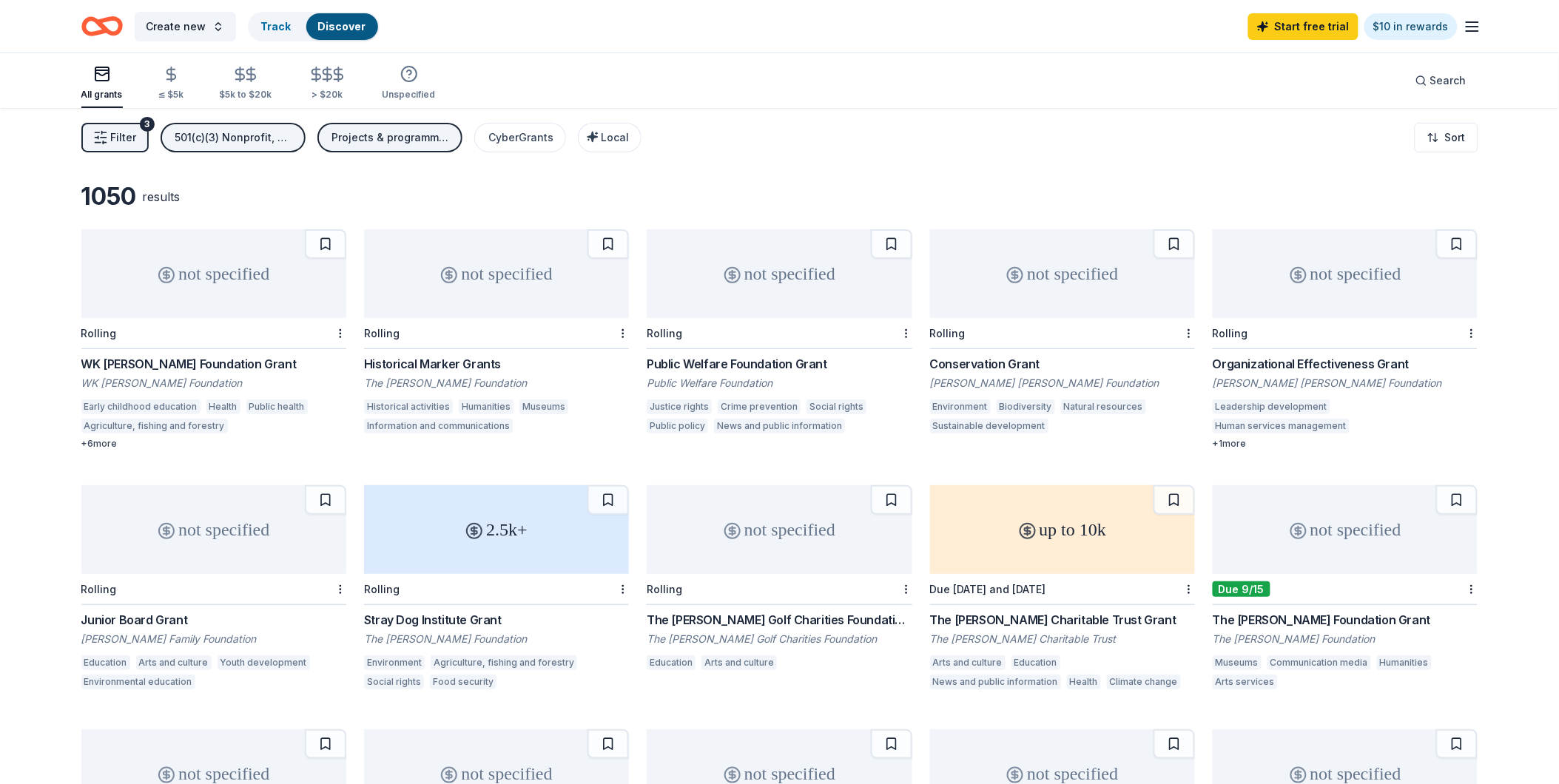
click at [352, 139] on div "Projects & programming, General operations, Scholarship, Conference, Fellowship…" at bounding box center [391, 138] width 119 height 18
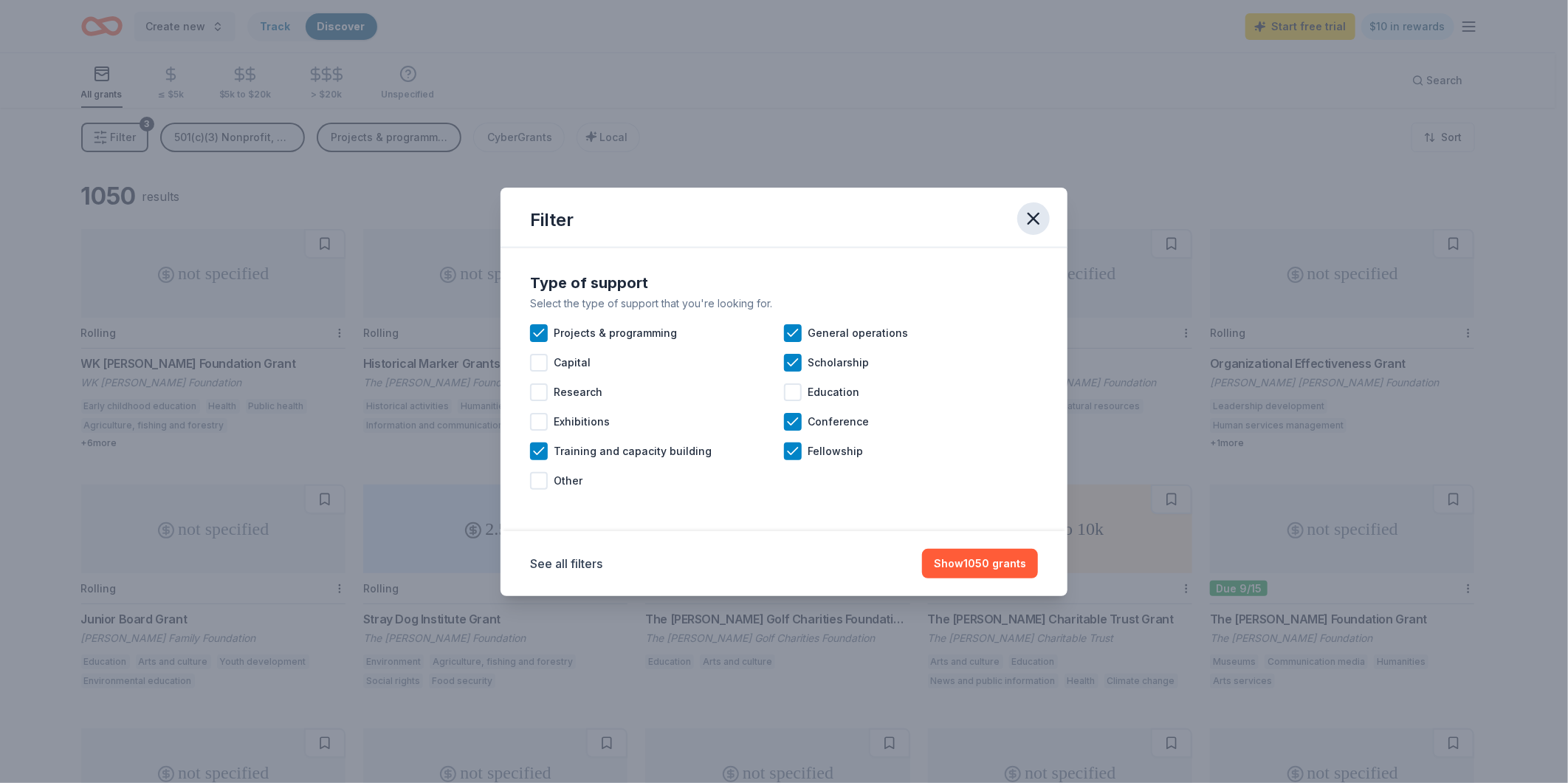
click at [1037, 219] on icon "button" at bounding box center [1034, 218] width 21 height 21
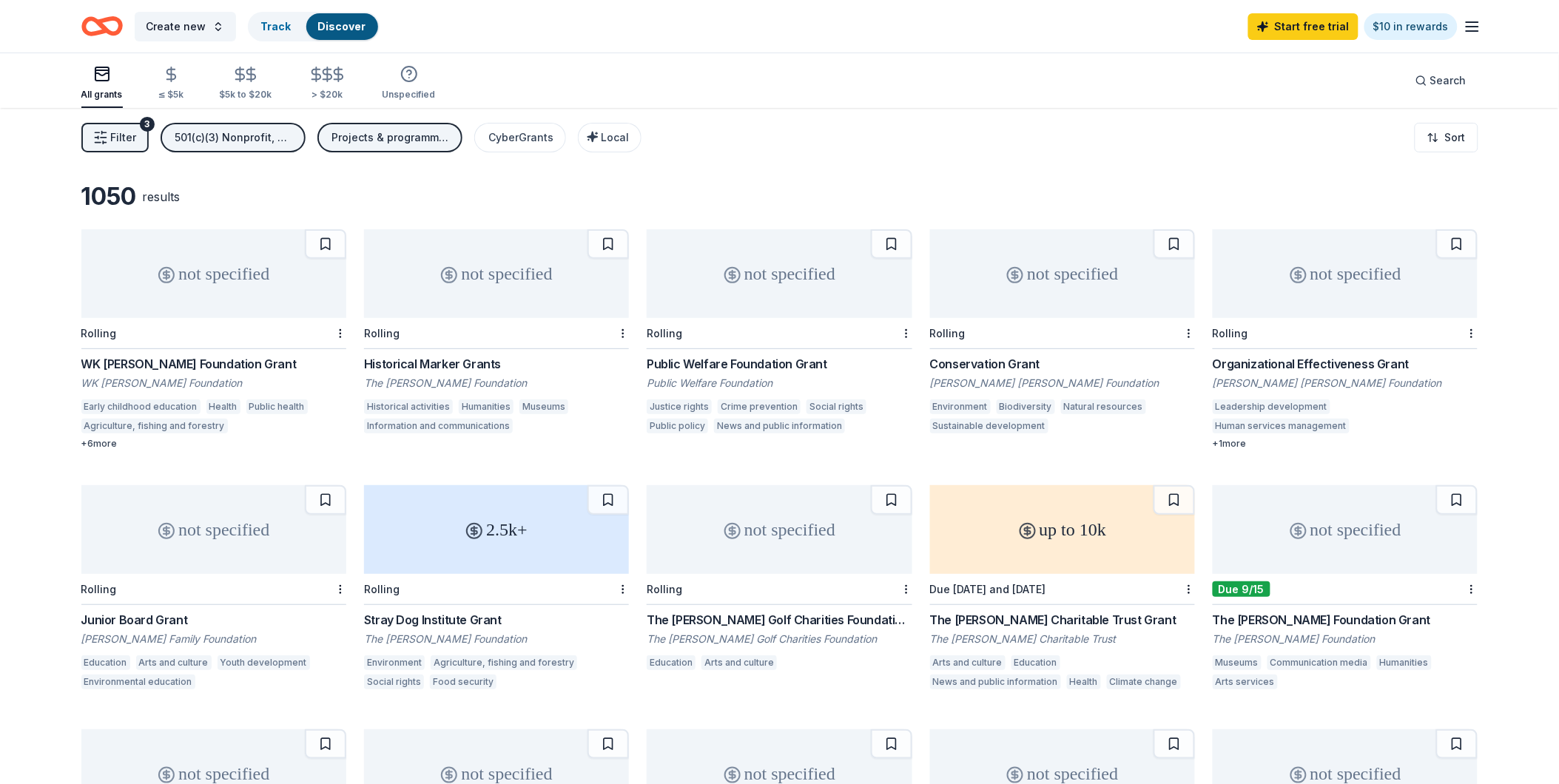
click at [759, 289] on div "not specified" at bounding box center [779, 273] width 265 height 89
click at [99, 85] on div "All grants" at bounding box center [102, 83] width 41 height 36
click at [140, 136] on button "Filter 3" at bounding box center [114, 137] width 67 height 29
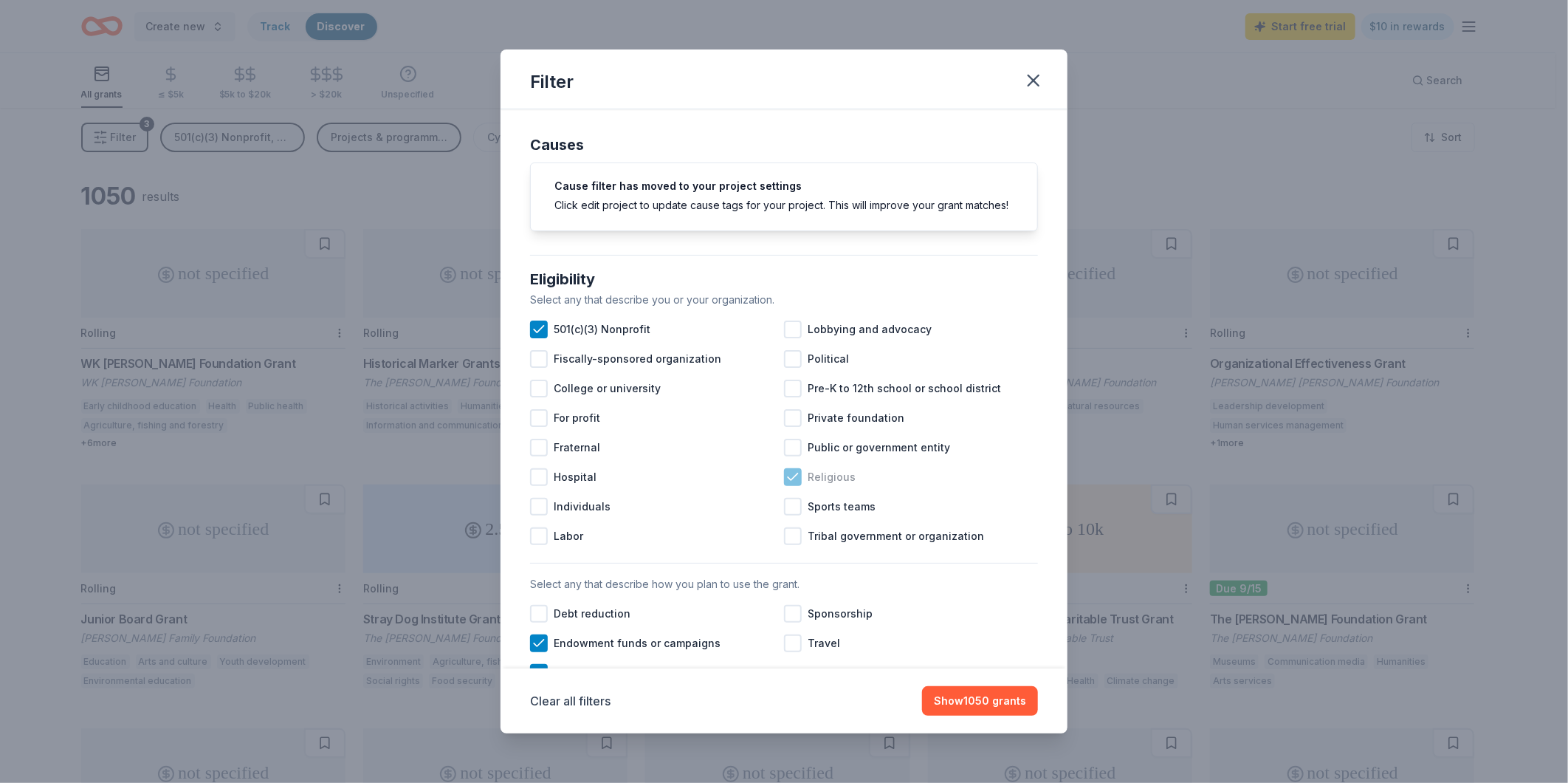
click at [820, 486] on span "Religious" at bounding box center [832, 477] width 48 height 18
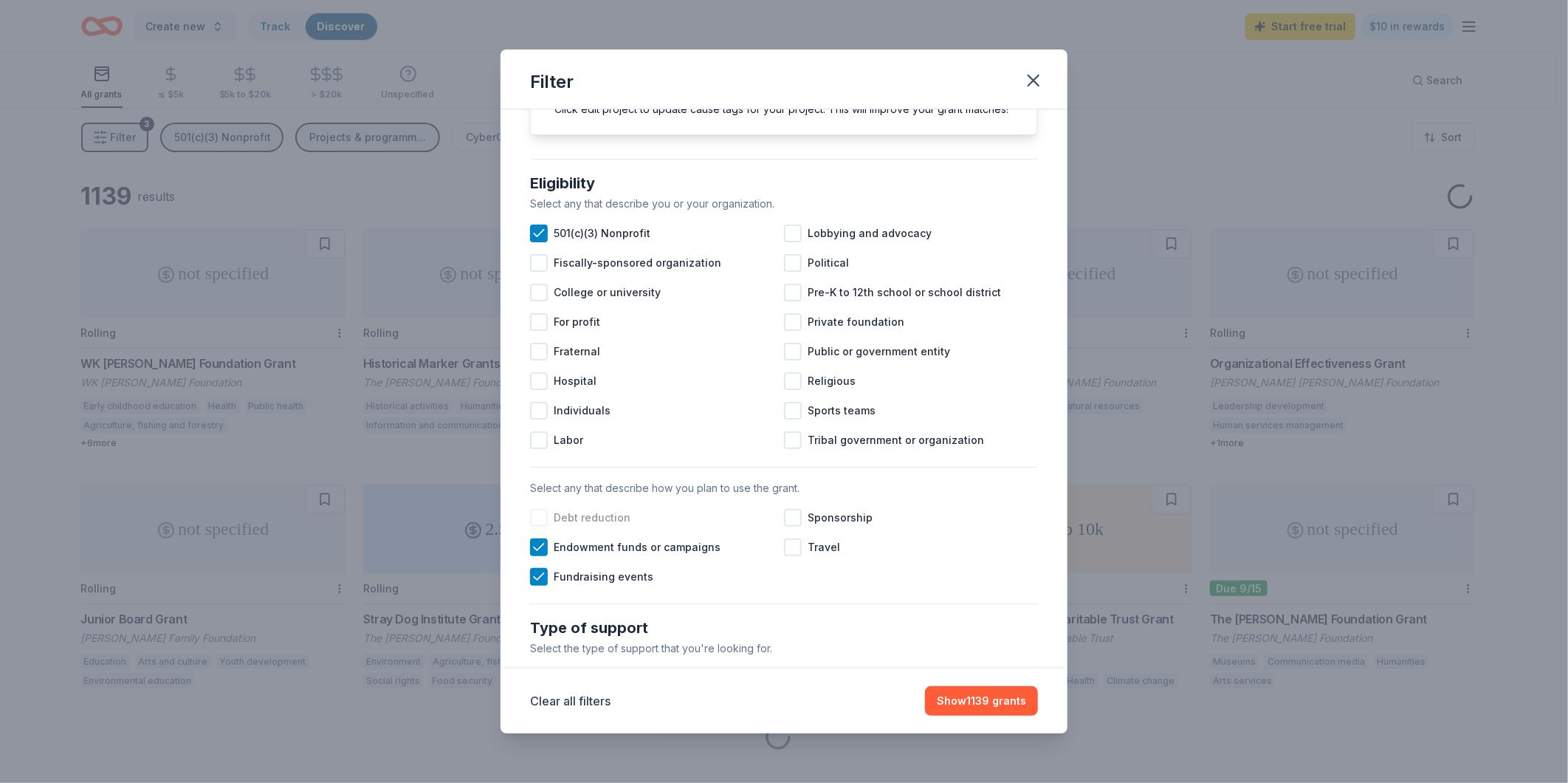
scroll to position [246, 0]
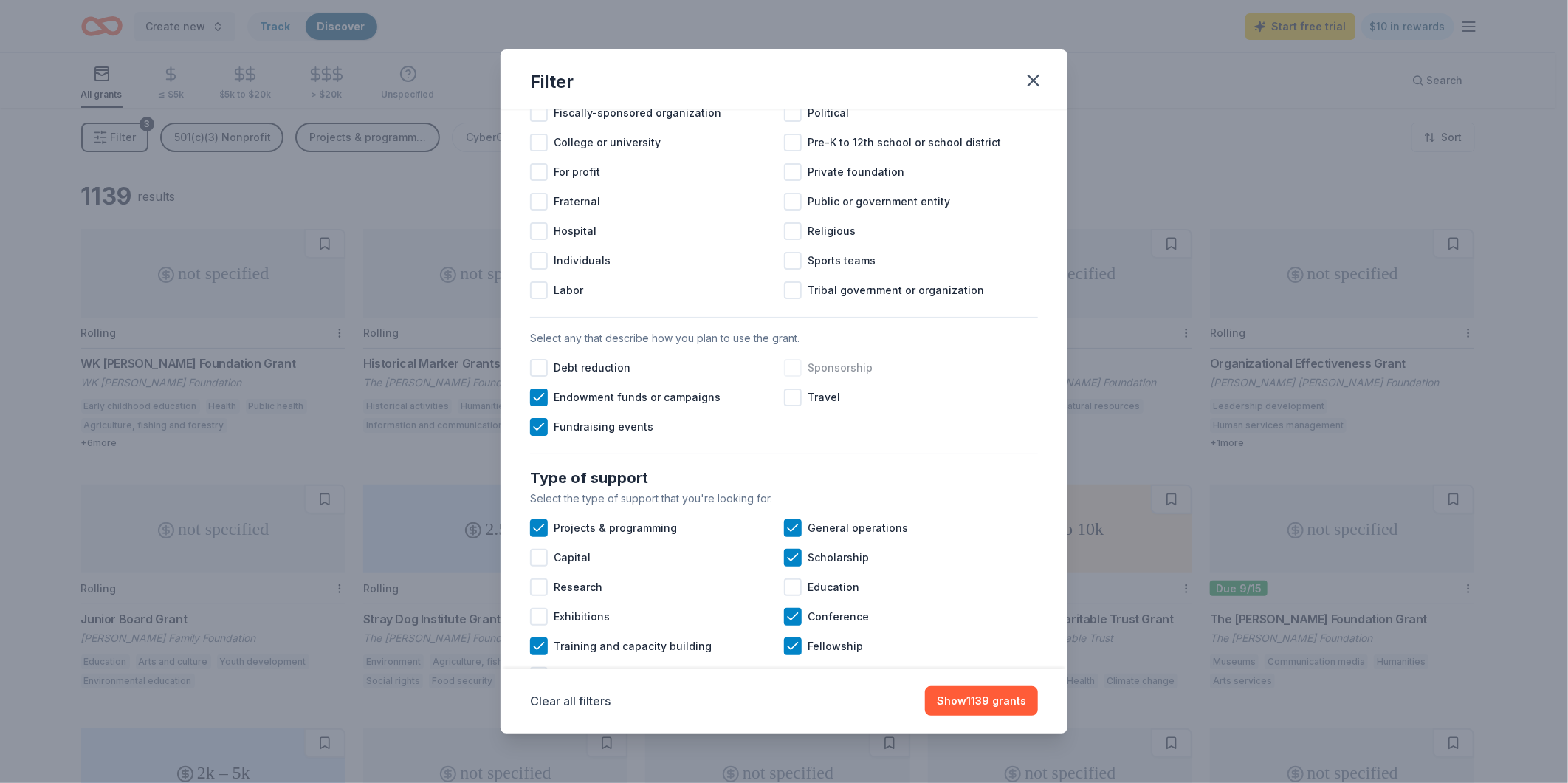
click at [788, 376] on div at bounding box center [793, 367] width 18 height 18
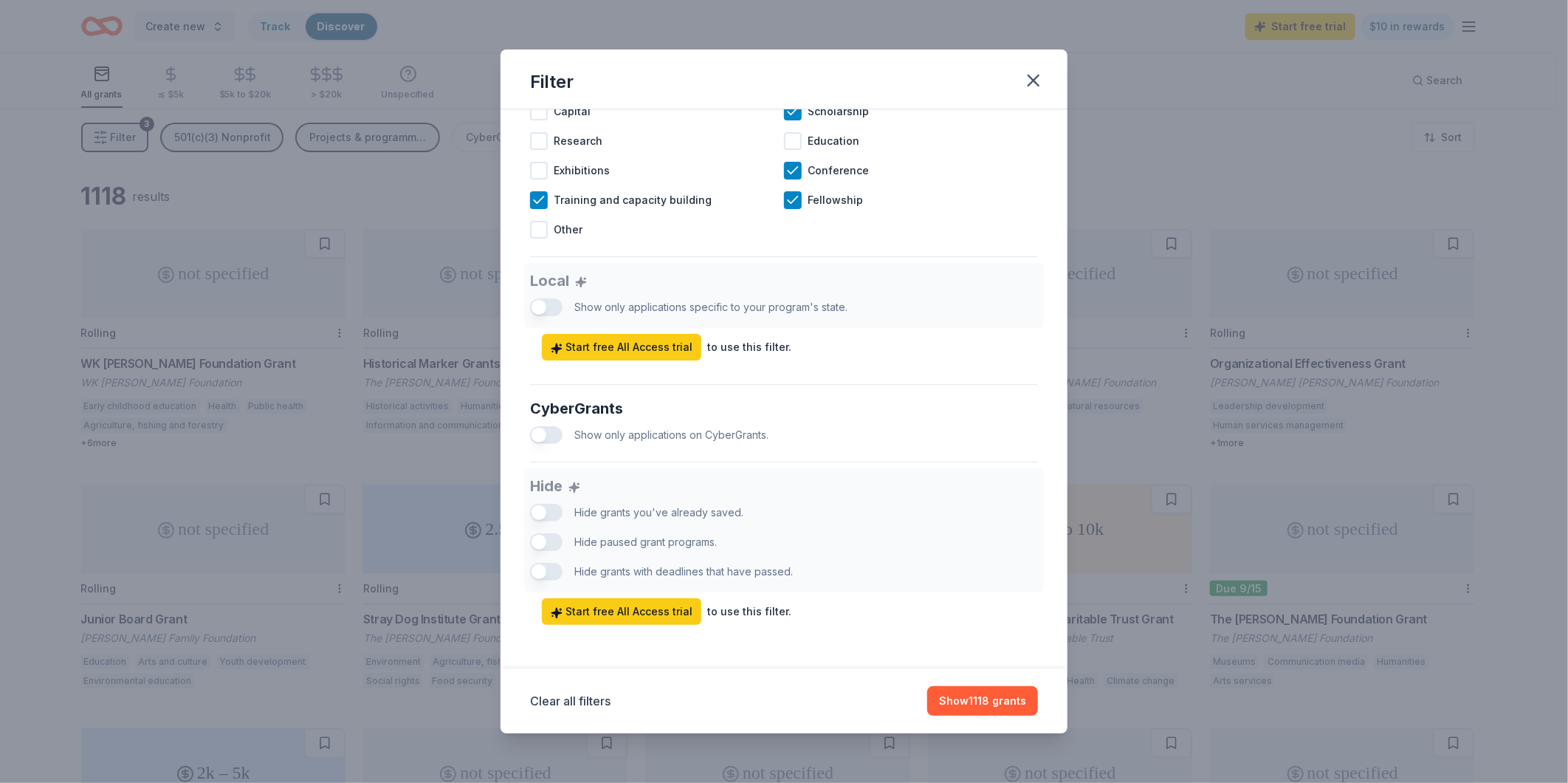
scroll to position [711, 0]
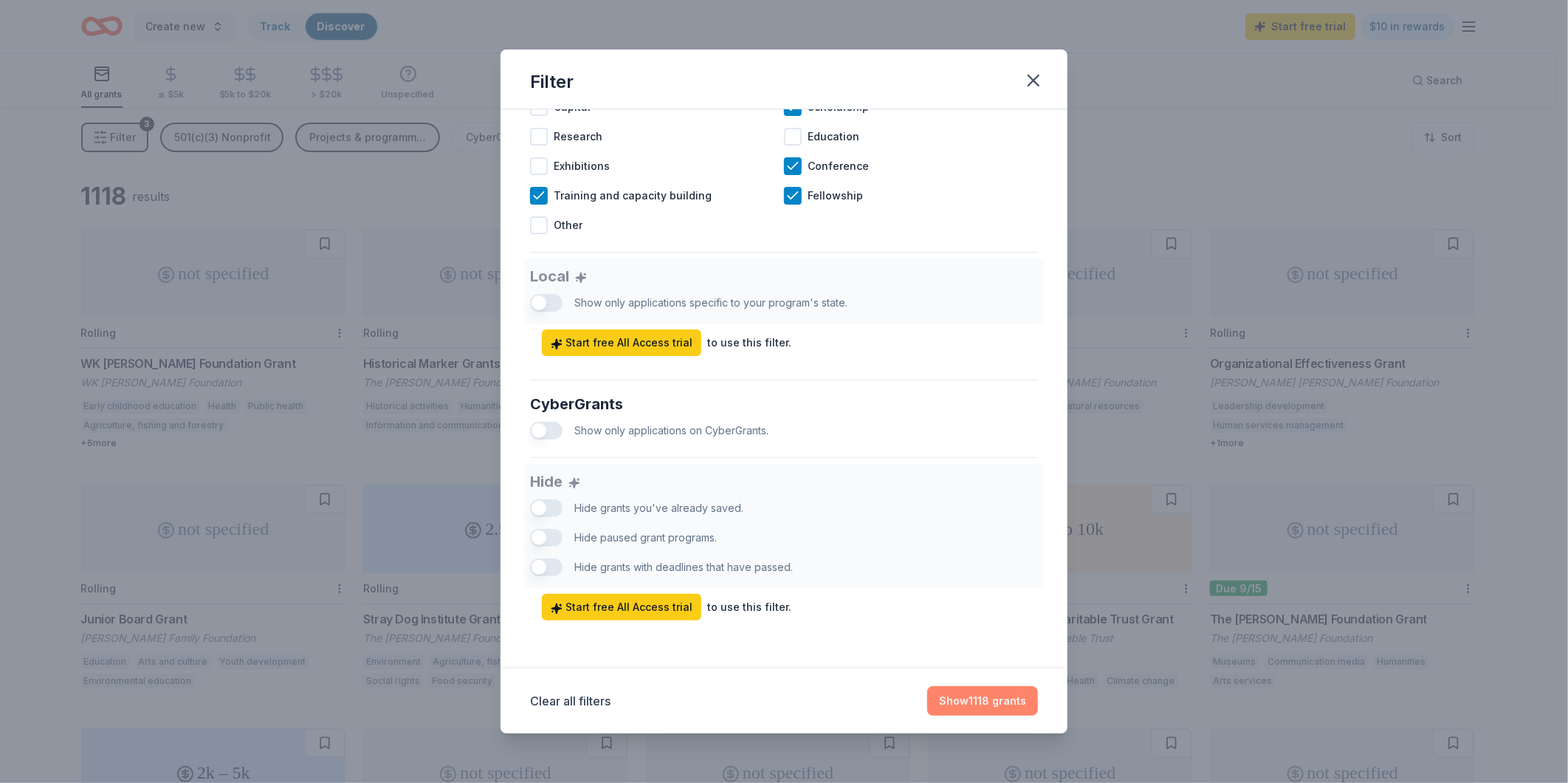
click at [1000, 710] on button "Show 1118 grants" at bounding box center [983, 700] width 111 height 29
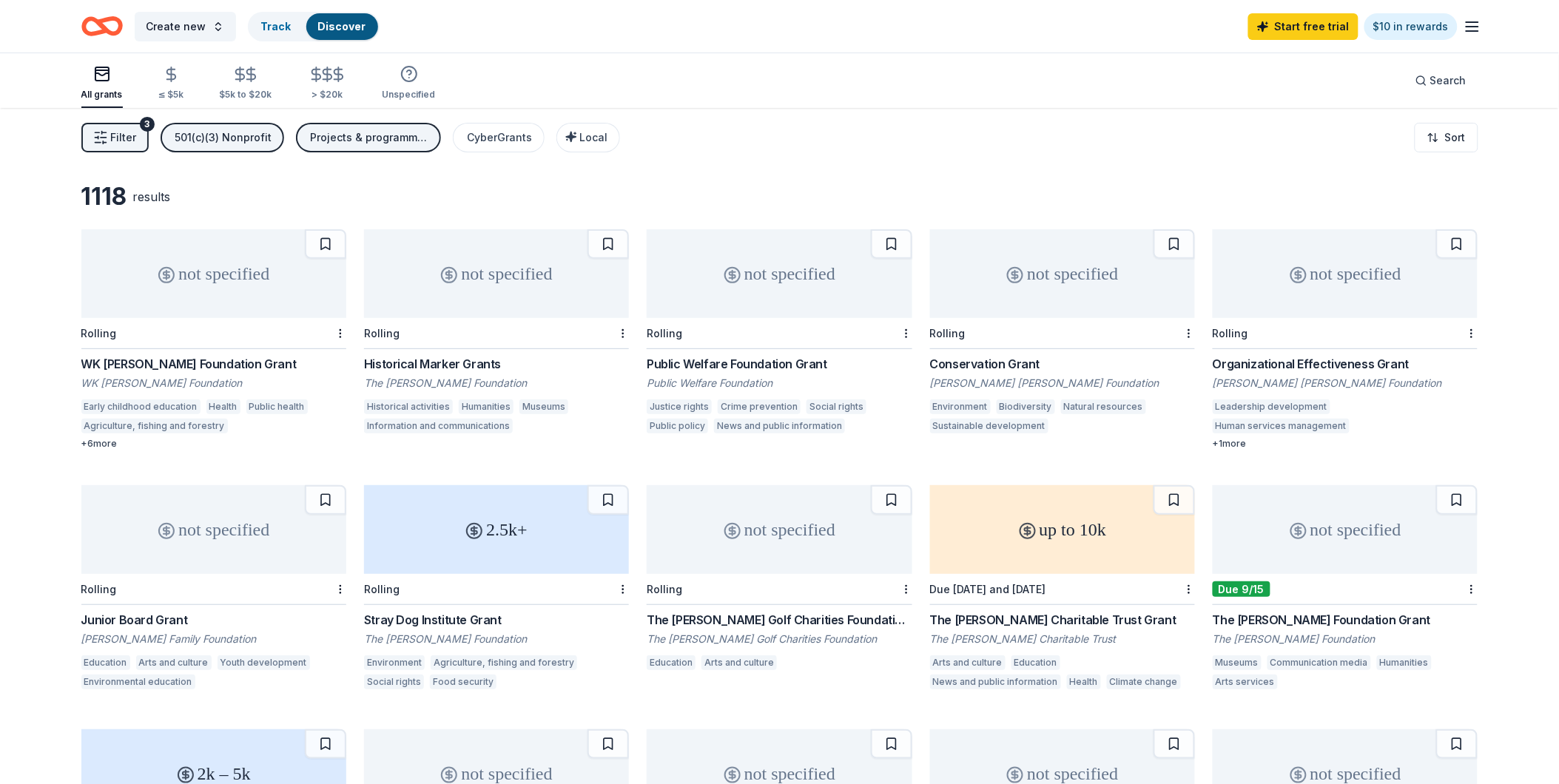
click at [117, 137] on span "Filter" at bounding box center [123, 138] width 25 height 18
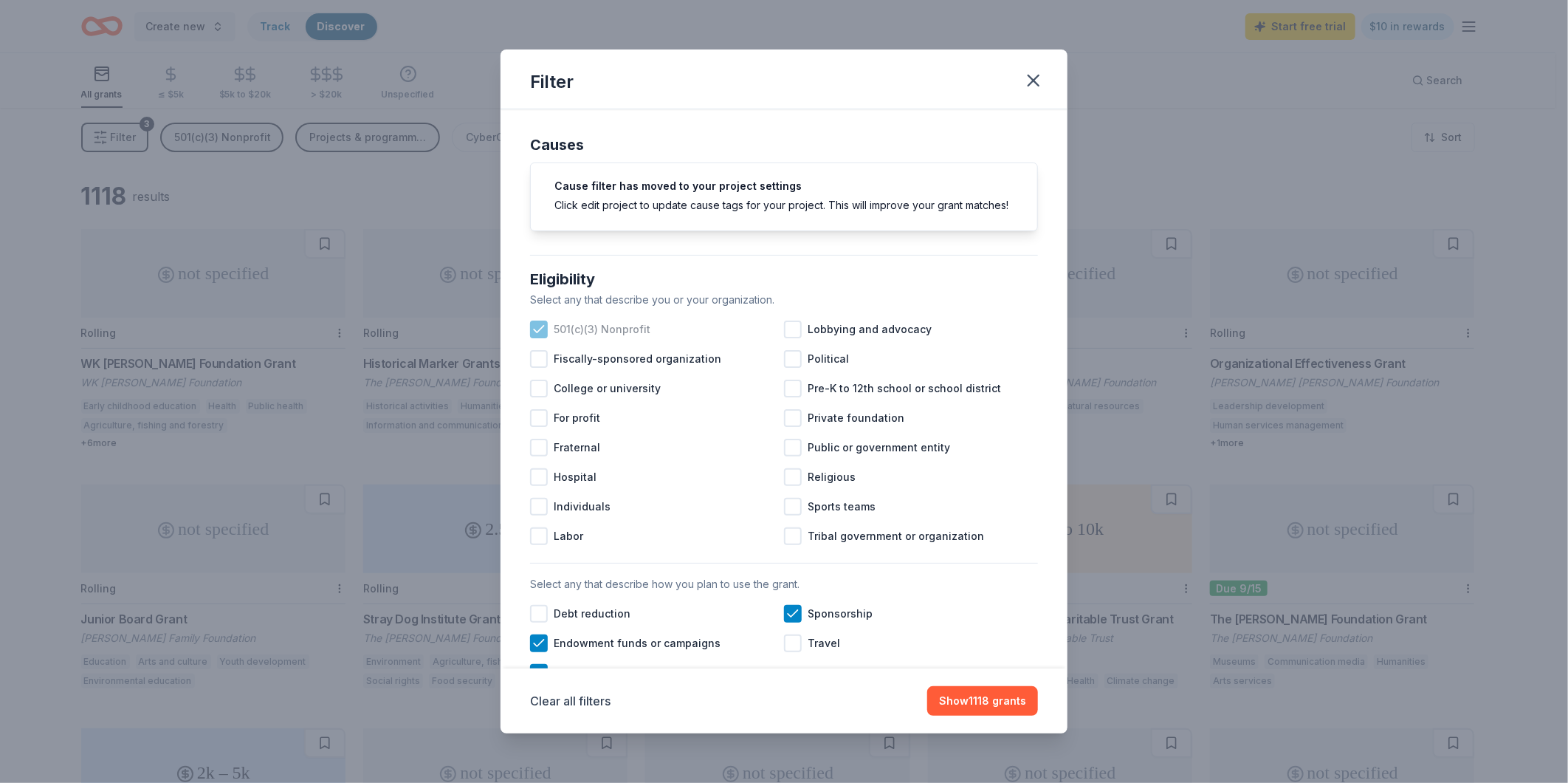
click at [595, 338] on span "501(c)(3) Nonprofit" at bounding box center [602, 329] width 97 height 18
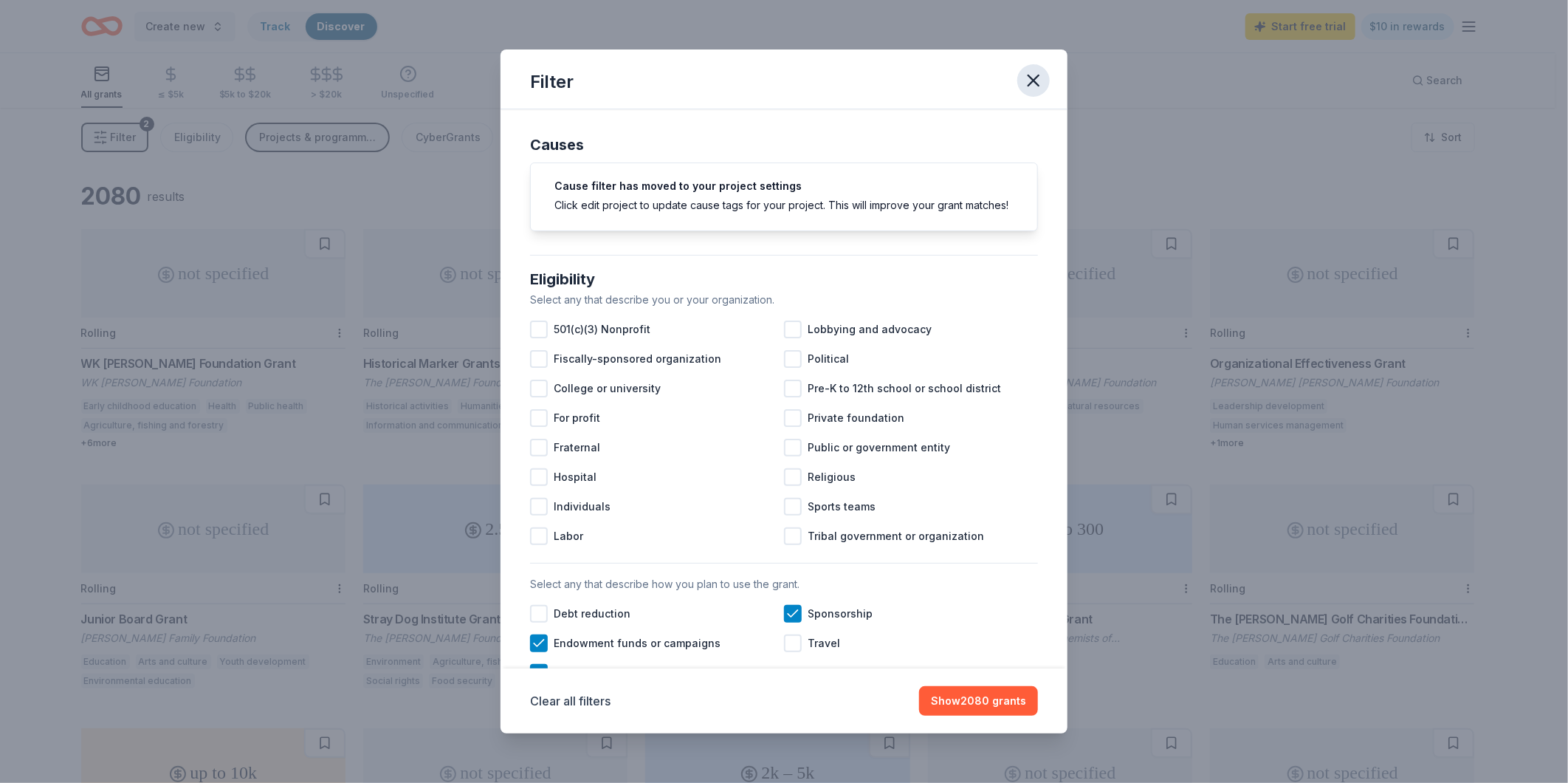
click at [1029, 75] on icon "button" at bounding box center [1033, 80] width 10 height 10
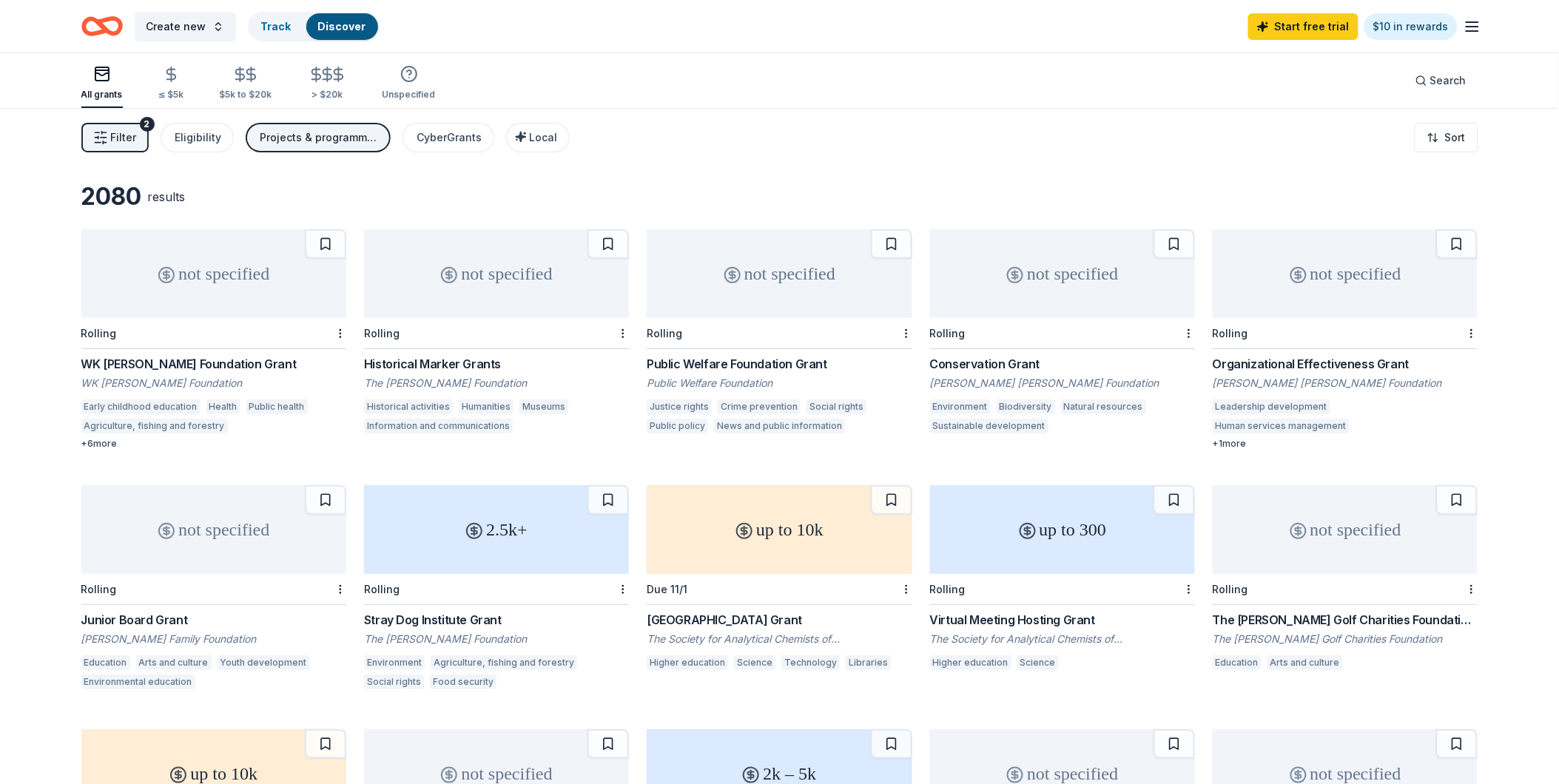
click at [667, 155] on div "Filter 2 Eligibility Projects & programming, General operations, Scholarship, C…" at bounding box center [780, 138] width 1516 height 59
click at [124, 132] on span "Filter" at bounding box center [123, 138] width 25 height 18
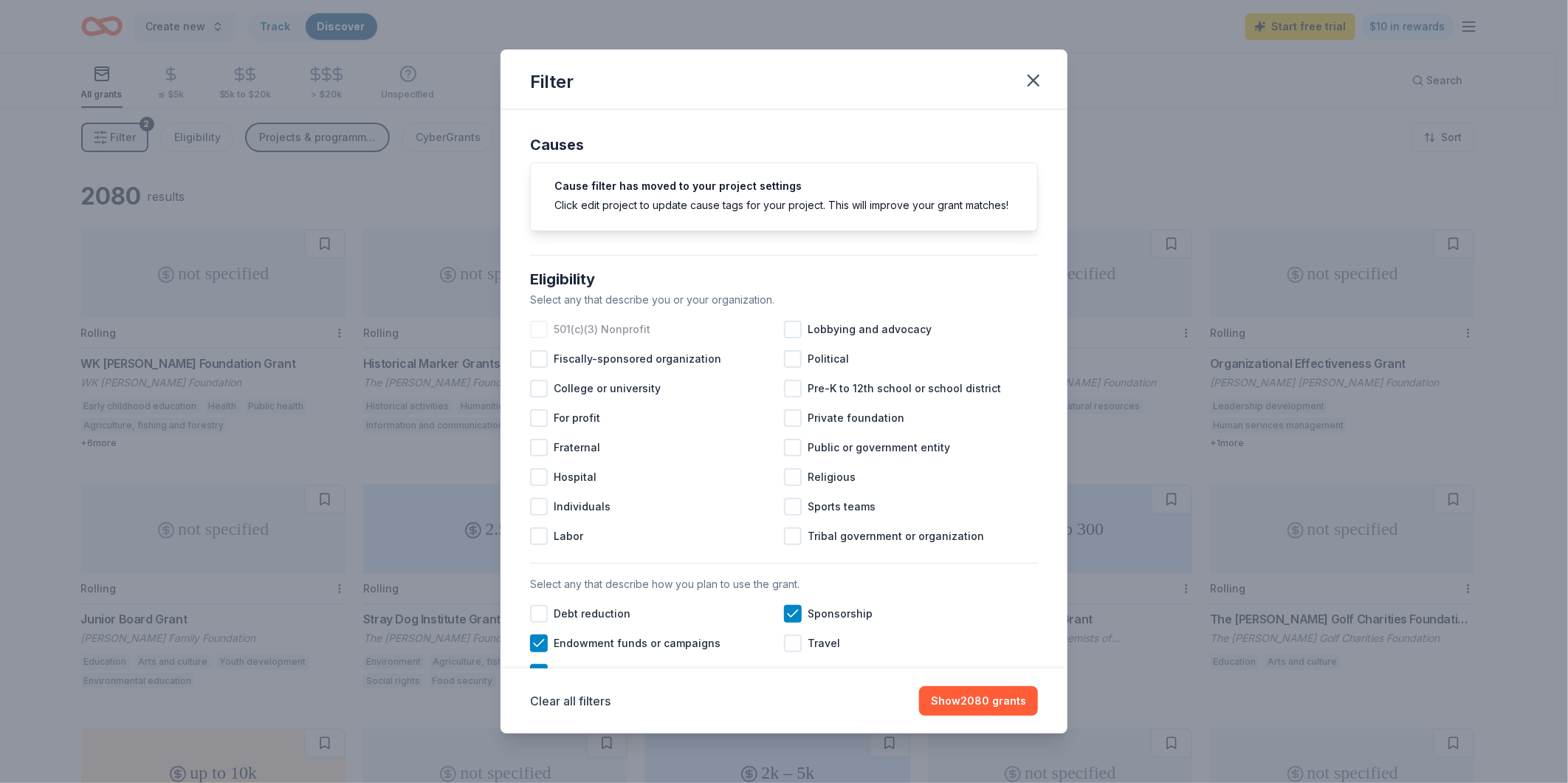
click at [622, 338] on span "501(c)(3) Nonprofit" at bounding box center [602, 329] width 97 height 18
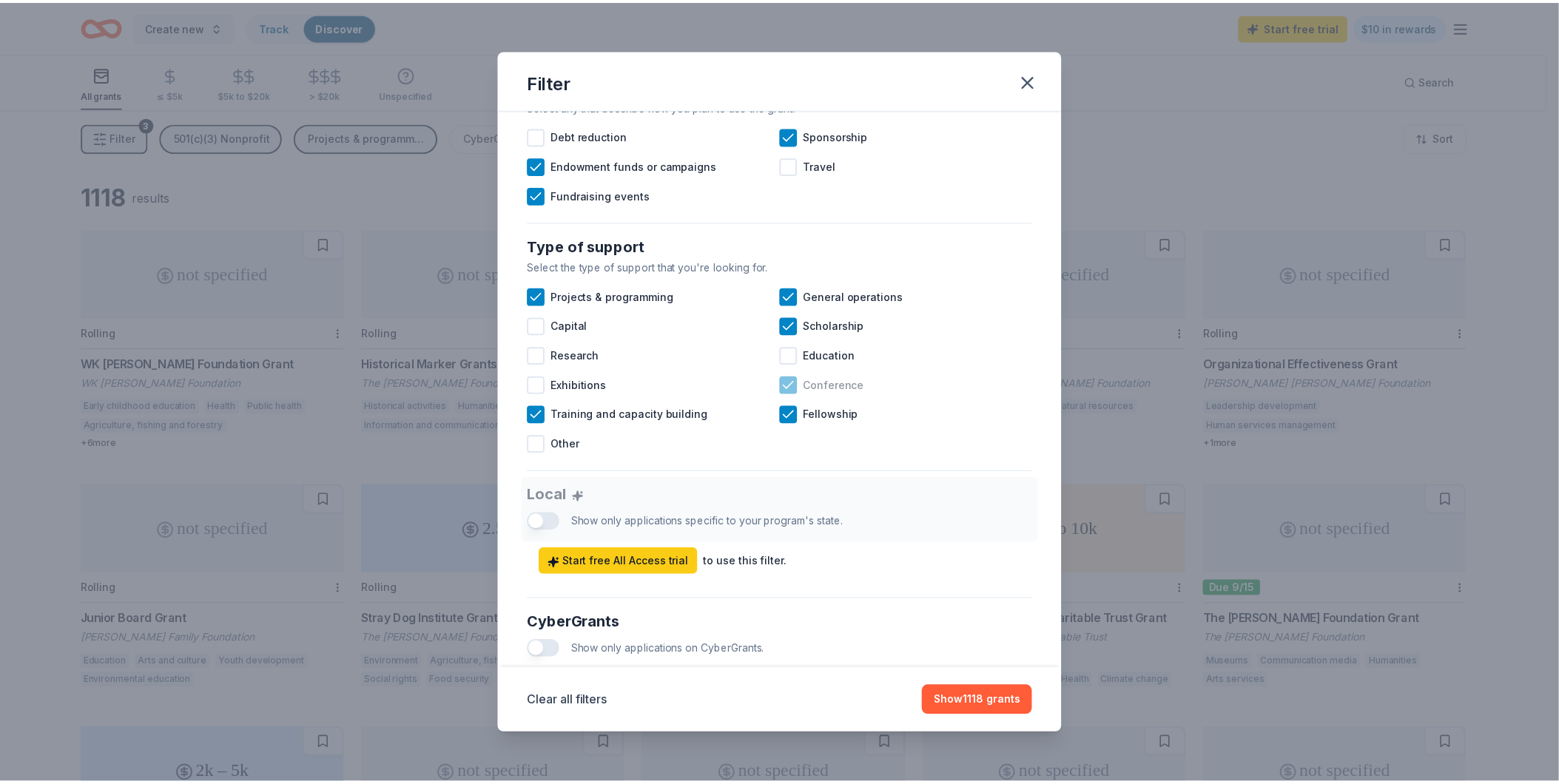
scroll to position [575, 0]
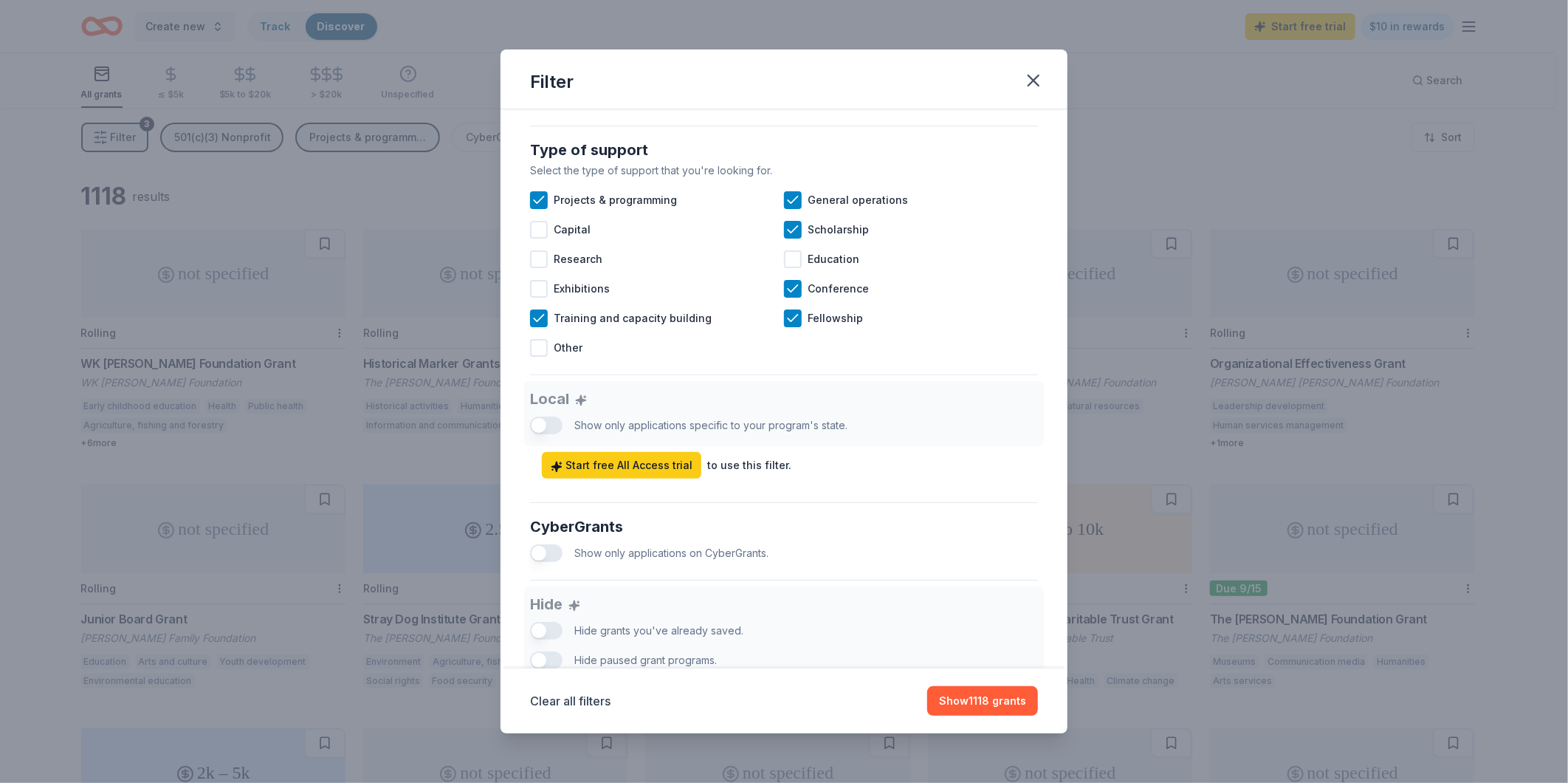
click at [1158, 283] on div "Filter Causes Cause filter has moved to your project settings Click edit projec…" at bounding box center [784, 392] width 1568 height 783
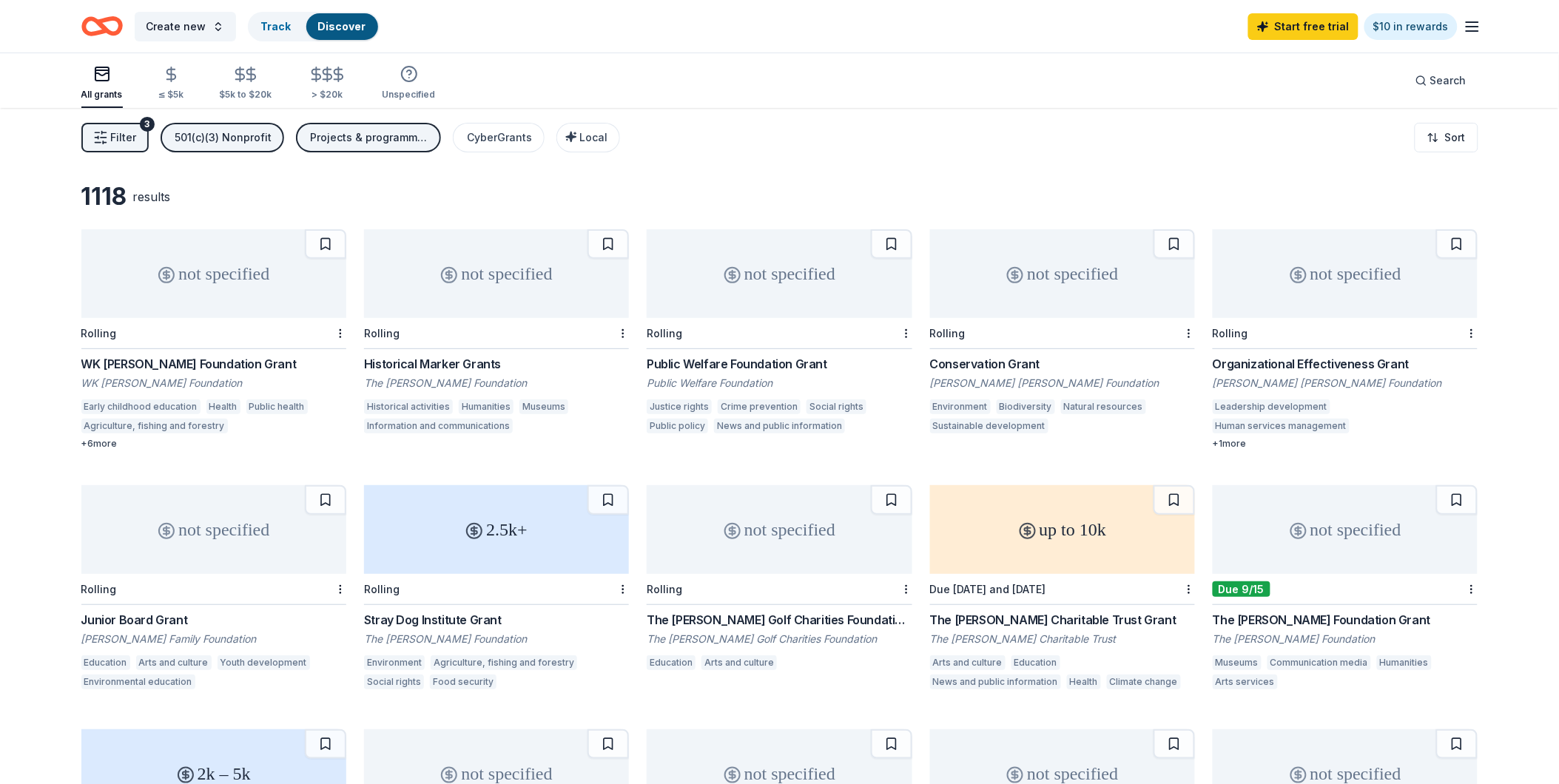
click at [107, 31] on icon "Home" at bounding box center [108, 26] width 23 height 15
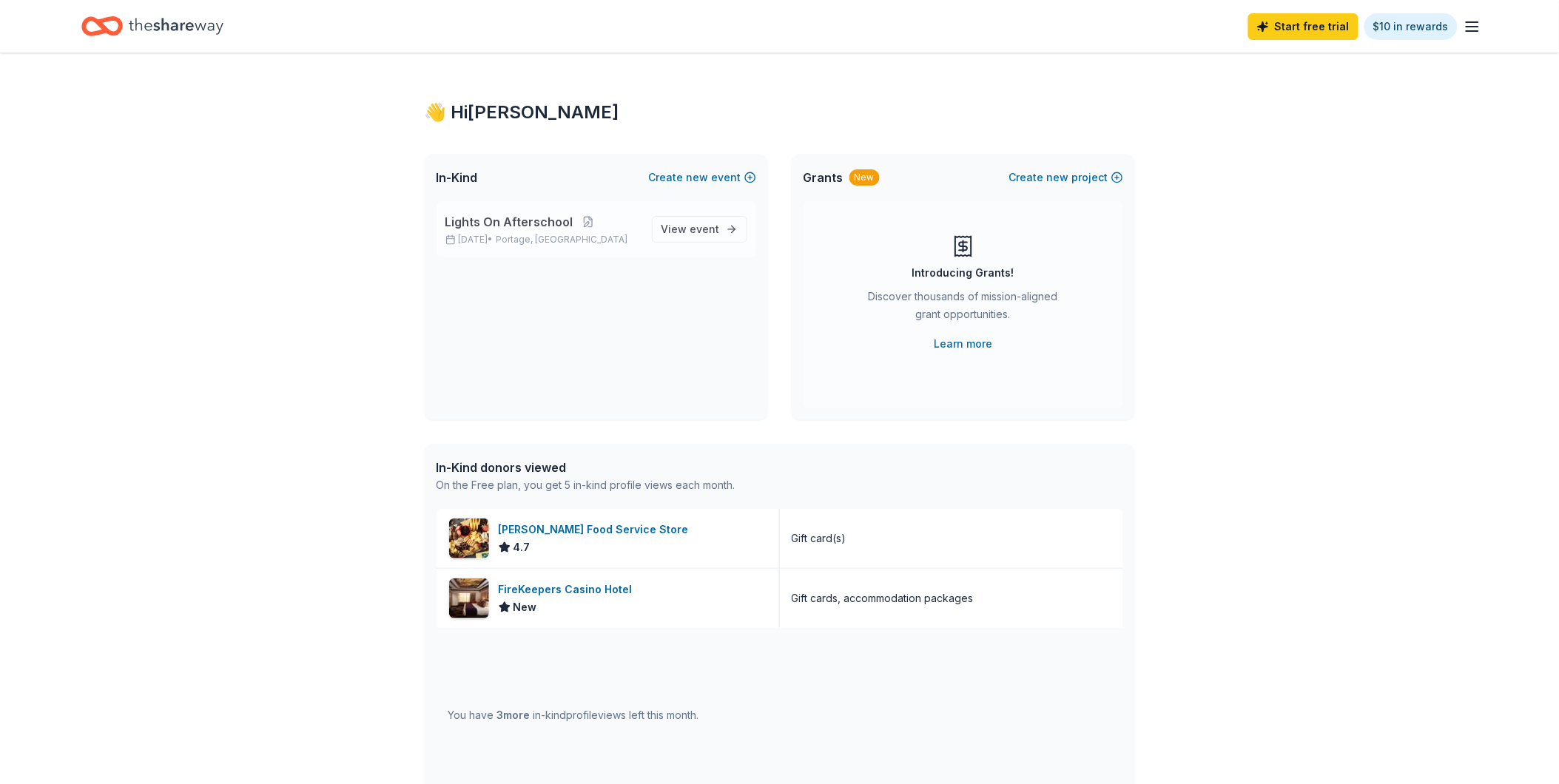
click at [535, 219] on span "Lights On Afterschool" at bounding box center [510, 221] width 128 height 18
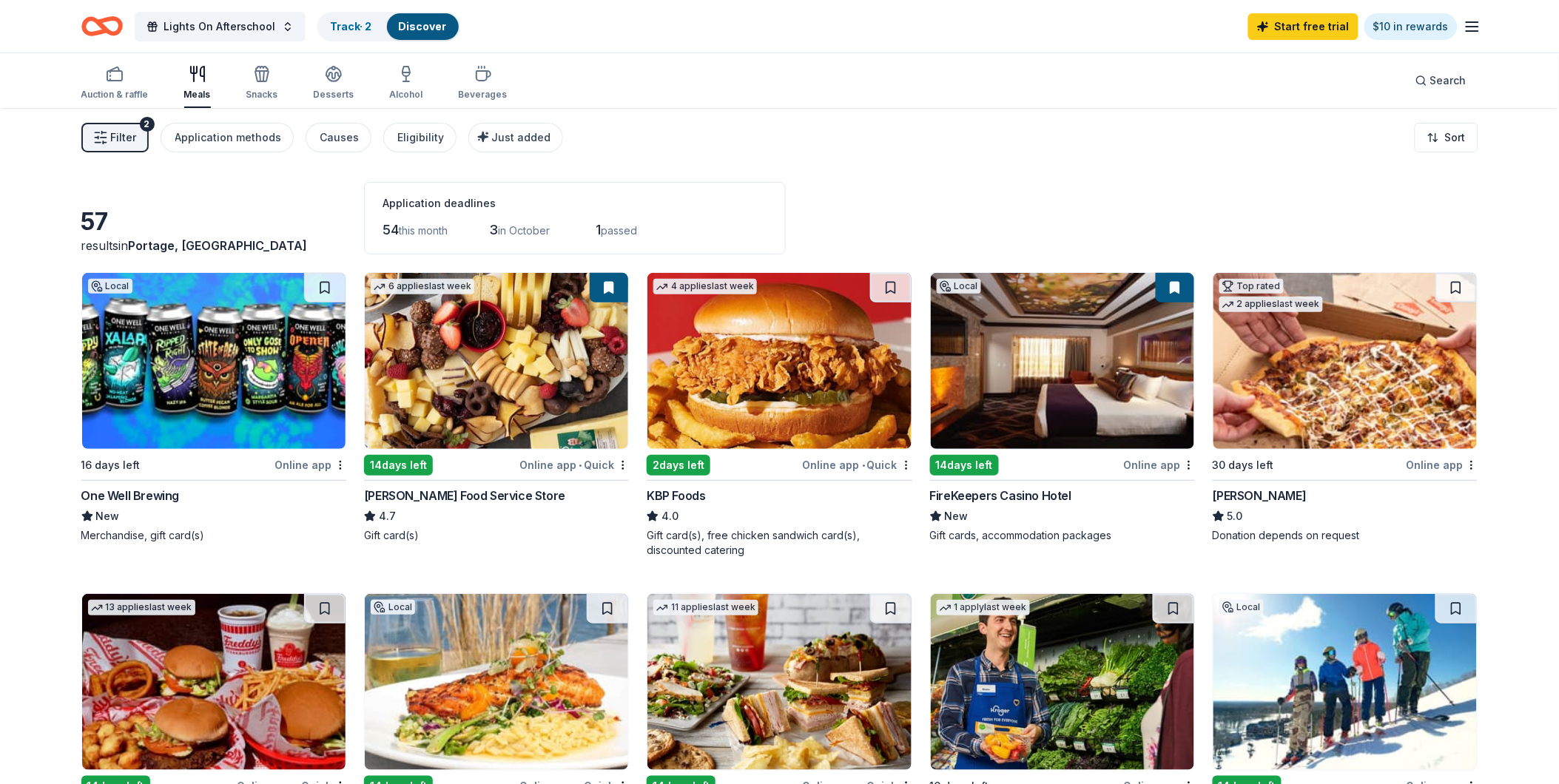
click at [102, 28] on icon "Home" at bounding box center [108, 26] width 23 height 15
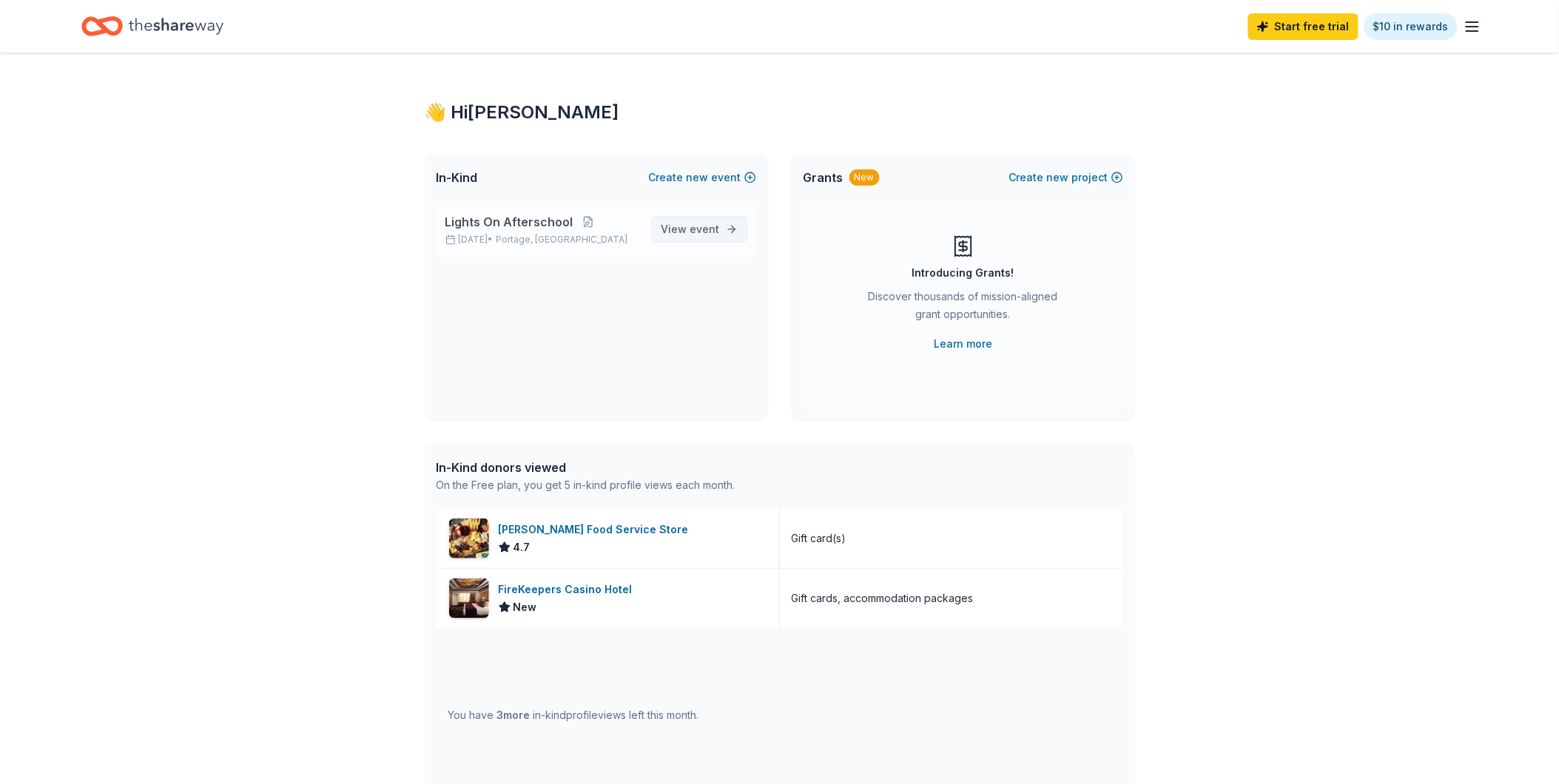
click at [689, 228] on span "View event" at bounding box center [691, 229] width 58 height 18
